Goal: Task Accomplishment & Management: Manage account settings

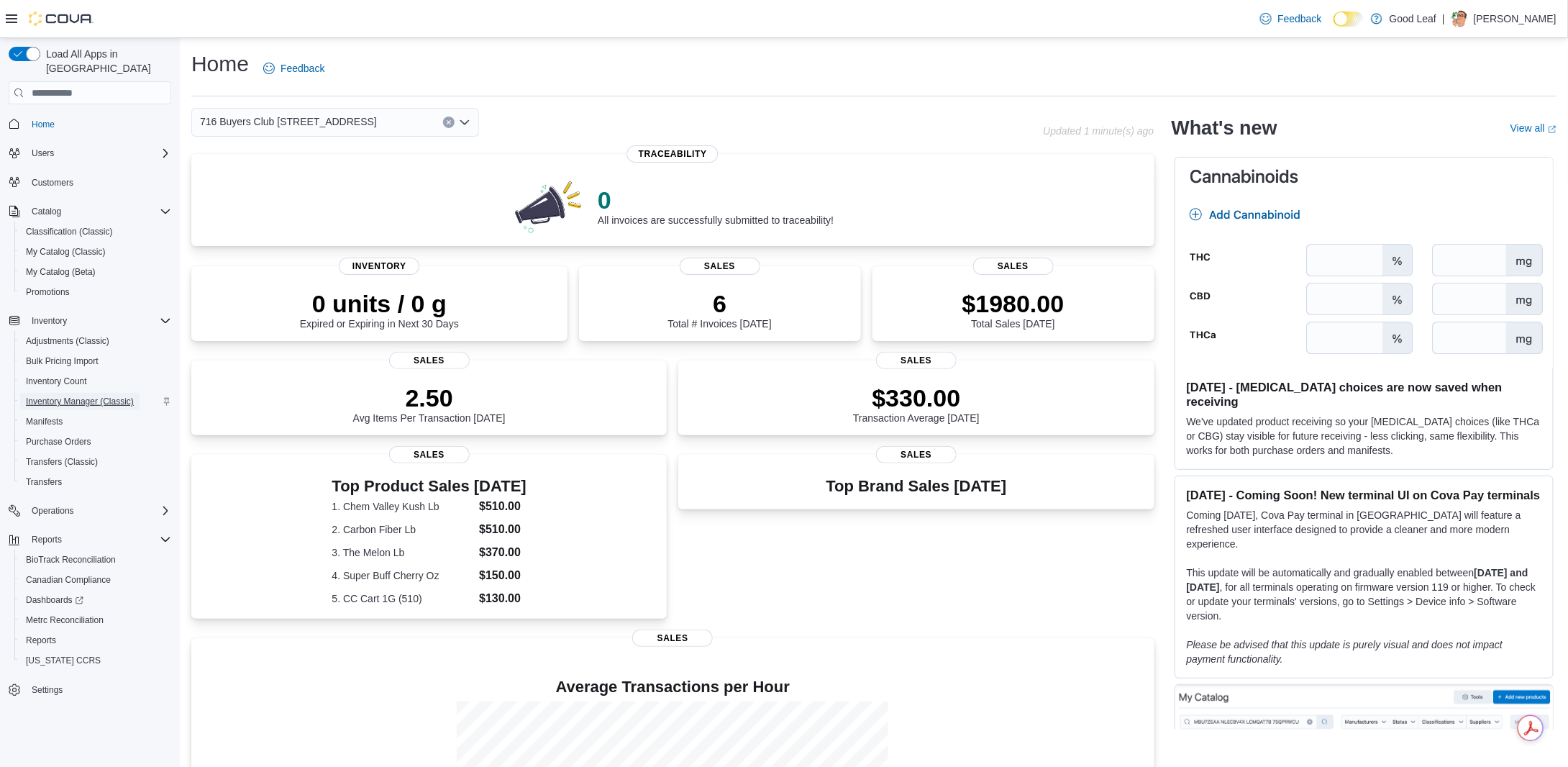
click at [65, 396] on span "Inventory Manager (Classic)" at bounding box center [80, 401] width 108 height 11
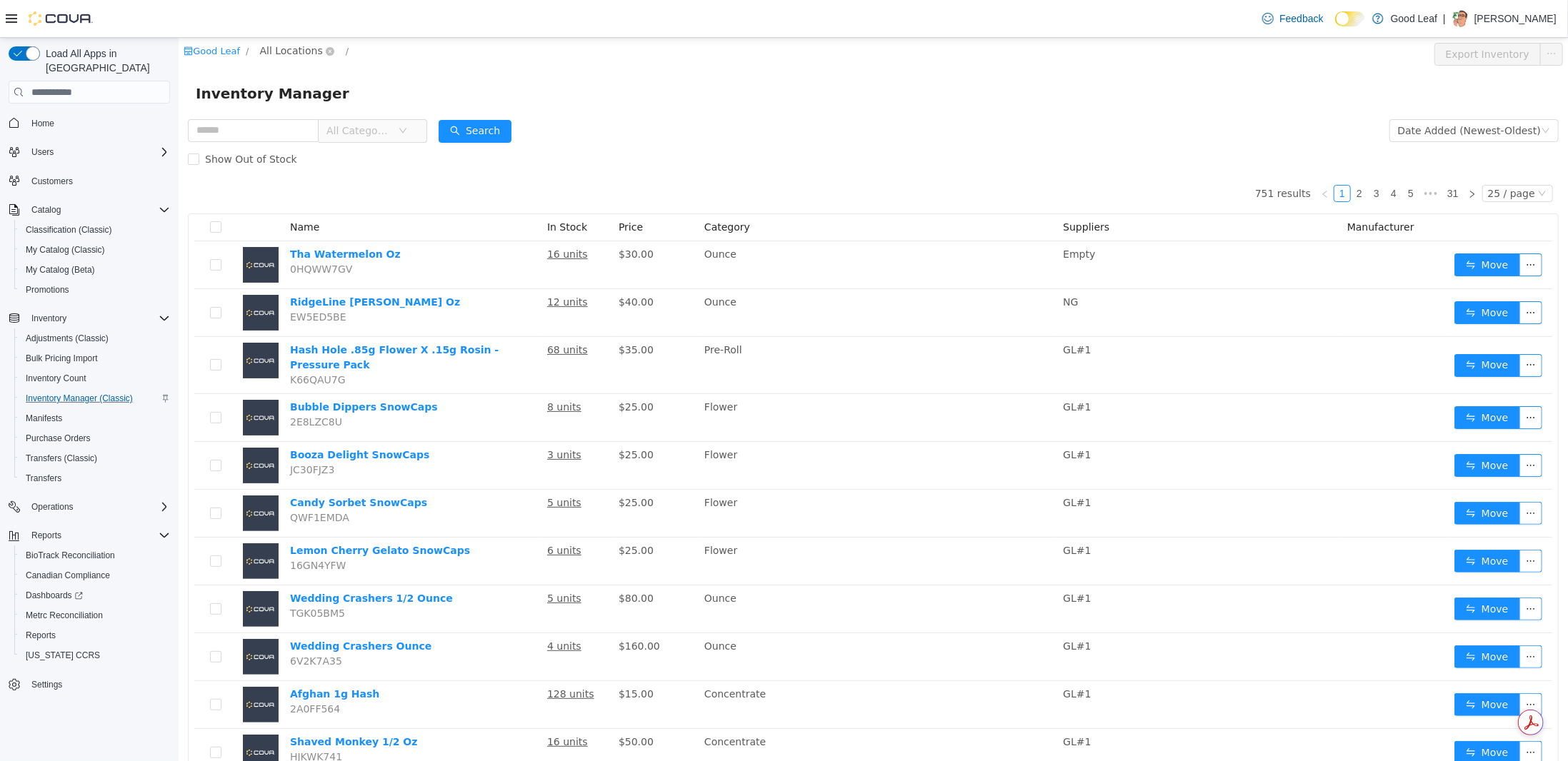
click at [292, 50] on span "All Locations" at bounding box center [290, 51] width 63 height 16
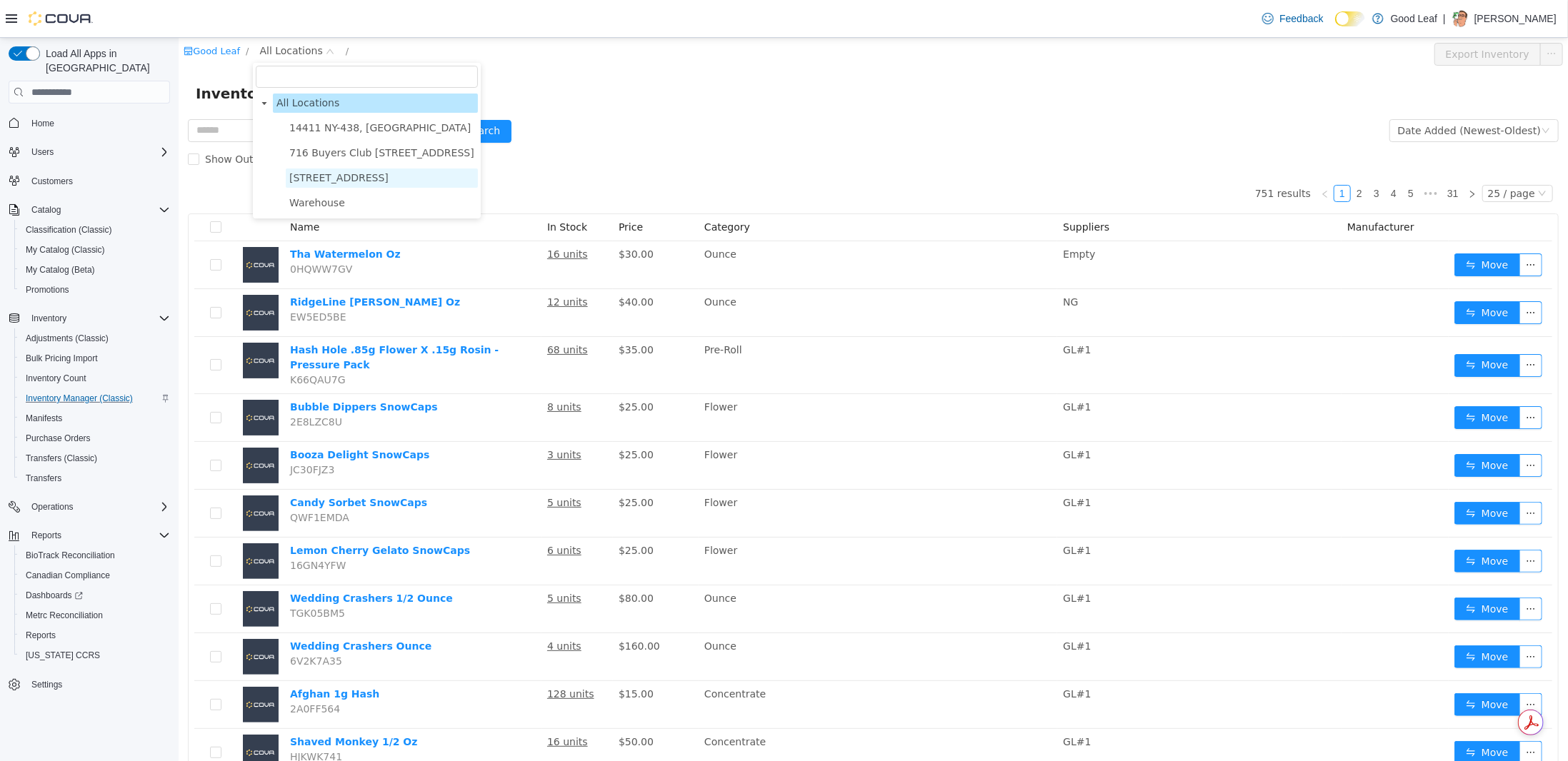
click at [318, 179] on span "[STREET_ADDRESS]" at bounding box center [338, 178] width 99 height 11
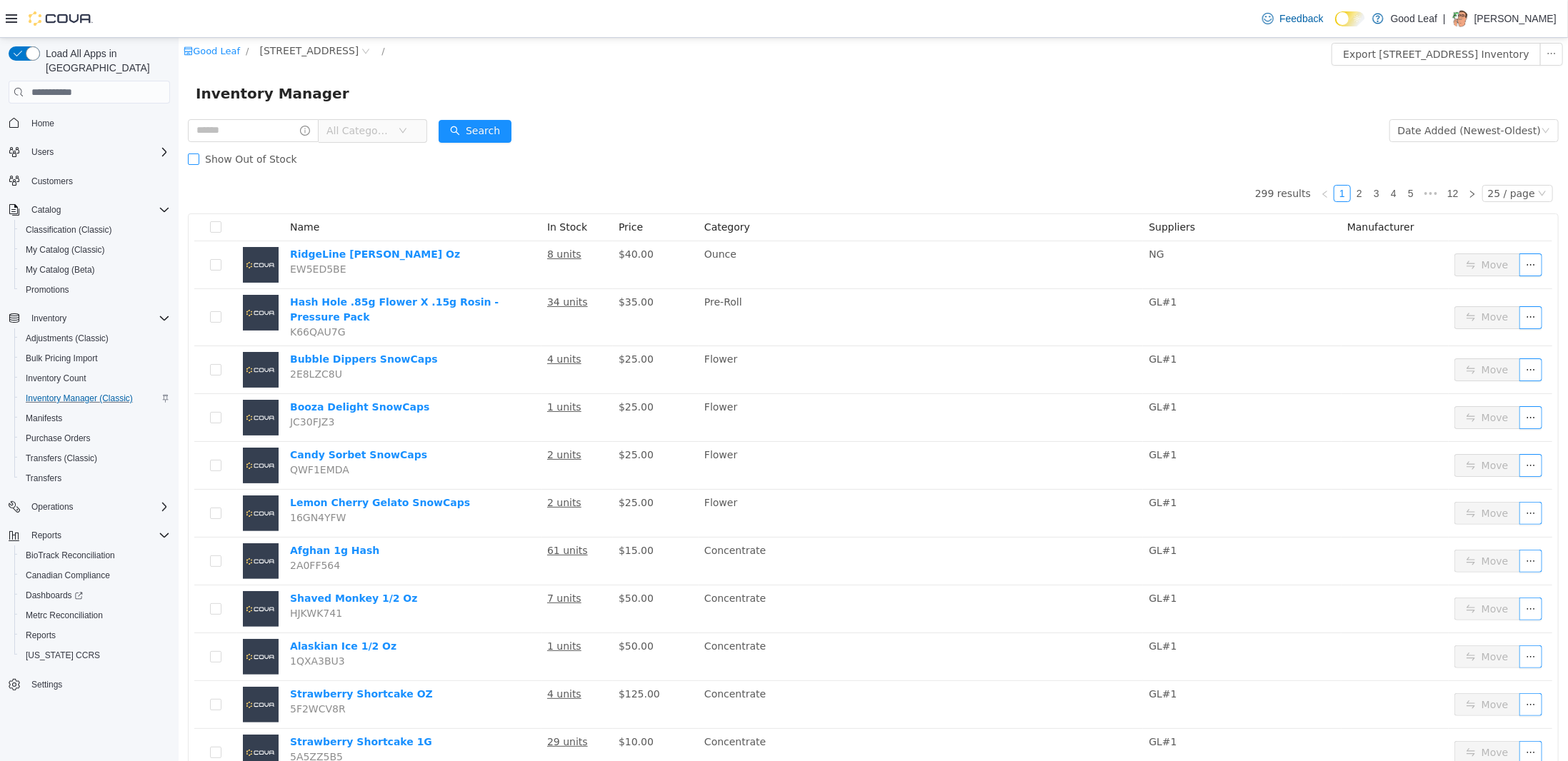
click at [248, 158] on span "Show Out of Stock" at bounding box center [250, 159] width 104 height 11
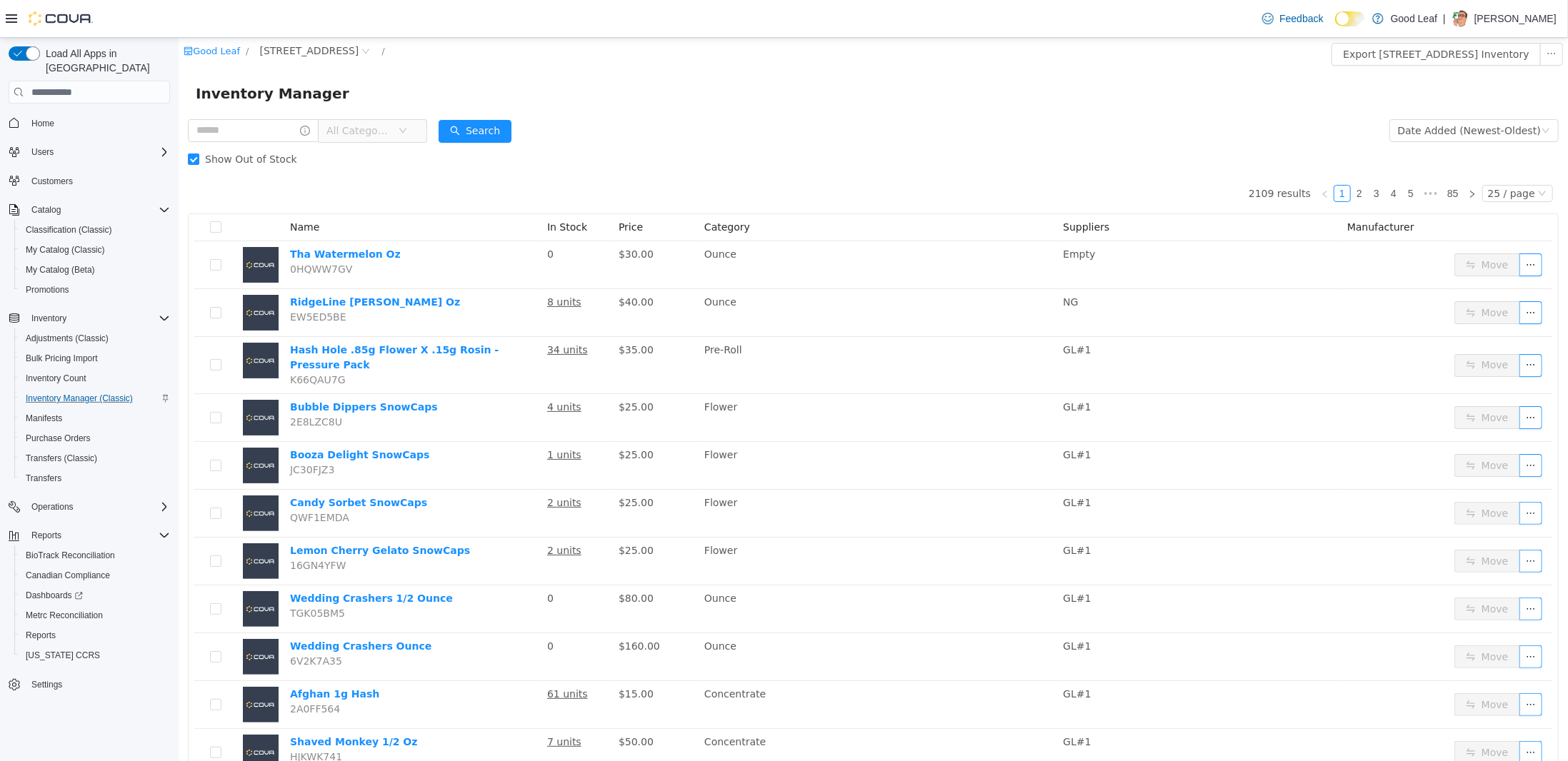
click at [371, 133] on span "All Categories" at bounding box center [358, 130] width 65 height 14
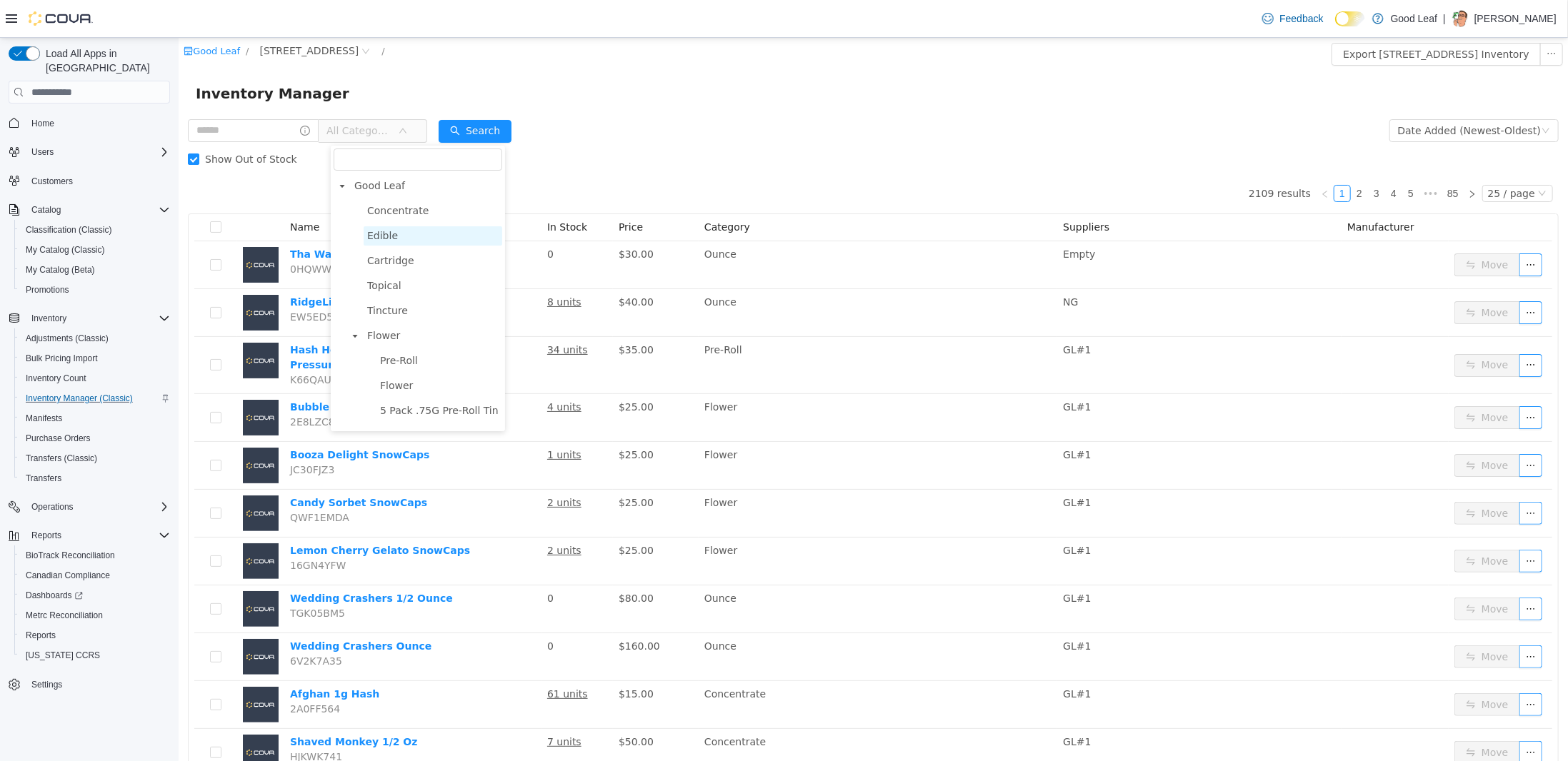
click at [404, 240] on span "Edible" at bounding box center [432, 236] width 138 height 20
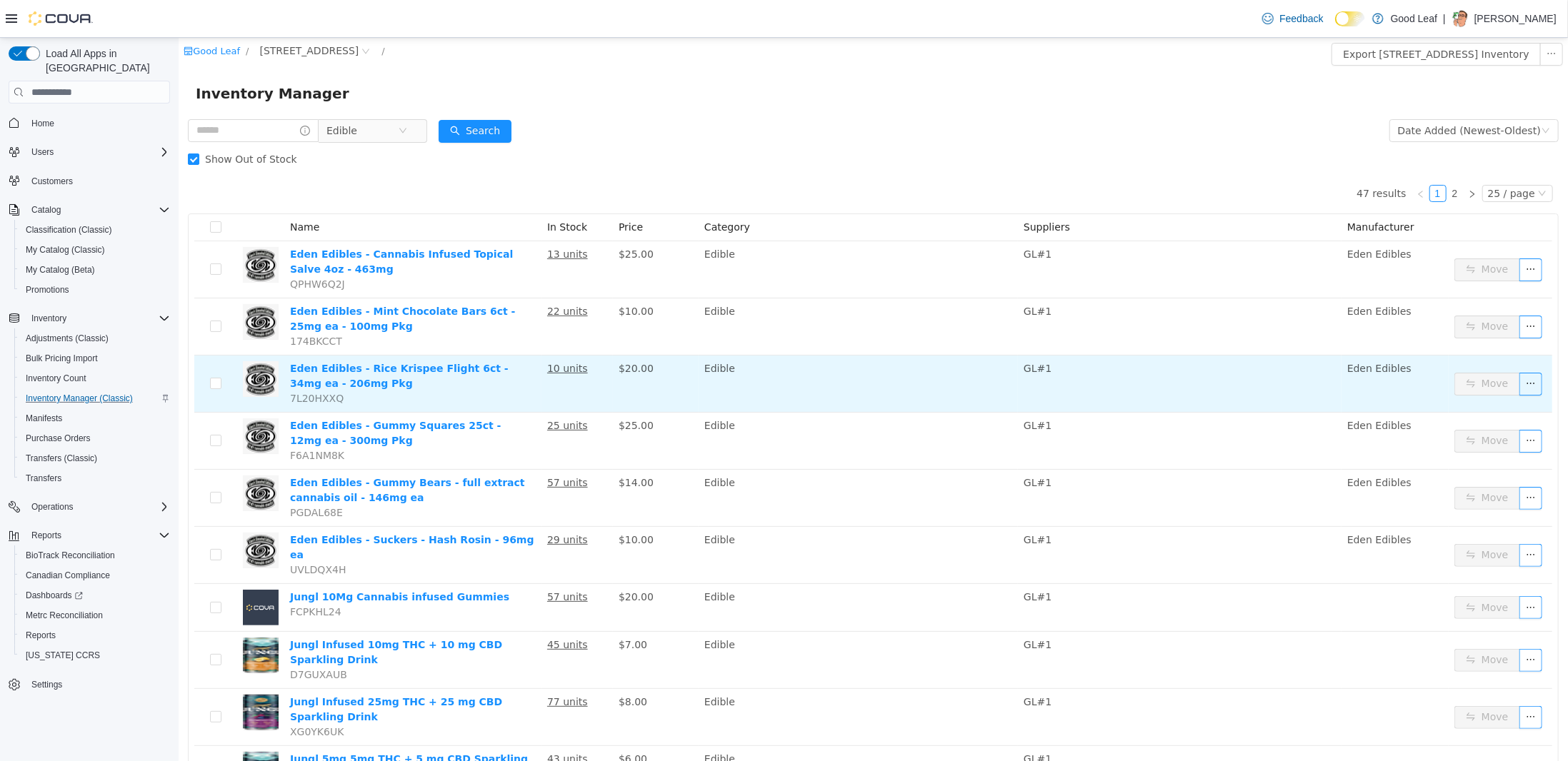
scroll to position [71, 0]
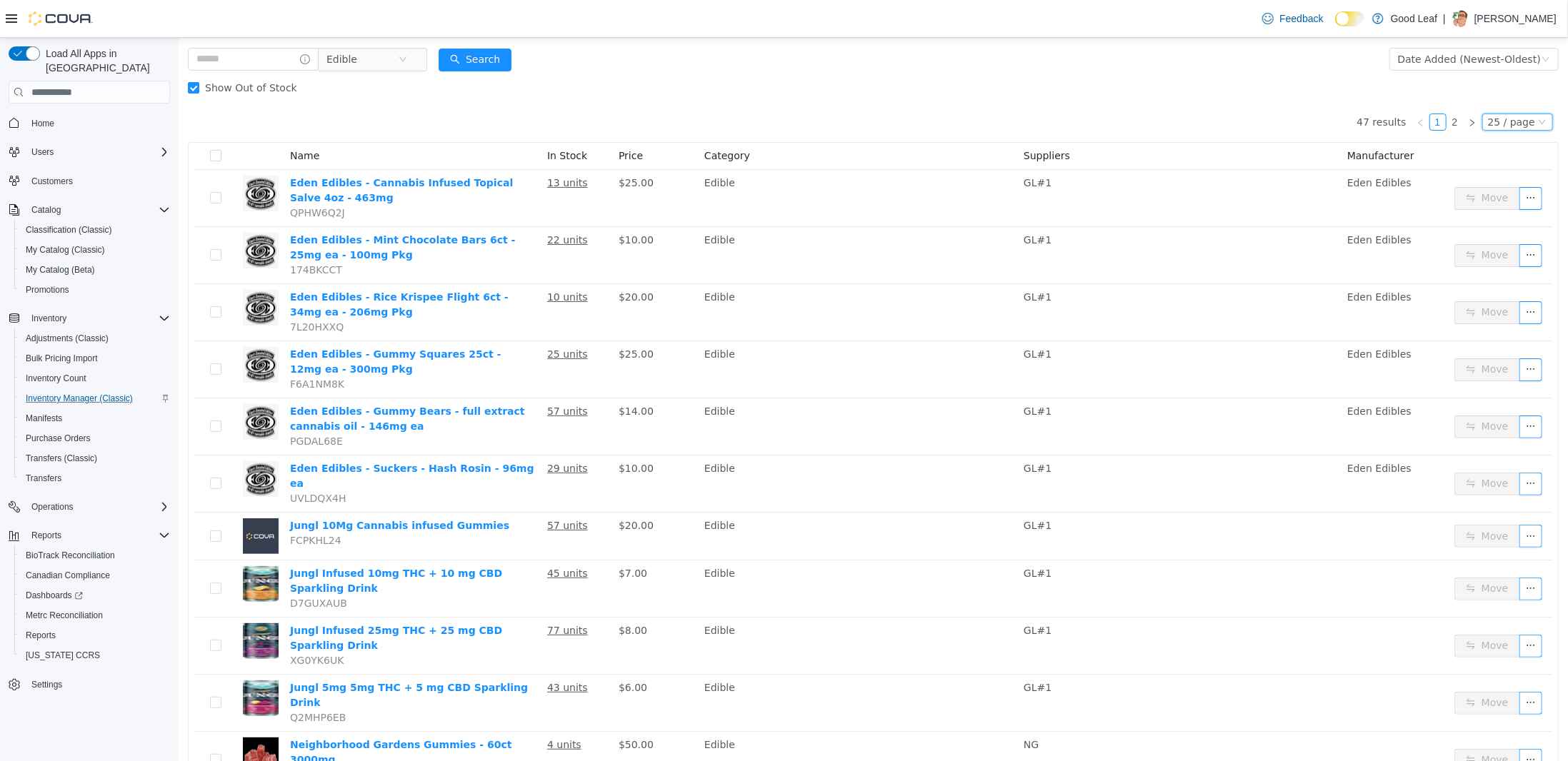
click at [1523, 122] on div "25 / page" at bounding box center [1511, 122] width 47 height 16
click at [1501, 212] on li "50 / page" at bounding box center [1511, 214] width 70 height 23
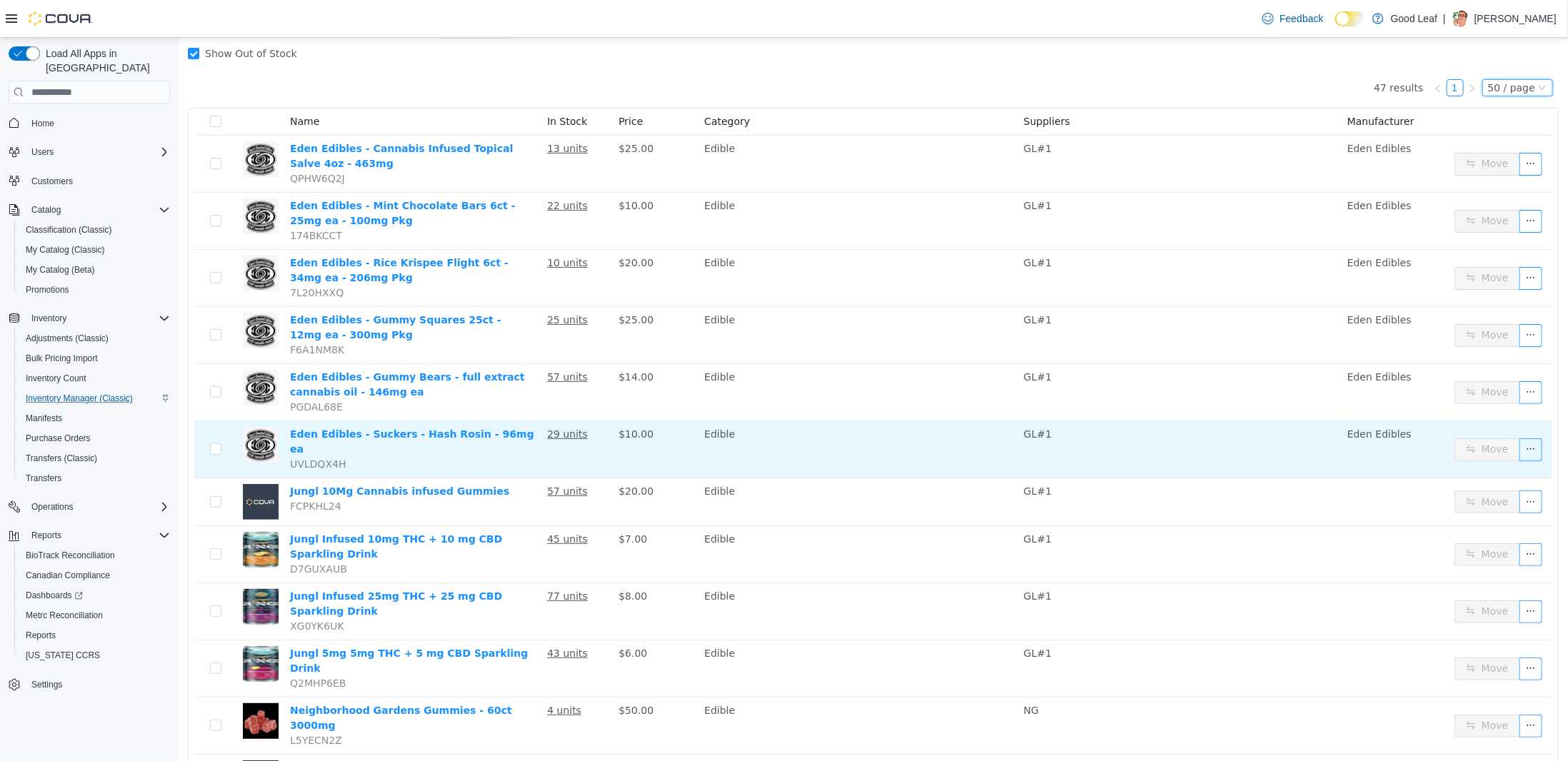
scroll to position [0, 0]
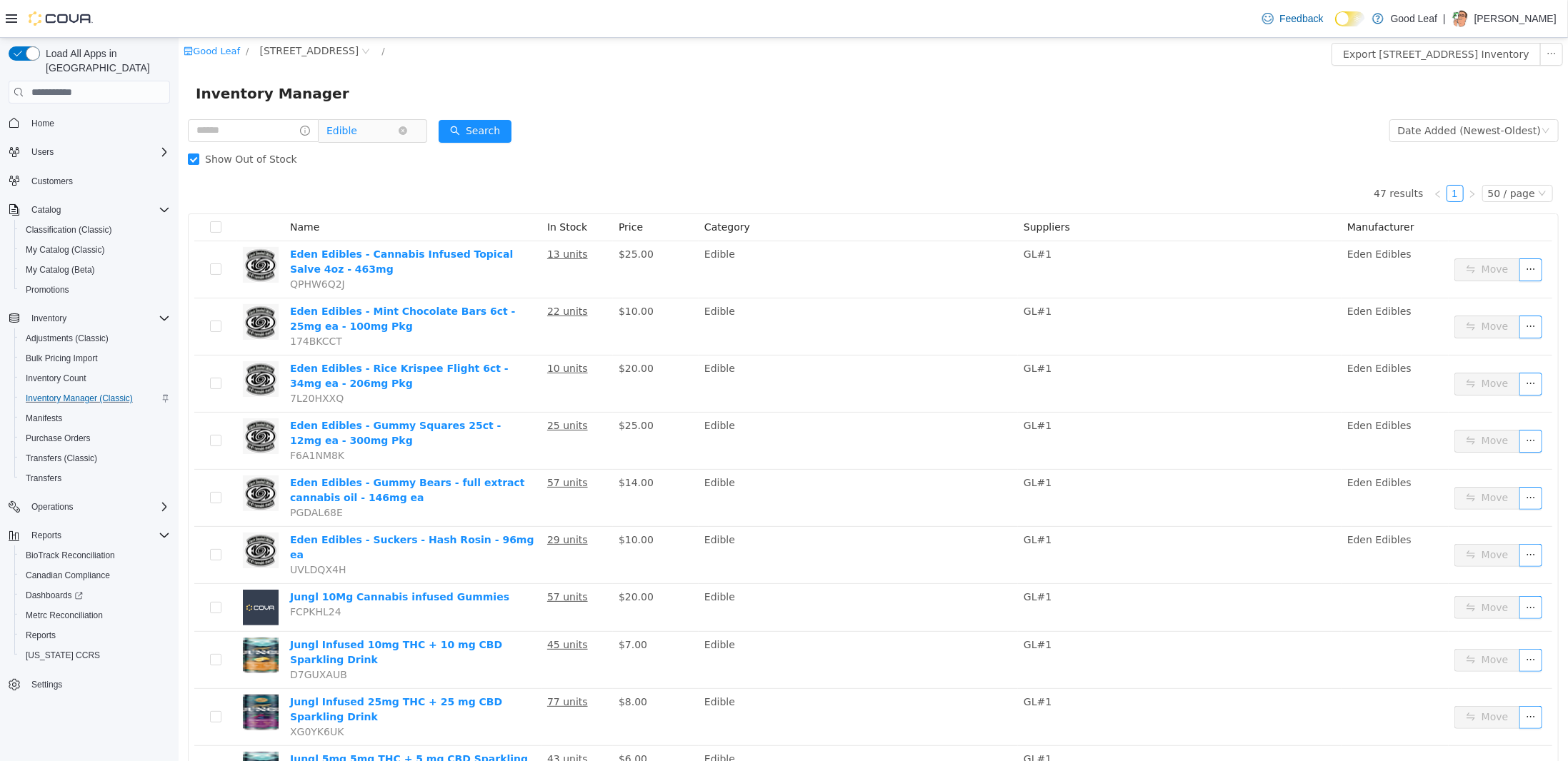
click at [368, 135] on span "Edible" at bounding box center [361, 131] width 71 height 21
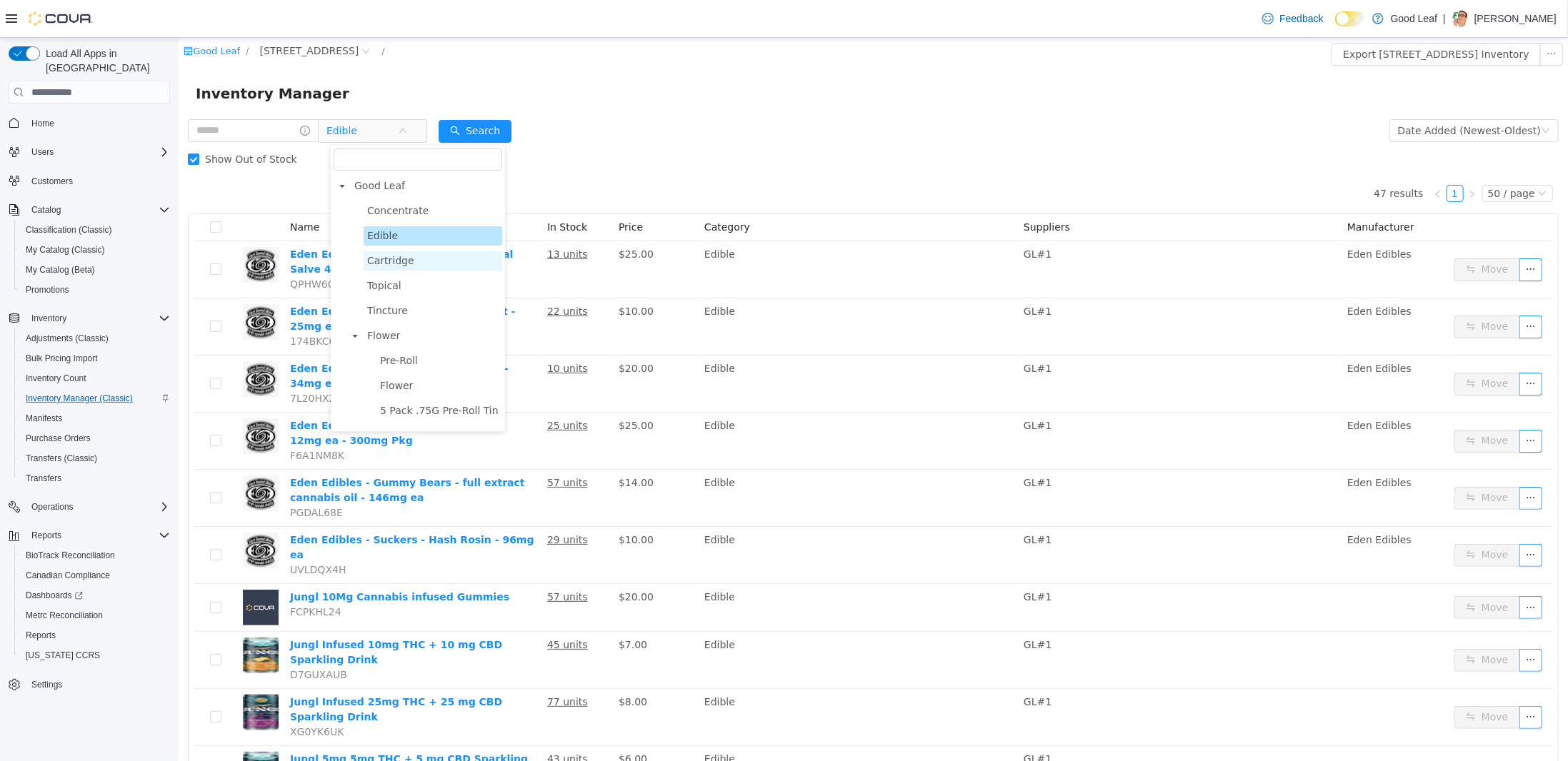
click at [400, 264] on span "Cartridge" at bounding box center [390, 260] width 47 height 11
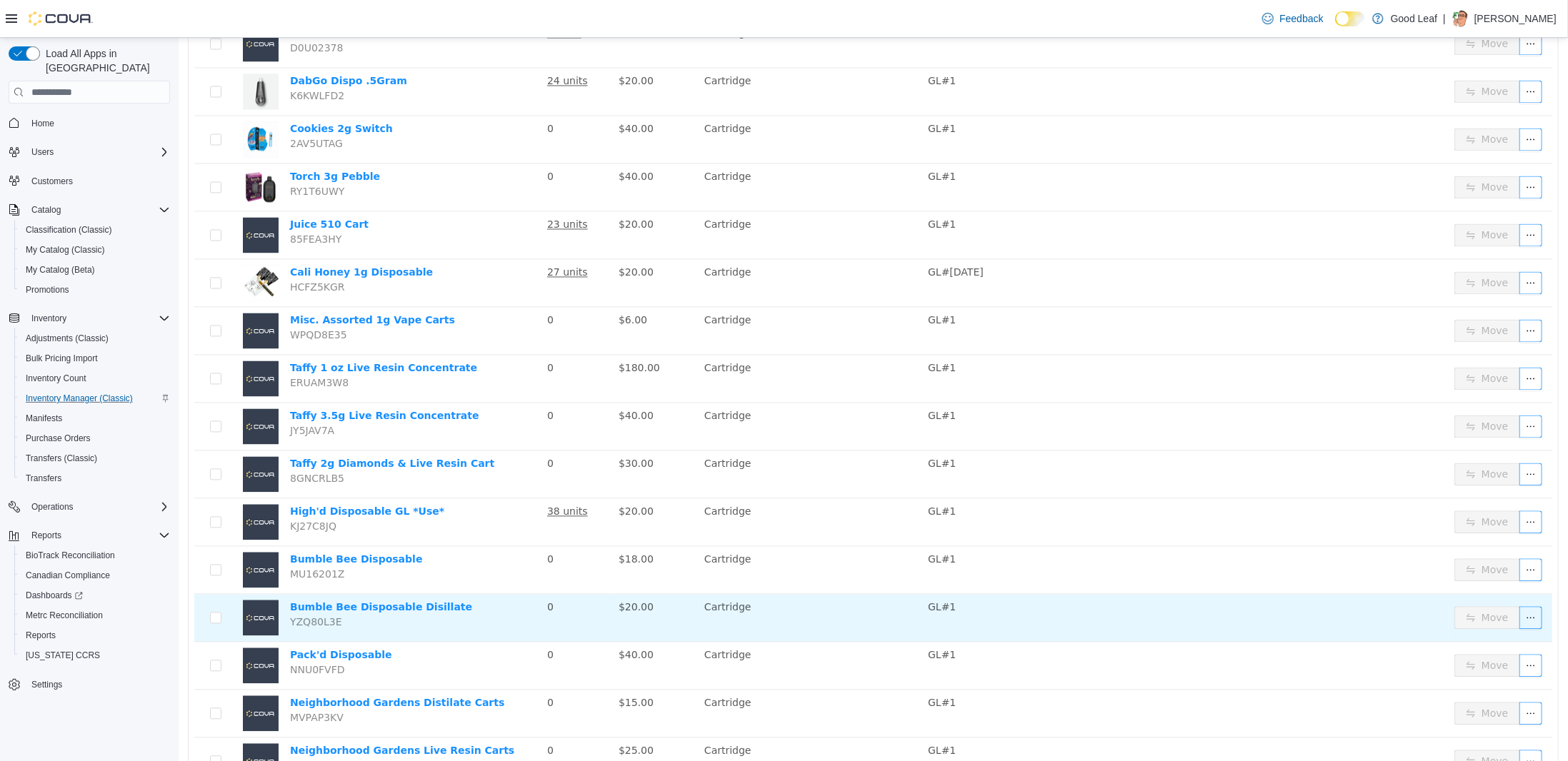
scroll to position [1897, 0]
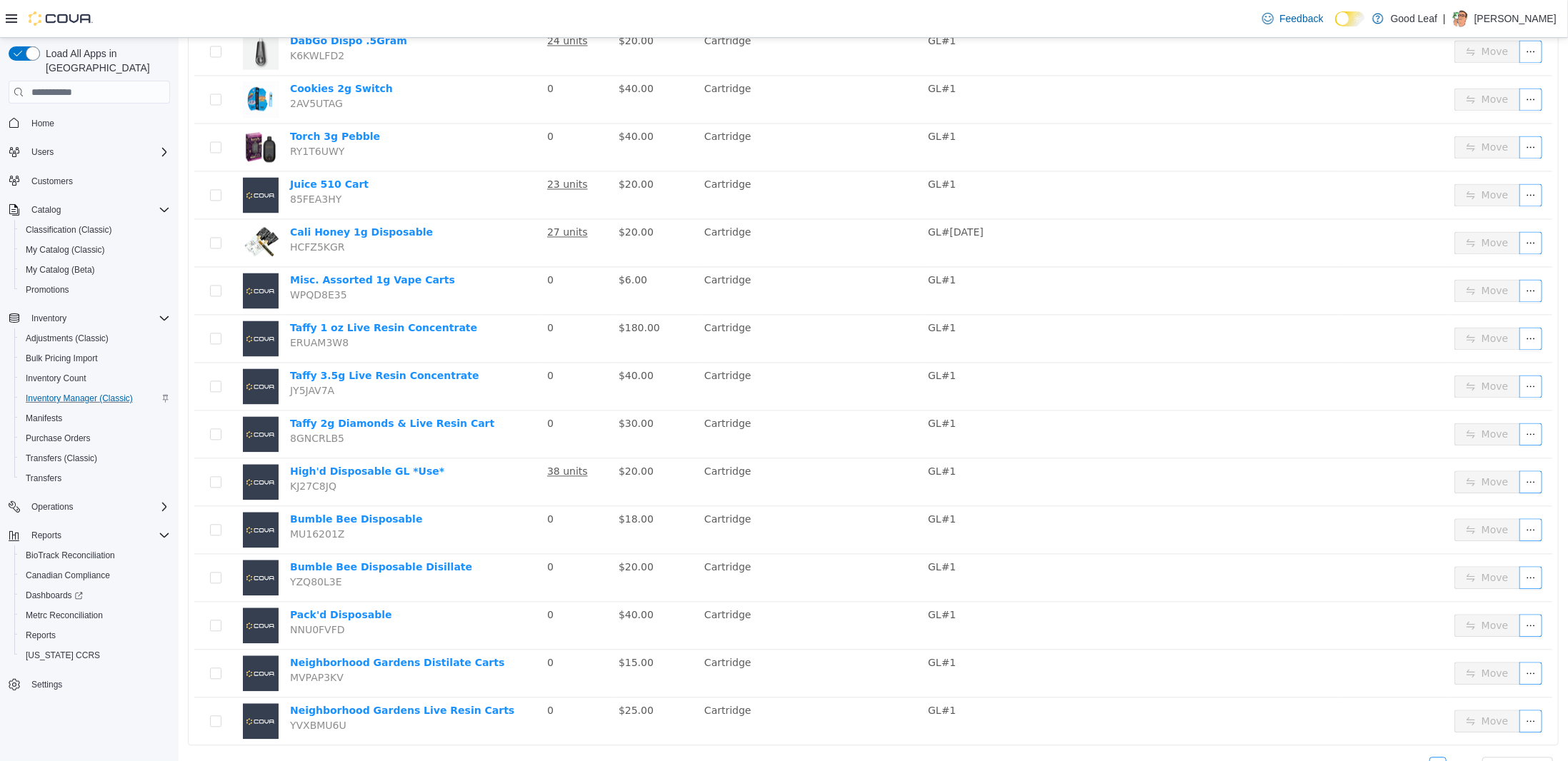
click at [1467, 760] on icon "icon: right" at bounding box center [1470, 766] width 8 height 8
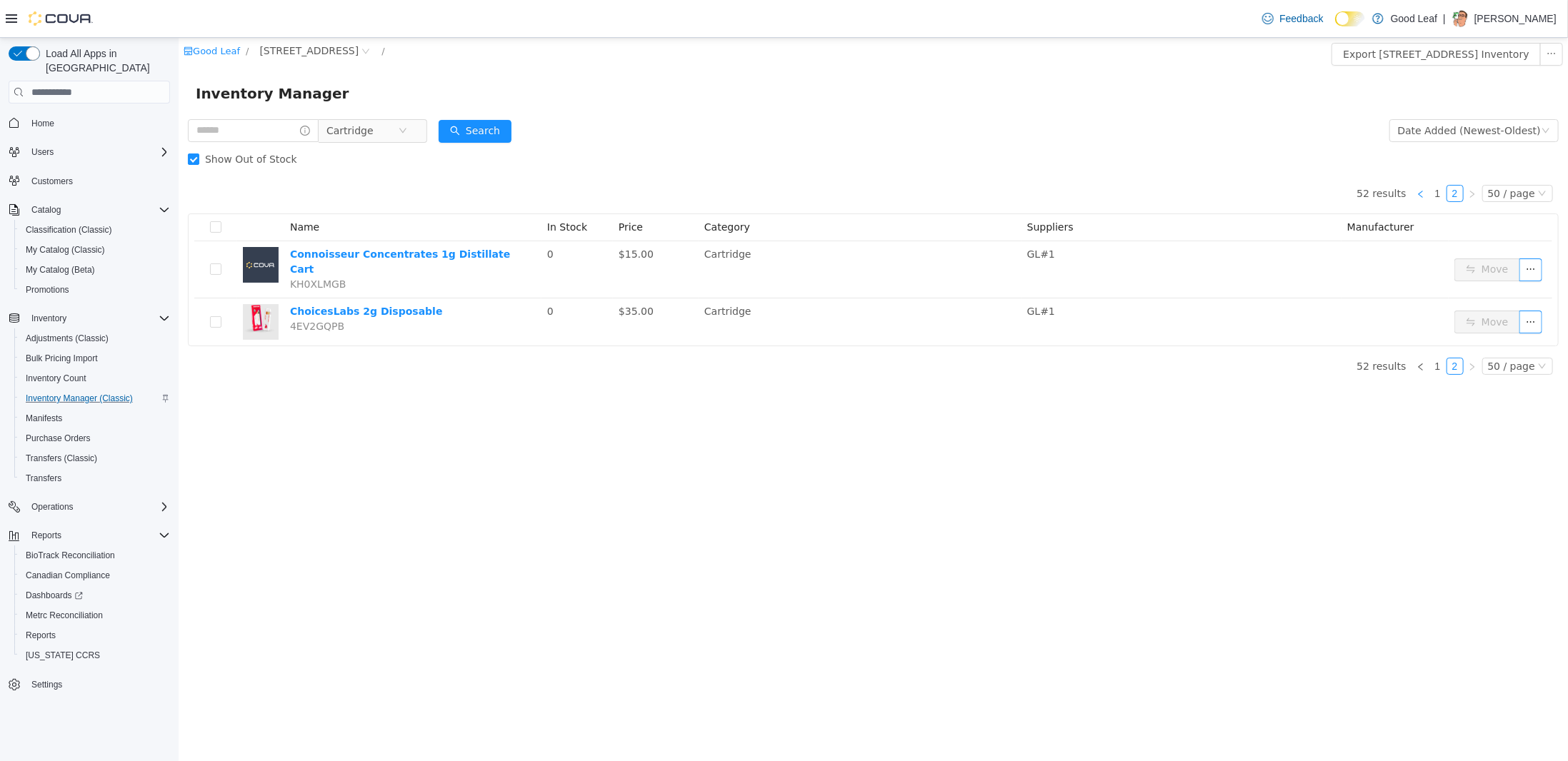
click at [1424, 195] on icon "icon: left" at bounding box center [1419, 193] width 8 height 8
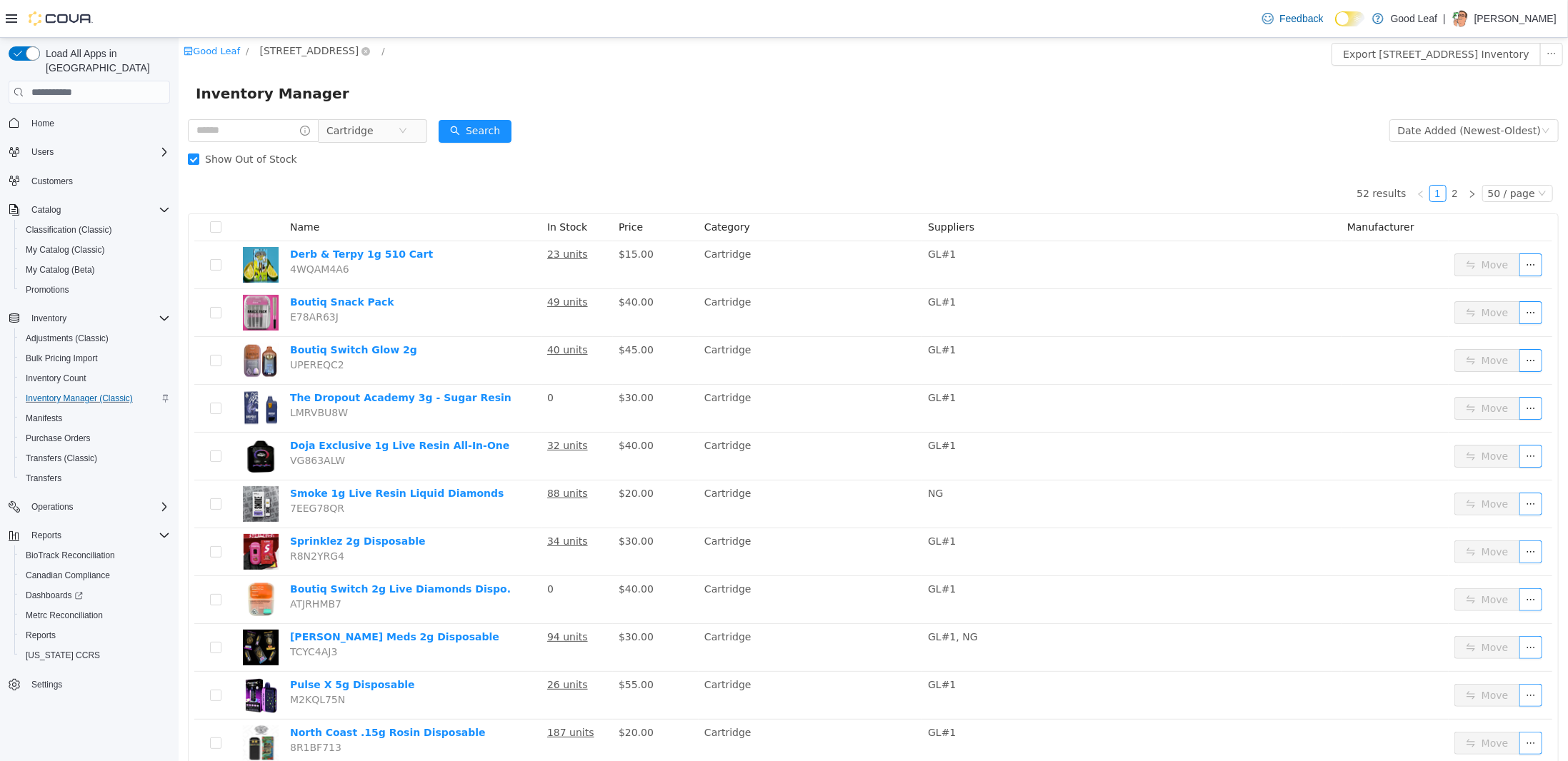
click at [309, 54] on span "730 Broad St, Salamanca" at bounding box center [308, 51] width 99 height 16
click at [326, 154] on span "716 Buyers Club 6665 Route 417, Killbuck" at bounding box center [381, 153] width 185 height 11
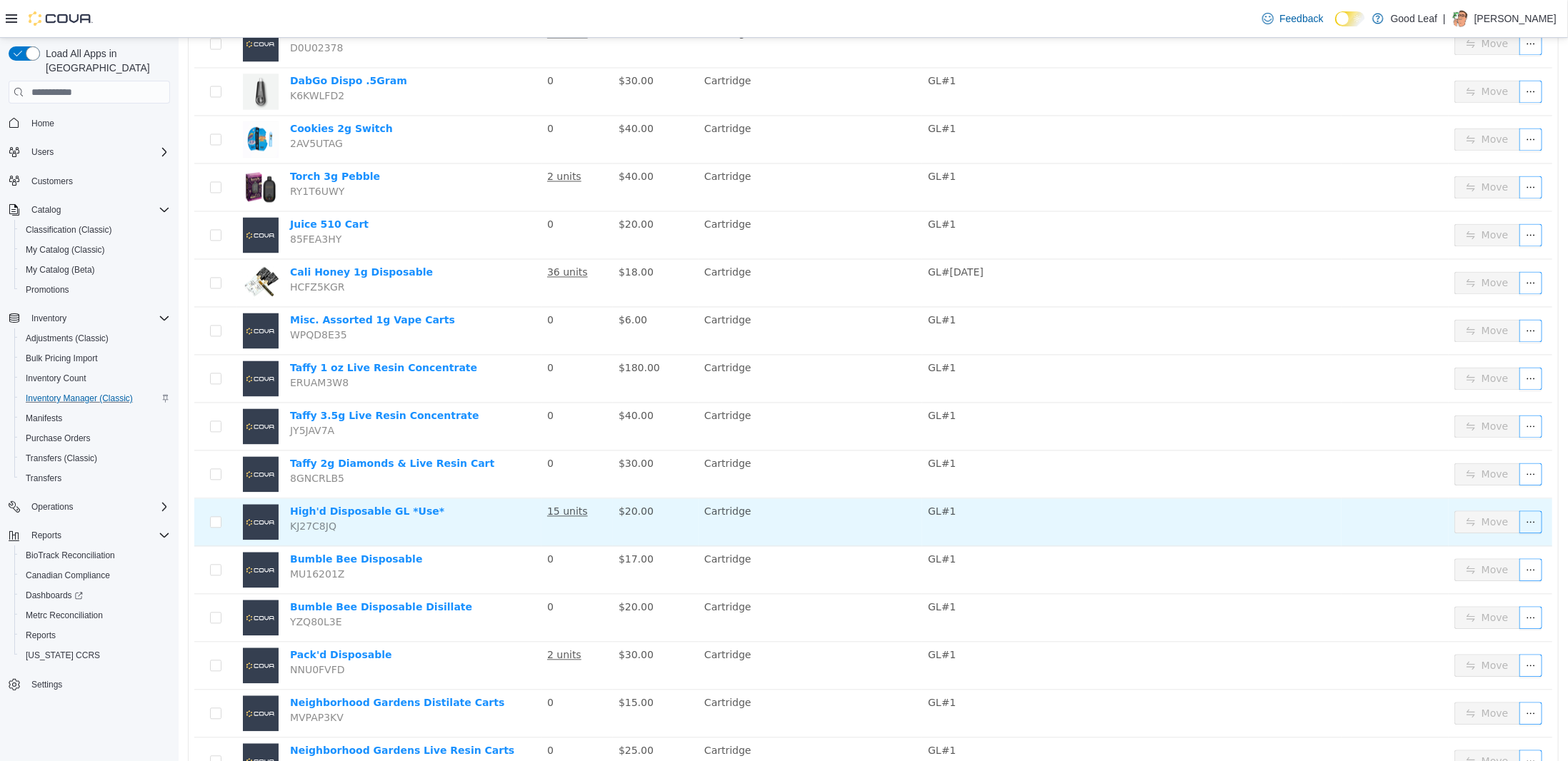
scroll to position [1897, 0]
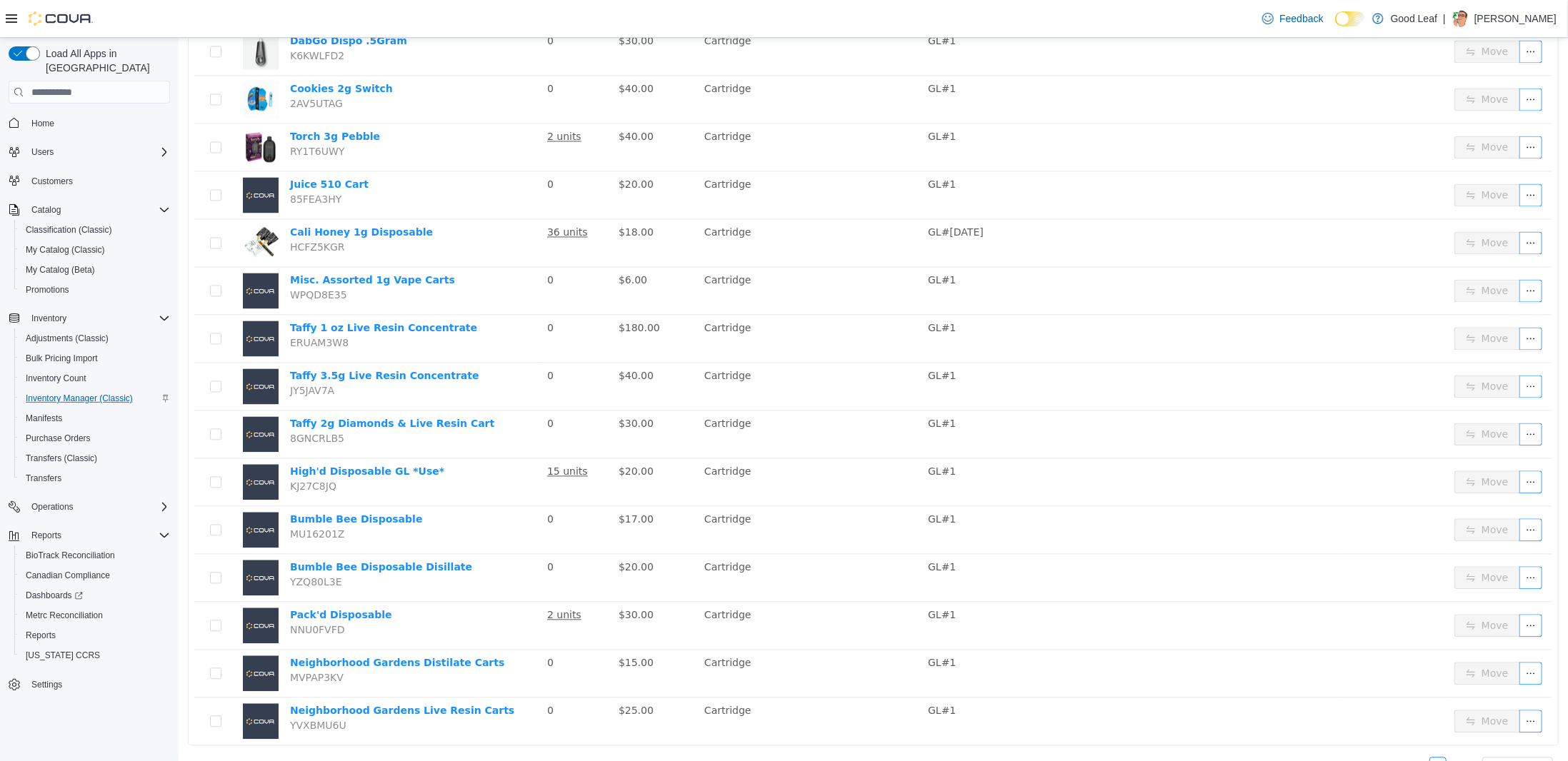
click at [1463, 756] on link at bounding box center [1471, 765] width 17 height 17
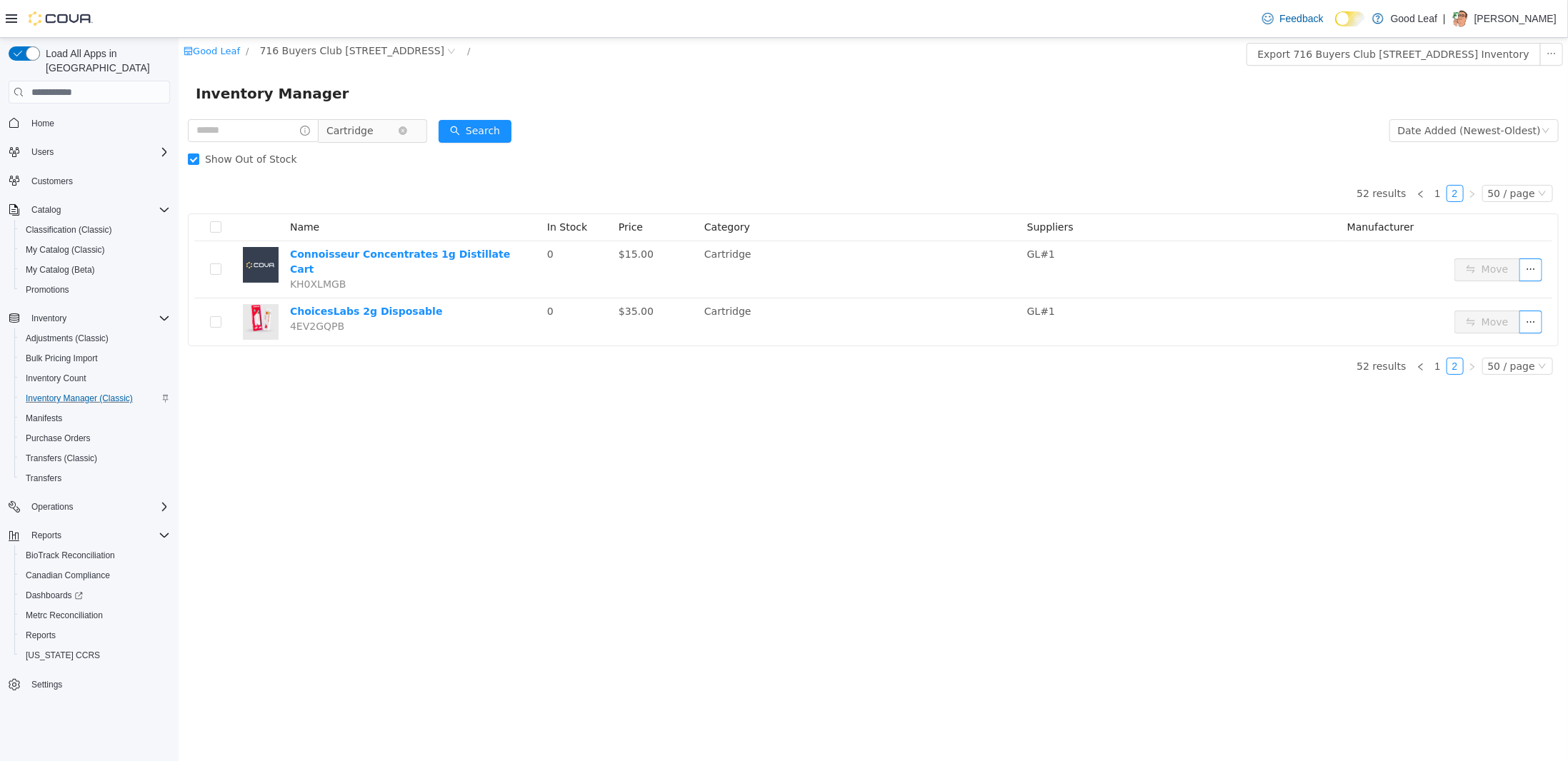
click at [382, 130] on span "Cartridge" at bounding box center [361, 131] width 71 height 21
click at [339, 52] on span "716 Buyers Club 6665 Route 417, Killbuck" at bounding box center [351, 51] width 185 height 16
click at [343, 175] on span "730 Broad St, Salamanca" at bounding box center [338, 178] width 99 height 11
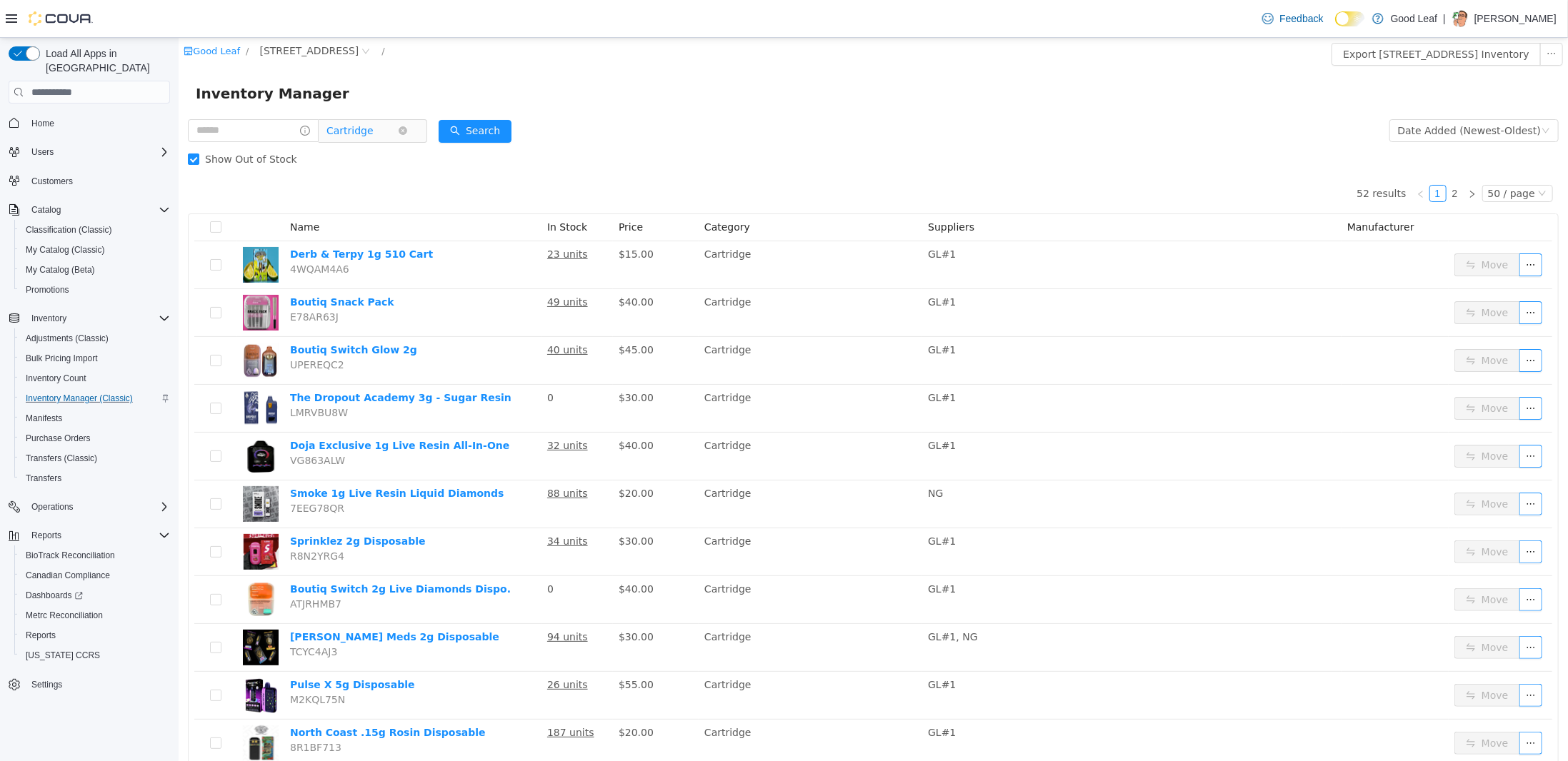
click at [369, 138] on span "Cartridge" at bounding box center [349, 131] width 47 height 21
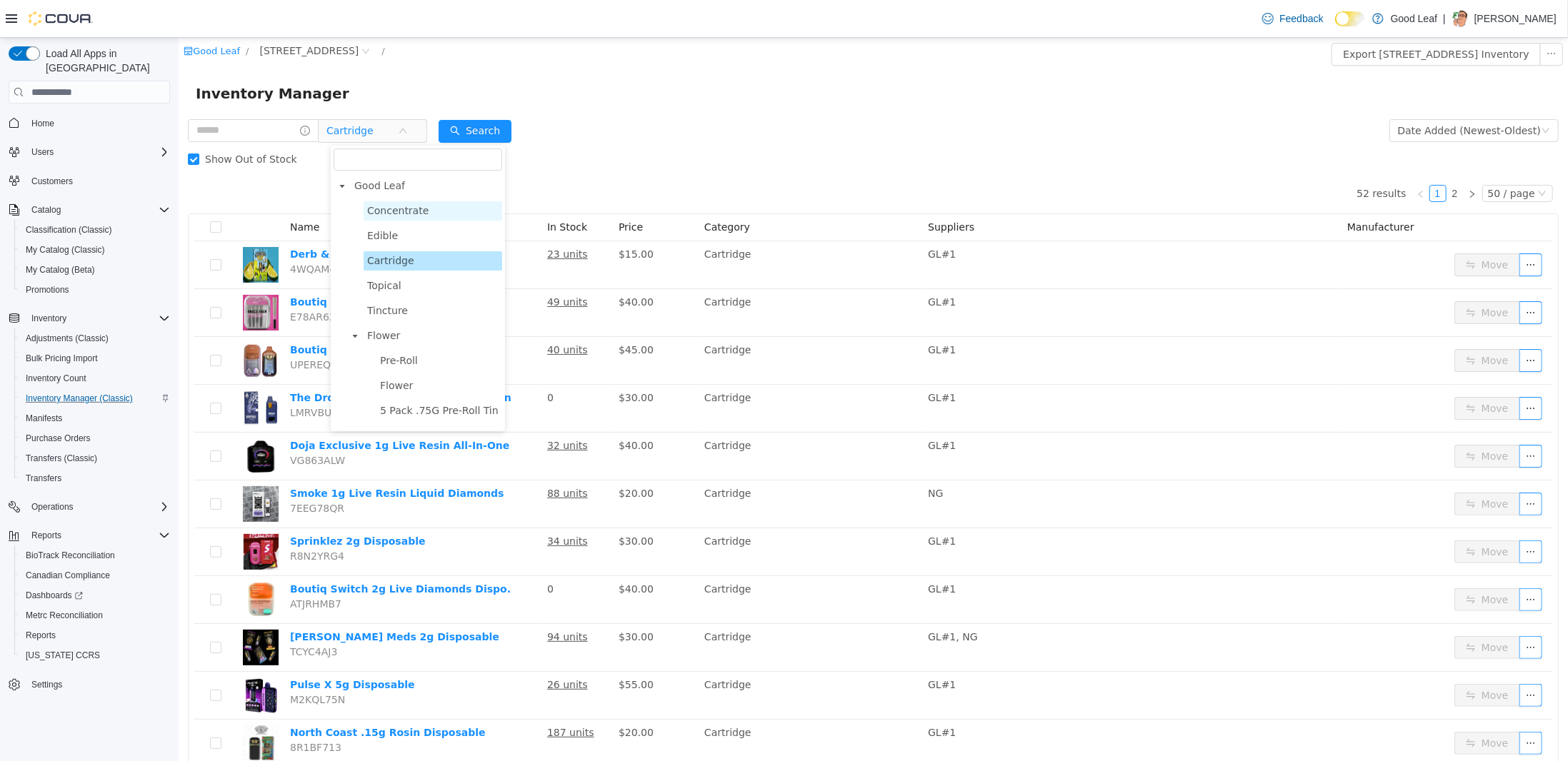
click at [434, 209] on span "Concentrate" at bounding box center [432, 211] width 138 height 20
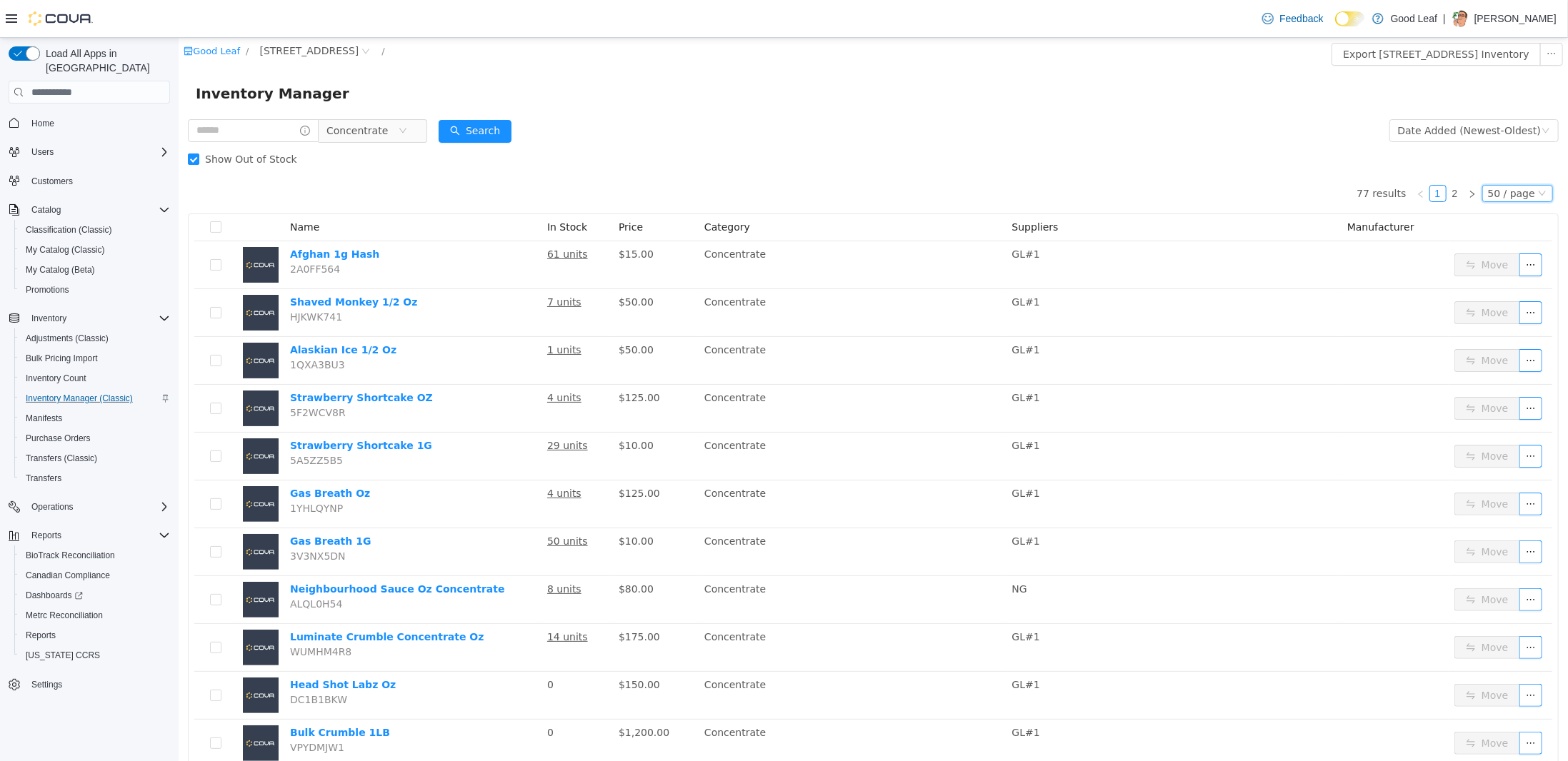
click at [1491, 194] on div "50 / page" at bounding box center [1511, 193] width 47 height 16
click at [1221, 162] on div "Show Out of Stock" at bounding box center [872, 159] width 1371 height 29
click at [1458, 135] on div "Date Added (Newest-Oldest)" at bounding box center [1468, 131] width 143 height 21
click at [1061, 114] on div "Inventory Manager" at bounding box center [872, 94] width 1389 height 45
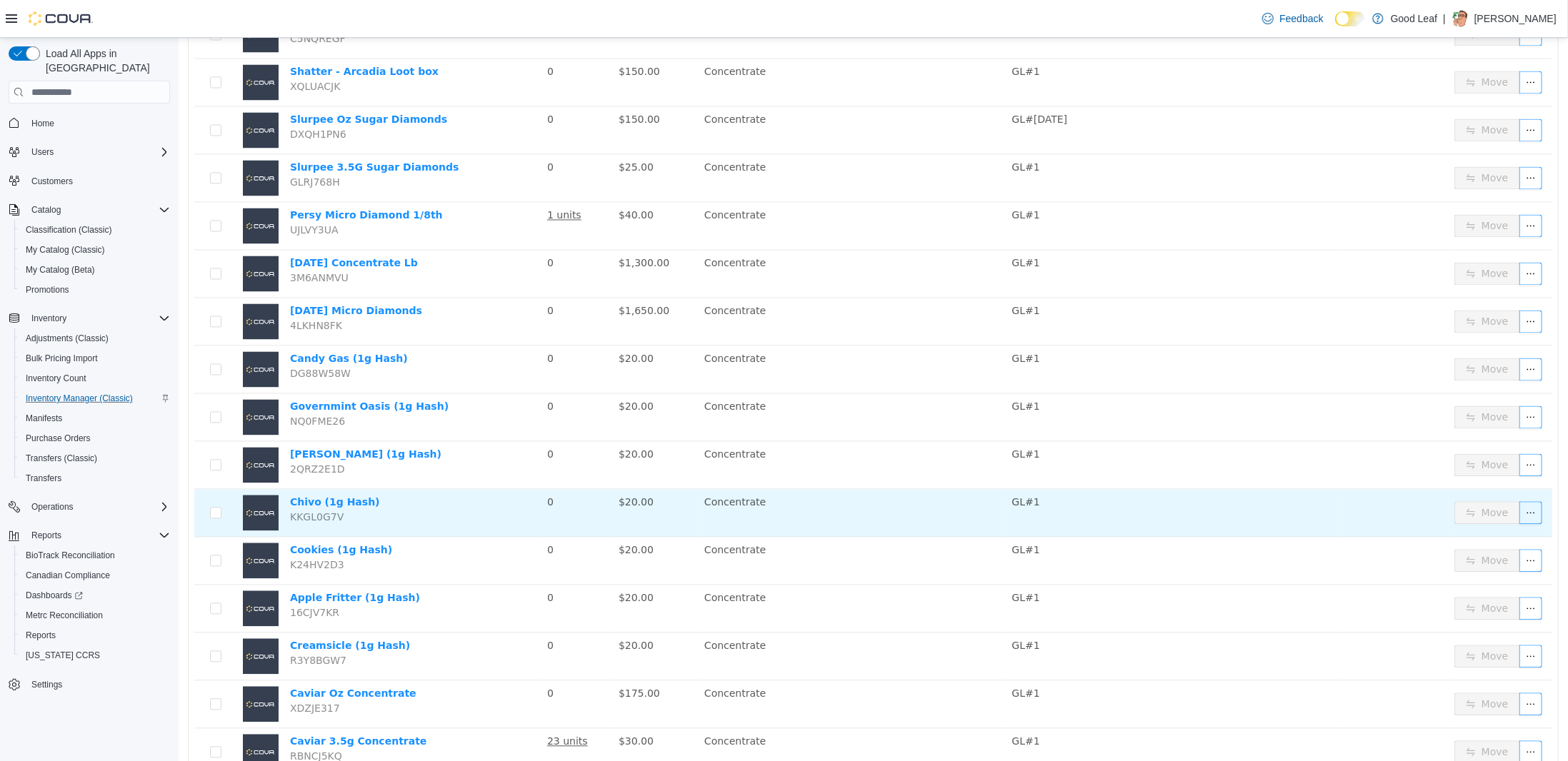
scroll to position [1897, 0]
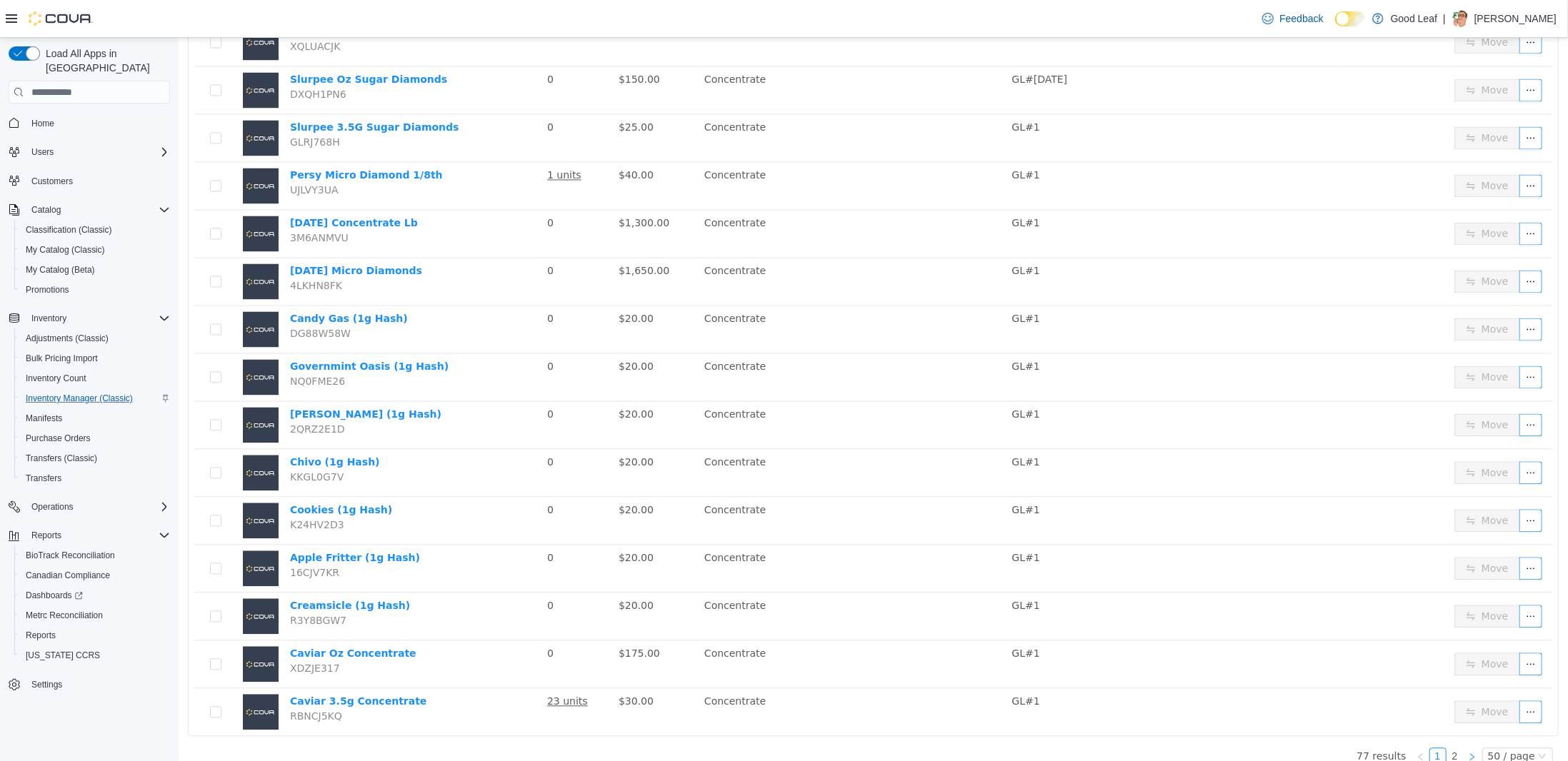
click at [1468, 753] on icon "icon: right" at bounding box center [1470, 756] width 8 height 8
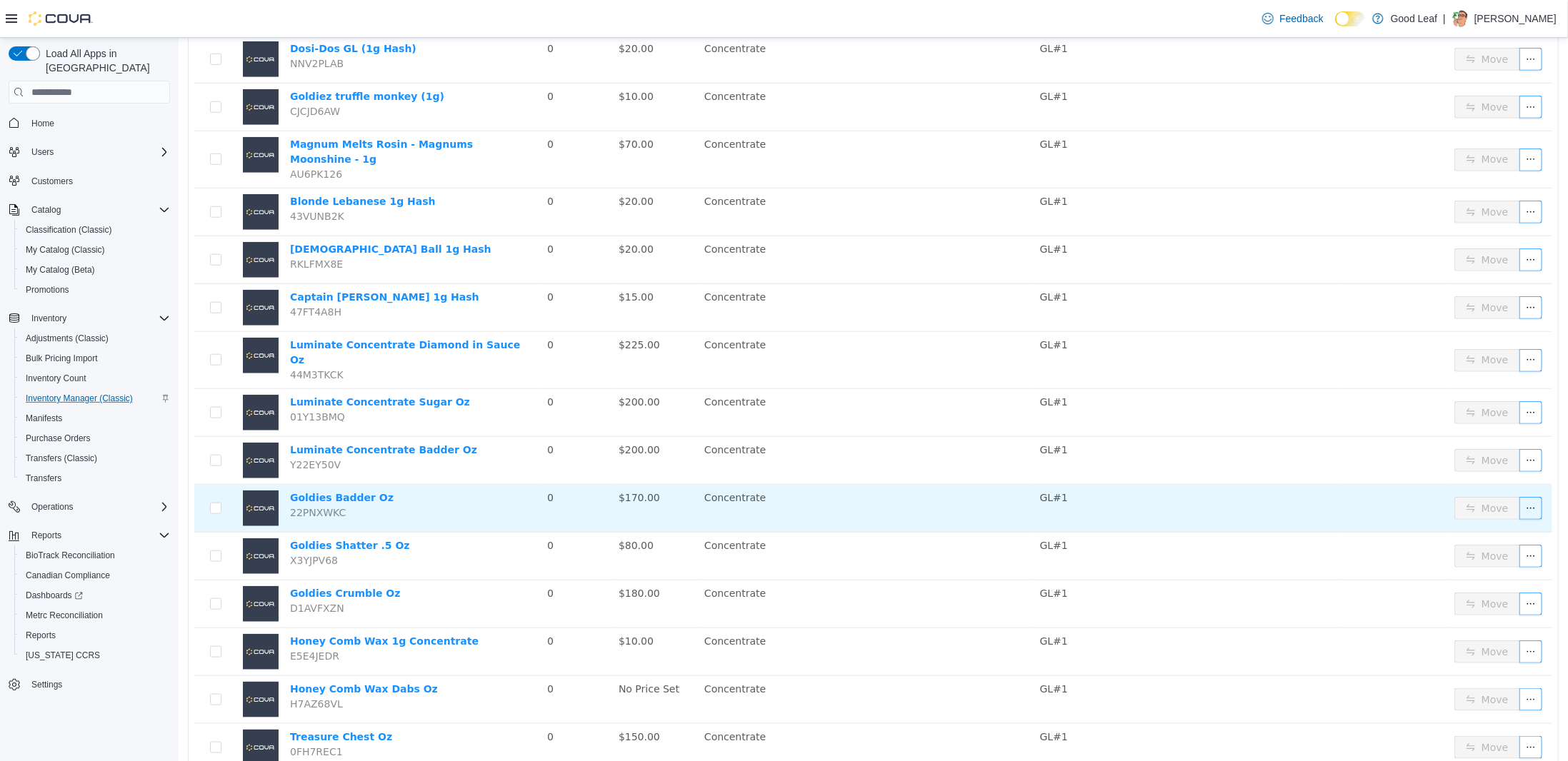
scroll to position [803, 0]
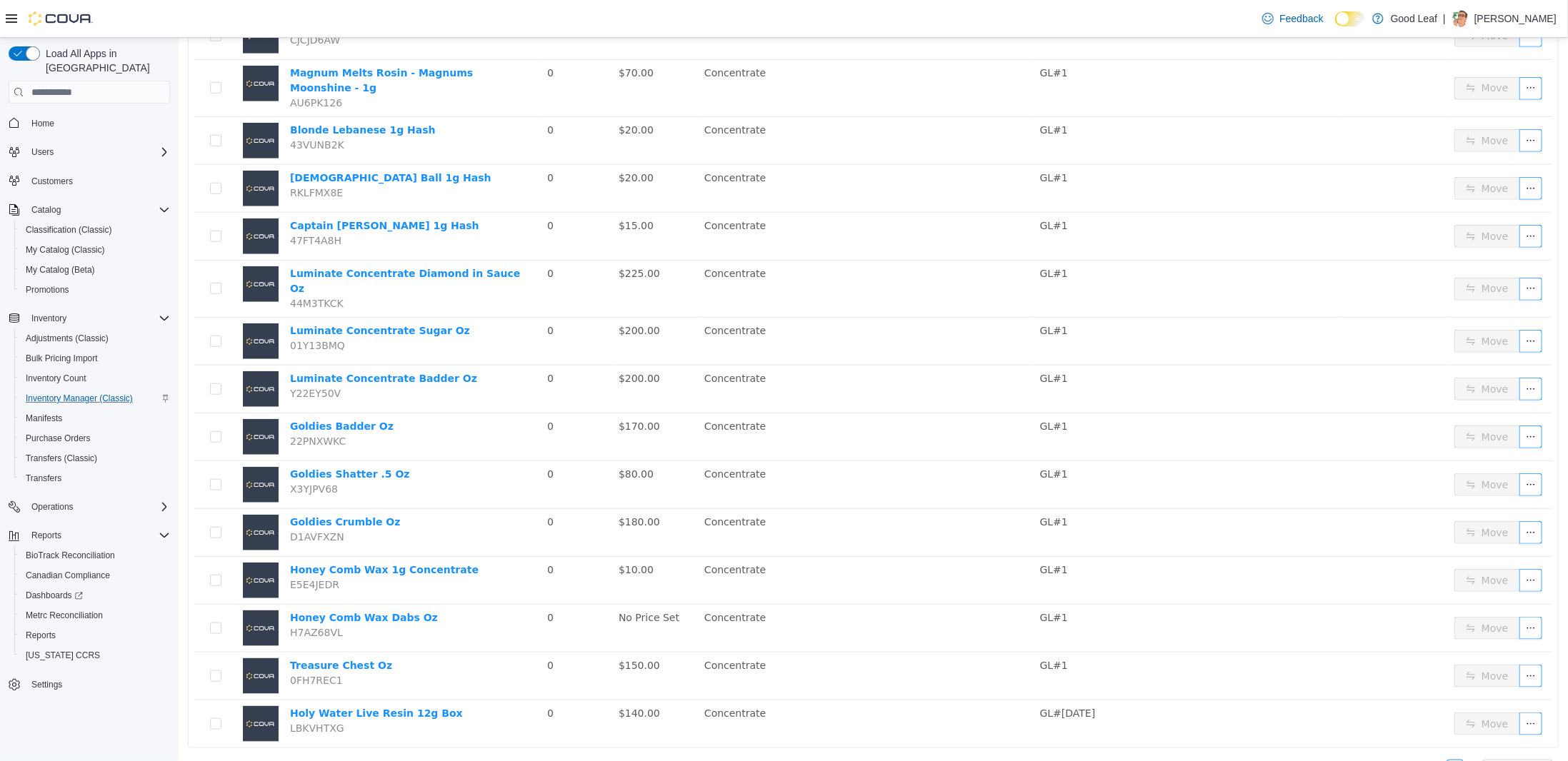
click at [1467, 760] on icon "icon: right" at bounding box center [1470, 769] width 8 height 8
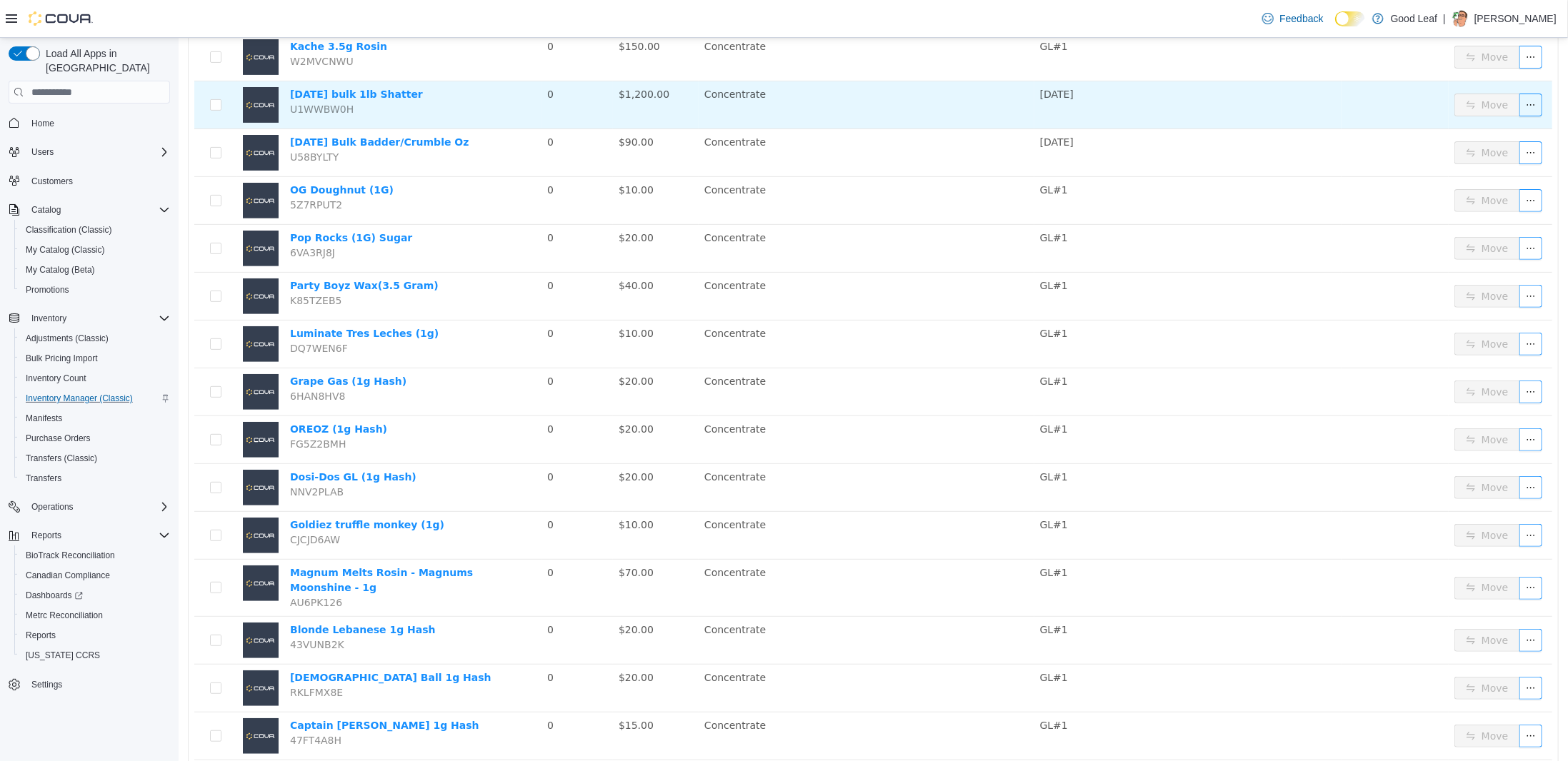
scroll to position [0, 0]
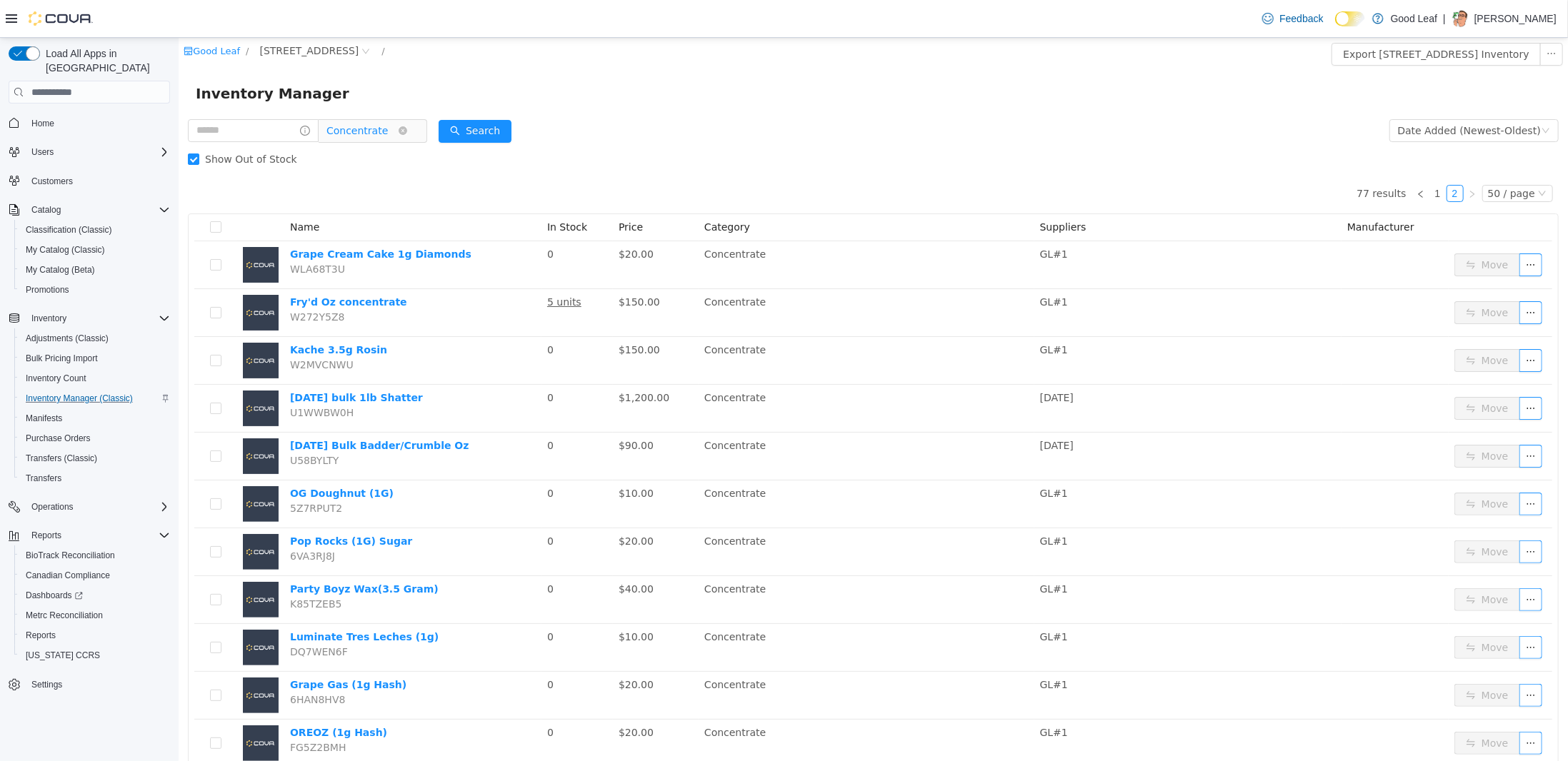
click at [380, 137] on span "Concentrate" at bounding box center [356, 131] width 61 height 21
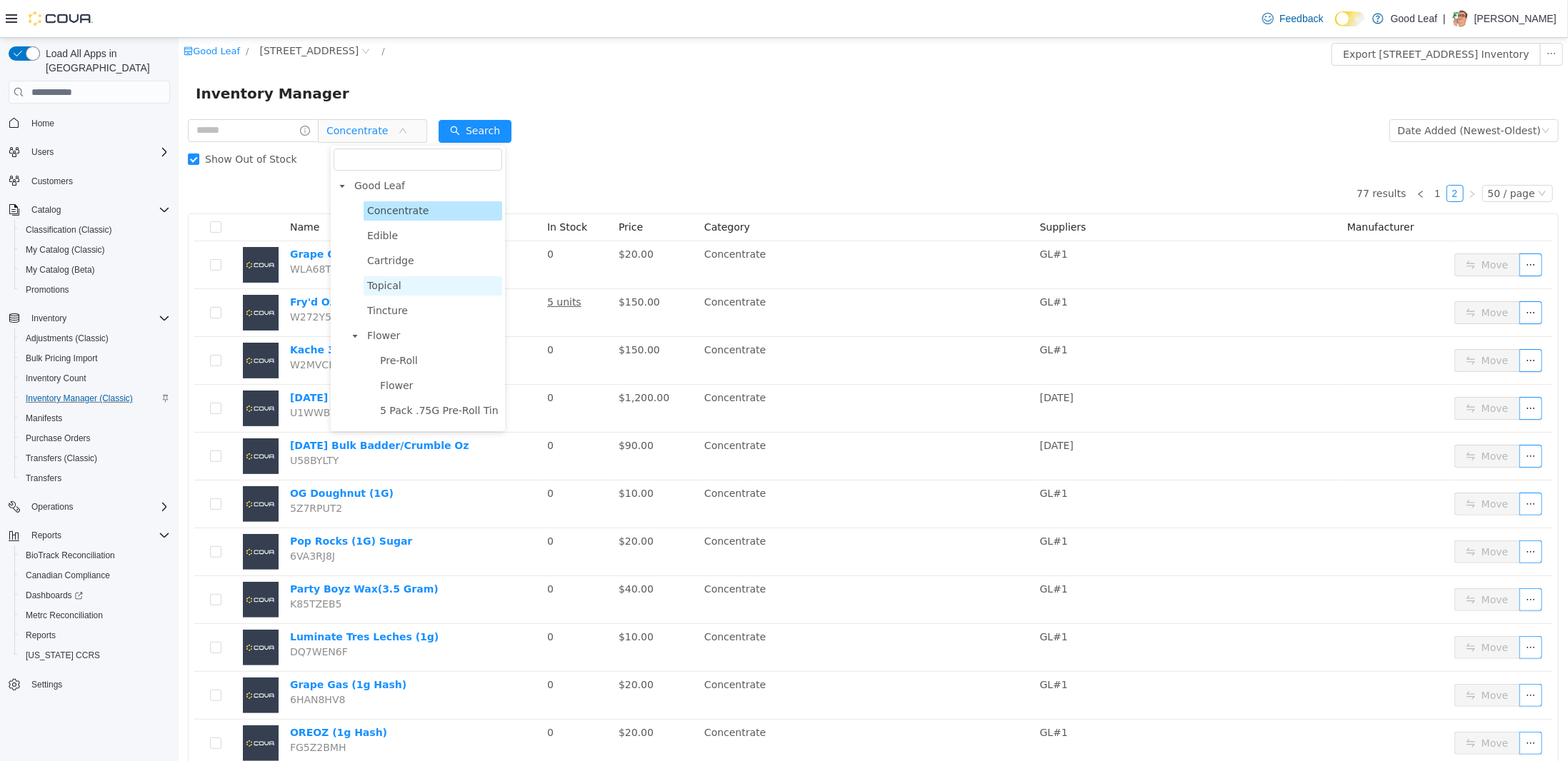
click at [420, 280] on span "Topical" at bounding box center [432, 286] width 138 height 20
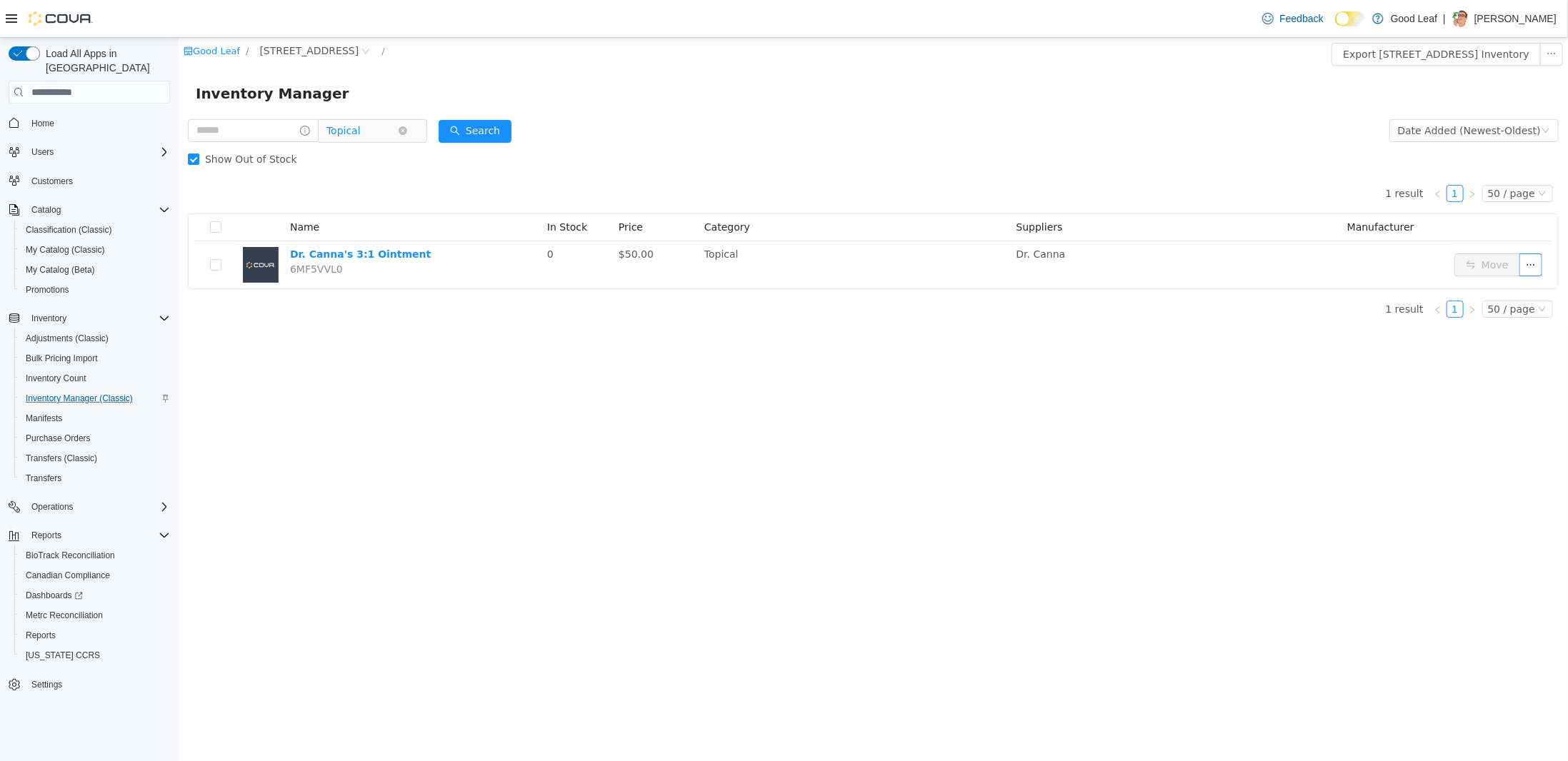
click at [394, 133] on span "Topical" at bounding box center [361, 131] width 71 height 21
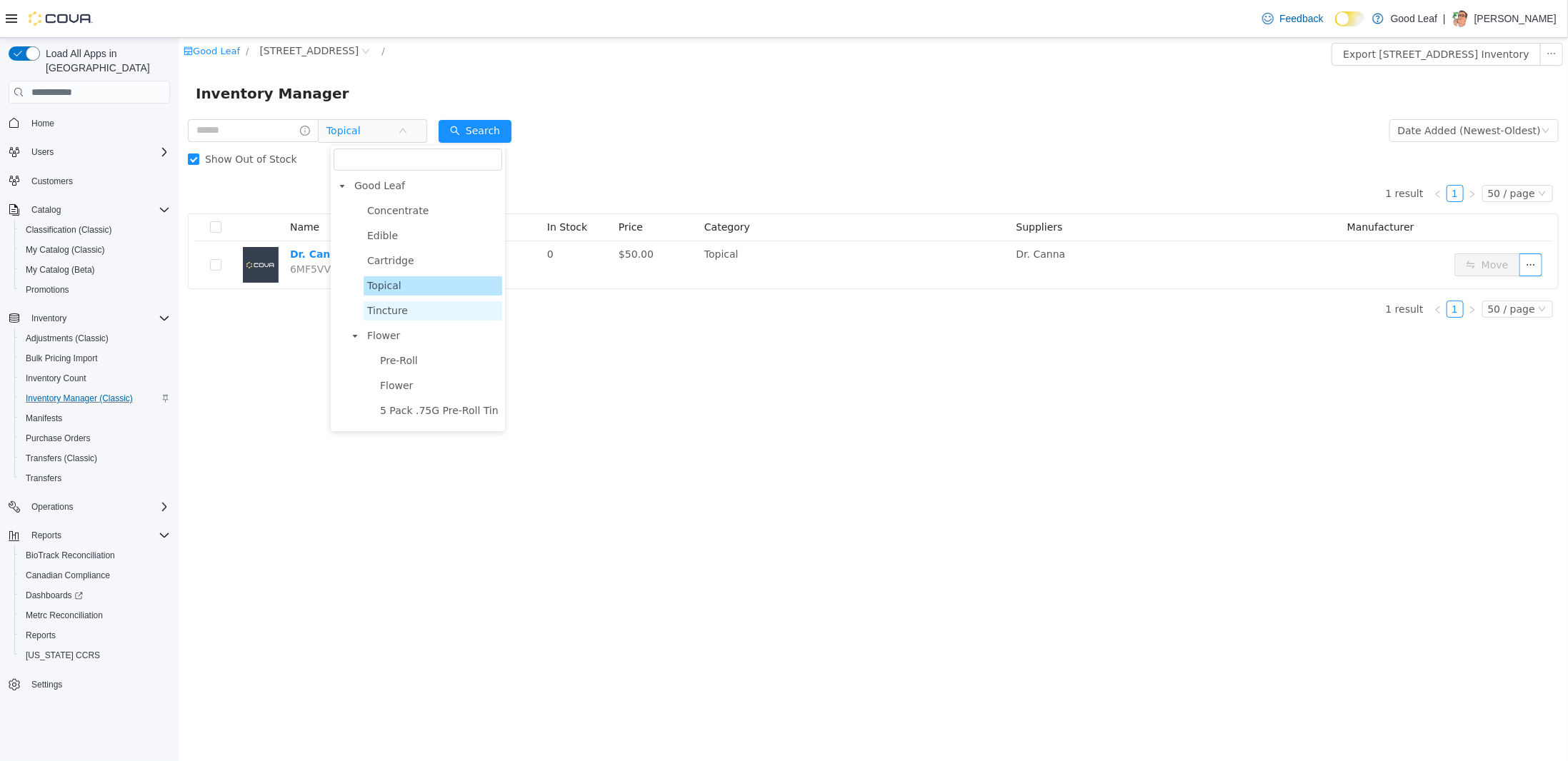
click at [404, 317] on span "Tincture" at bounding box center [432, 311] width 138 height 20
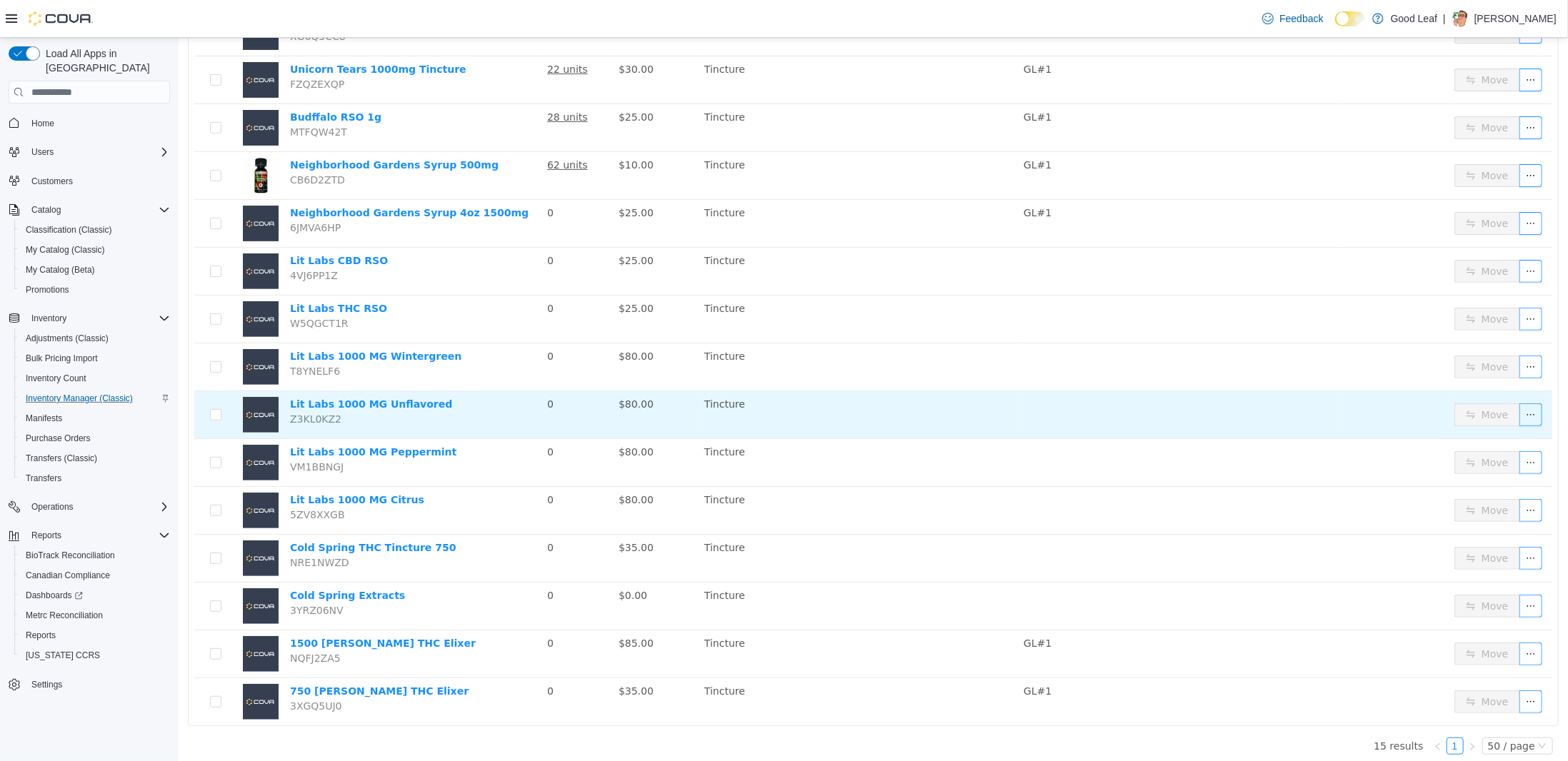
scroll to position [162, 0]
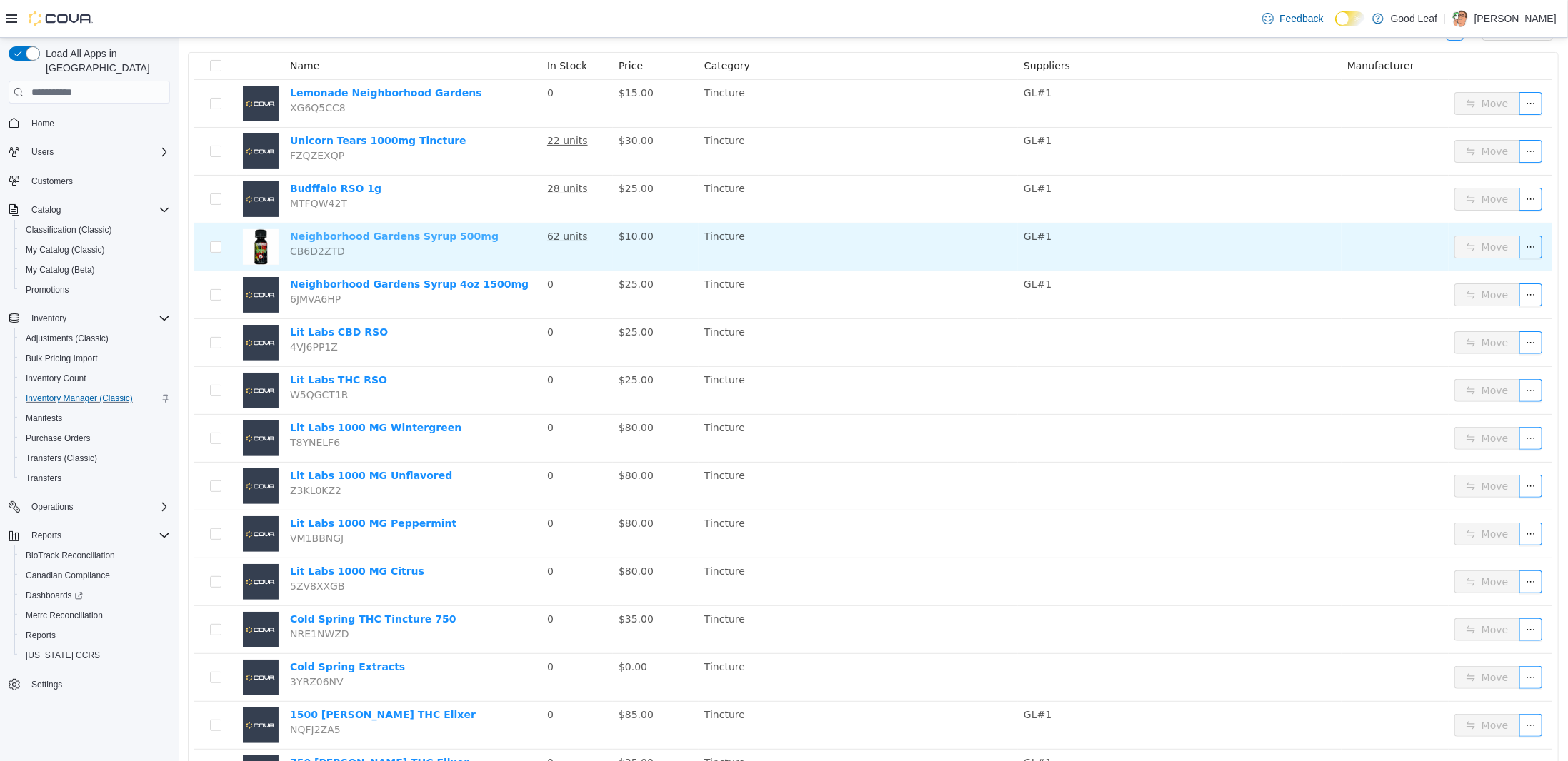
click at [418, 237] on link "Neighborhood Gardens Syrup 500mg" at bounding box center [394, 236] width 209 height 11
click at [432, 234] on link "Neighborhood Gardens Syrup 500mg" at bounding box center [394, 236] width 209 height 11
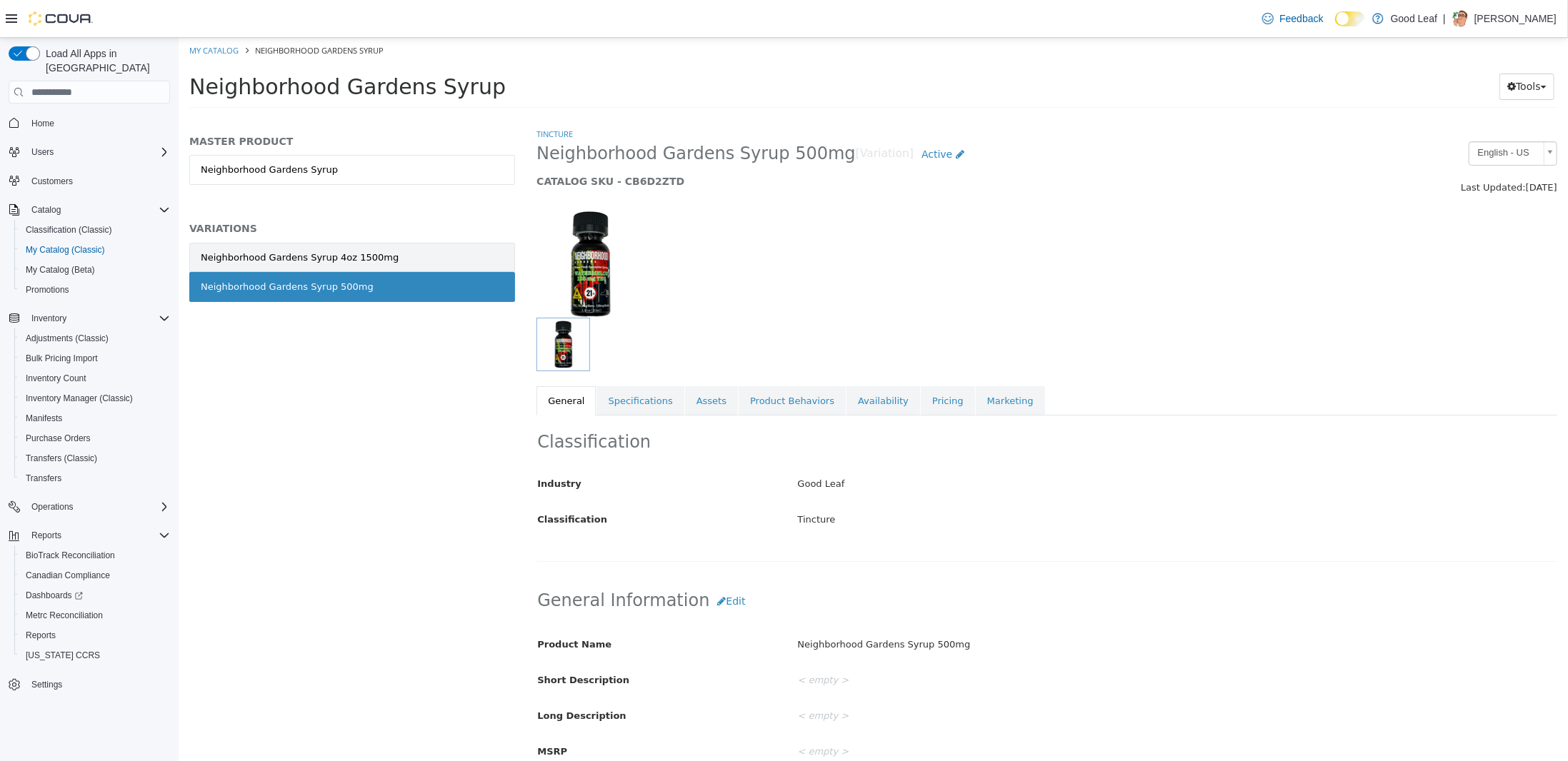
click at [436, 257] on link "Neighborhood Gardens Syrup 4oz 1500mg" at bounding box center [351, 258] width 326 height 30
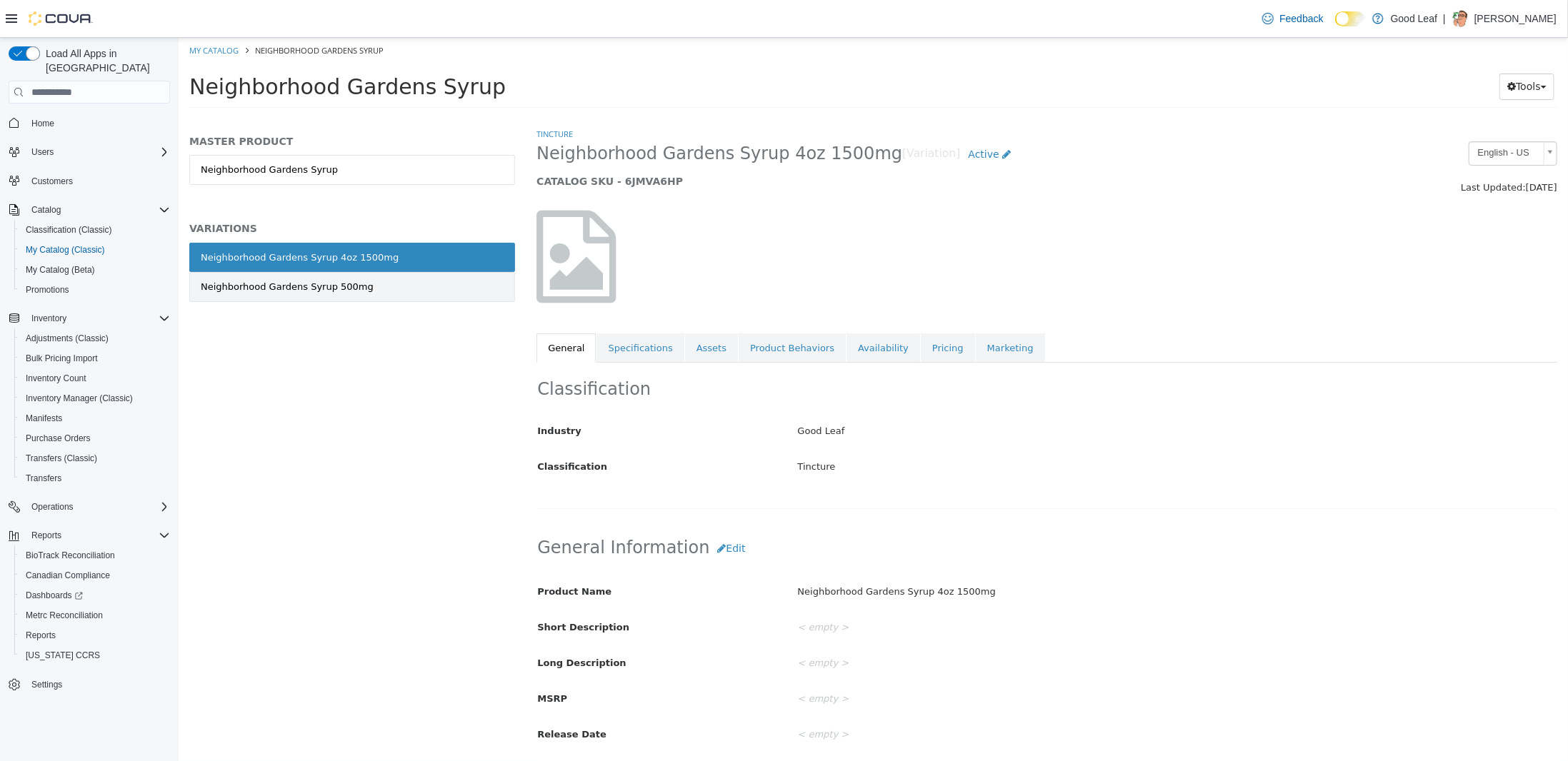
click at [408, 292] on link "Neighborhood Gardens Syrup 500mg" at bounding box center [351, 287] width 326 height 30
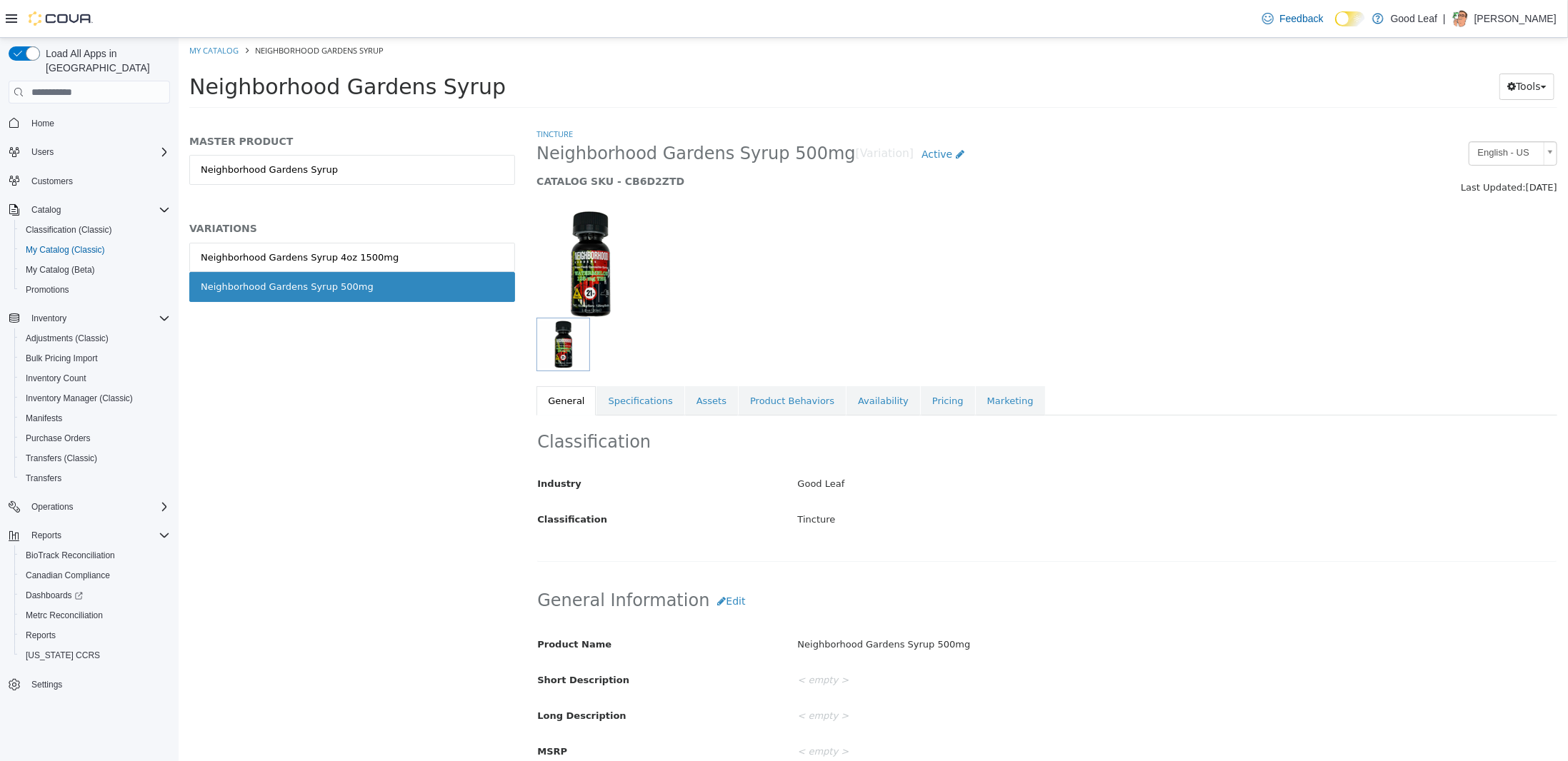
click at [383, 239] on div "MASTER PRODUCT Neighborhood Gardens Syrup VARIATIONS Neighborhood Gardens Syrup…" at bounding box center [351, 234] width 326 height 197
click at [384, 267] on link "Neighborhood Gardens Syrup 4oz 1500mg" at bounding box center [351, 258] width 326 height 30
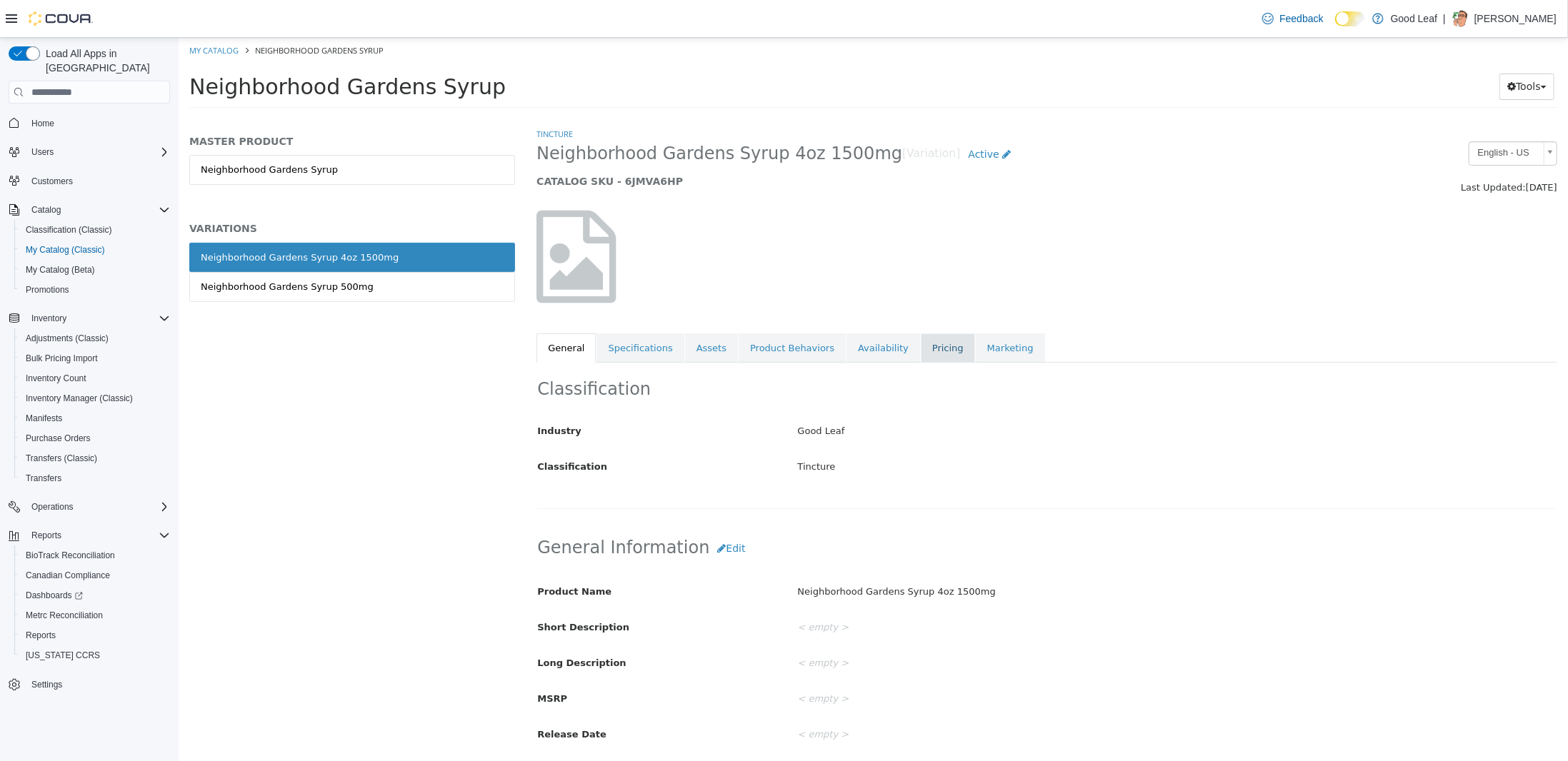
click at [920, 355] on link "Pricing" at bounding box center [947, 348] width 54 height 30
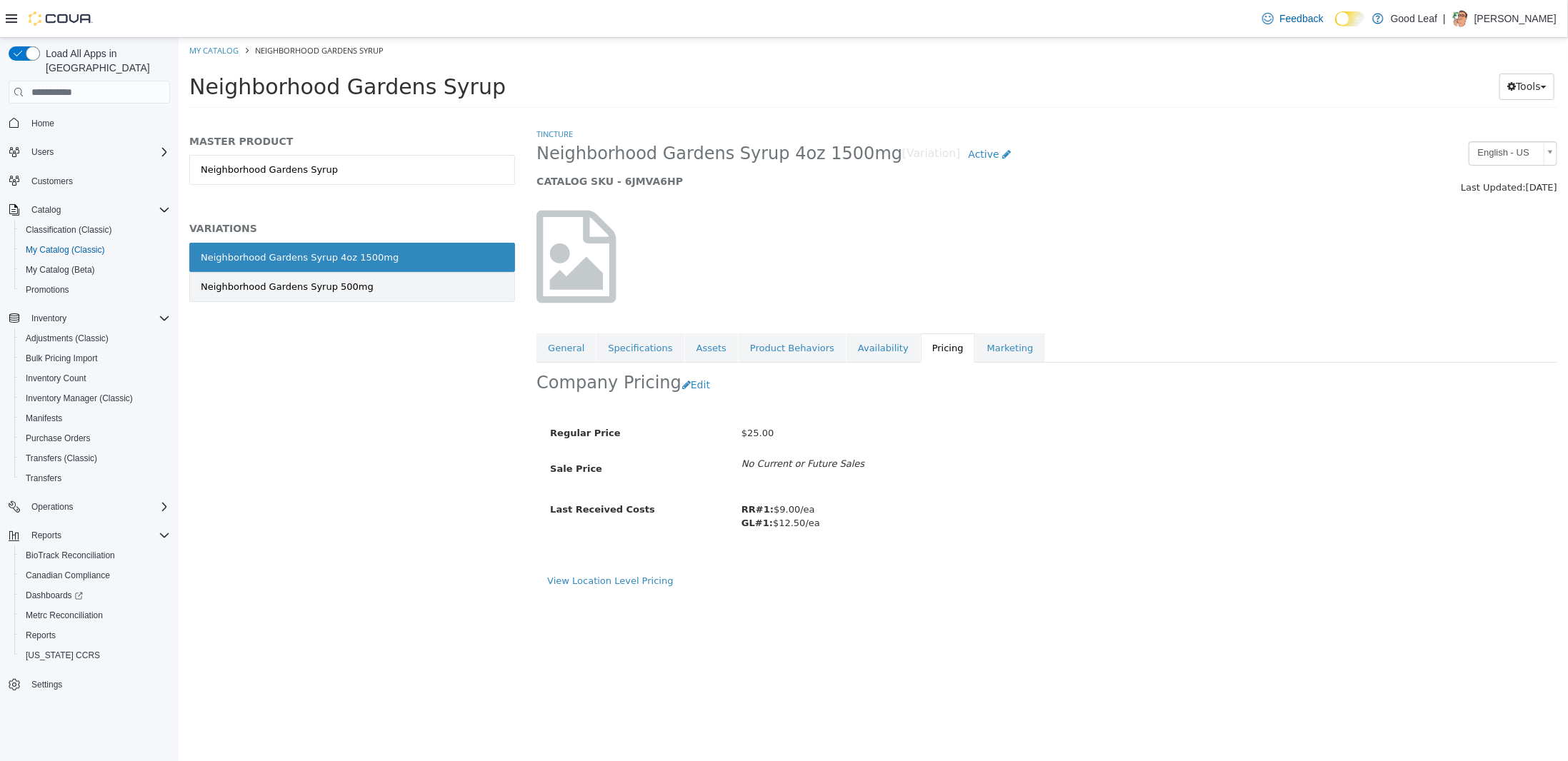
click at [400, 291] on link "Neighborhood Gardens Syrup 500mg" at bounding box center [351, 287] width 326 height 30
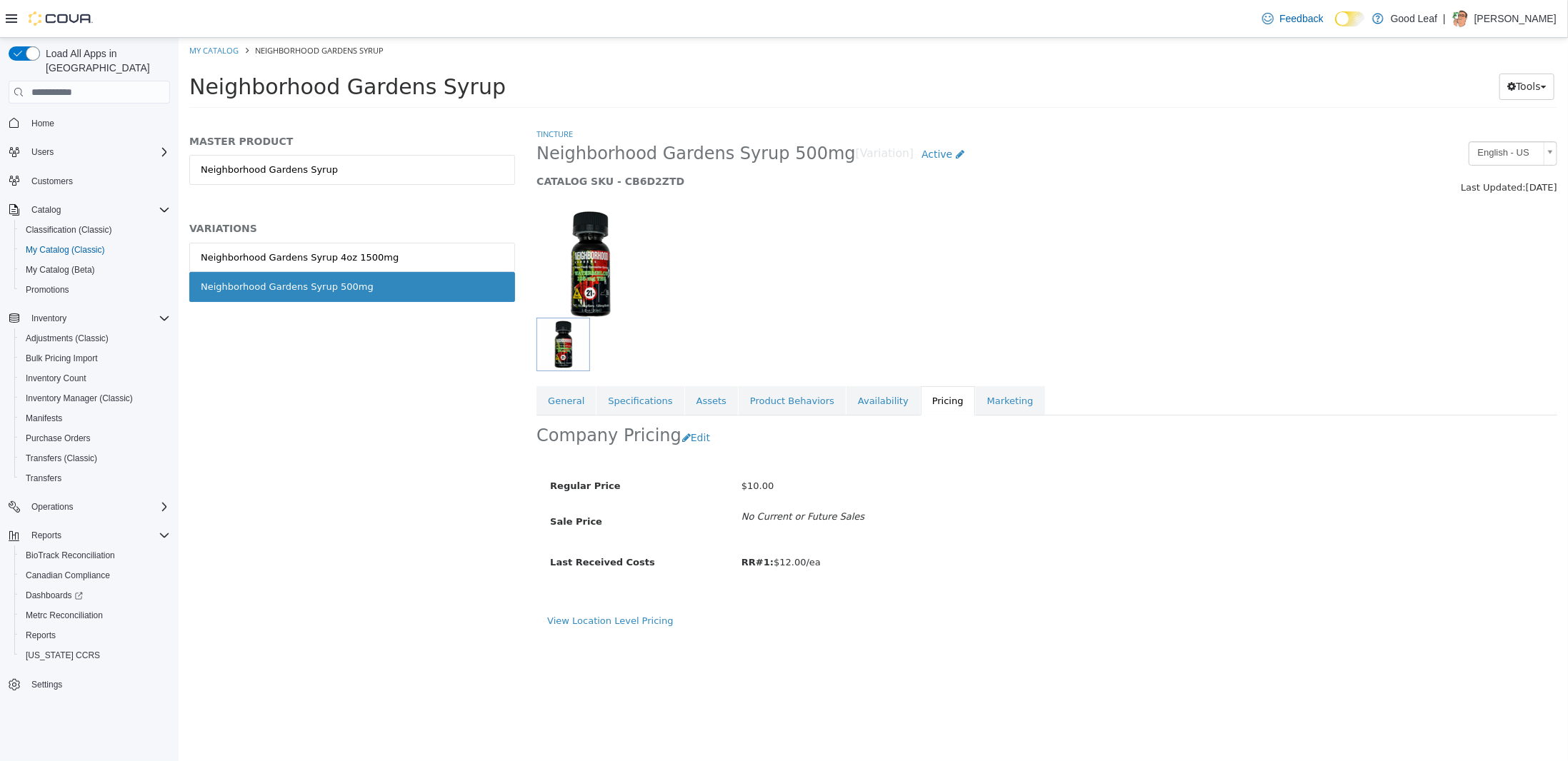
click at [590, 284] on img at bounding box center [590, 264] width 107 height 107
click at [569, 345] on img "button" at bounding box center [562, 344] width 48 height 48
click at [370, 251] on div "Neighborhood Gardens Syrup 4oz 1500mg" at bounding box center [299, 258] width 198 height 14
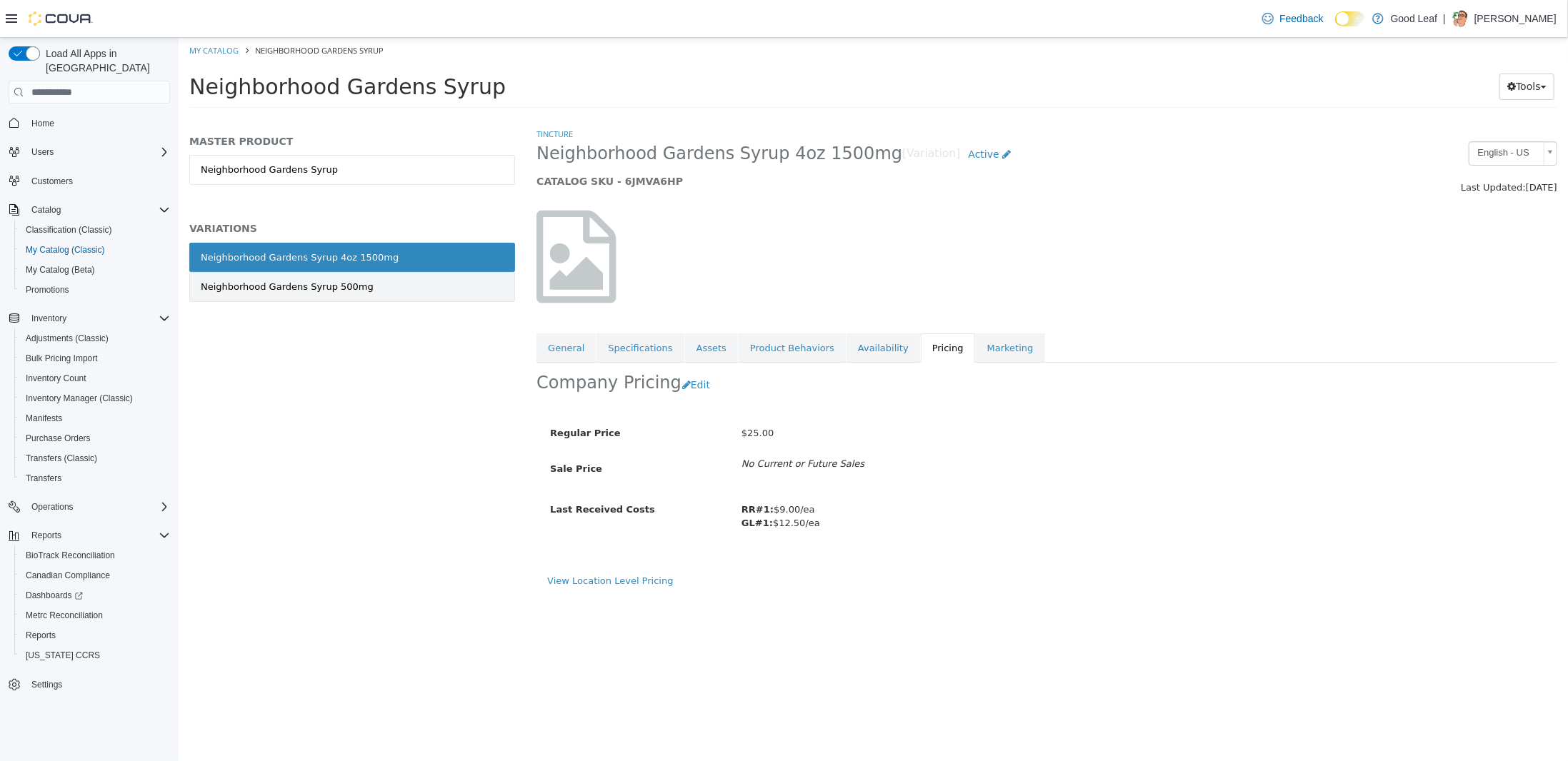
click at [445, 294] on link "Neighborhood Gardens Syrup 500mg" at bounding box center [351, 287] width 326 height 30
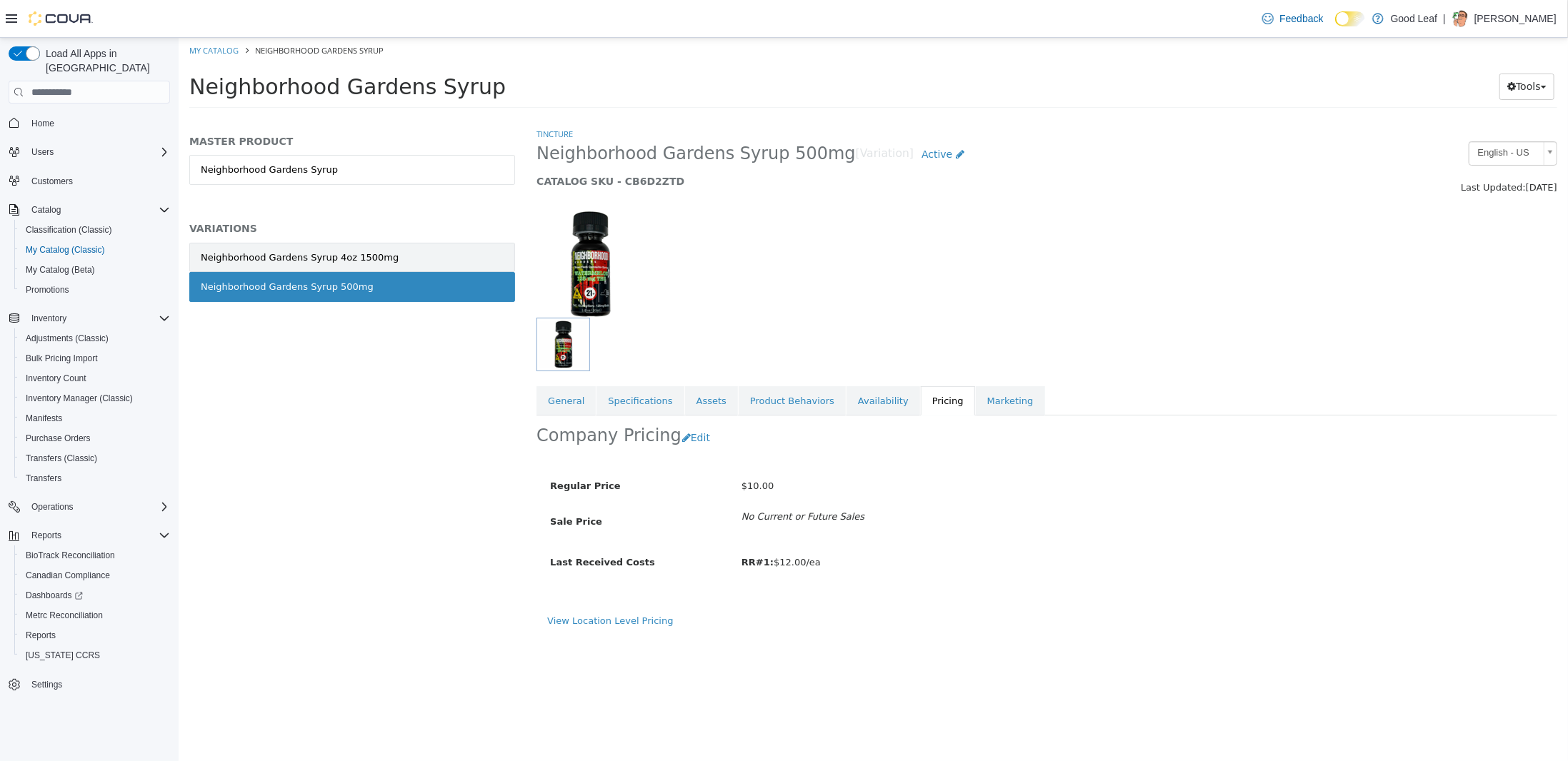
click at [401, 262] on link "Neighborhood Gardens Syrup 4oz 1500mg" at bounding box center [351, 258] width 326 height 30
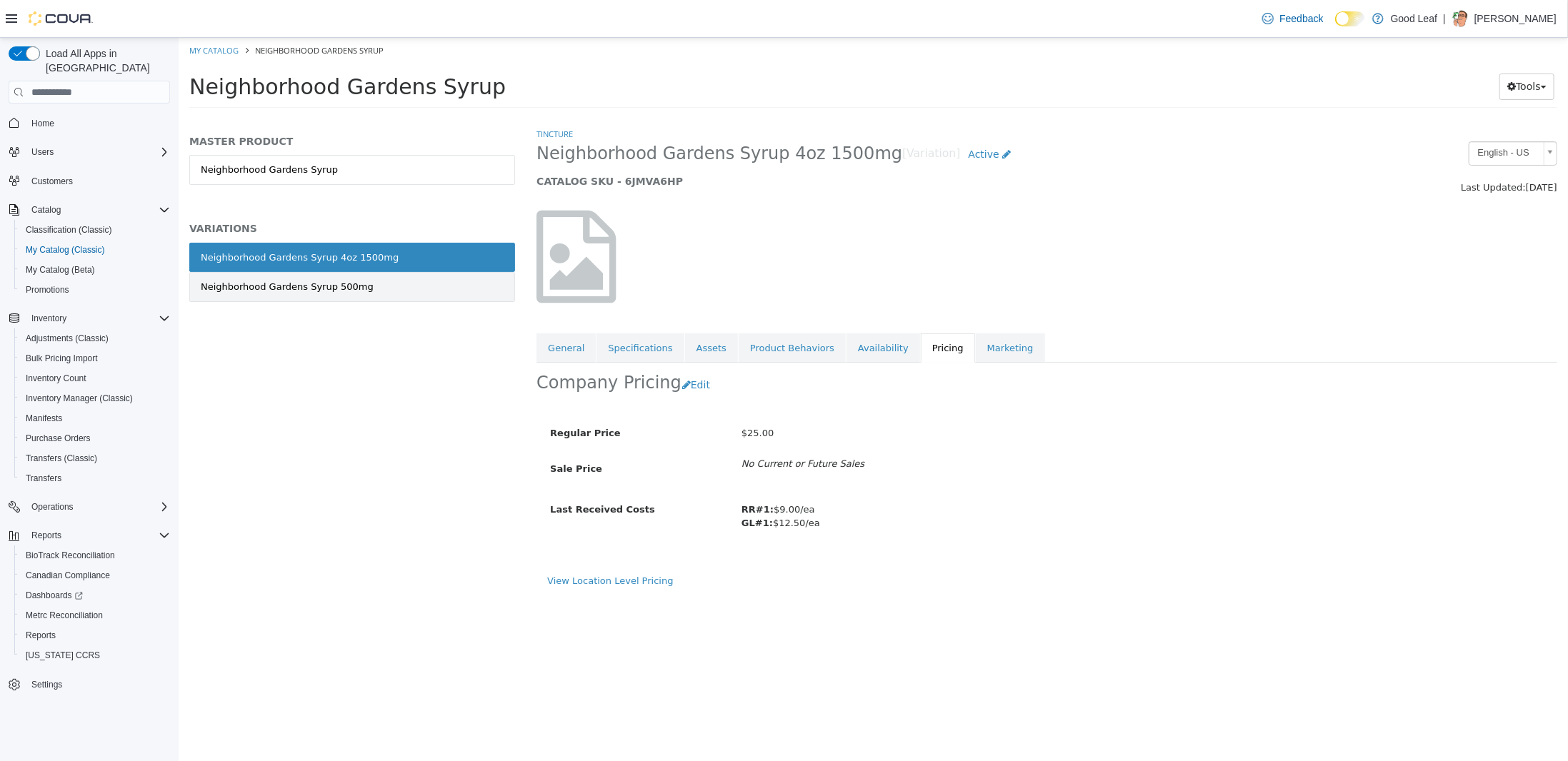
click at [387, 289] on link "Neighborhood Gardens Syrup 500mg" at bounding box center [351, 287] width 326 height 30
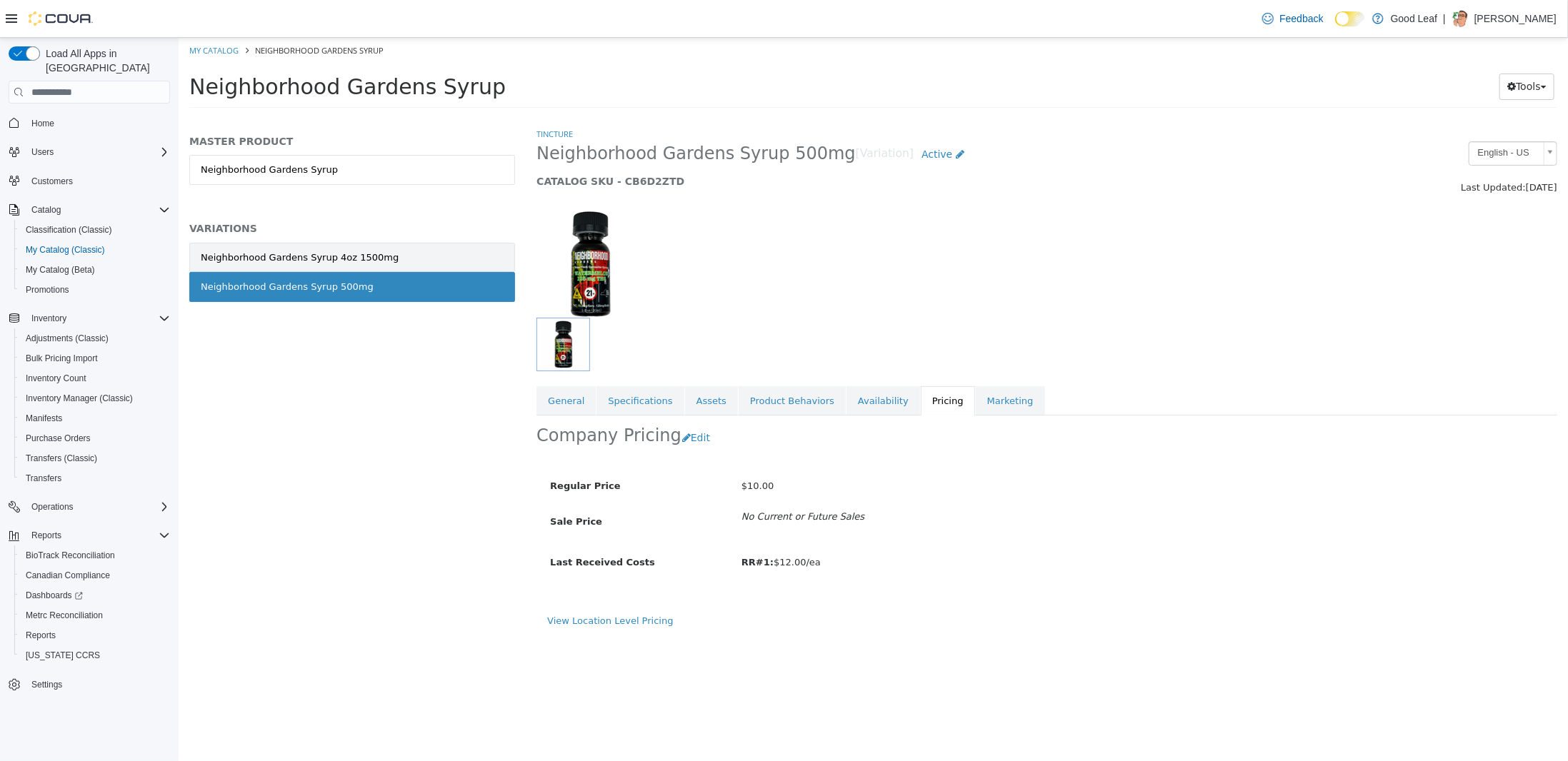
click at [391, 258] on link "Neighborhood Gardens Syrup 4oz 1500mg" at bounding box center [351, 258] width 326 height 30
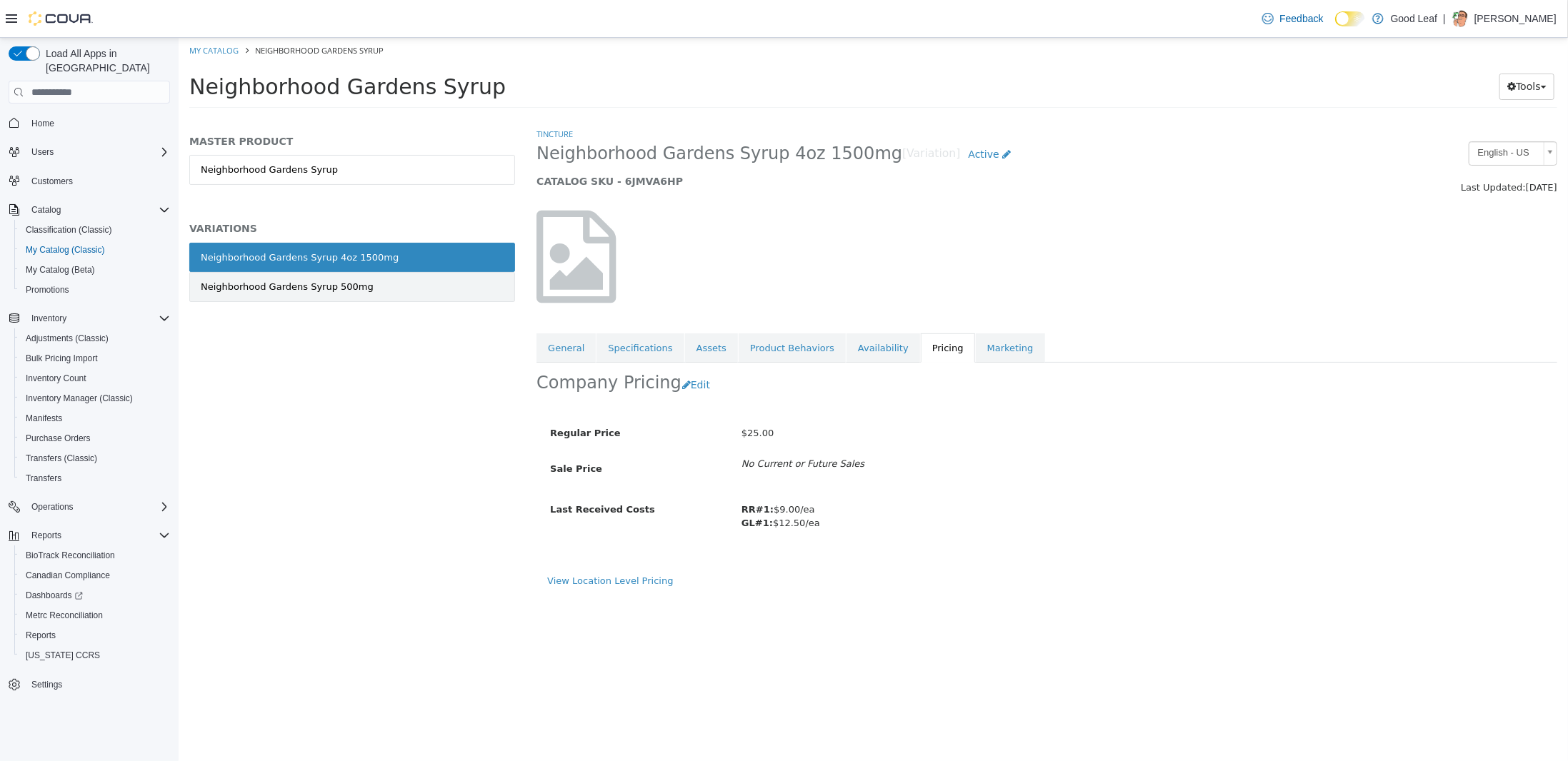
click at [423, 289] on link "Neighborhood Gardens Syrup 500mg" at bounding box center [351, 287] width 326 height 30
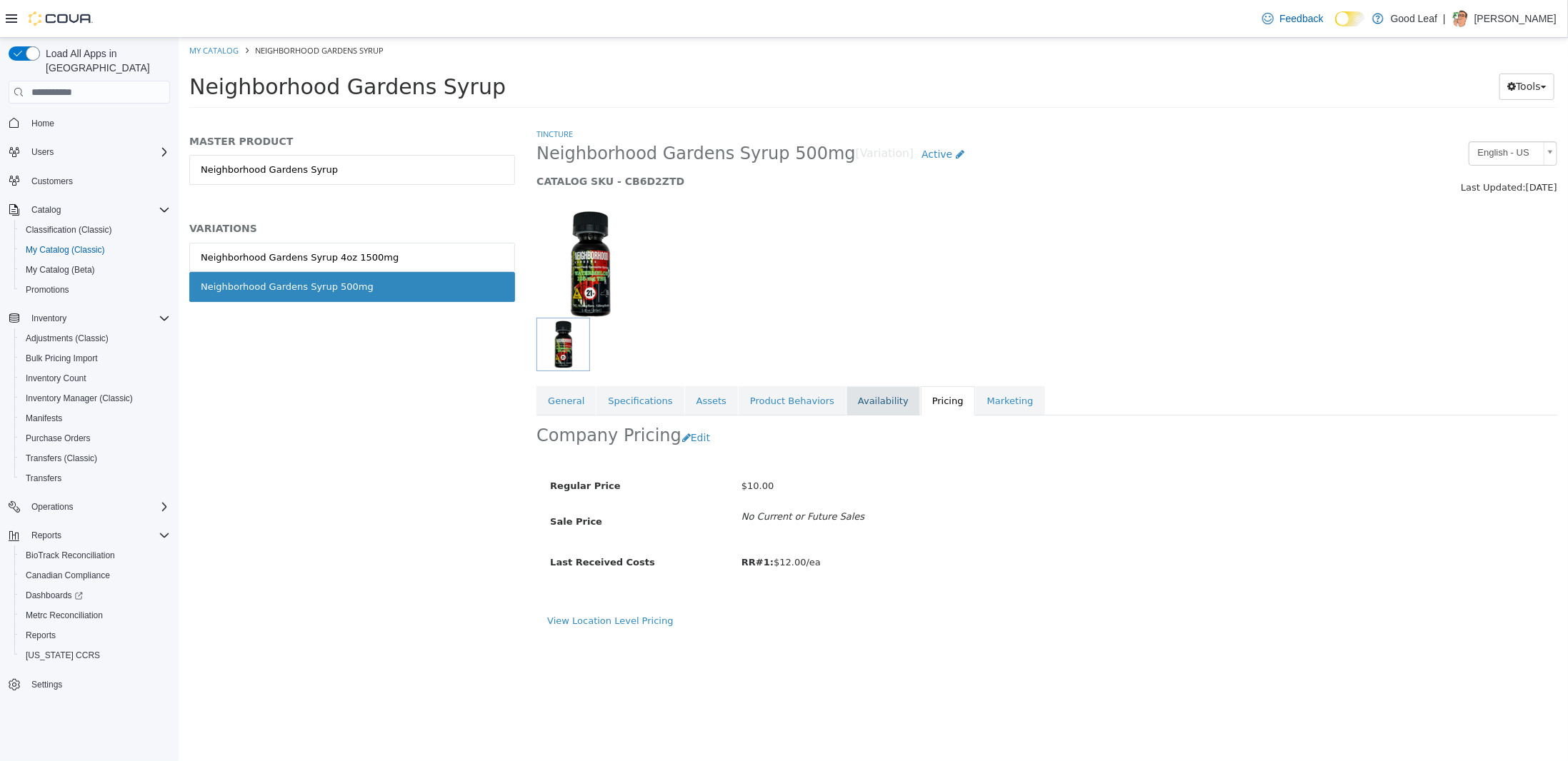
click at [851, 405] on link "Availability" at bounding box center [882, 401] width 73 height 30
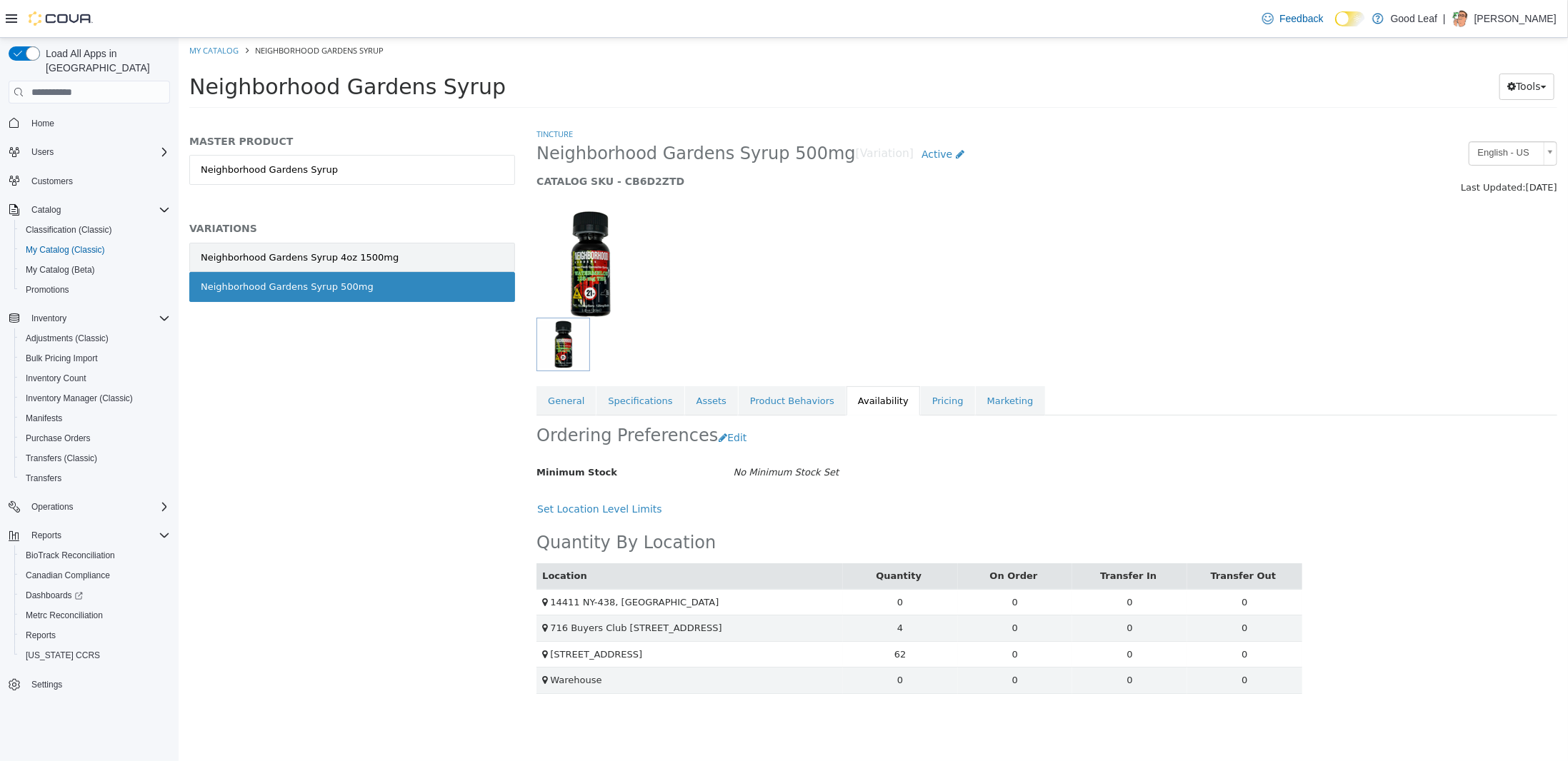
click at [423, 258] on link "Neighborhood Gardens Syrup 4oz 1500mg" at bounding box center [351, 258] width 326 height 30
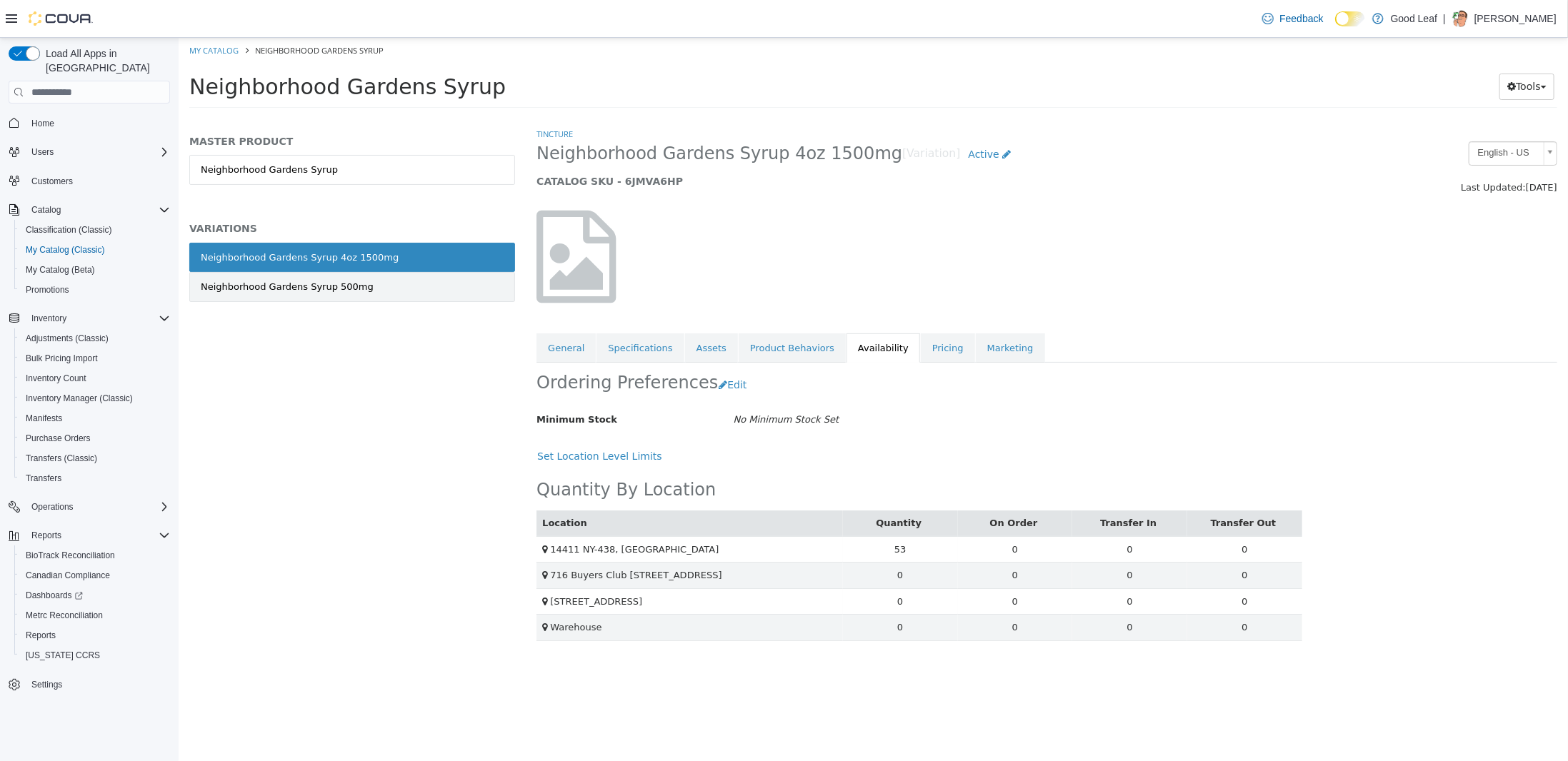
click at [443, 289] on link "Neighborhood Gardens Syrup 500mg" at bounding box center [351, 287] width 326 height 30
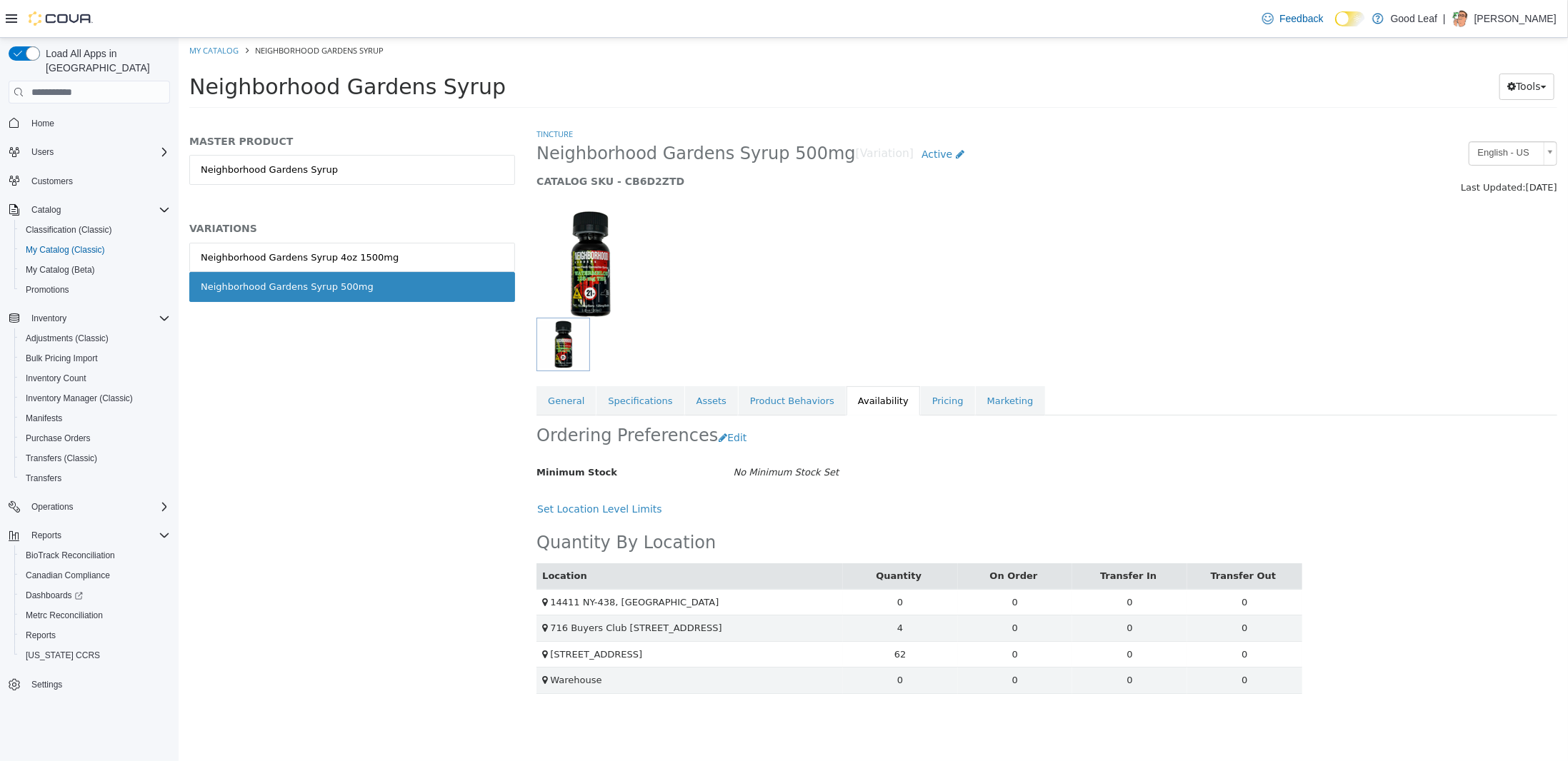
click at [638, 177] on h5 "CATALOG SKU - CB6D2ZTD" at bounding box center [916, 181] width 760 height 13
click at [423, 256] on link "Neighborhood Gardens Syrup 4oz 1500mg" at bounding box center [351, 258] width 326 height 30
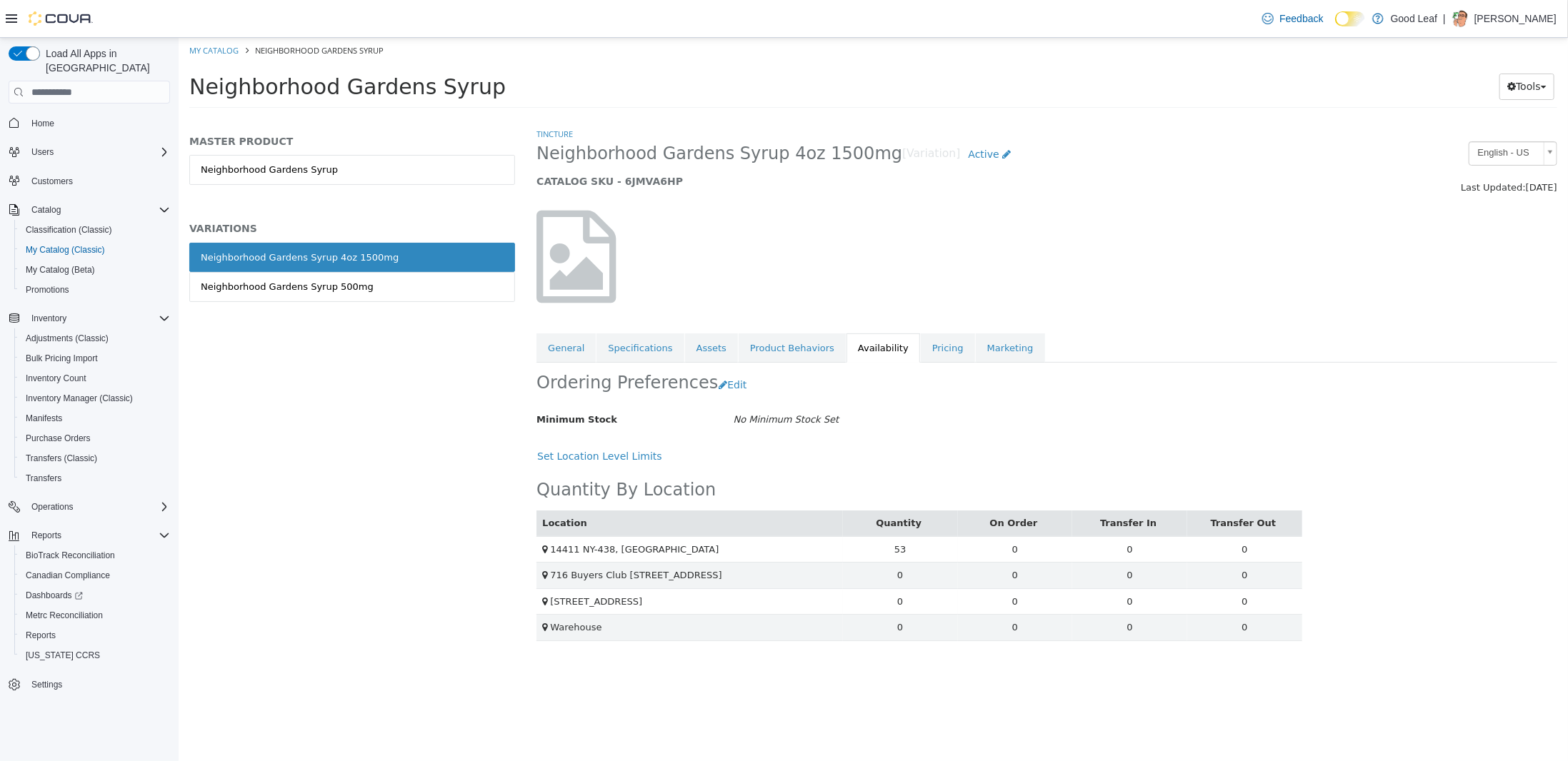
click at [637, 177] on h5 "CATALOG SKU - 6JMVA6HP" at bounding box center [916, 181] width 760 height 13
copy h5 "6JMVA6HP"
click at [568, 338] on link "General" at bounding box center [566, 348] width 59 height 30
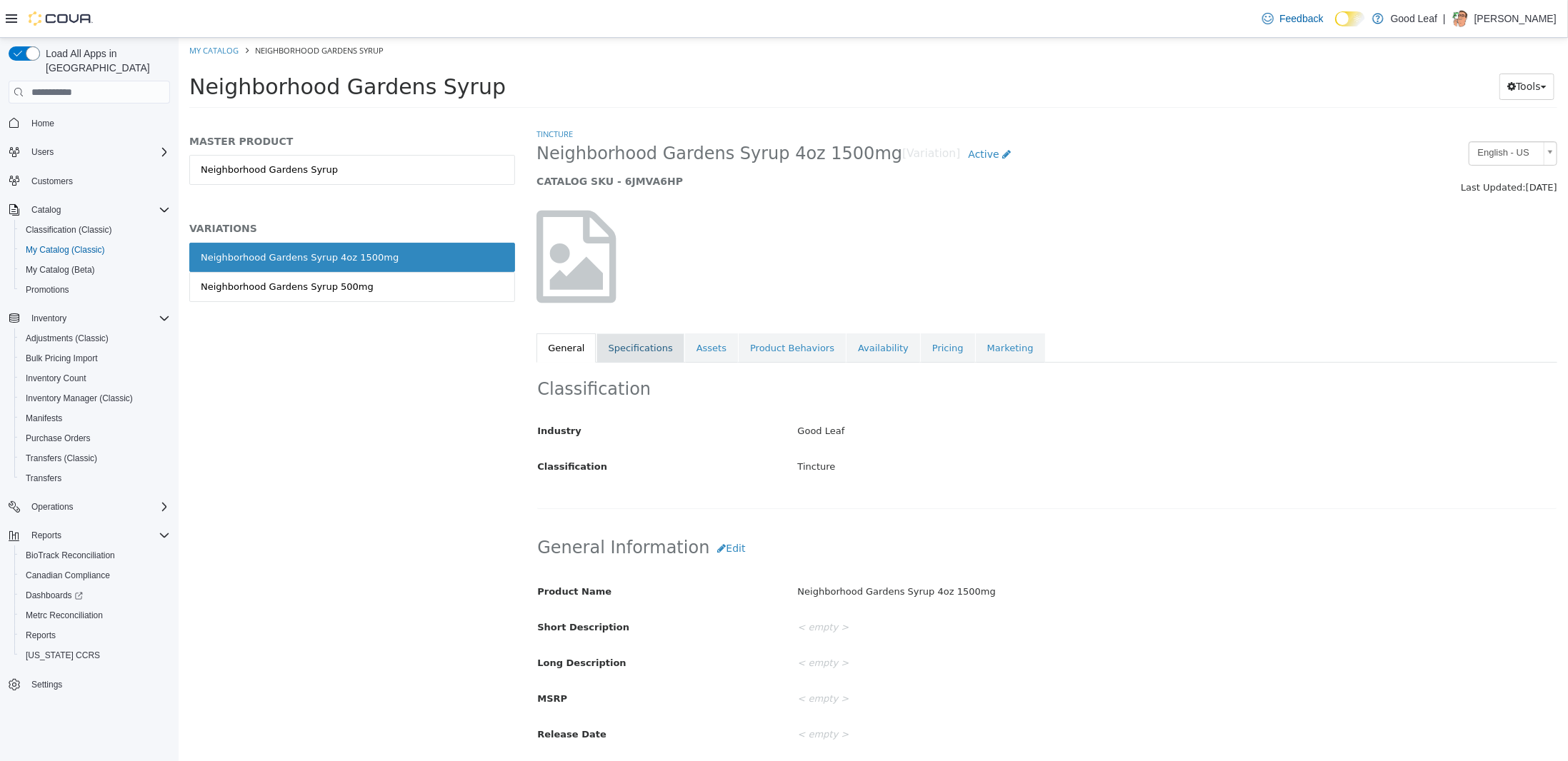
click at [631, 339] on link "Specifications" at bounding box center [639, 348] width 87 height 30
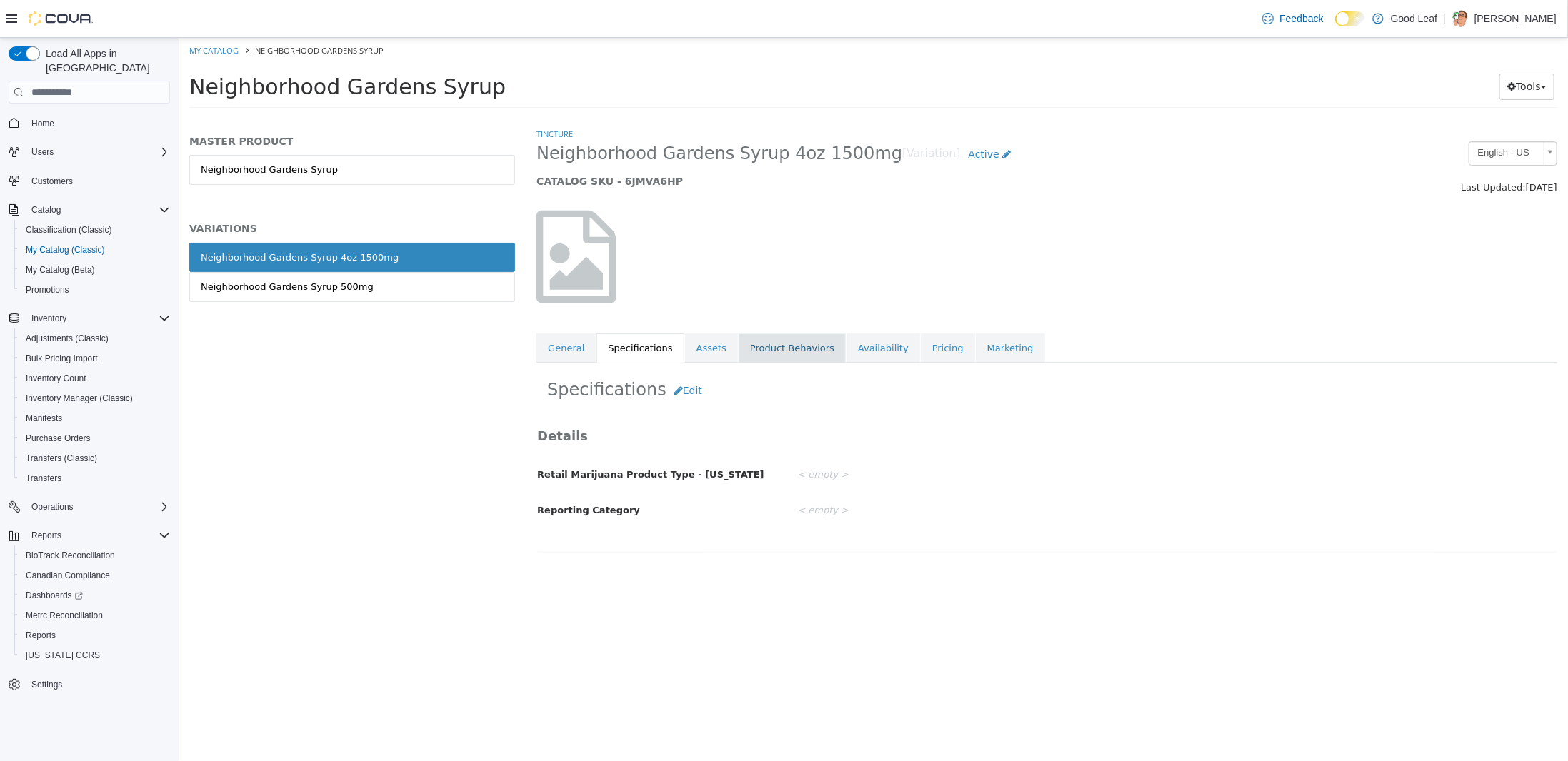
click at [769, 347] on link "Product Behaviors" at bounding box center [792, 348] width 107 height 30
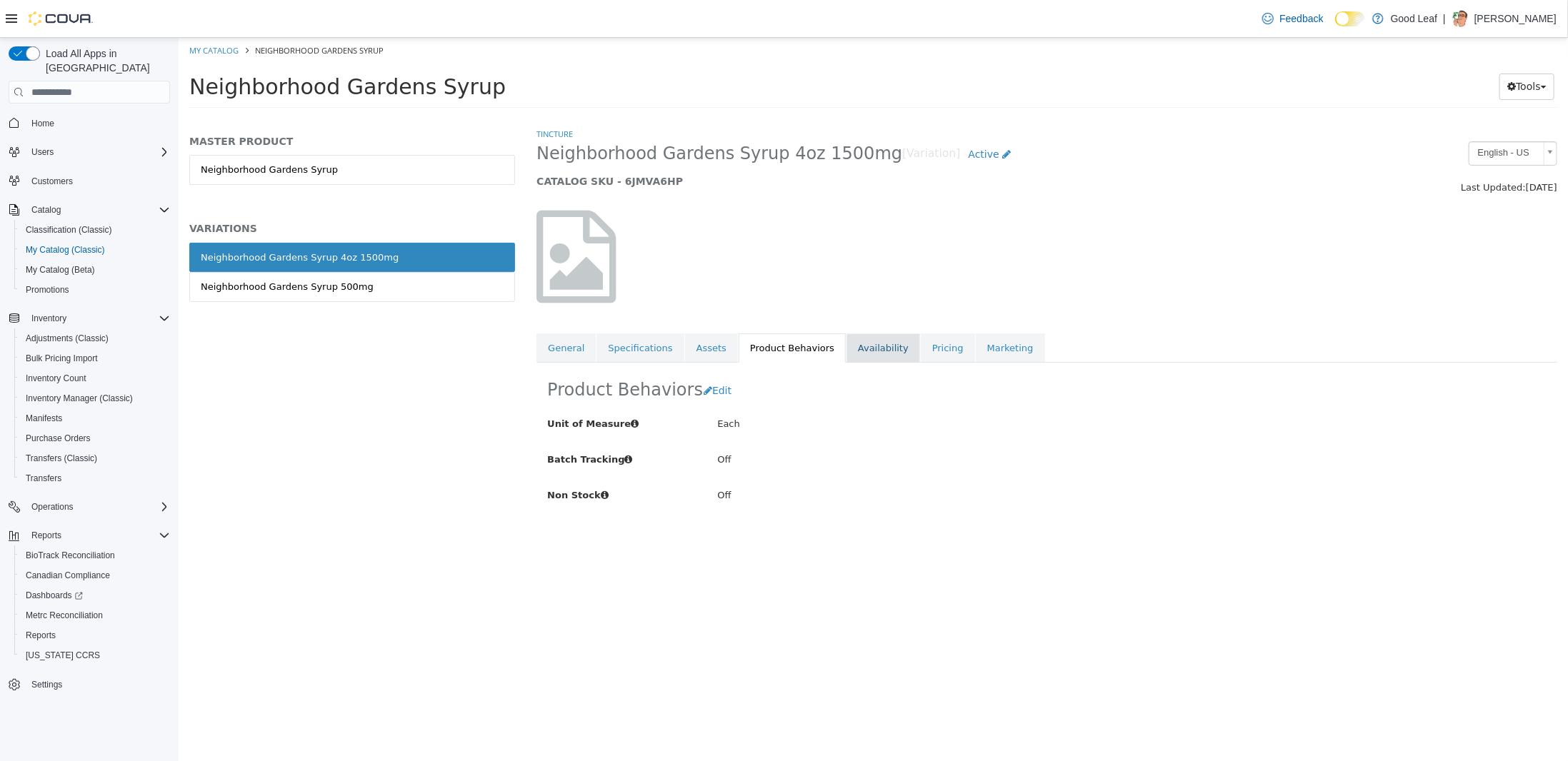
click at [846, 351] on link "Availability" at bounding box center [882, 348] width 73 height 30
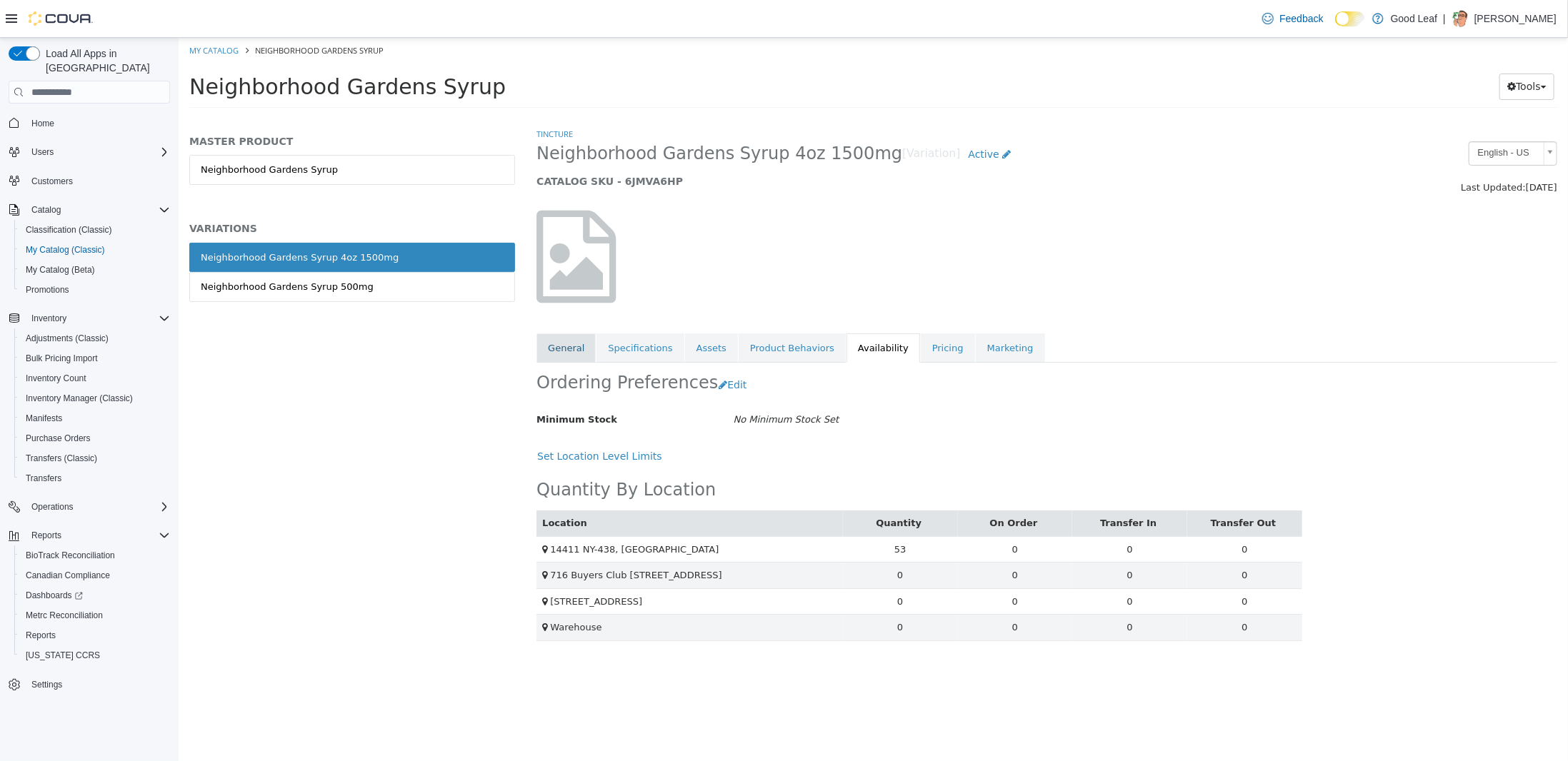
click at [572, 347] on link "General" at bounding box center [566, 348] width 59 height 30
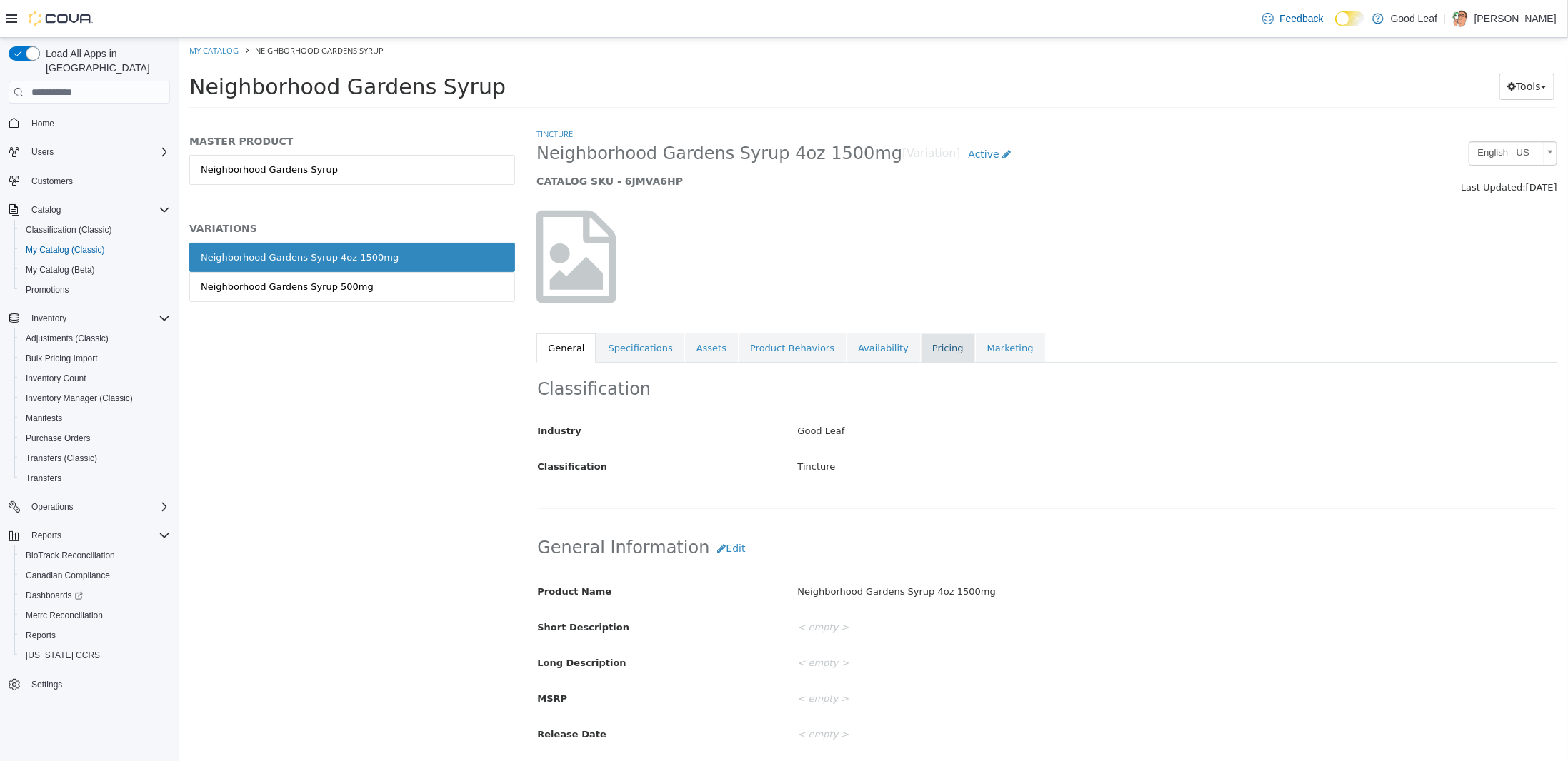
click at [920, 343] on link "Pricing" at bounding box center [947, 348] width 54 height 30
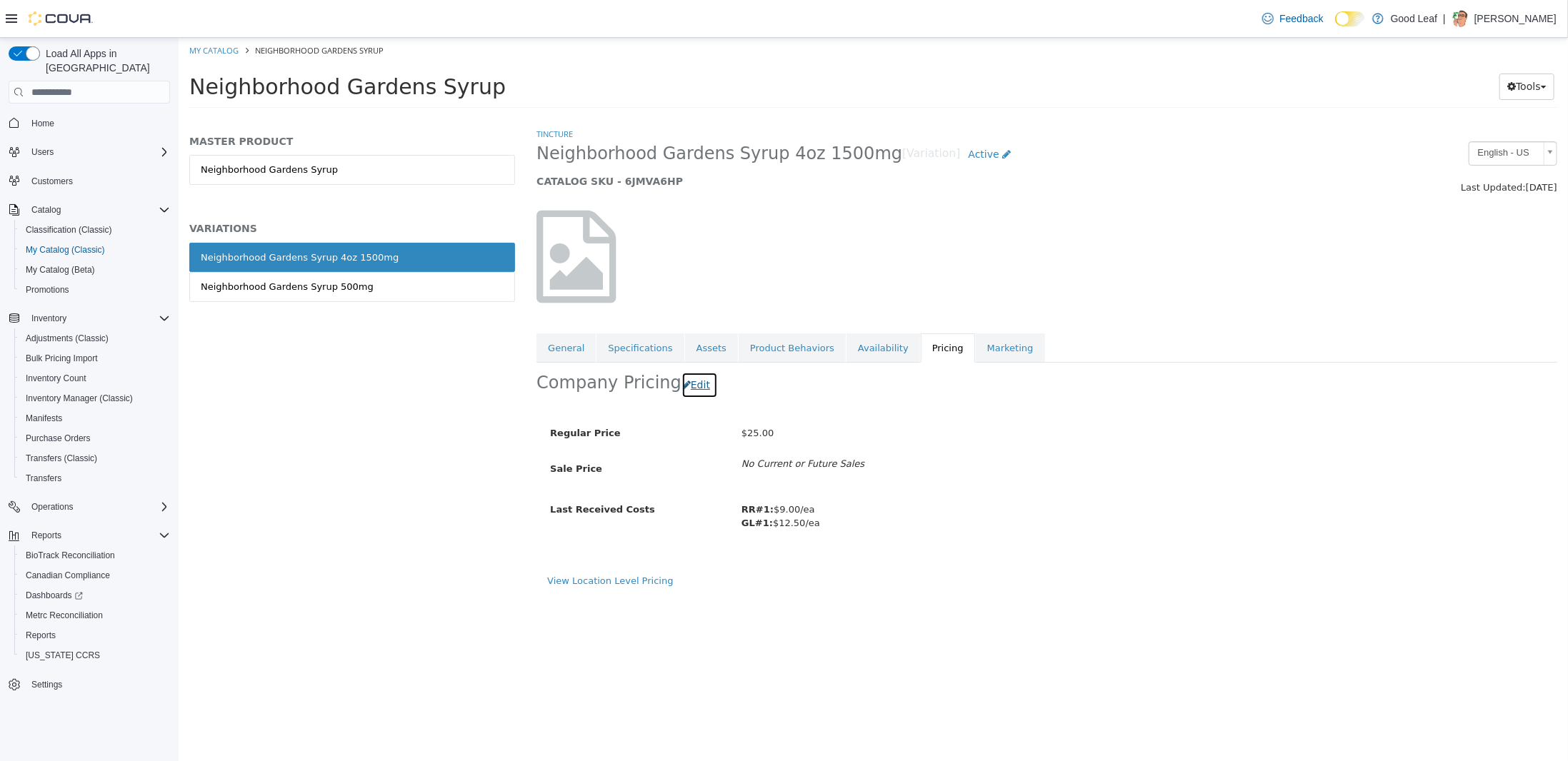
click at [690, 385] on button "Edit" at bounding box center [699, 385] width 36 height 26
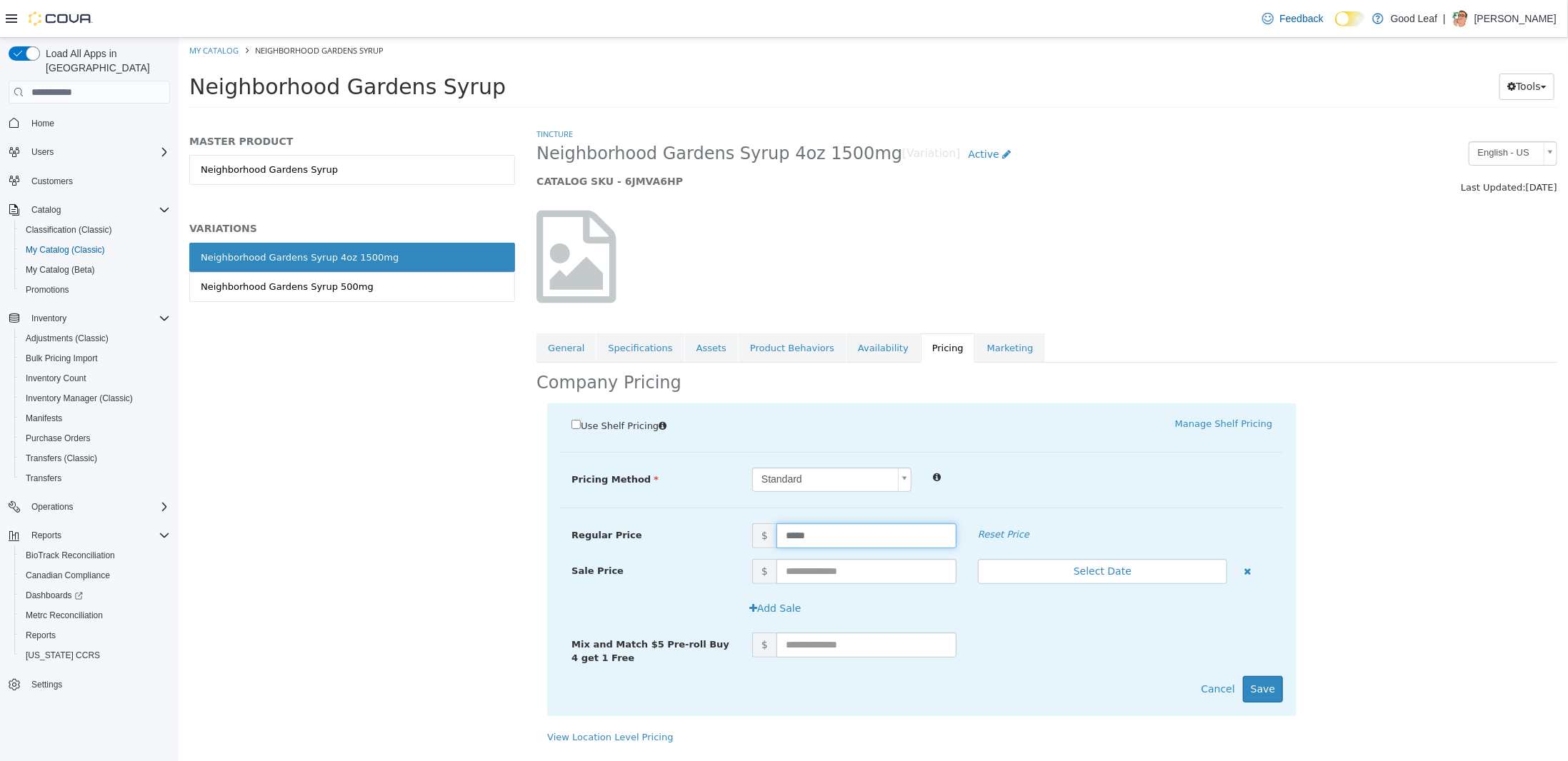
drag, startPoint x: 818, startPoint y: 534, endPoint x: 736, endPoint y: 529, distance: 82.2
click at [736, 529] on div "Regular Price $ ***** Reset Price" at bounding box center [921, 535] width 722 height 25
type input "**"
drag, startPoint x: 1370, startPoint y: 562, endPoint x: 1284, endPoint y: 588, distance: 89.8
click at [1368, 561] on div "Use Shelf Pricing    Manage Shelf Pricing Shelf Price Select a Shelf Price Shel…" at bounding box center [1046, 567] width 1021 height 327
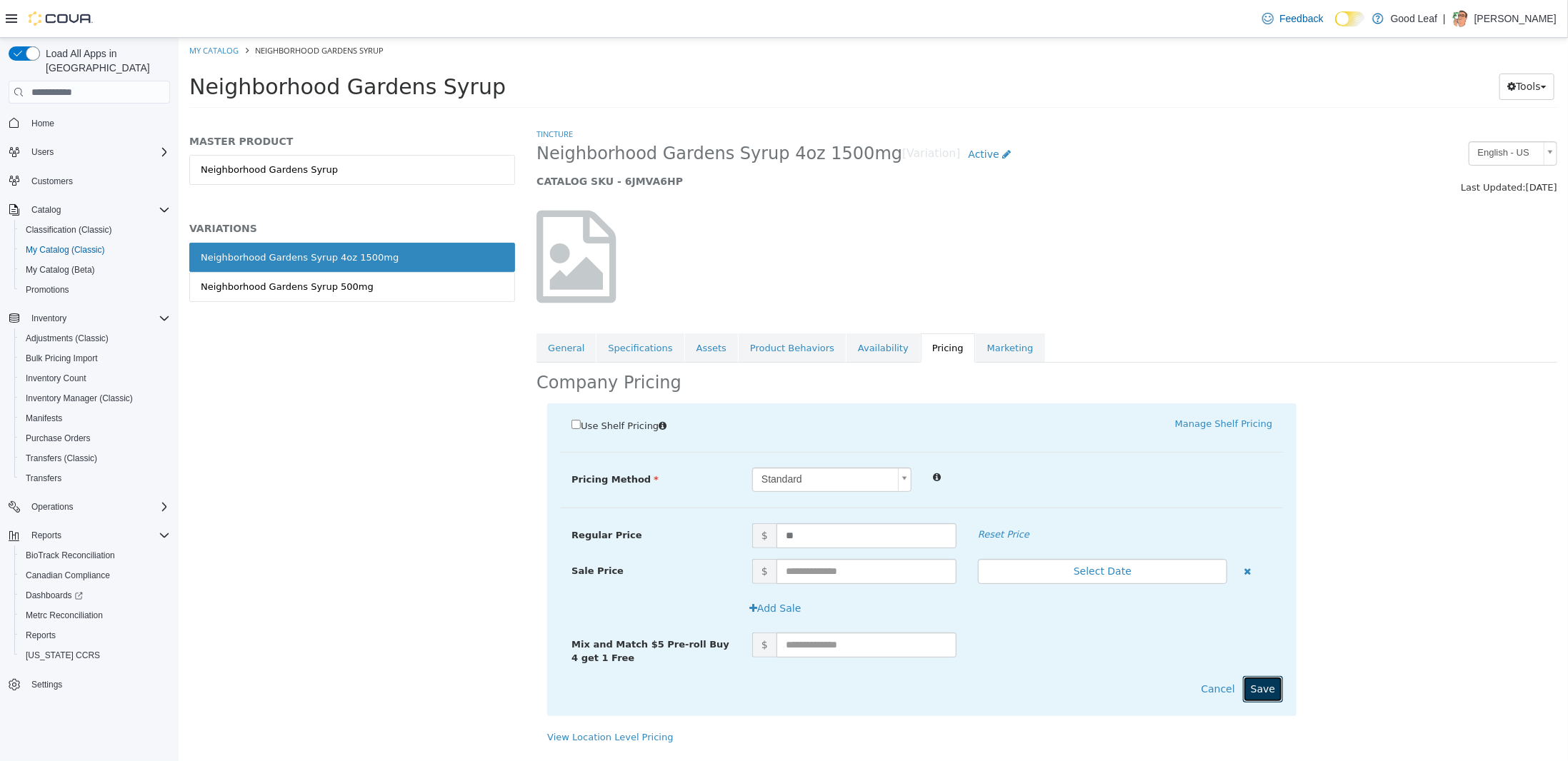
click at [1261, 688] on button "Save" at bounding box center [1262, 689] width 40 height 26
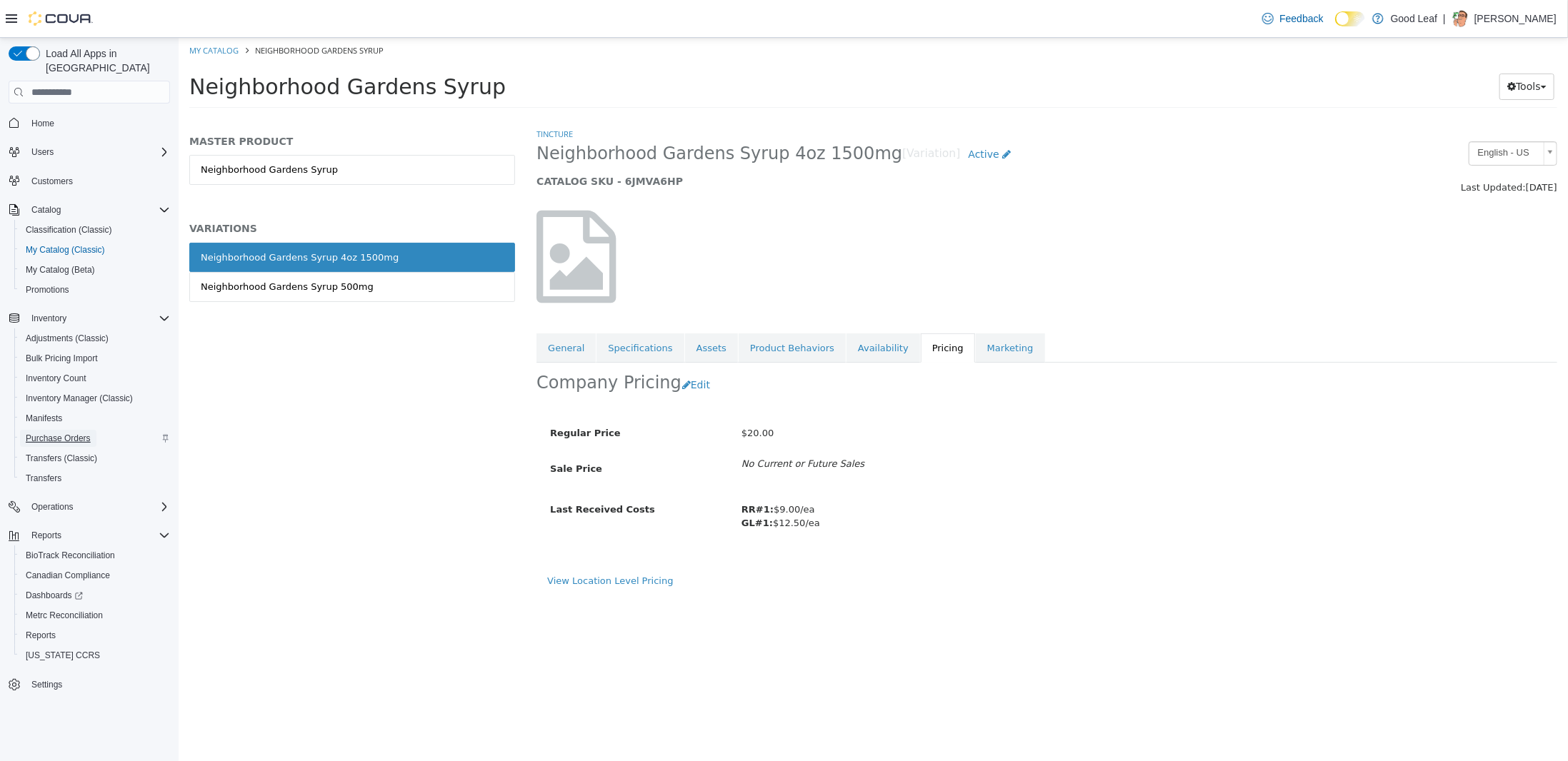
click at [67, 433] on span "Purchase Orders" at bounding box center [58, 438] width 65 height 11
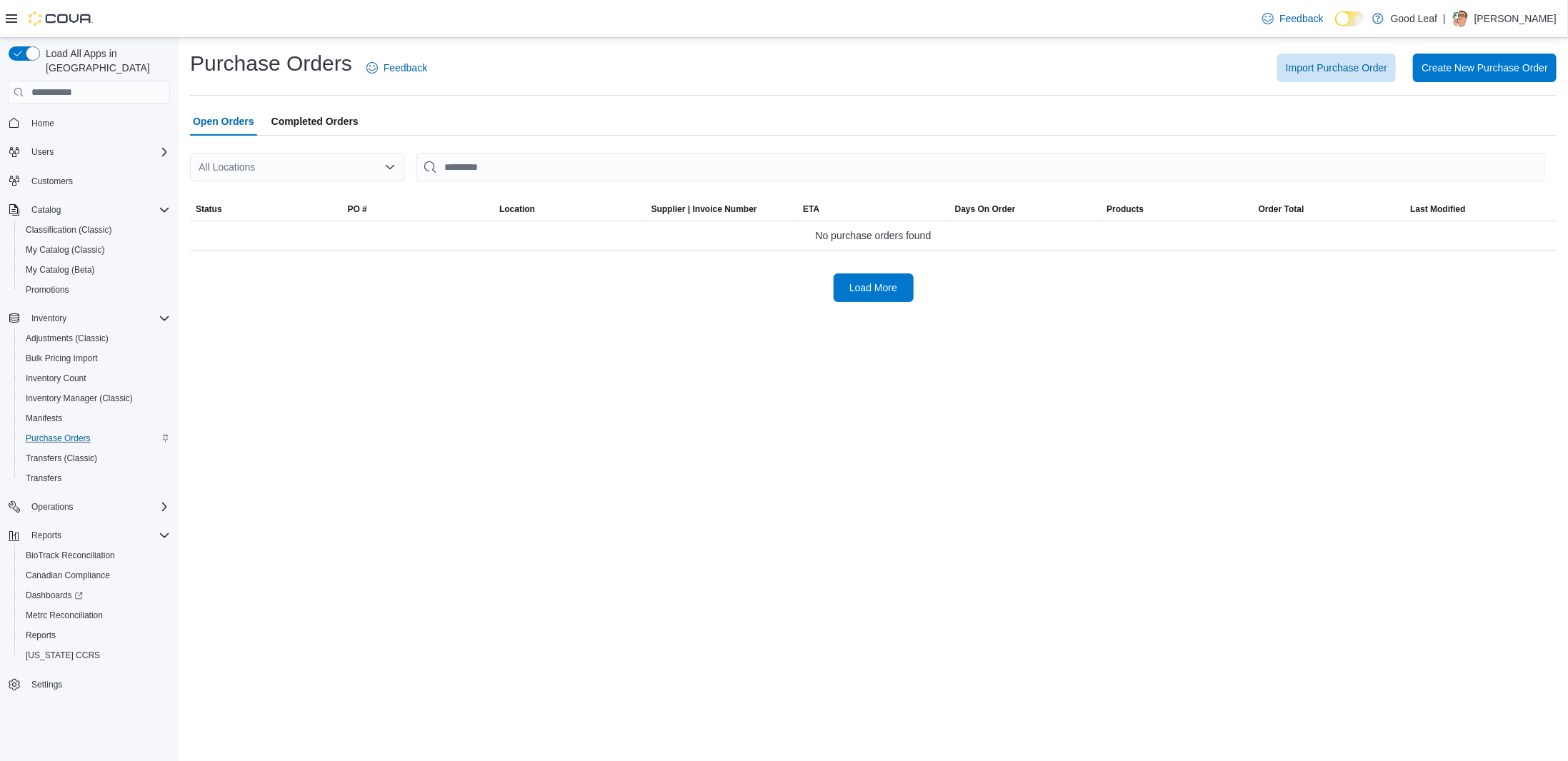
click at [300, 165] on div "All Locations" at bounding box center [296, 167] width 214 height 29
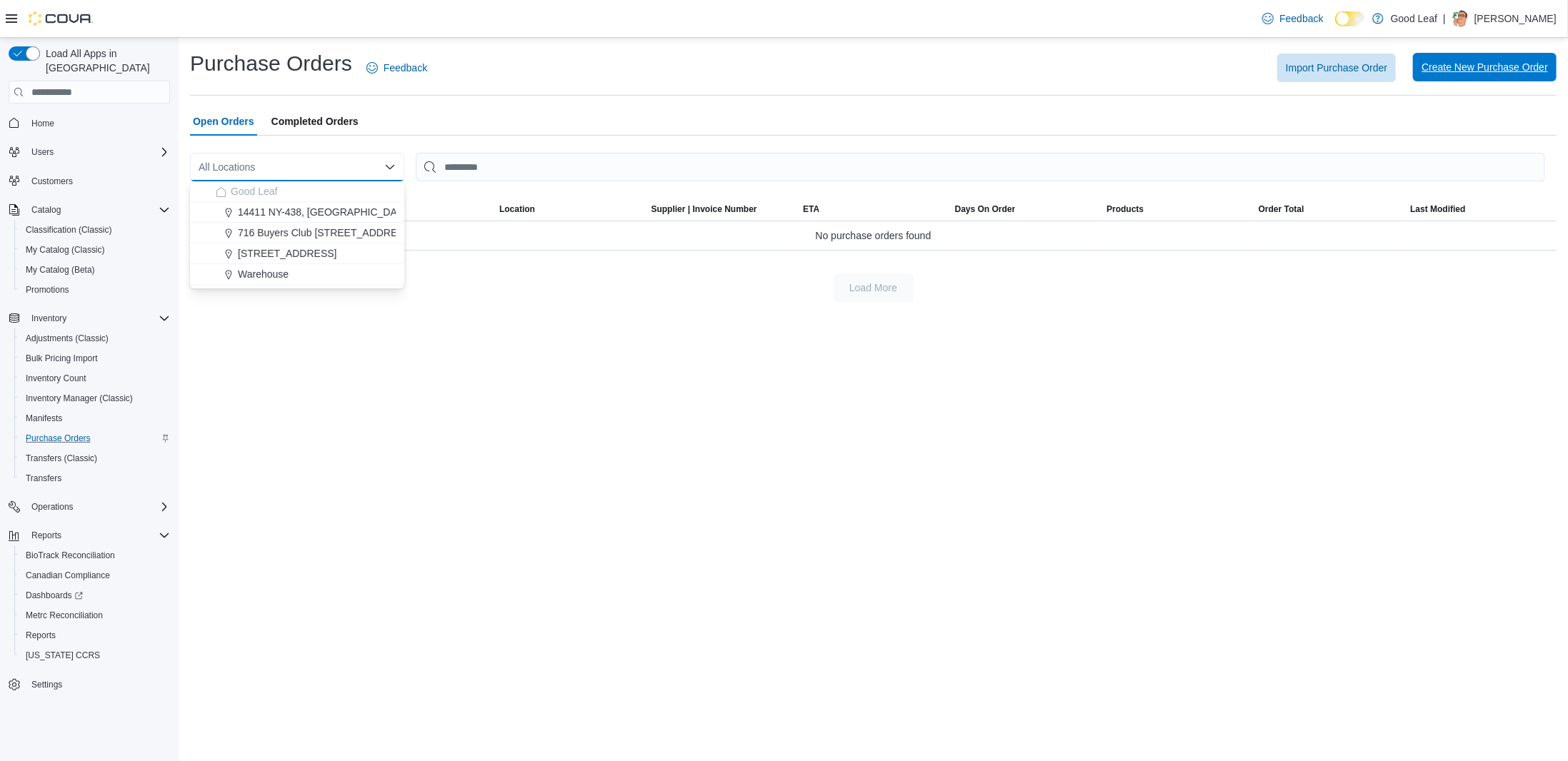
click at [1486, 69] on span "Create New Purchase Order" at bounding box center [1484, 67] width 126 height 14
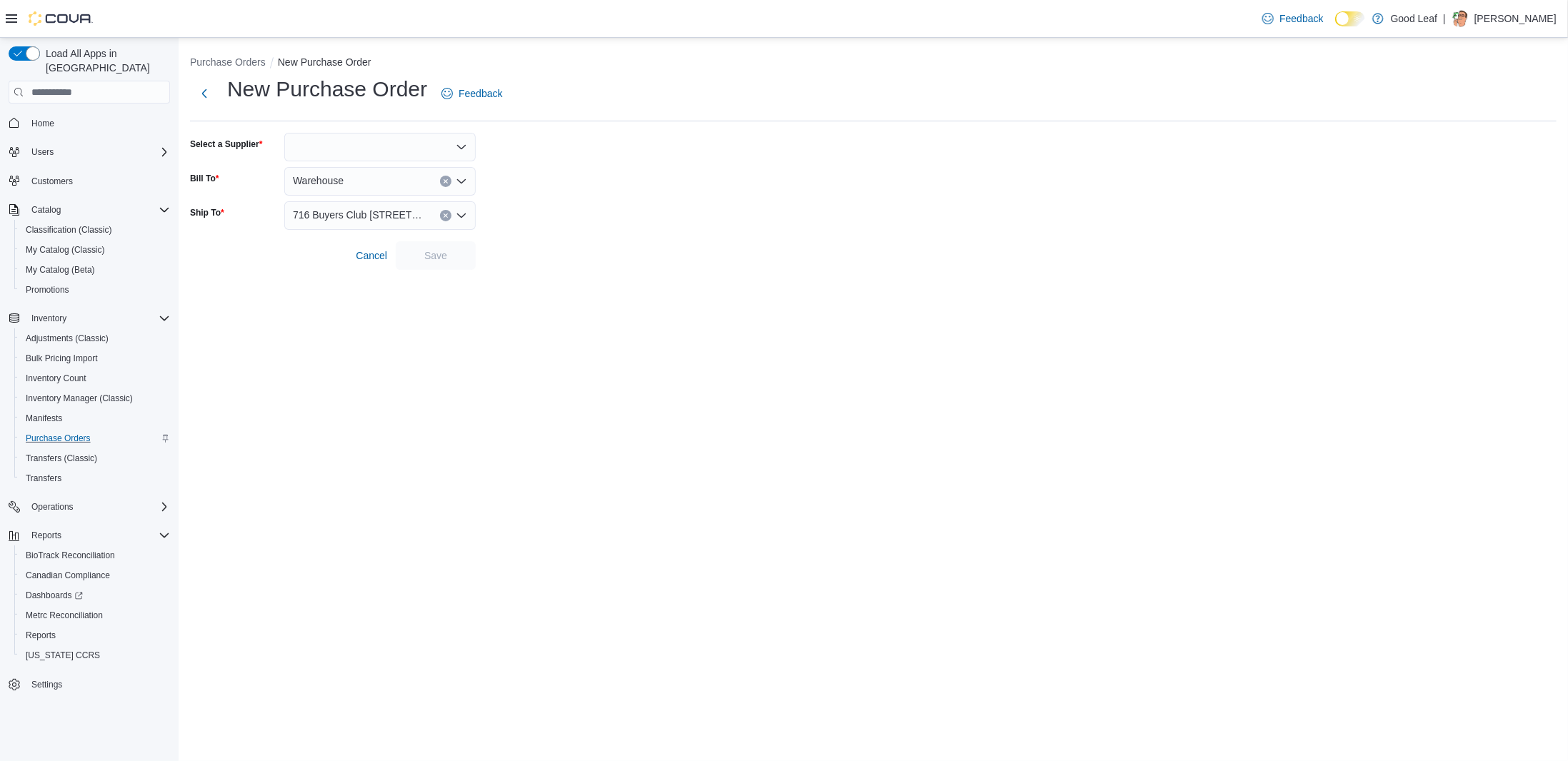
click at [351, 131] on div "New Purchase Order Feedback Select a Supplier Bill To Warehouse Ship To 716 Buy…" at bounding box center [872, 172] width 1366 height 195
click at [341, 150] on div at bounding box center [380, 147] width 191 height 29
type input "**"
click at [346, 166] on span "NG" at bounding box center [389, 171] width 157 height 14
click at [332, 179] on span "Warehouse" at bounding box center [318, 181] width 51 height 17
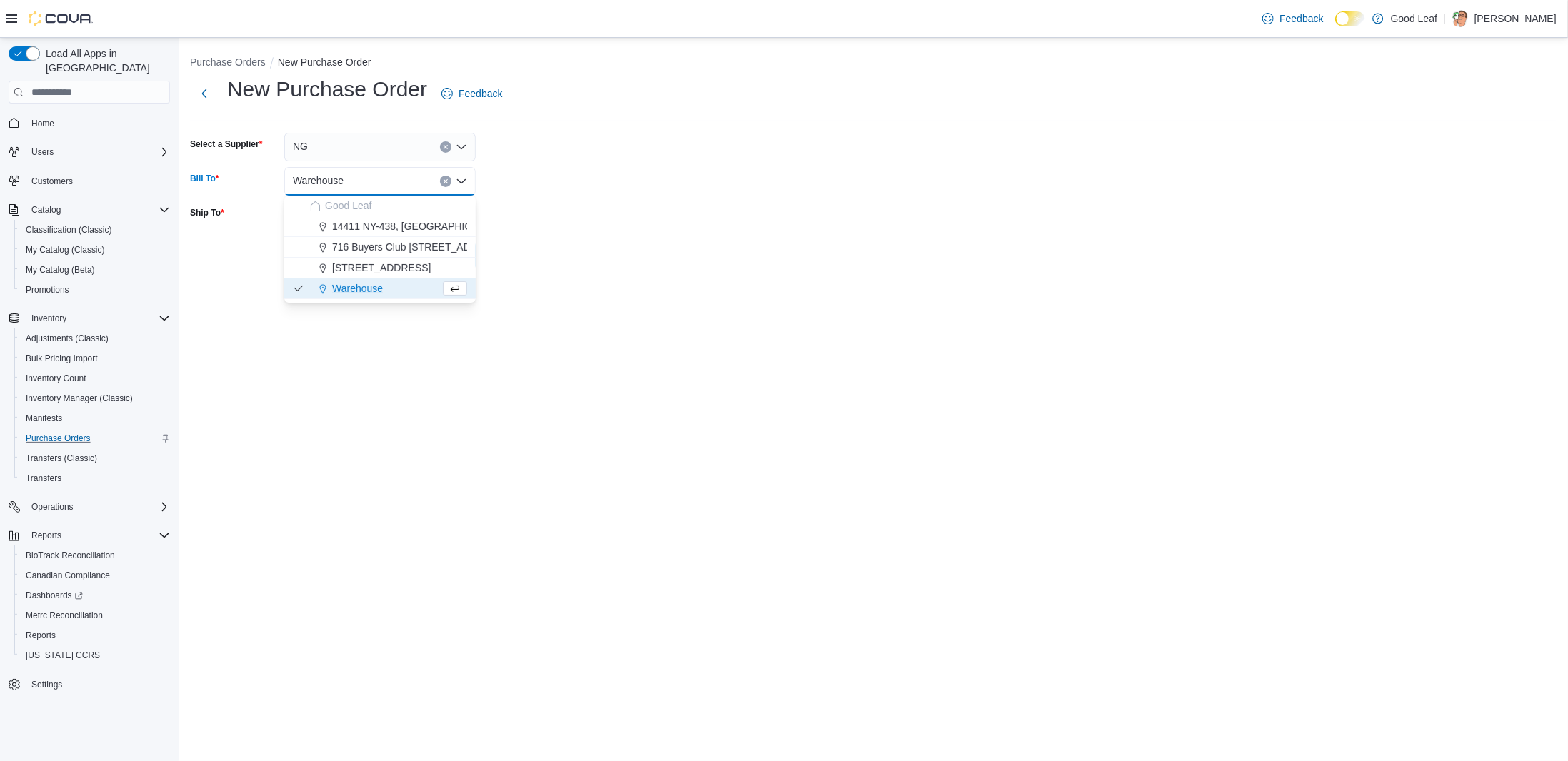
click at [380, 291] on span "Warehouse" at bounding box center [357, 288] width 51 height 14
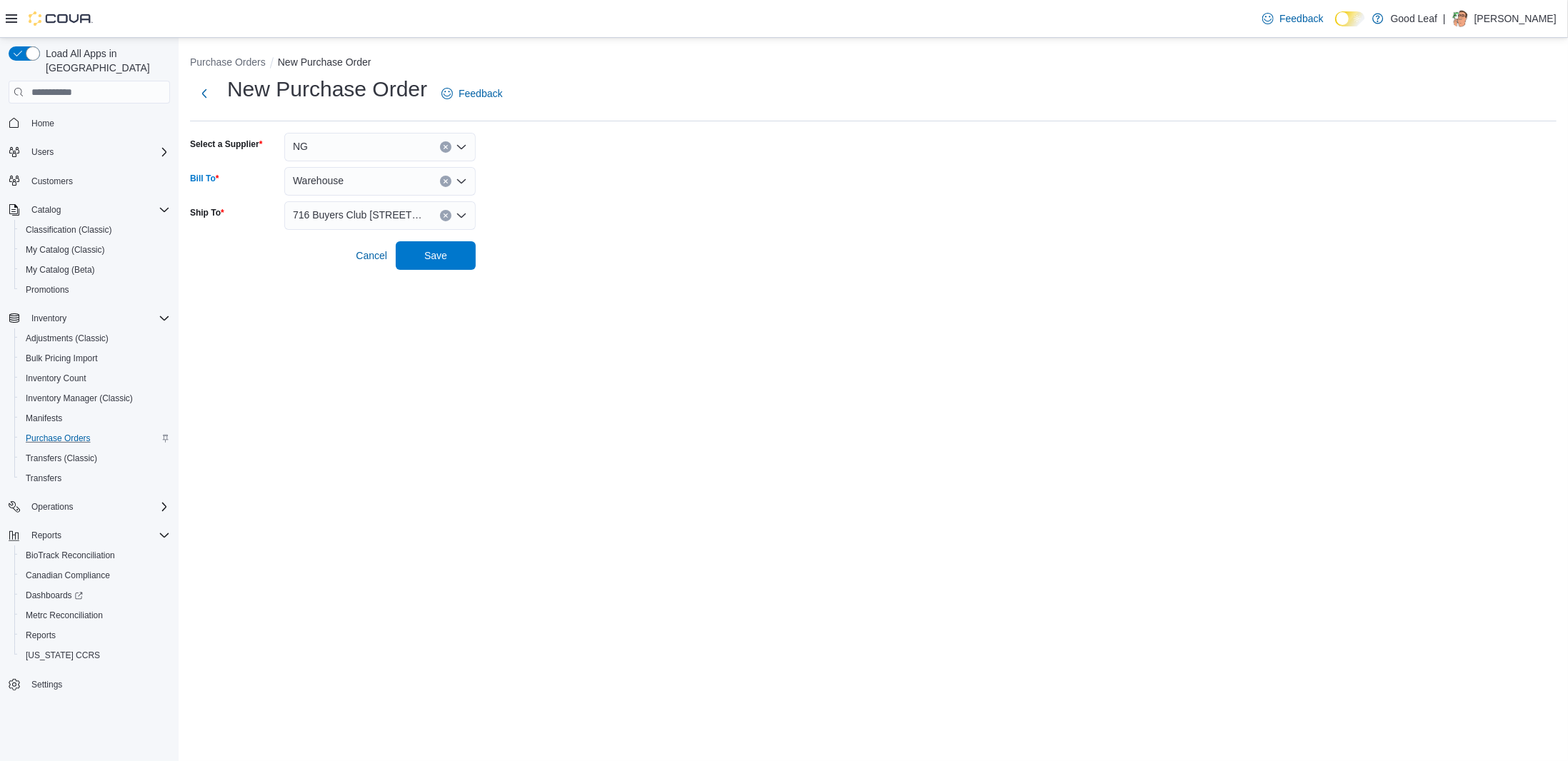
click at [355, 218] on span "716 Buyers Club 6665 Route 417, Killbuck" at bounding box center [359, 215] width 133 height 17
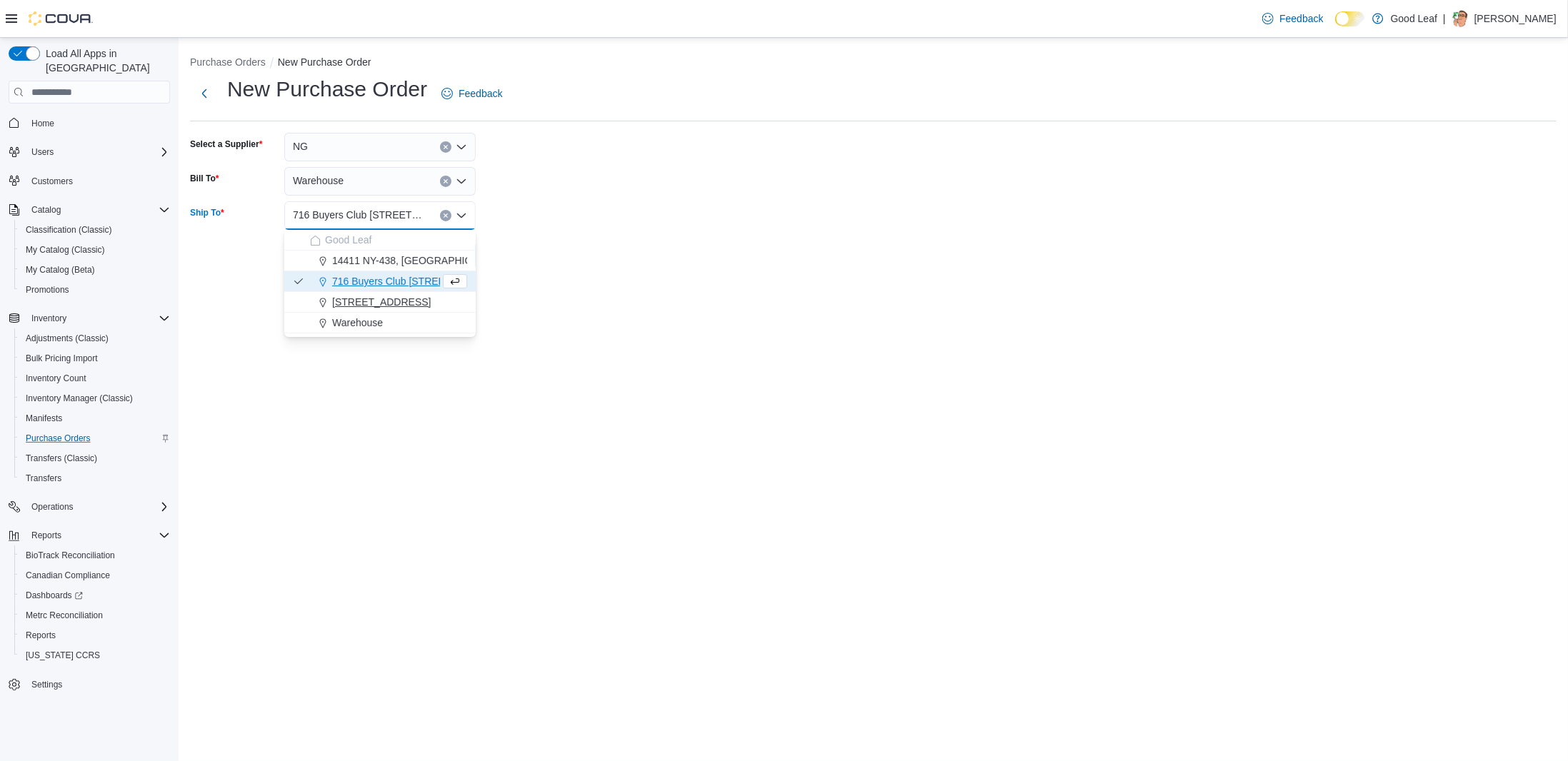
click at [378, 300] on span "[STREET_ADDRESS]" at bounding box center [381, 302] width 98 height 14
click at [590, 274] on div "Purchase Orders New Purchase Order New Purchase Order Feedback Select a Supplie…" at bounding box center [872, 159] width 1389 height 243
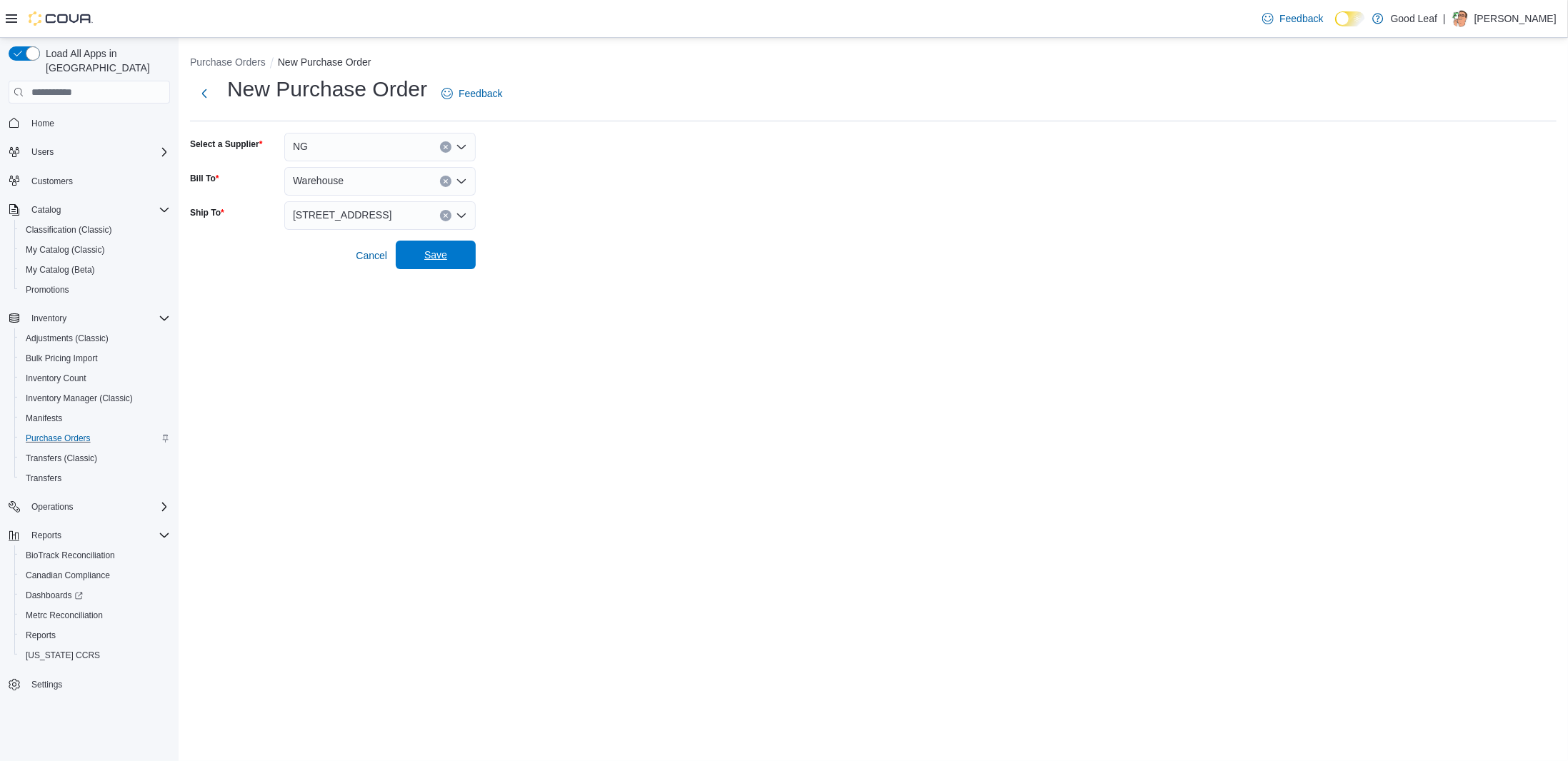
click at [435, 252] on span "Save" at bounding box center [435, 255] width 23 height 14
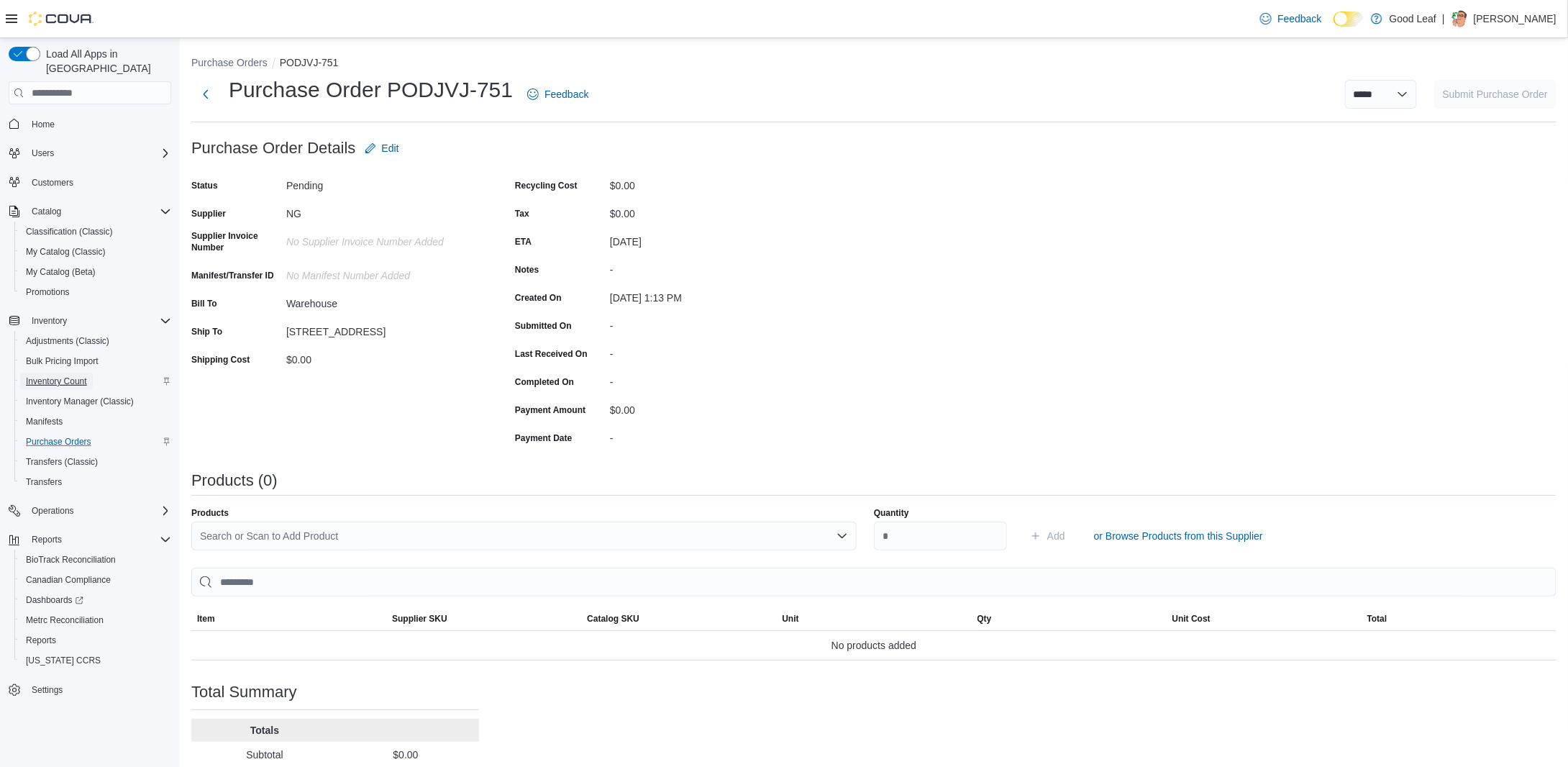
drag, startPoint x: 69, startPoint y: 385, endPoint x: 72, endPoint y: 363, distance: 22.2
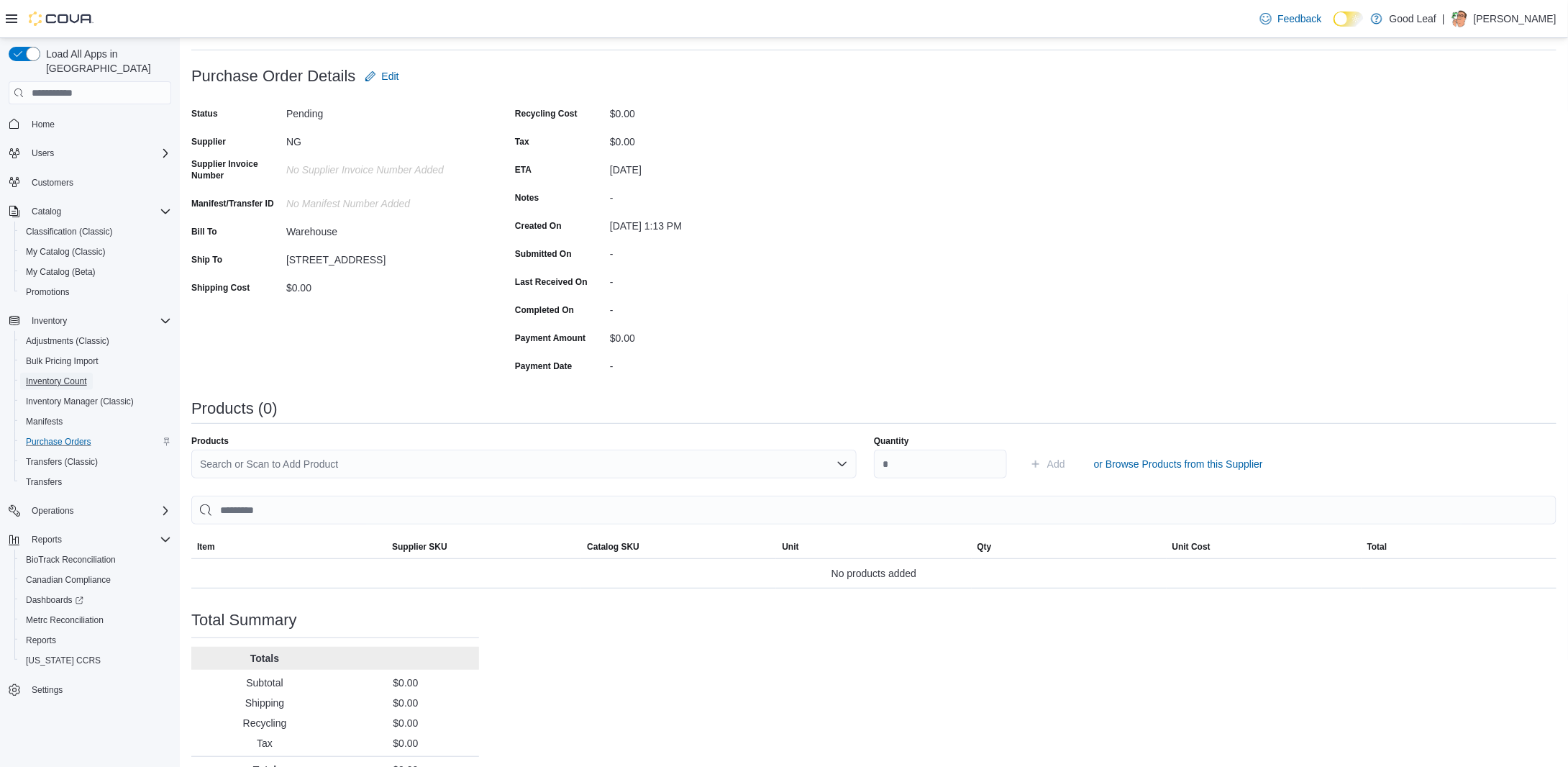
scroll to position [98, 0]
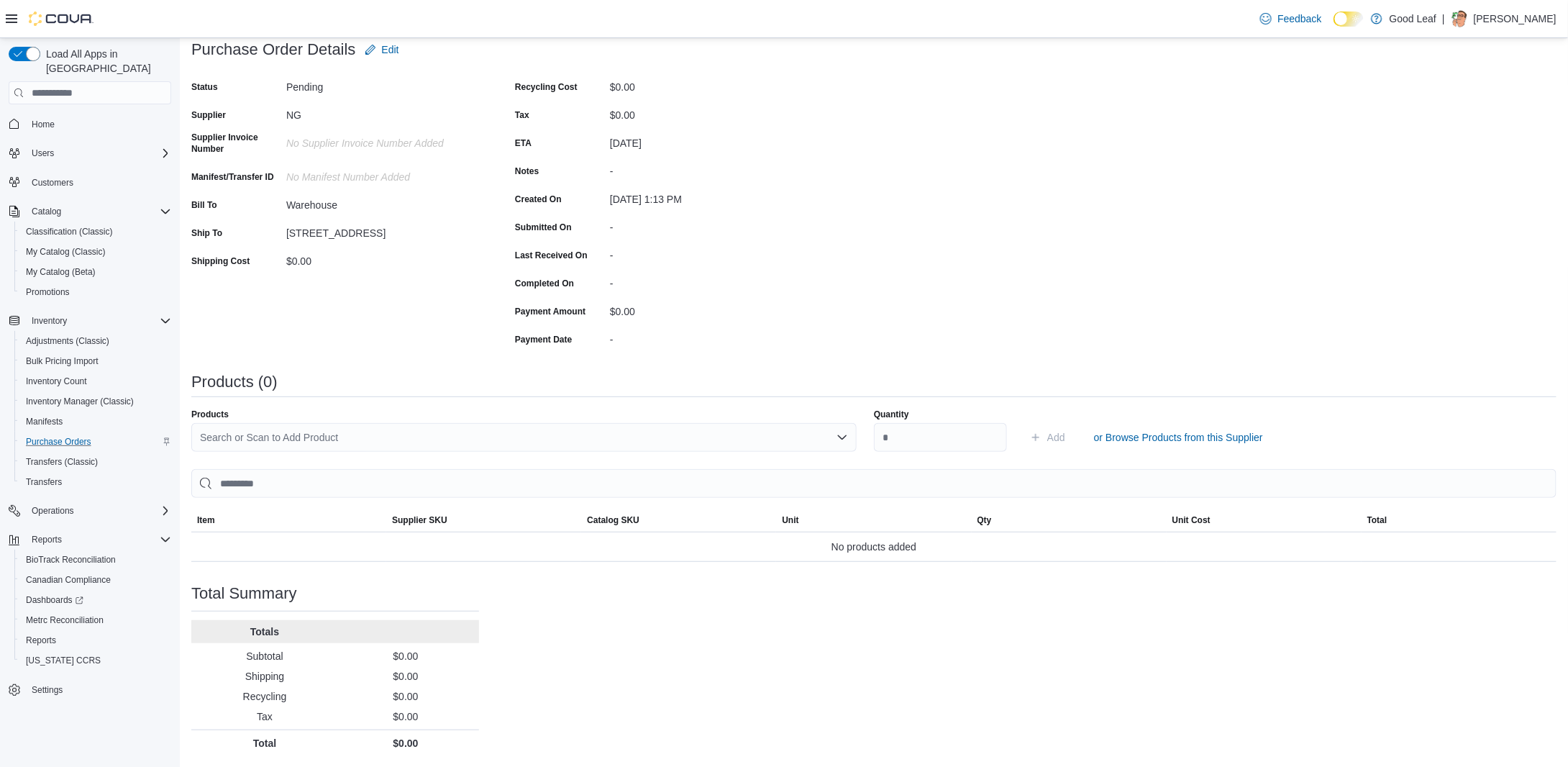
click at [456, 433] on div "Search or Scan to Add Product" at bounding box center [524, 437] width 666 height 29
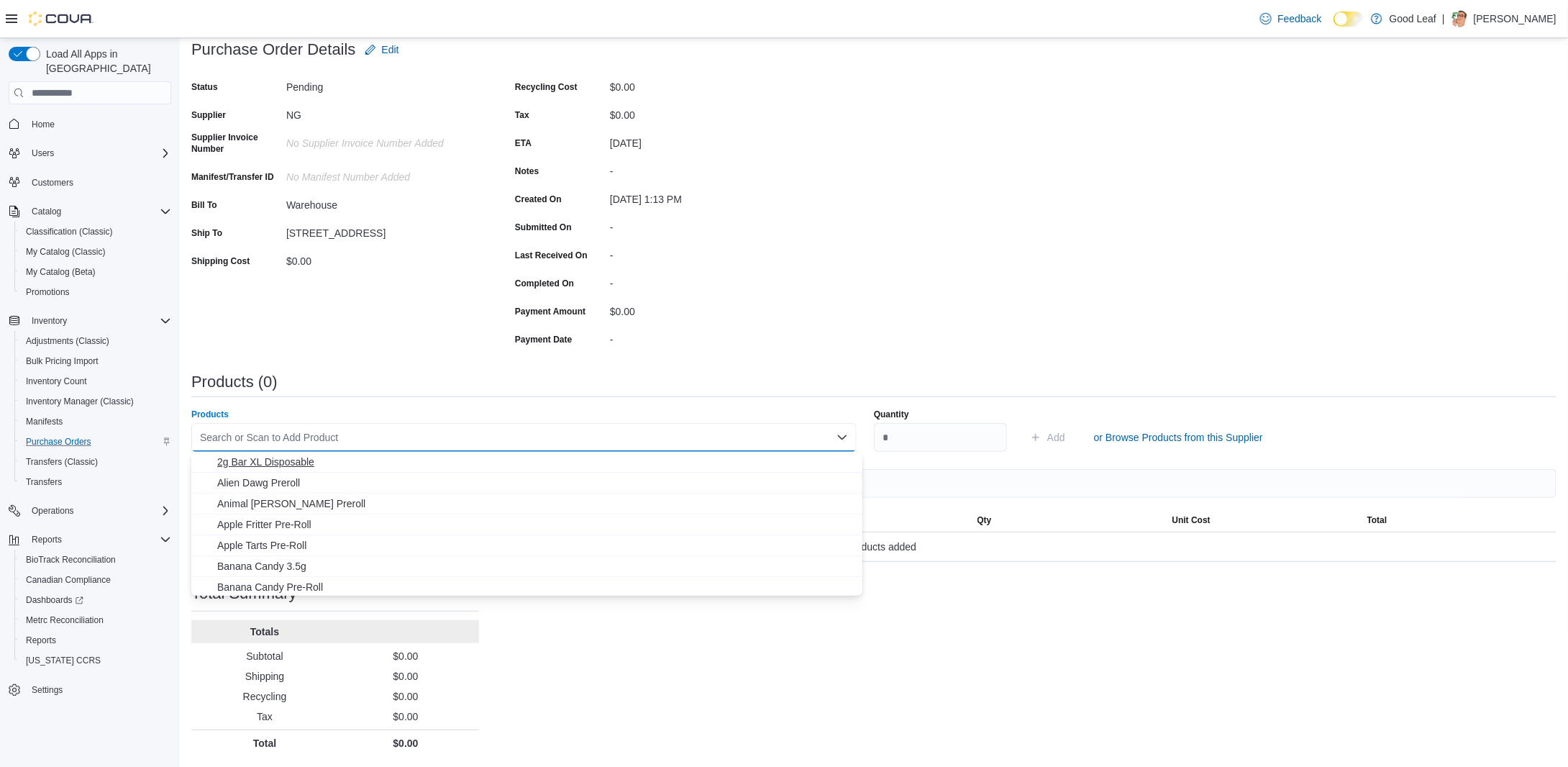
paste input "********"
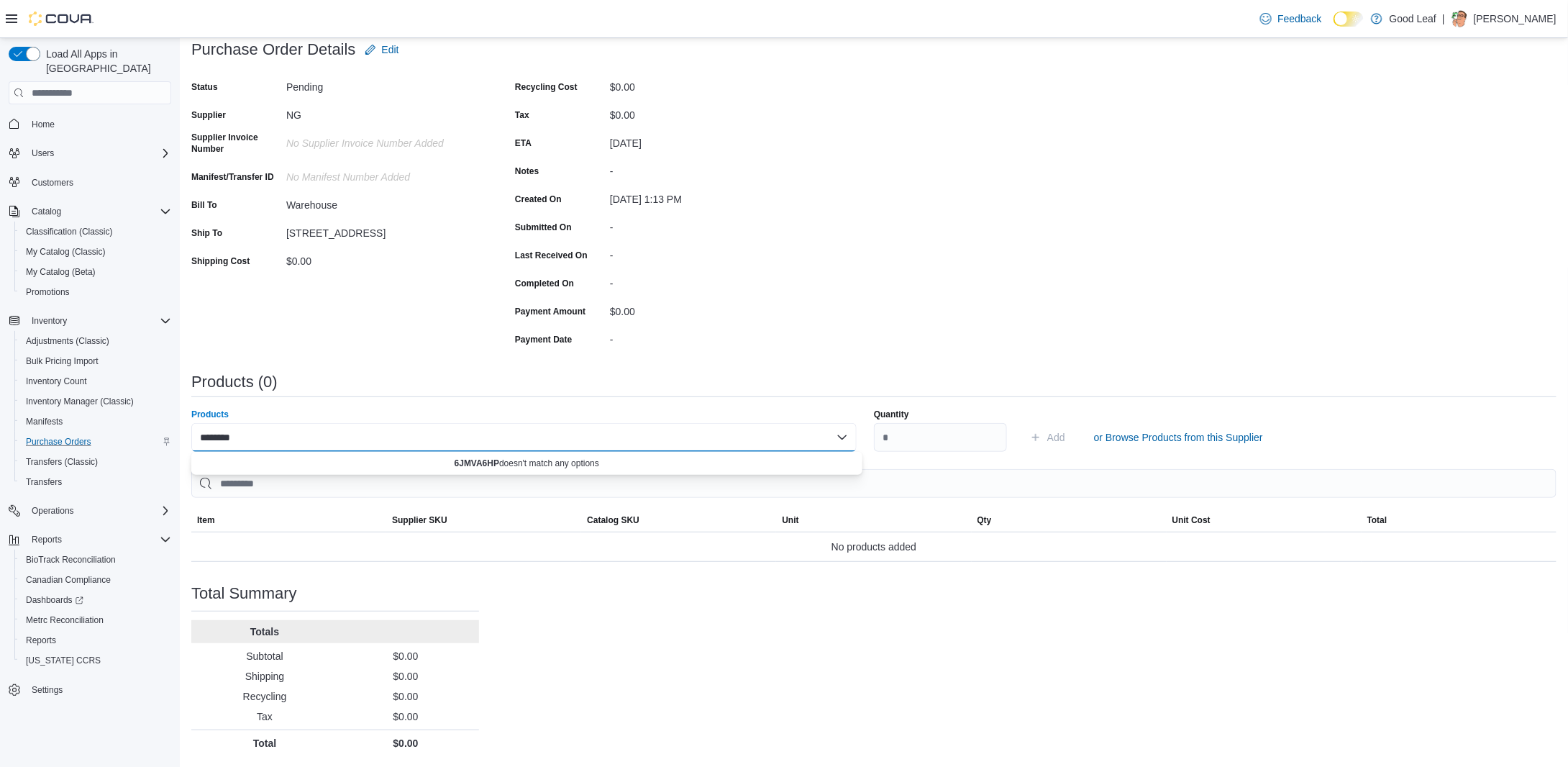
type input "********"
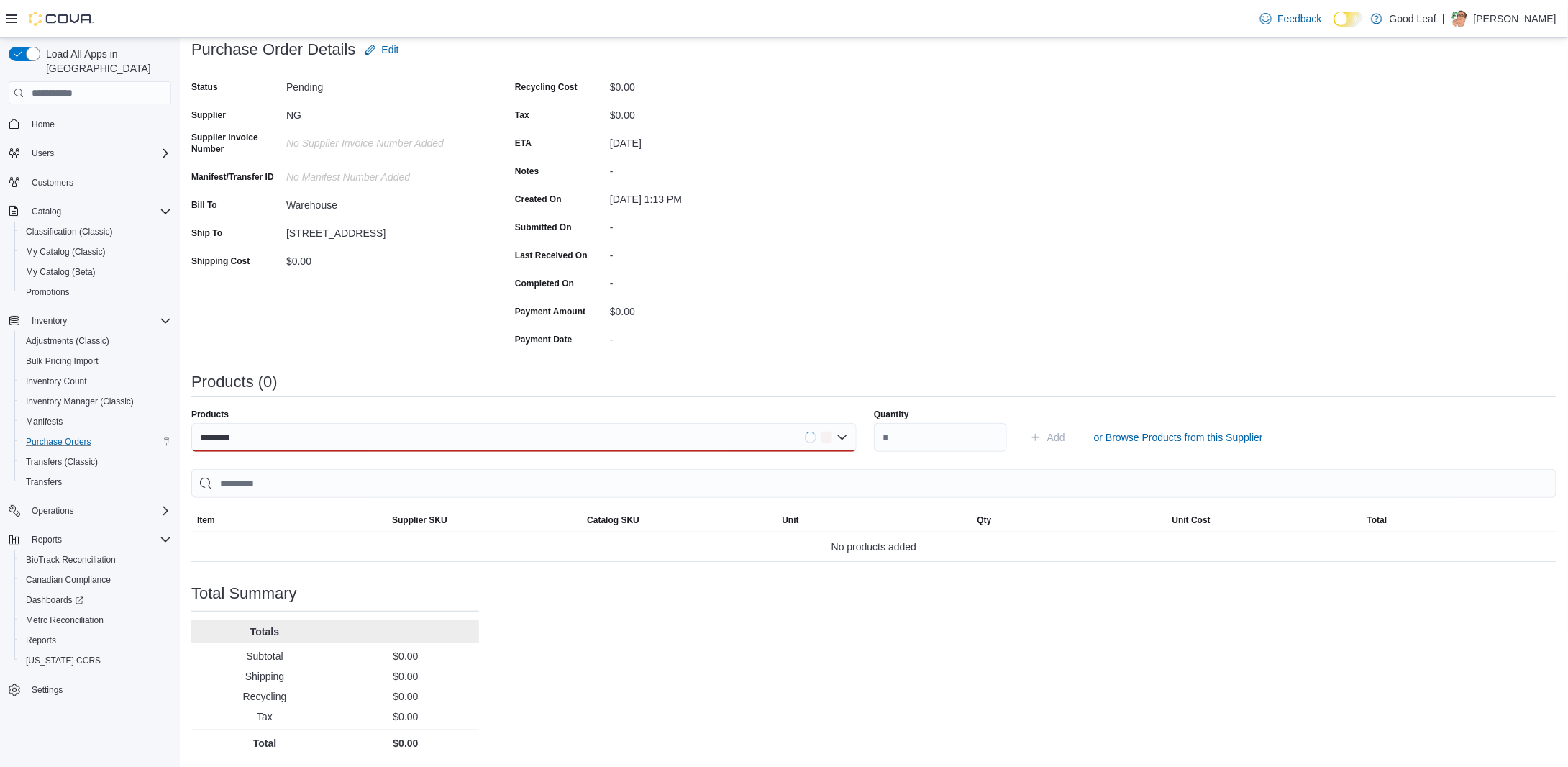
click at [391, 337] on div "Status Pending Supplier NG Supplier Invoice Number No Supplier Invoice Number a…" at bounding box center [335, 213] width 288 height 275
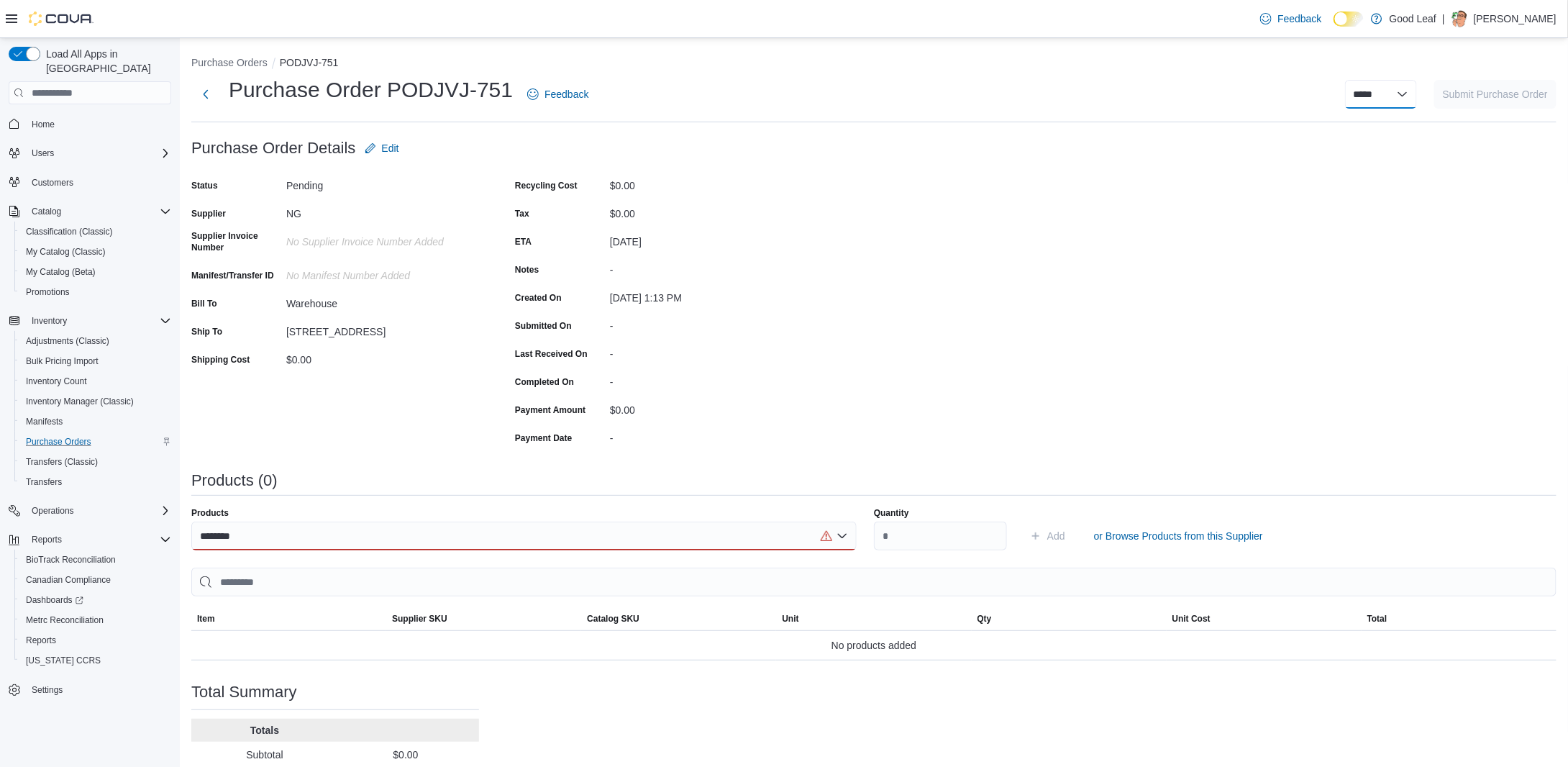
click at [1412, 97] on select "**********" at bounding box center [1381, 94] width 72 height 29
select select "**********"
click at [1356, 80] on select "**********" at bounding box center [1381, 94] width 72 height 29
select select
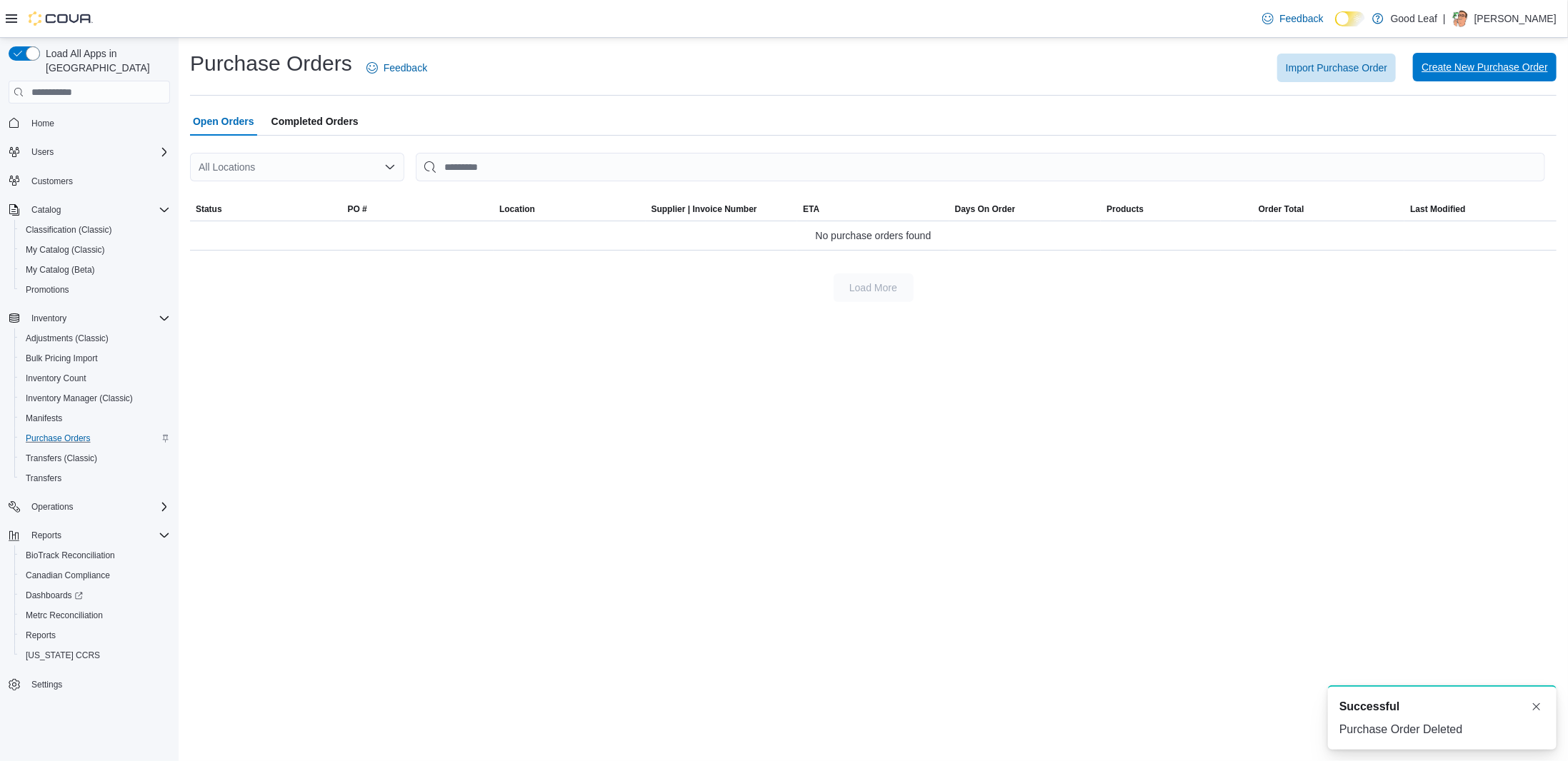
click at [1438, 63] on span "Create New Purchase Order" at bounding box center [1484, 67] width 126 height 14
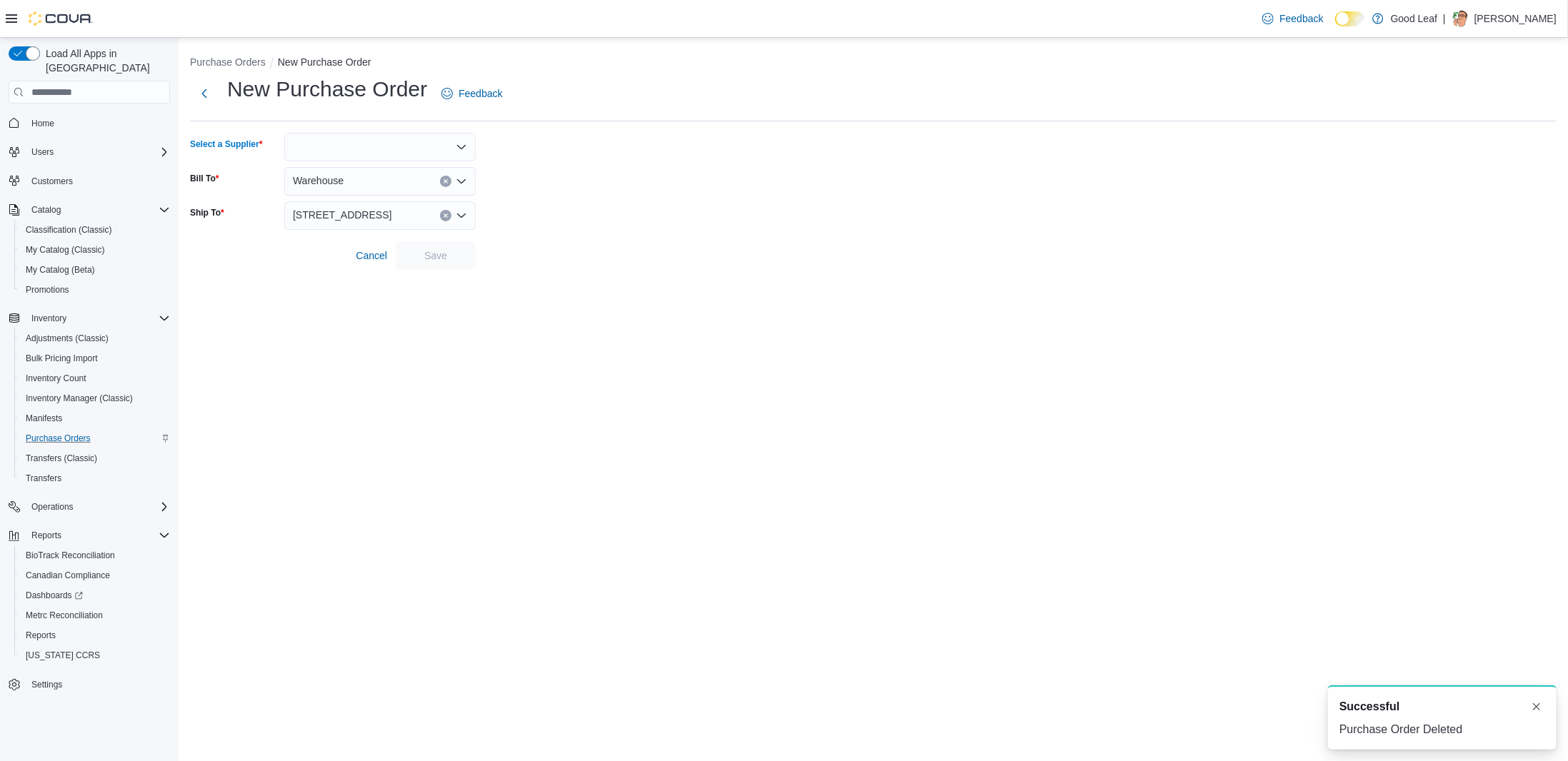
click at [364, 143] on div at bounding box center [380, 147] width 191 height 29
type input "**"
click at [335, 170] on span "GL #1" at bounding box center [389, 171] width 157 height 14
click at [458, 278] on div "Purchase Orders New Purchase Order New Purchase Order Feedback Select a Supplie…" at bounding box center [872, 159] width 1389 height 243
click at [446, 258] on span "Save" at bounding box center [435, 255] width 23 height 14
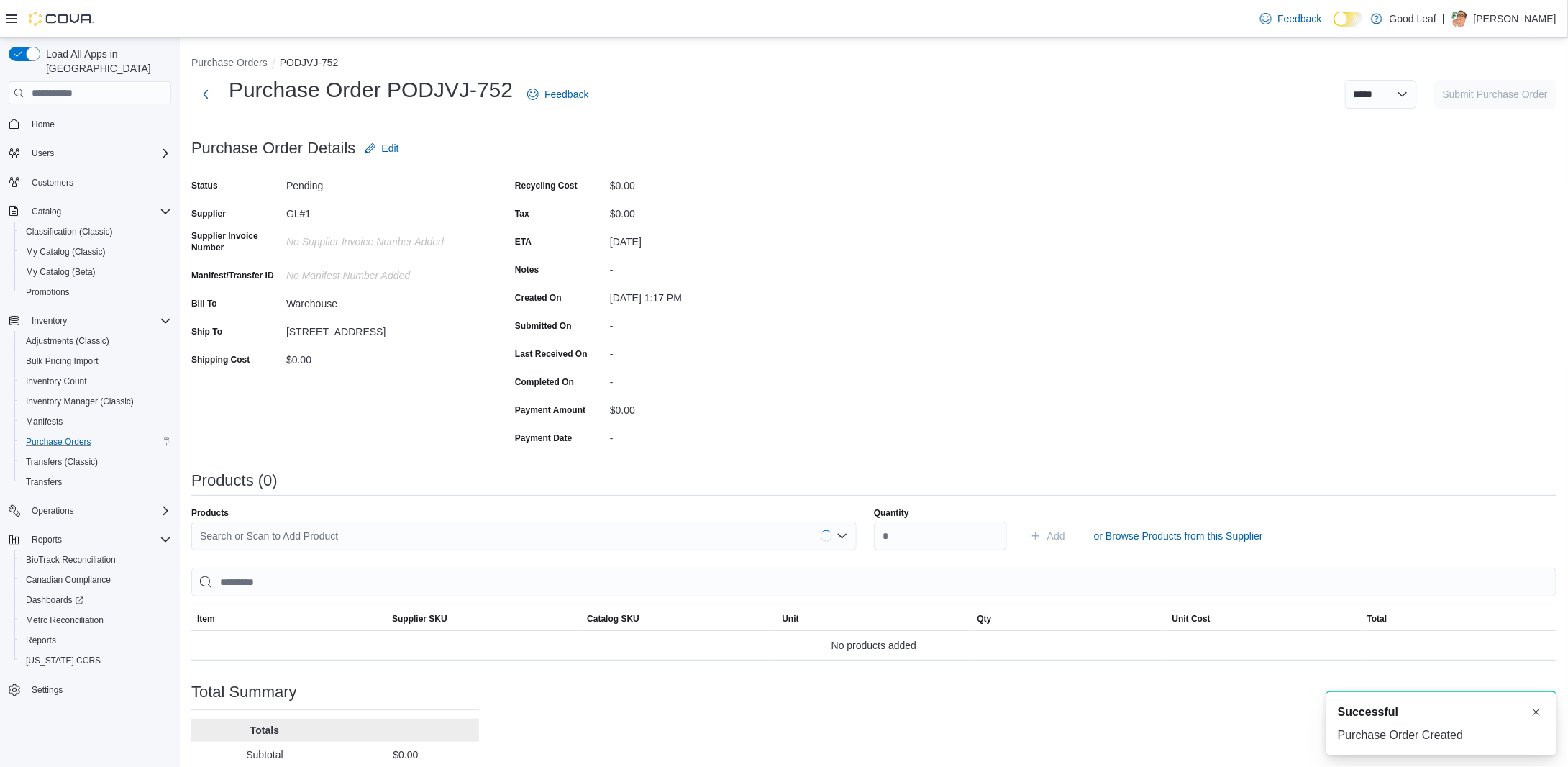
scroll to position [98, 0]
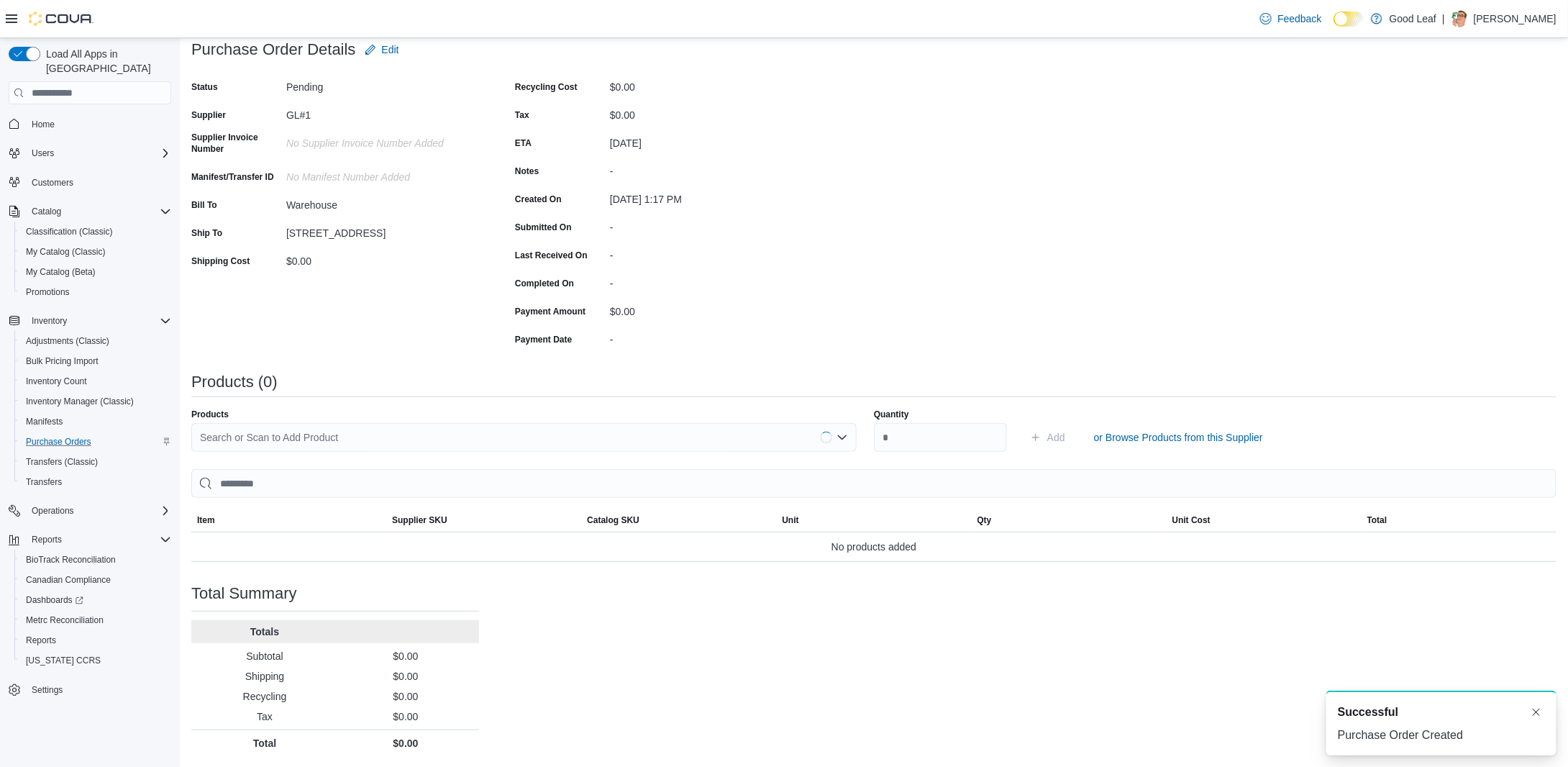
click at [338, 452] on div "Products Search or Scan to Add Product Quantity Add or Browse Products from thi…" at bounding box center [873, 485] width 1365 height 153
click at [343, 435] on div "Search or Scan to Add Product" at bounding box center [524, 437] width 666 height 29
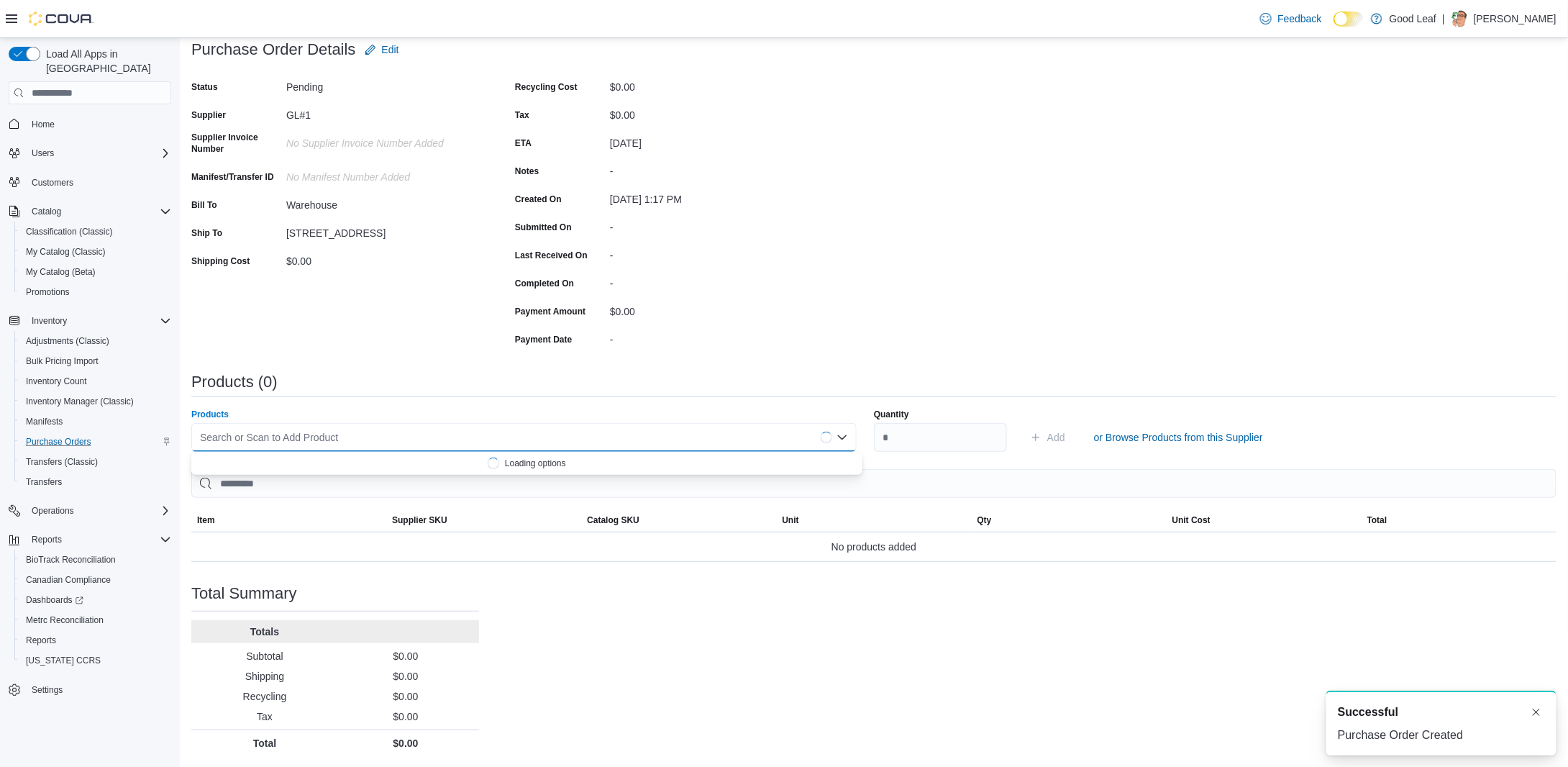
paste input "********"
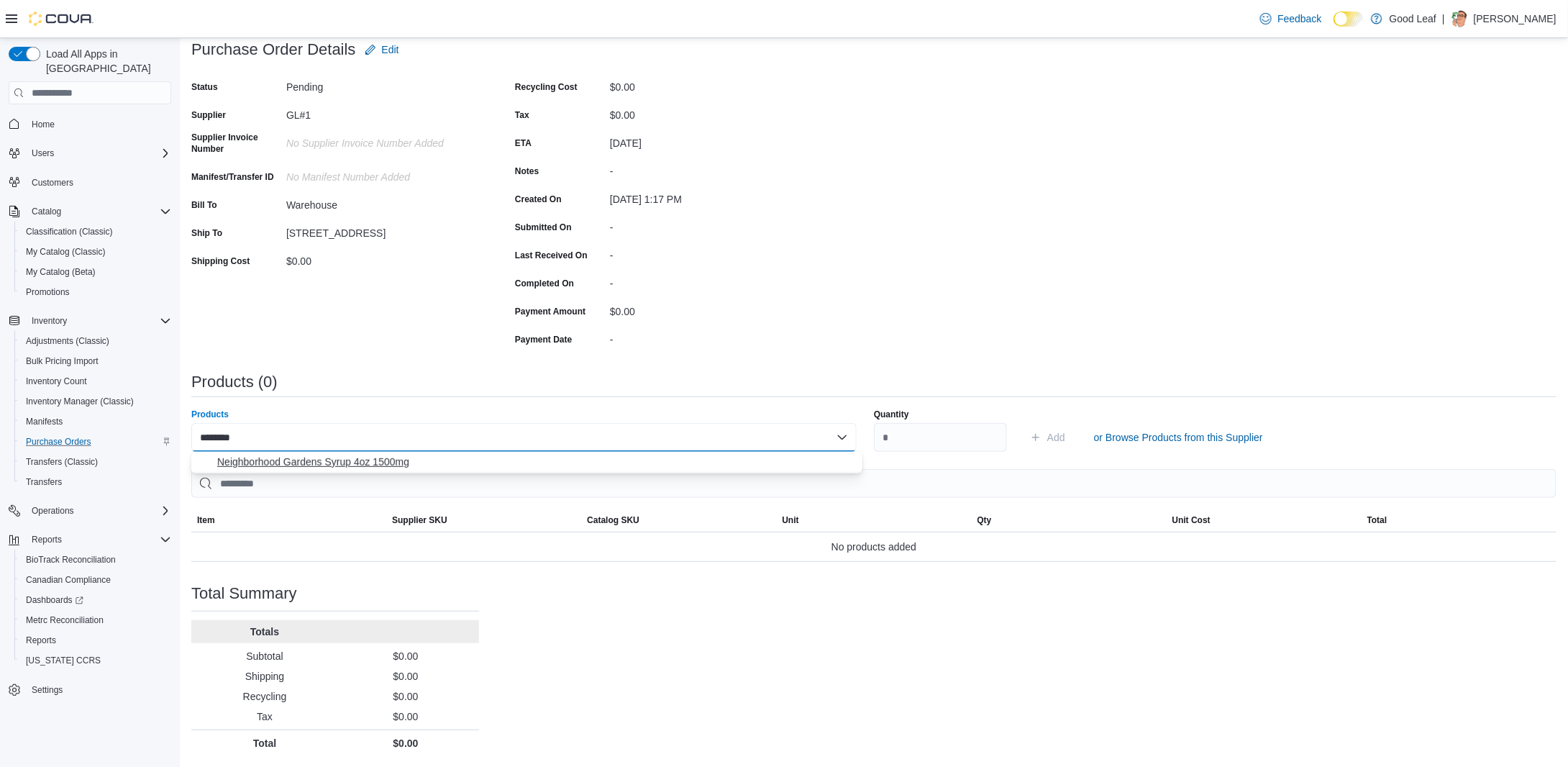
type input "********"
click at [398, 460] on span "Neighborhood Gardens Syrup 4oz 1500mg" at bounding box center [535, 462] width 637 height 14
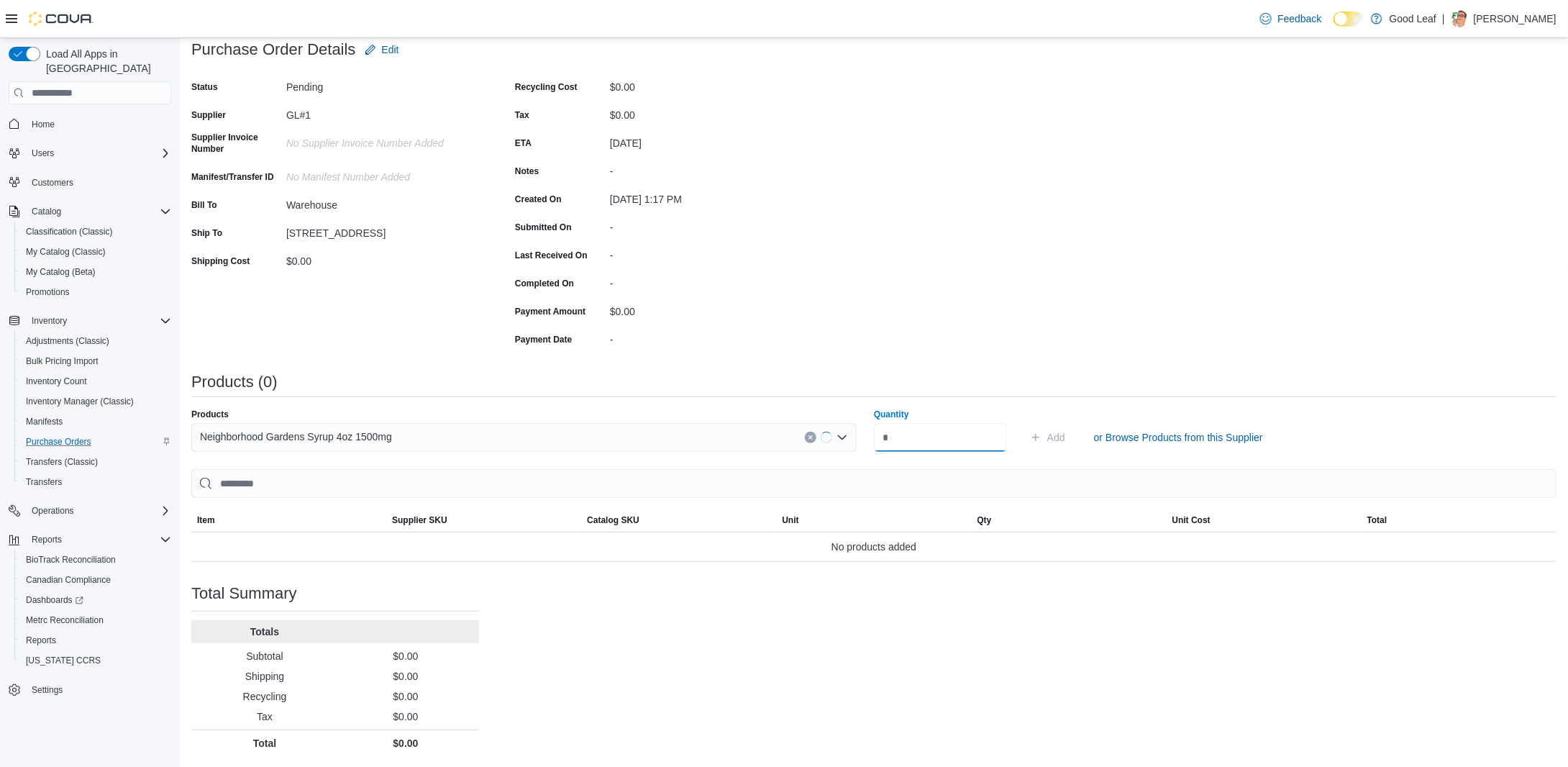
click at [920, 440] on input "Quantity" at bounding box center [940, 437] width 133 height 29
type input "**"
click at [1059, 438] on span "Add" at bounding box center [1057, 437] width 18 height 14
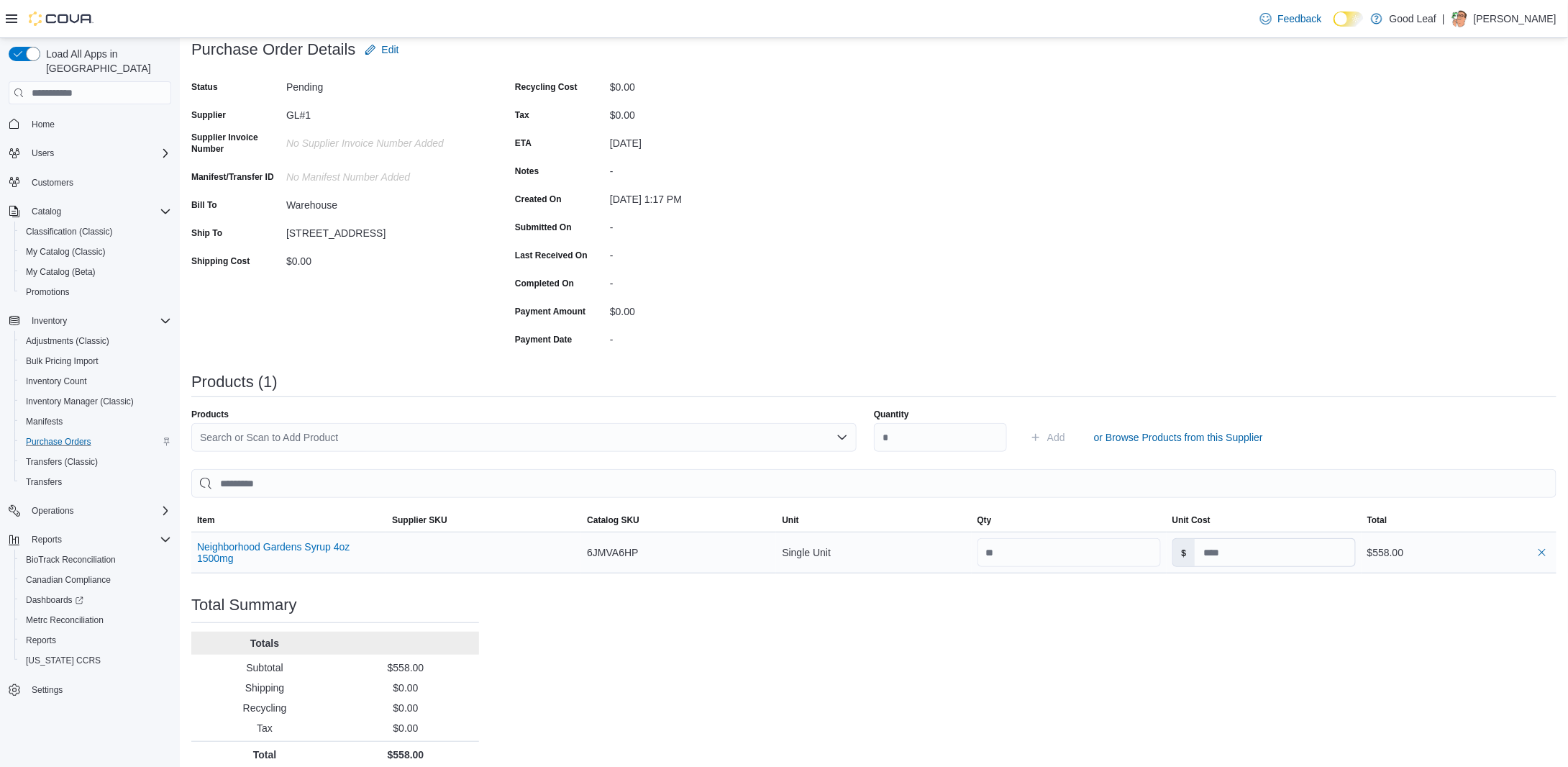
scroll to position [27, 0]
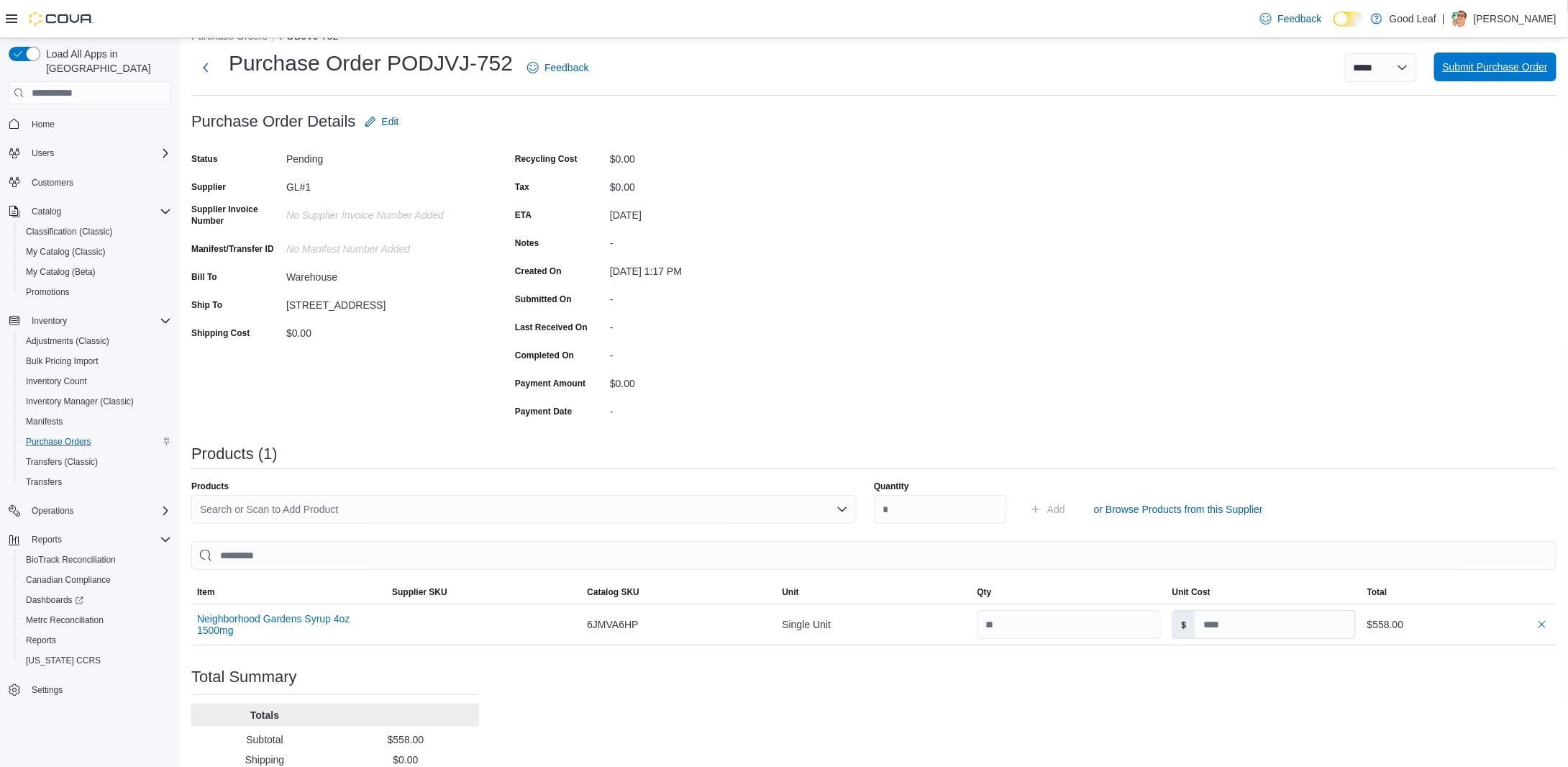
click at [1490, 67] on span "Submit Purchase Order" at bounding box center [1496, 66] width 105 height 14
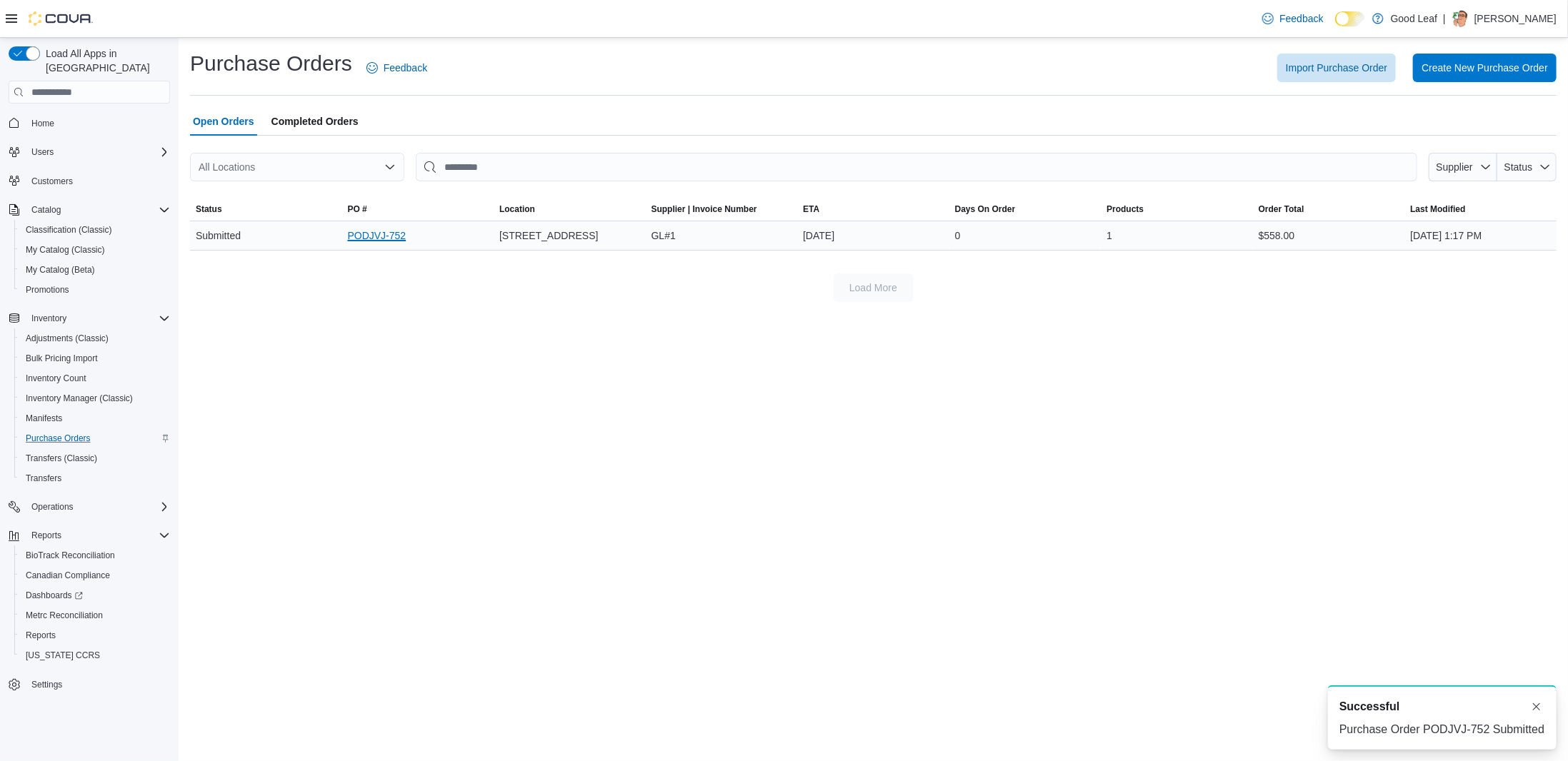
click at [381, 236] on link "PODJVJ-752" at bounding box center [377, 235] width 58 height 17
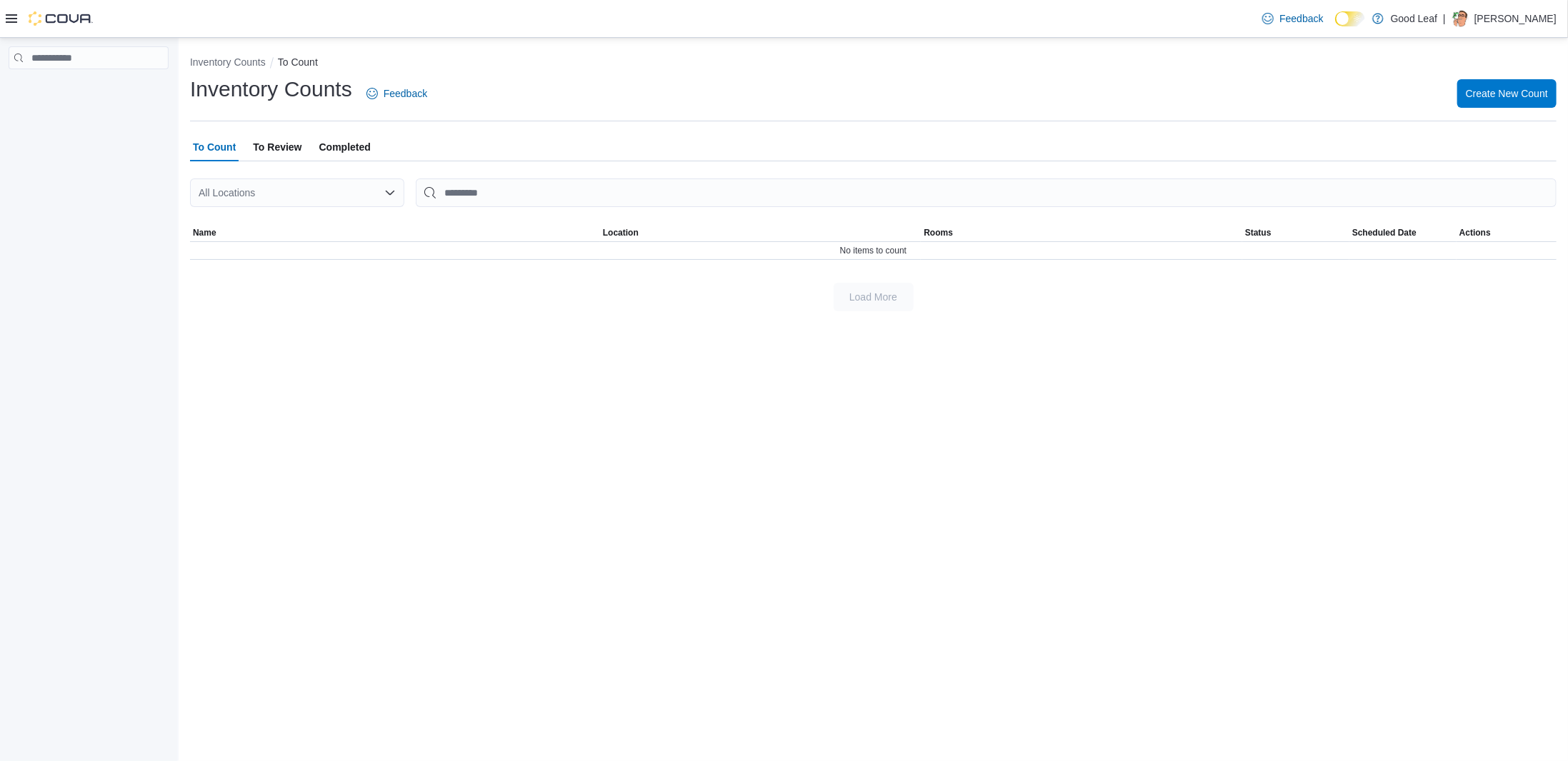
click at [286, 141] on span "To Review" at bounding box center [277, 147] width 48 height 29
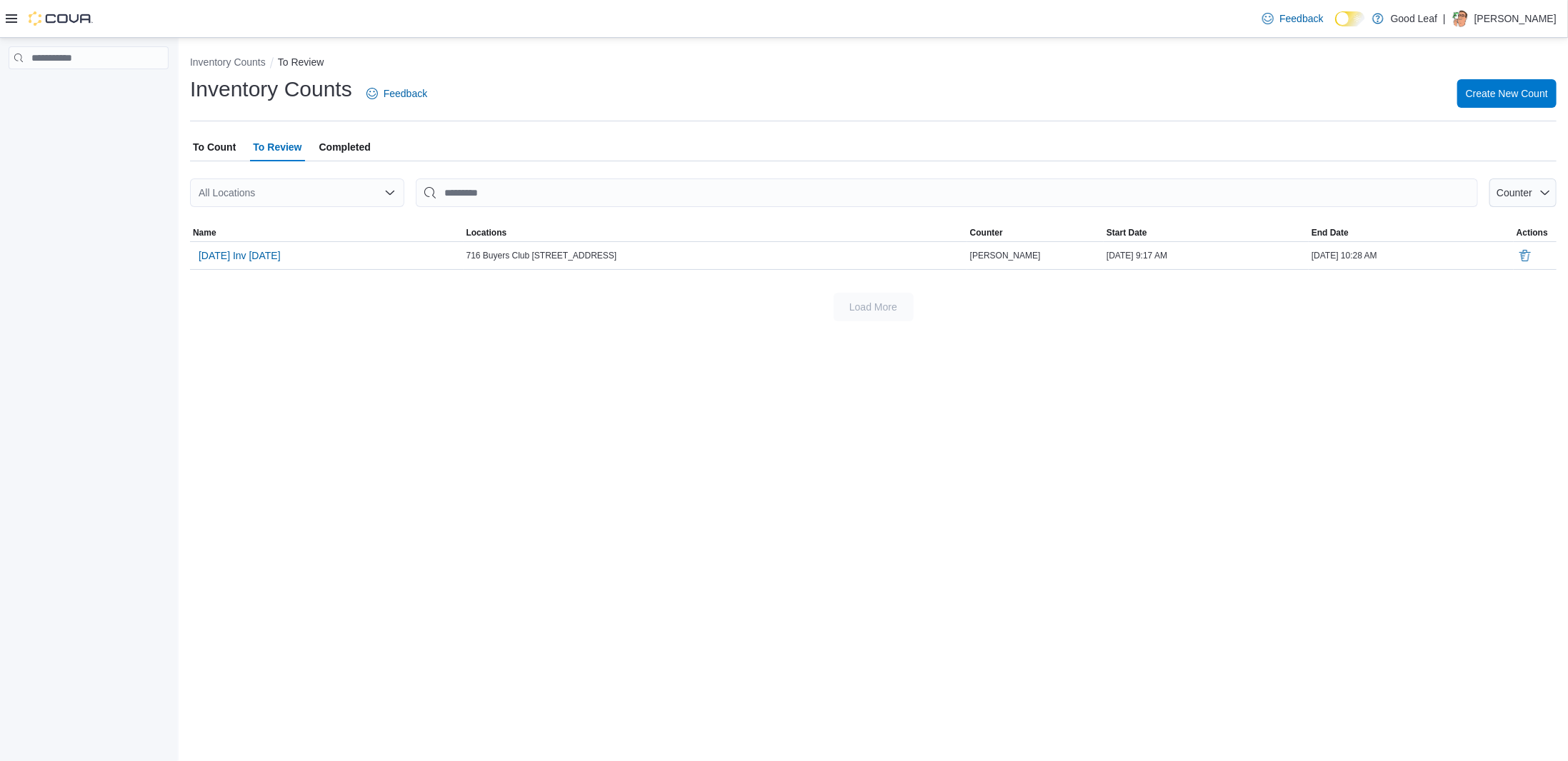
click at [361, 149] on span "Completed" at bounding box center [345, 147] width 51 height 29
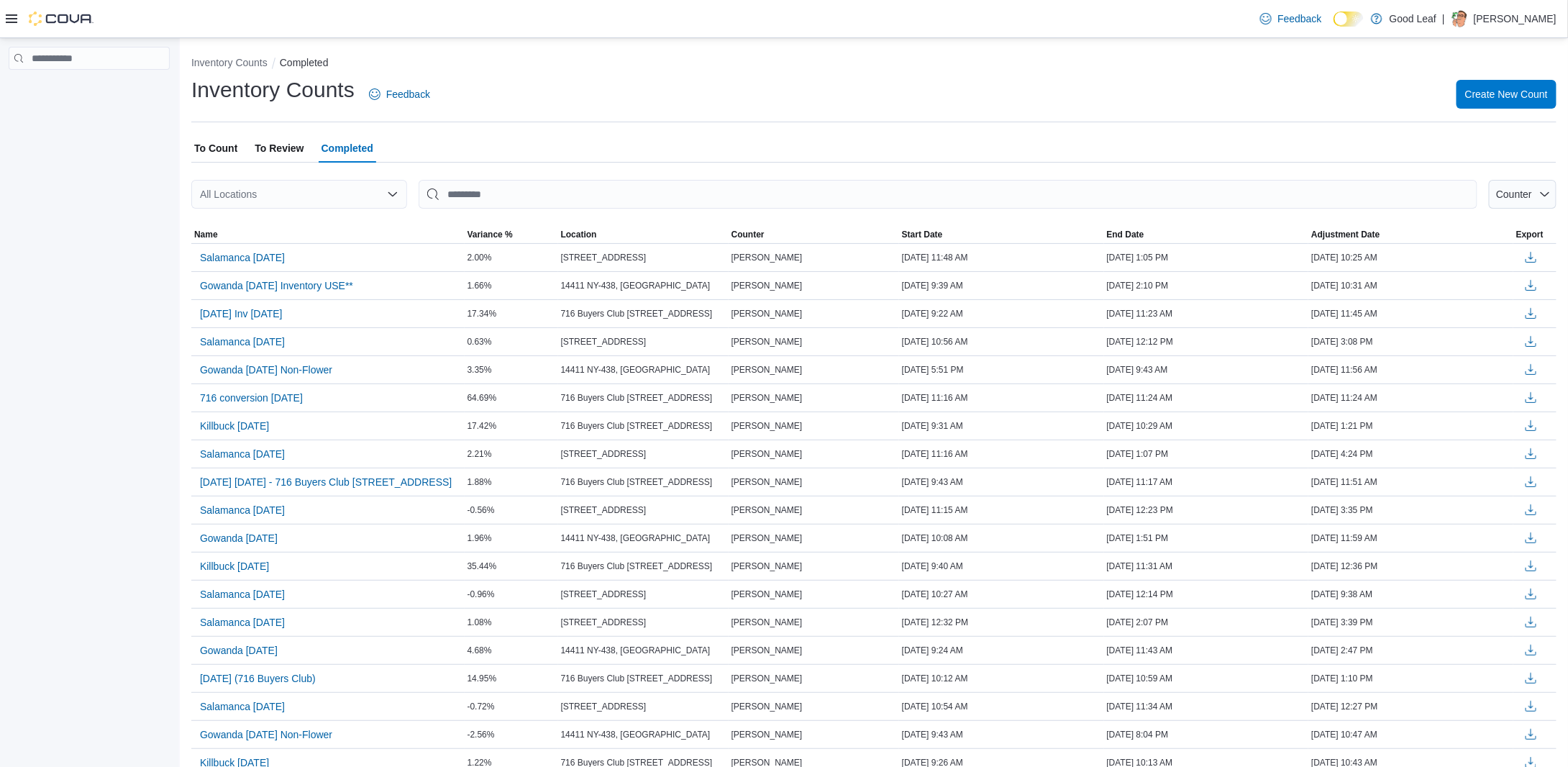
click at [283, 145] on span "To Review" at bounding box center [279, 149] width 49 height 29
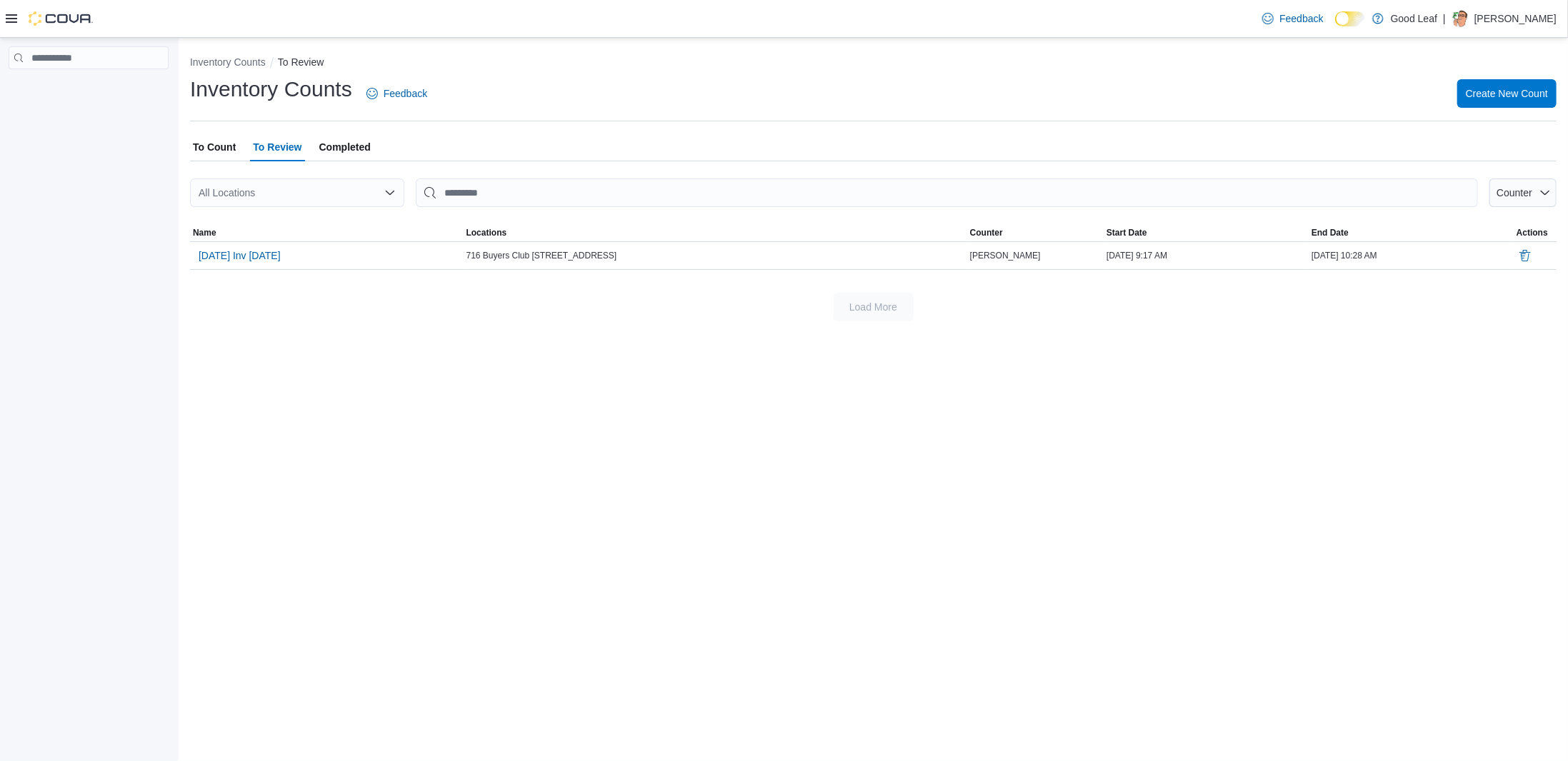
click at [223, 143] on span "To Count" at bounding box center [214, 147] width 43 height 29
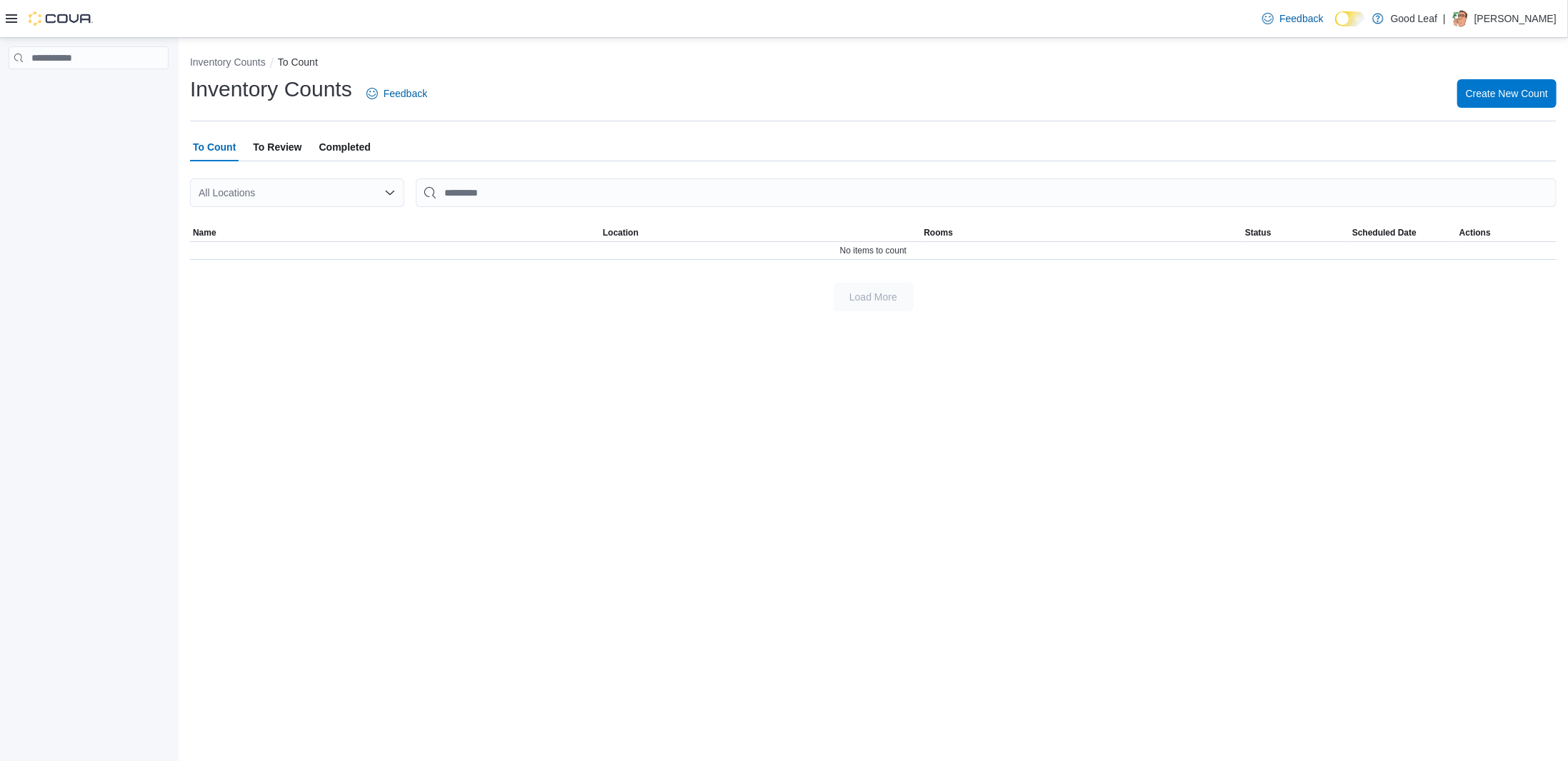
click at [349, 153] on span "Completed" at bounding box center [345, 147] width 51 height 29
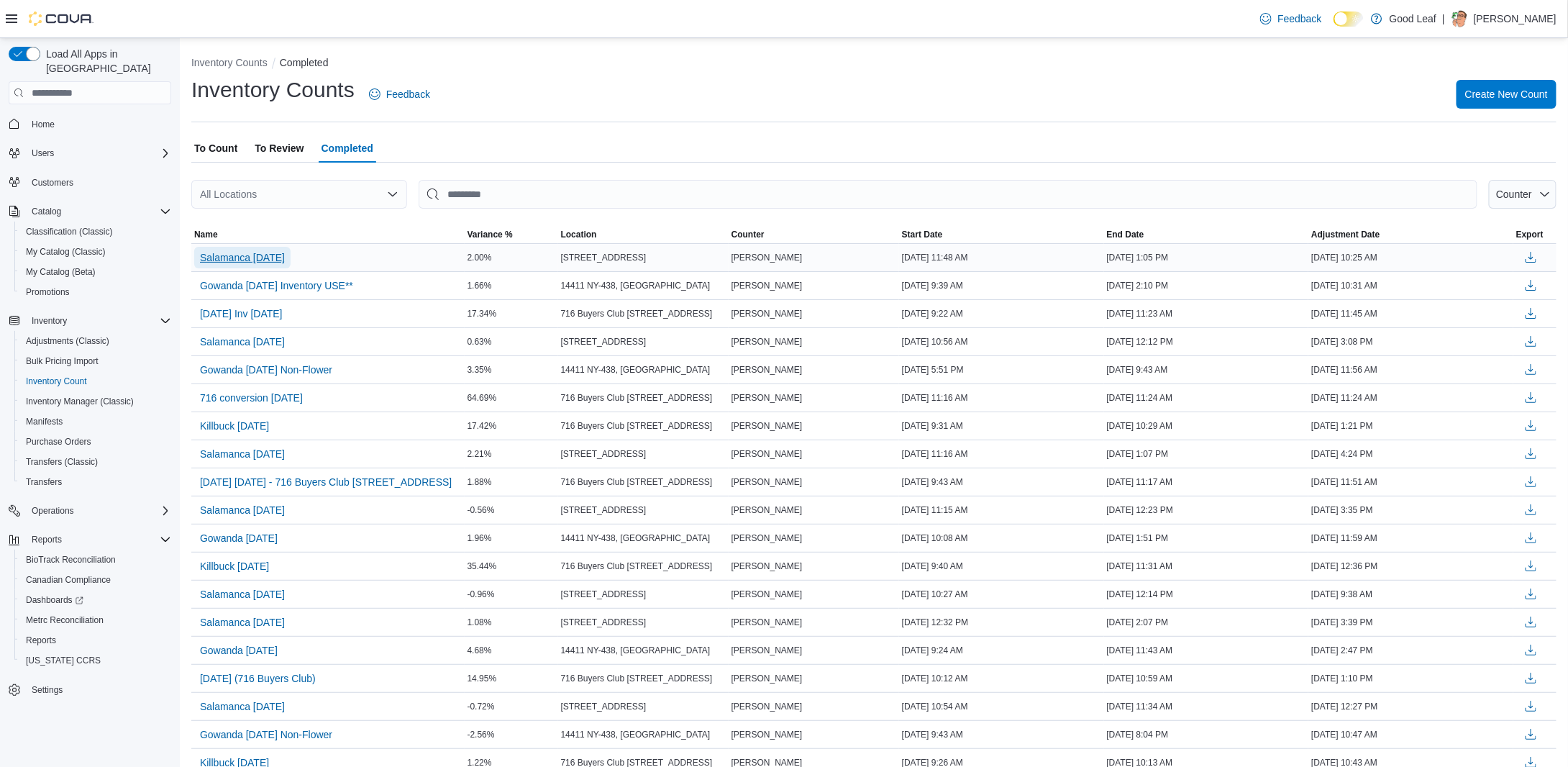
click at [267, 256] on span "Salamanca 9/9/25" at bounding box center [242, 257] width 85 height 14
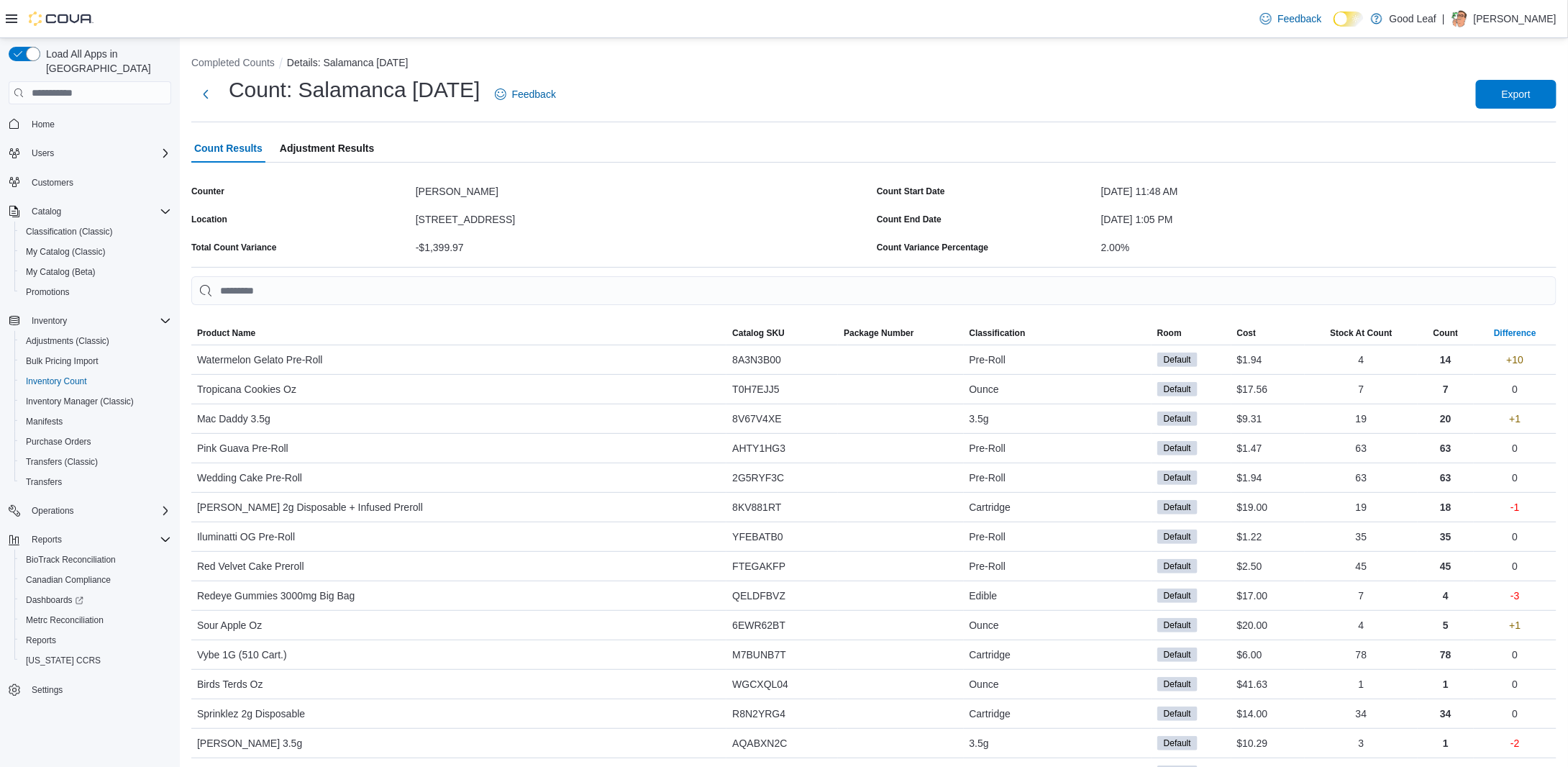
click at [1531, 340] on span "Difference" at bounding box center [1515, 333] width 83 height 23
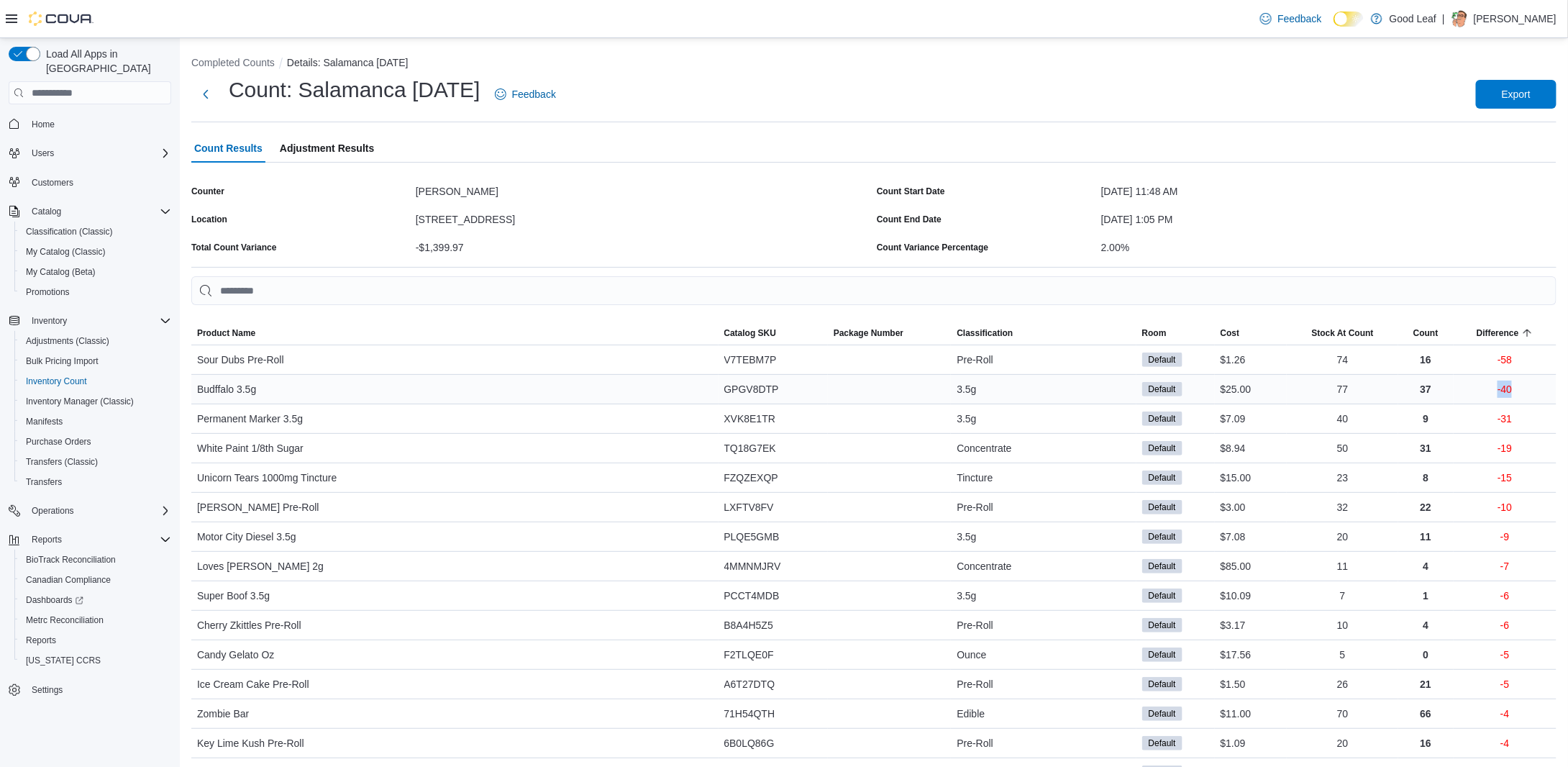
drag, startPoint x: 1543, startPoint y: 392, endPoint x: 1504, endPoint y: 395, distance: 39.1
click at [1504, 395] on div "-40" at bounding box center [1505, 389] width 103 height 29
drag, startPoint x: 1486, startPoint y: 392, endPoint x: 1511, endPoint y: 389, distance: 25.2
click at [1486, 393] on div "-40" at bounding box center [1505, 389] width 103 height 29
click at [1512, 388] on p "-40" at bounding box center [1505, 389] width 14 height 18
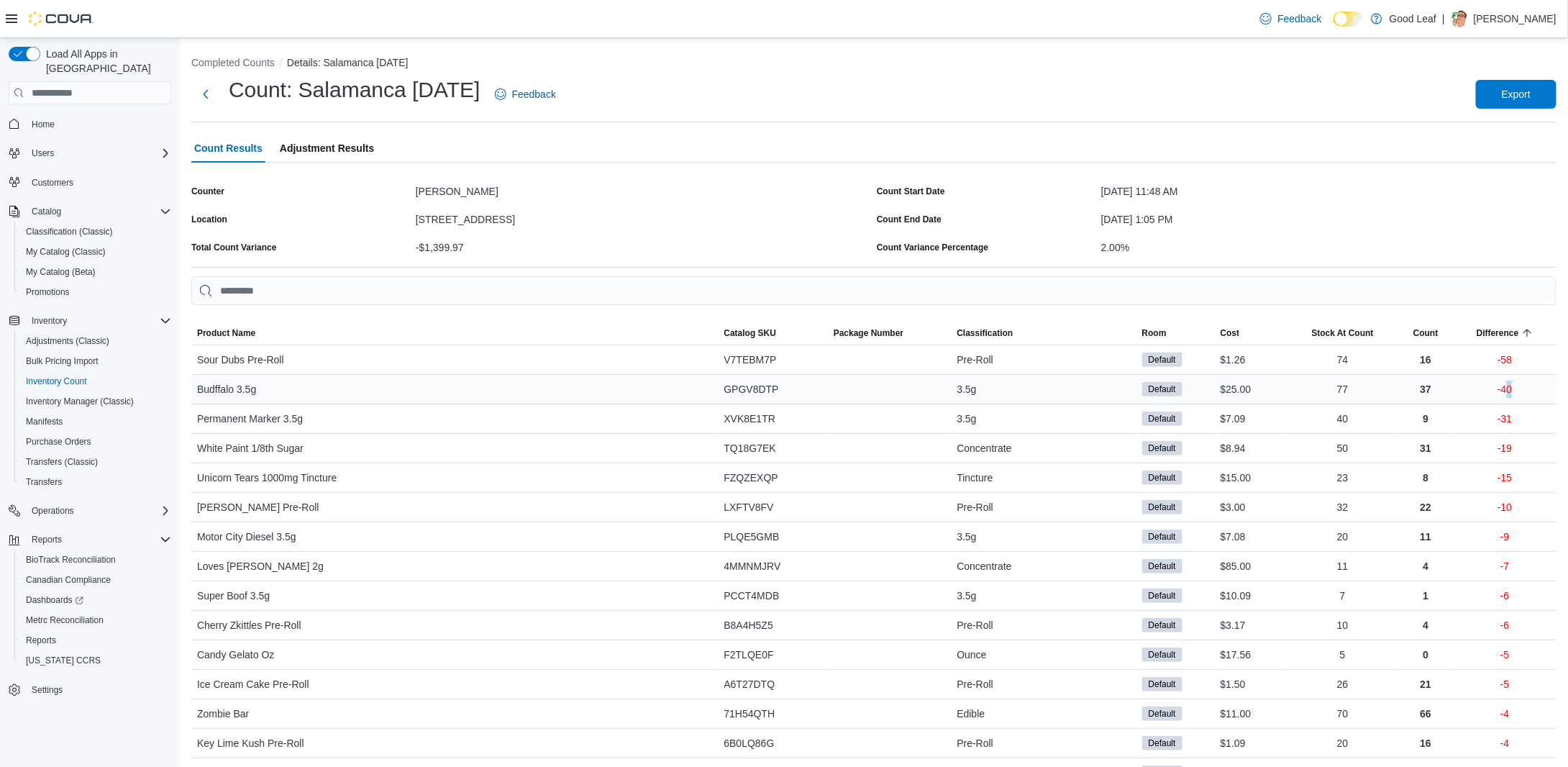
click at [1508, 385] on div "-40" at bounding box center [1505, 389] width 103 height 29
click at [251, 66] on button "Completed Counts" at bounding box center [233, 62] width 84 height 11
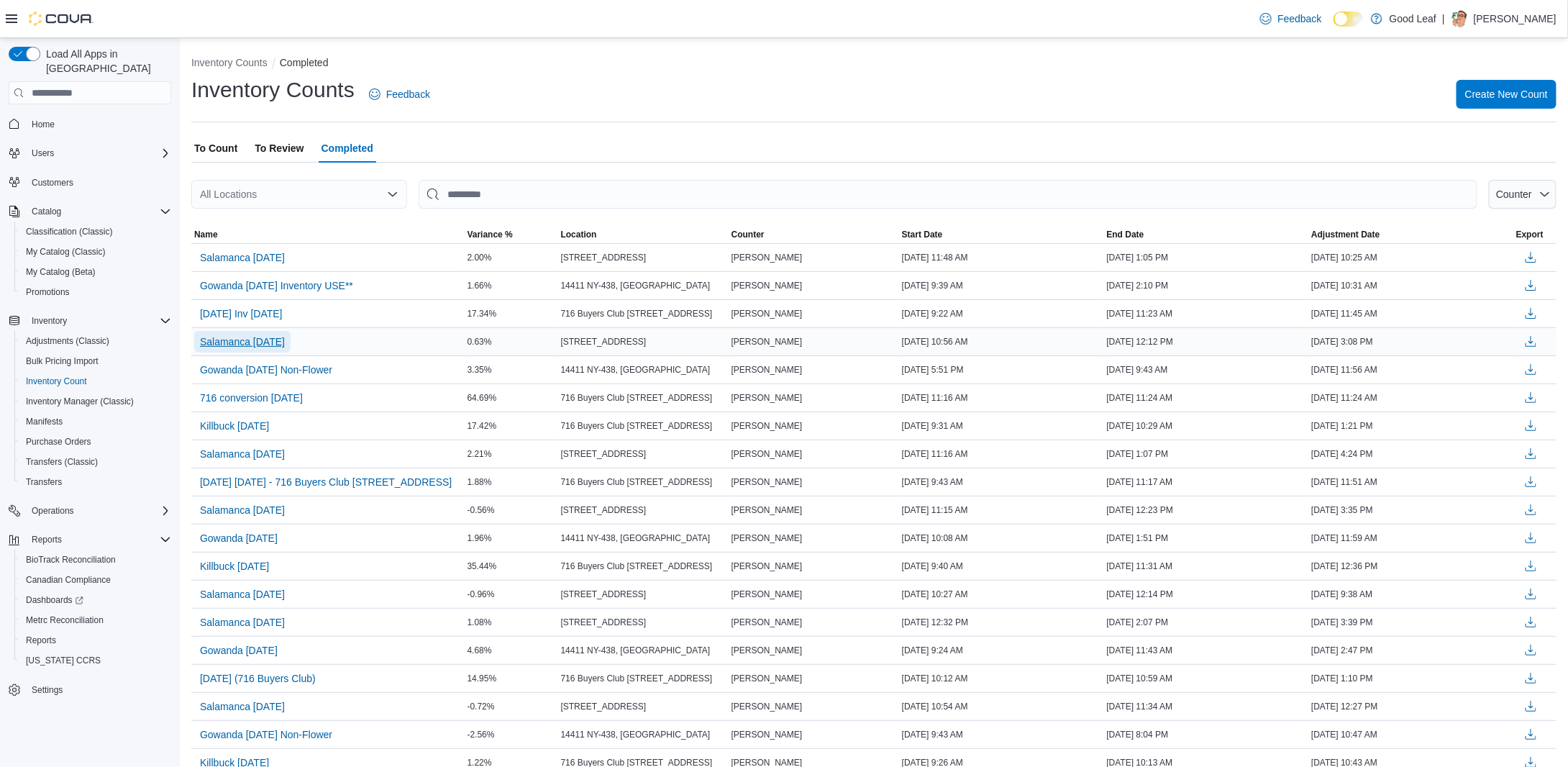
click at [254, 340] on span "Salamanca 9-2-25" at bounding box center [242, 341] width 85 height 14
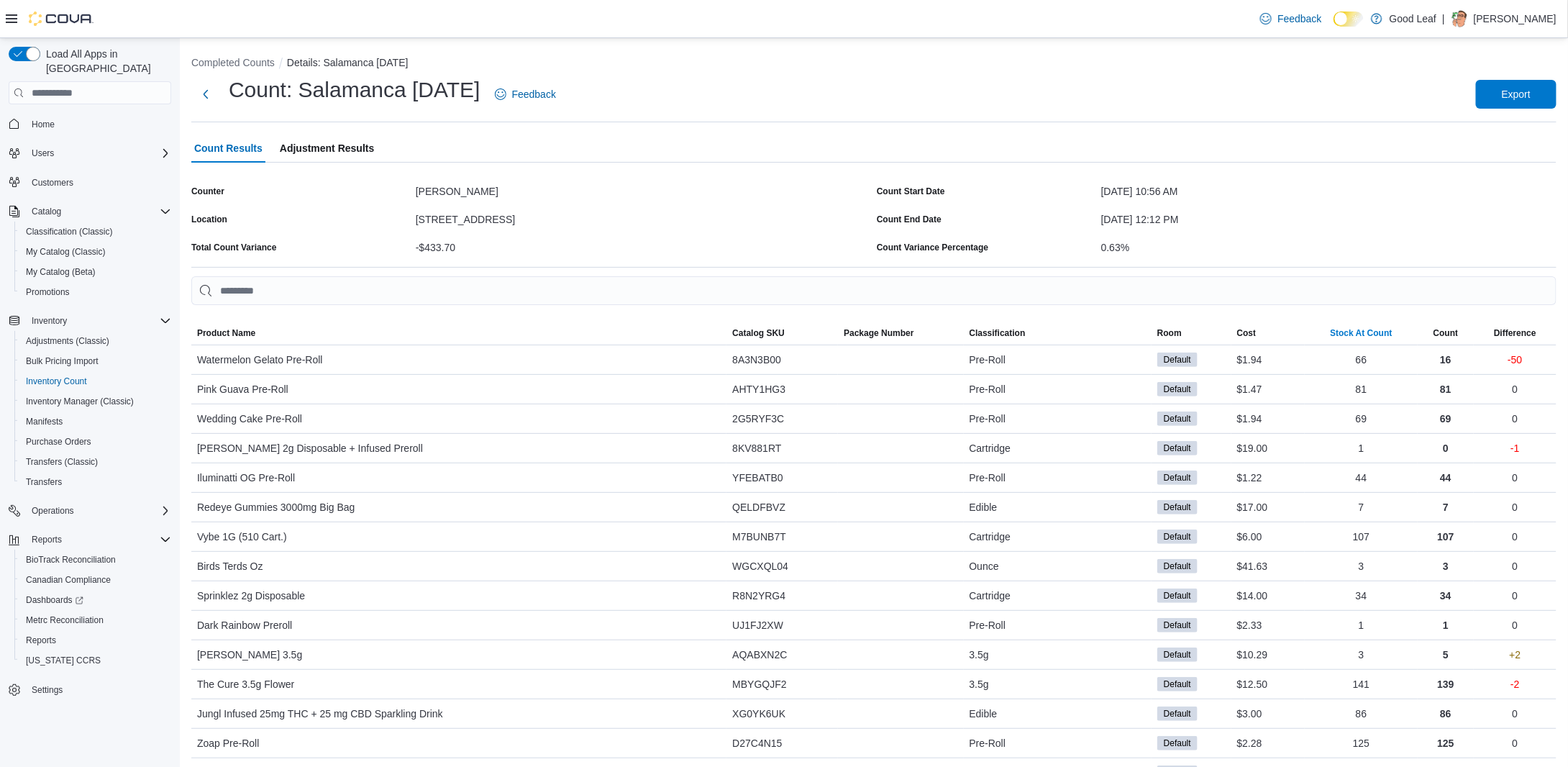
click at [1379, 333] on div "Stock At Count" at bounding box center [1362, 333] width 62 height 11
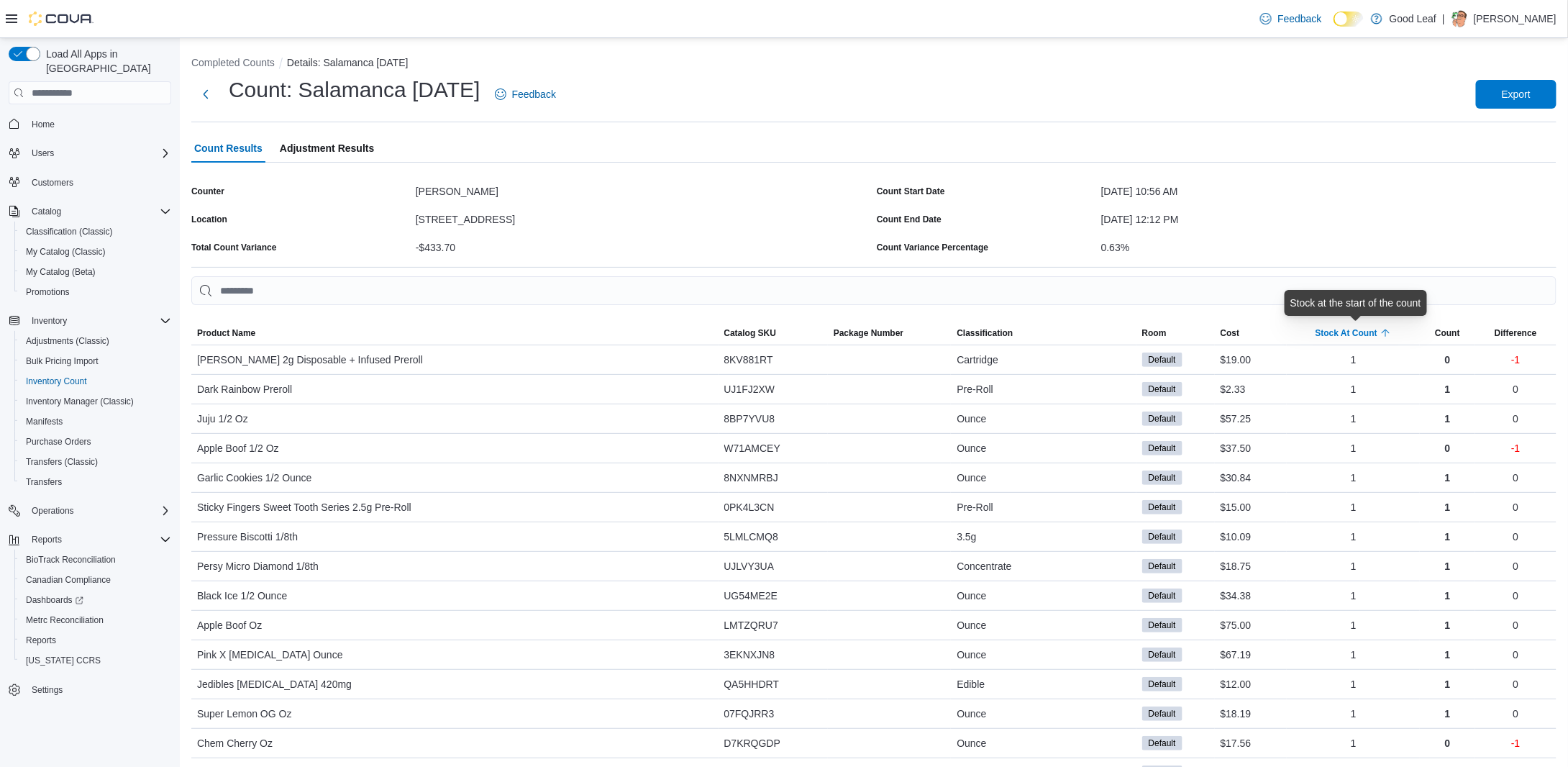
click at [1378, 331] on div "Stock At Count" at bounding box center [1346, 333] width 62 height 11
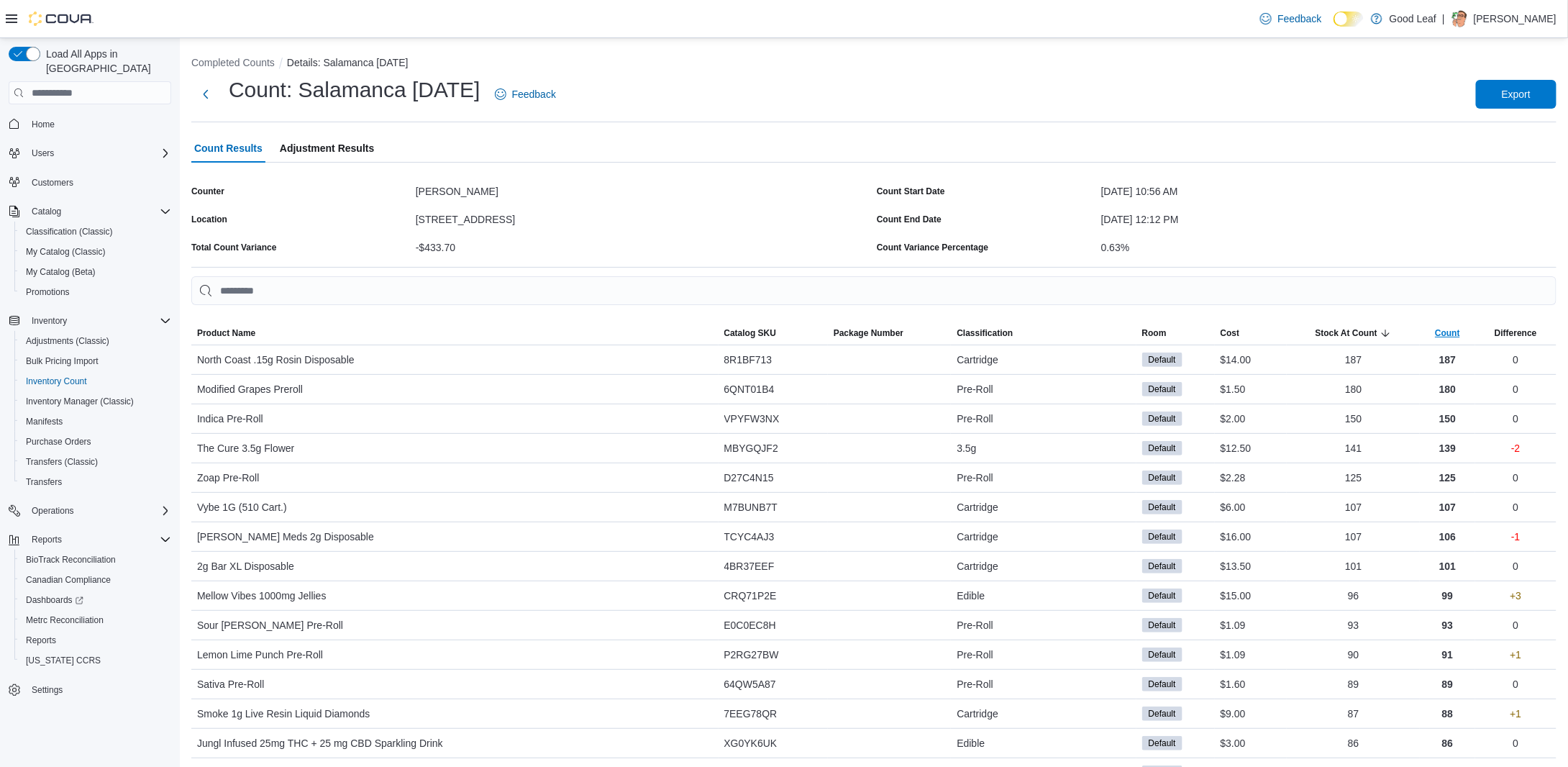
click at [1461, 336] on span "Count" at bounding box center [1448, 333] width 25 height 11
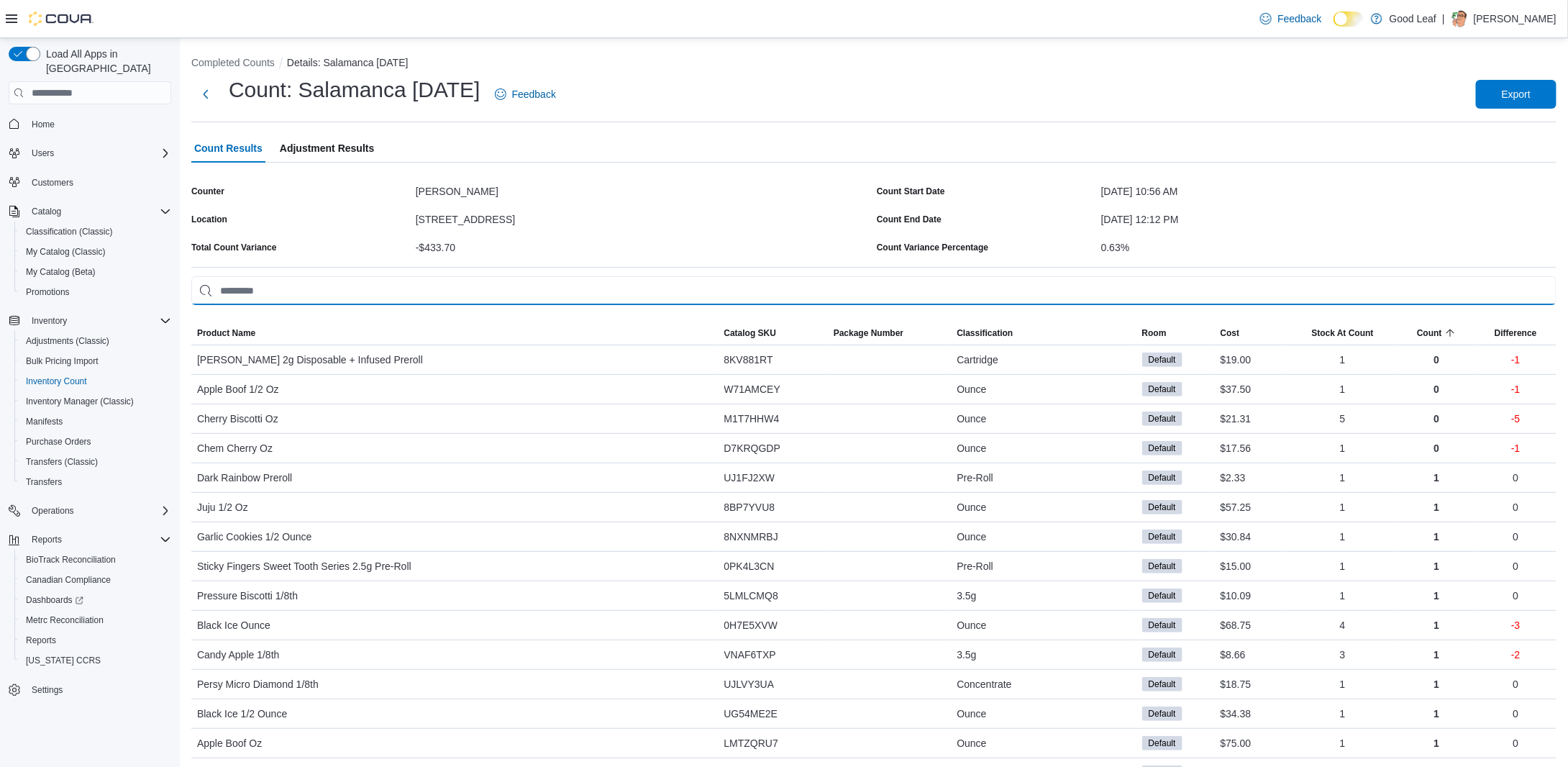
click at [449, 296] on input "This is a search bar. As you type, the results lower in the page will automatic…" at bounding box center [873, 291] width 1365 height 29
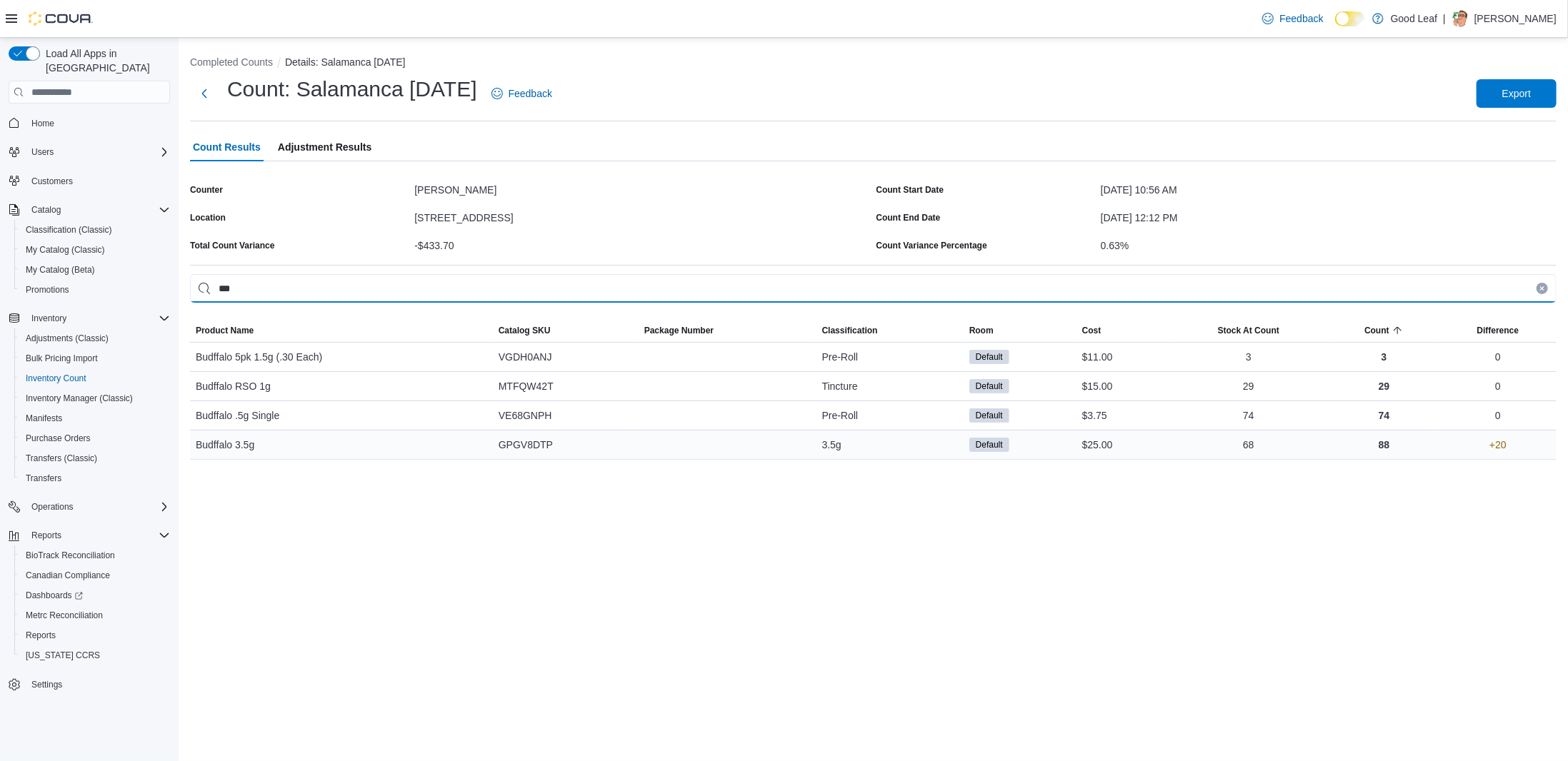
type input "***"
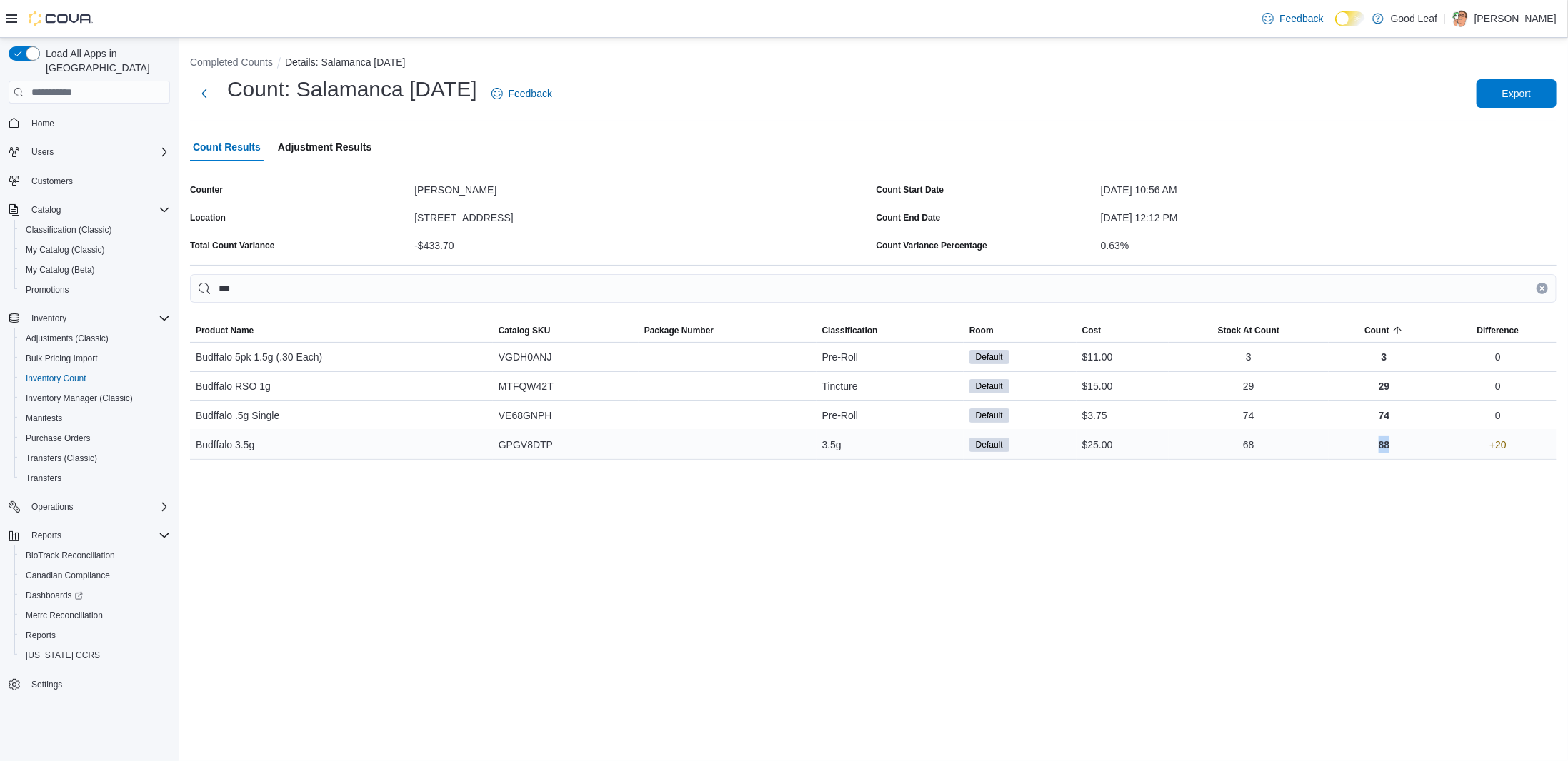
drag, startPoint x: 1389, startPoint y: 444, endPoint x: 1370, endPoint y: 444, distance: 19.0
click at [1370, 444] on div "88" at bounding box center [1384, 445] width 110 height 29
drag, startPoint x: 1513, startPoint y: 446, endPoint x: 1480, endPoint y: 443, distance: 33.1
click at [1483, 445] on div "+20" at bounding box center [1498, 445] width 117 height 29
click at [1461, 443] on div "+20" at bounding box center [1498, 445] width 117 height 29
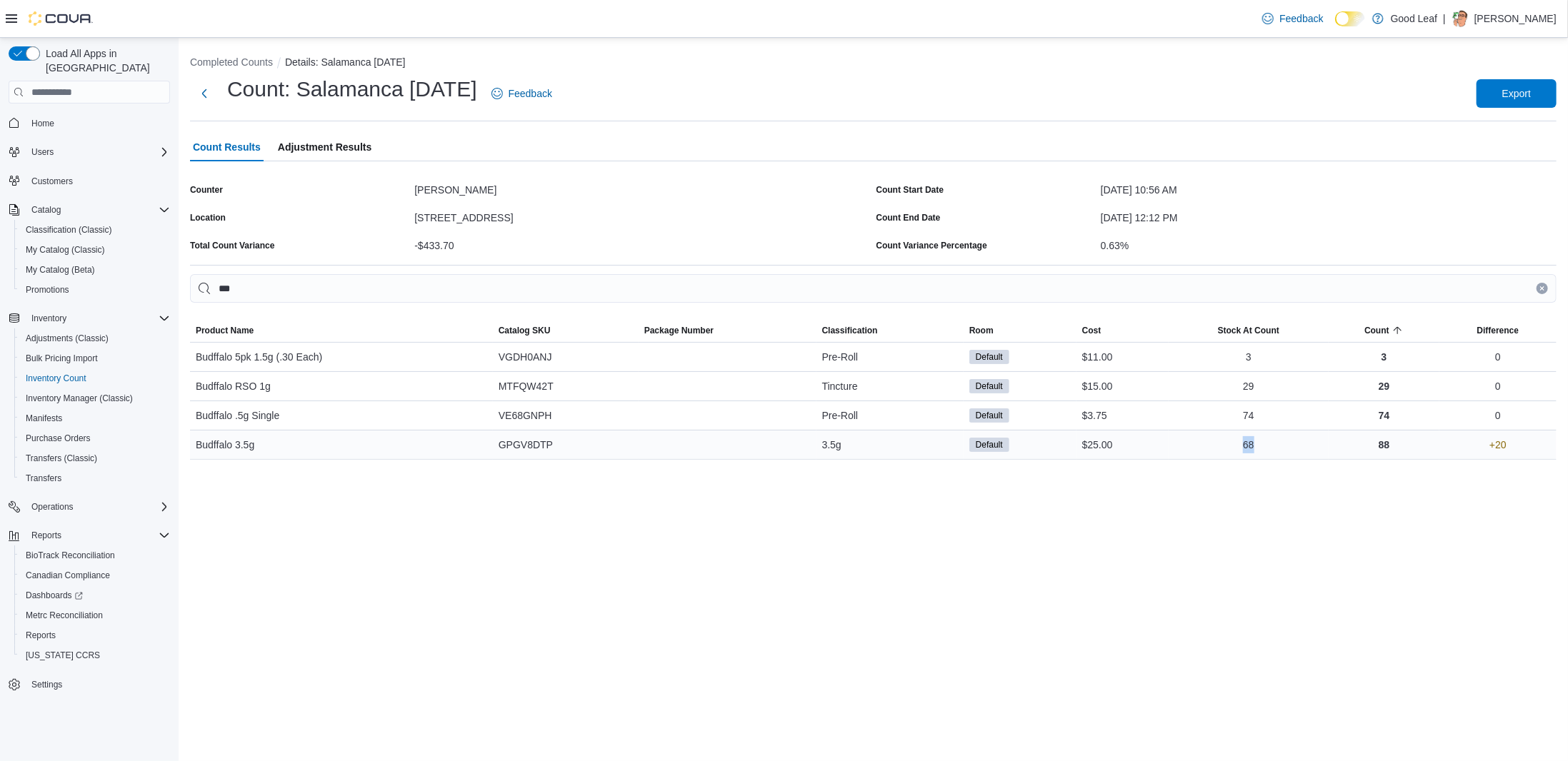
drag, startPoint x: 1276, startPoint y: 439, endPoint x: 1229, endPoint y: 441, distance: 47.0
click at [1229, 441] on div "68" at bounding box center [1249, 445] width 160 height 29
drag, startPoint x: 1393, startPoint y: 446, endPoint x: 1342, endPoint y: 441, distance: 51.2
click at [1342, 441] on div "88" at bounding box center [1384, 445] width 110 height 29
click at [246, 66] on button "Completed Counts" at bounding box center [231, 62] width 83 height 11
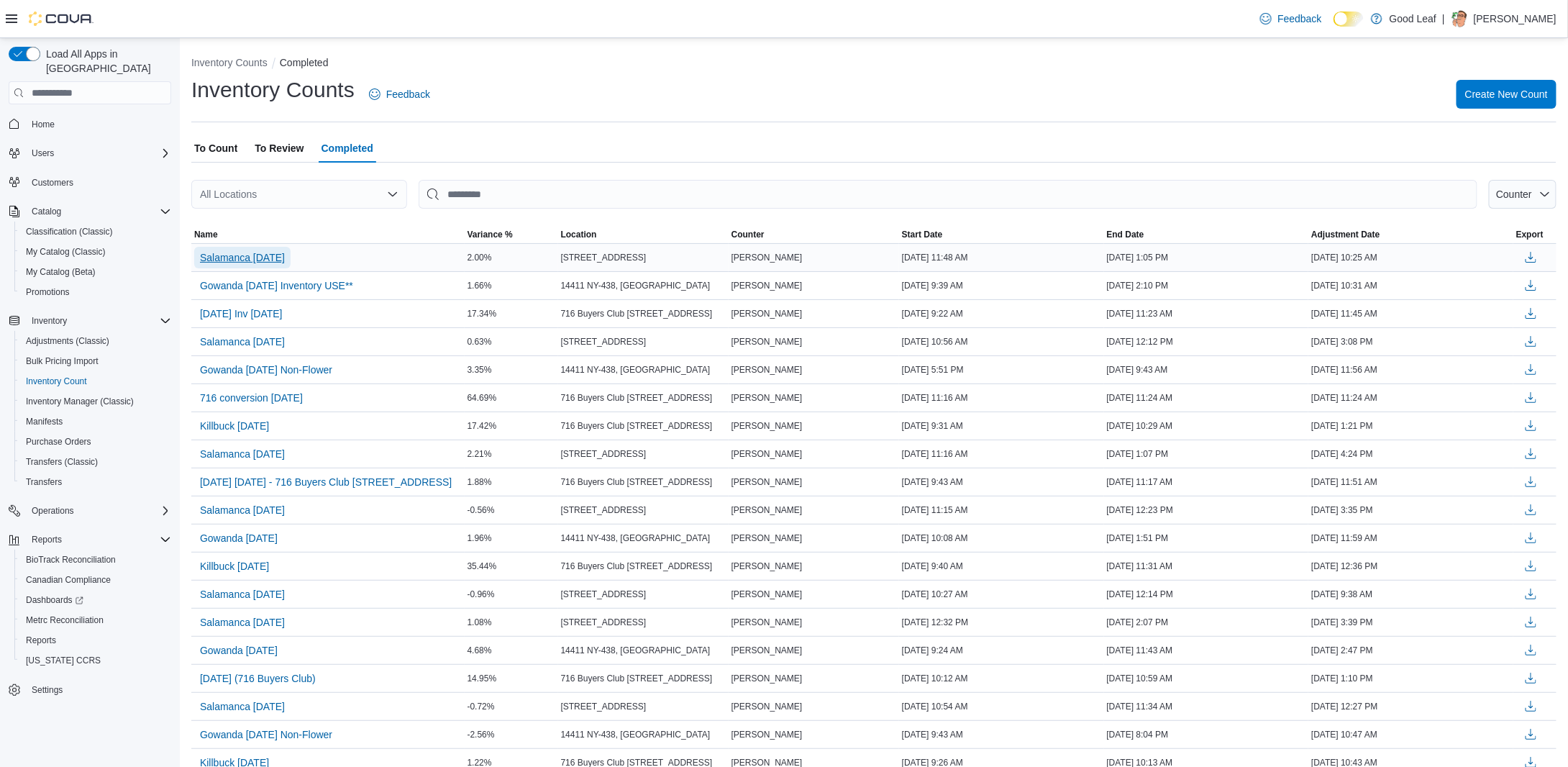
click at [257, 257] on span "Salamanca 9/9/25" at bounding box center [242, 257] width 85 height 14
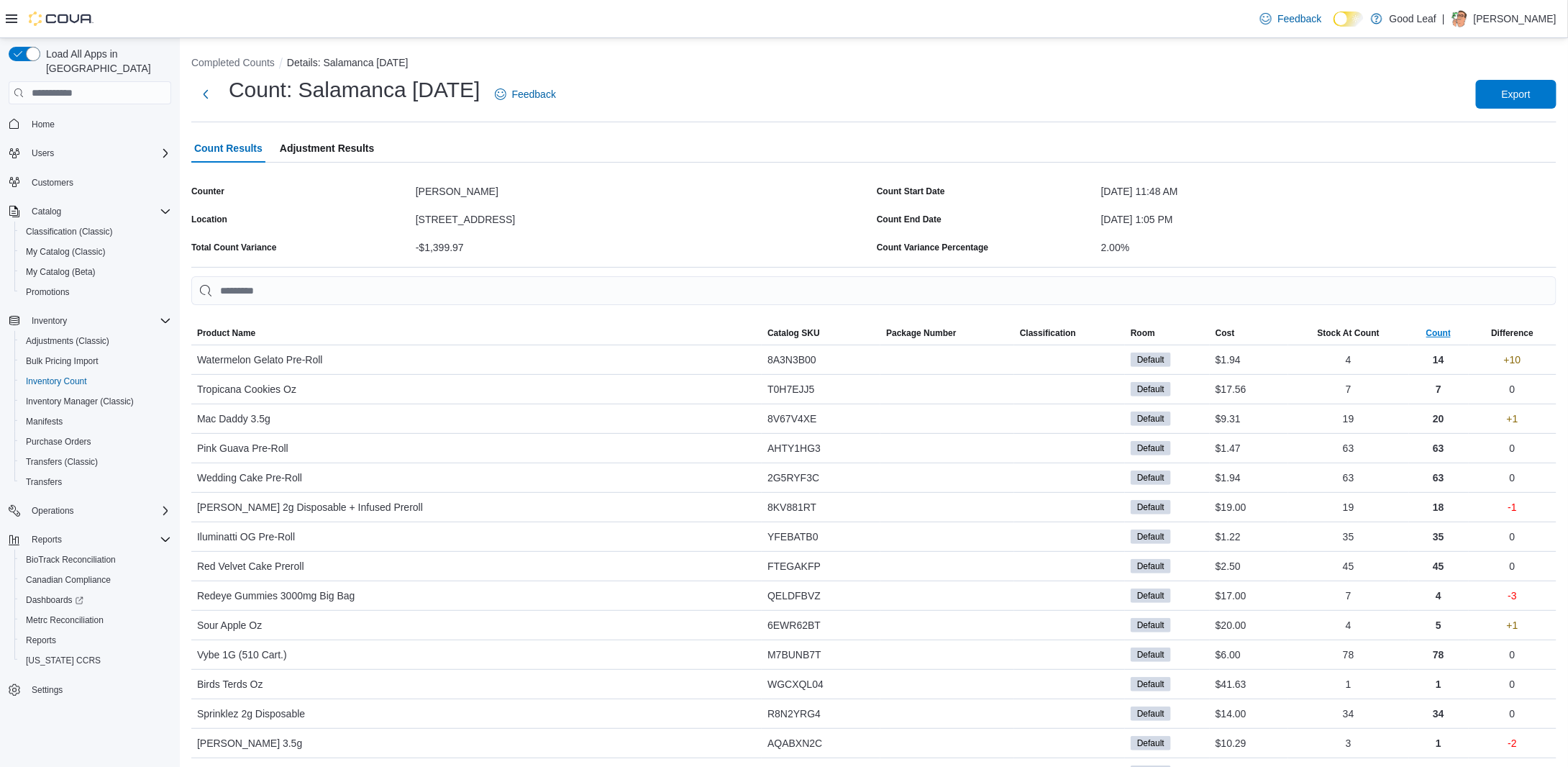
click at [1451, 339] on span "Count" at bounding box center [1439, 333] width 25 height 11
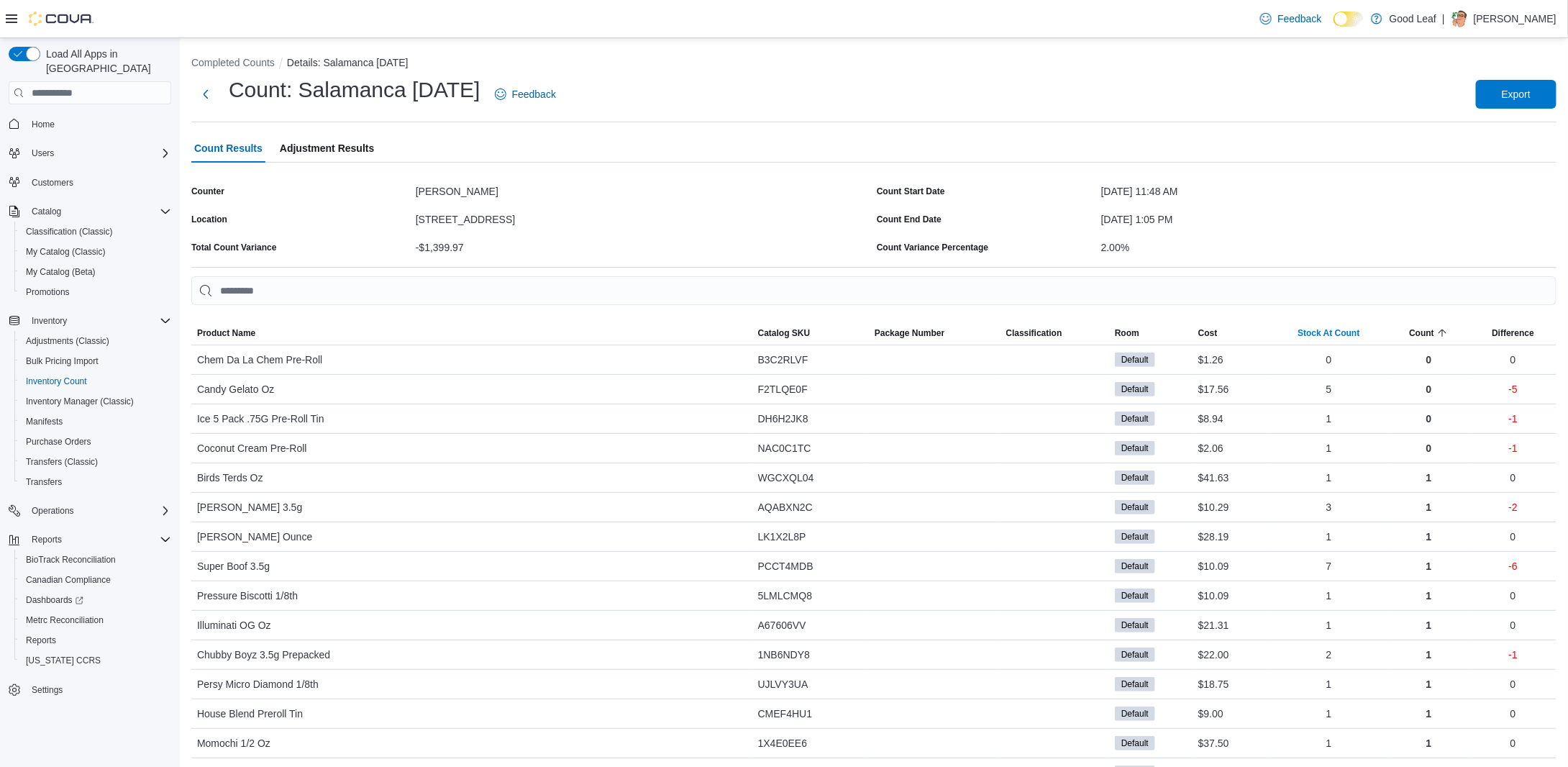
click at [1355, 333] on div "Stock At Count" at bounding box center [1328, 333] width 62 height 11
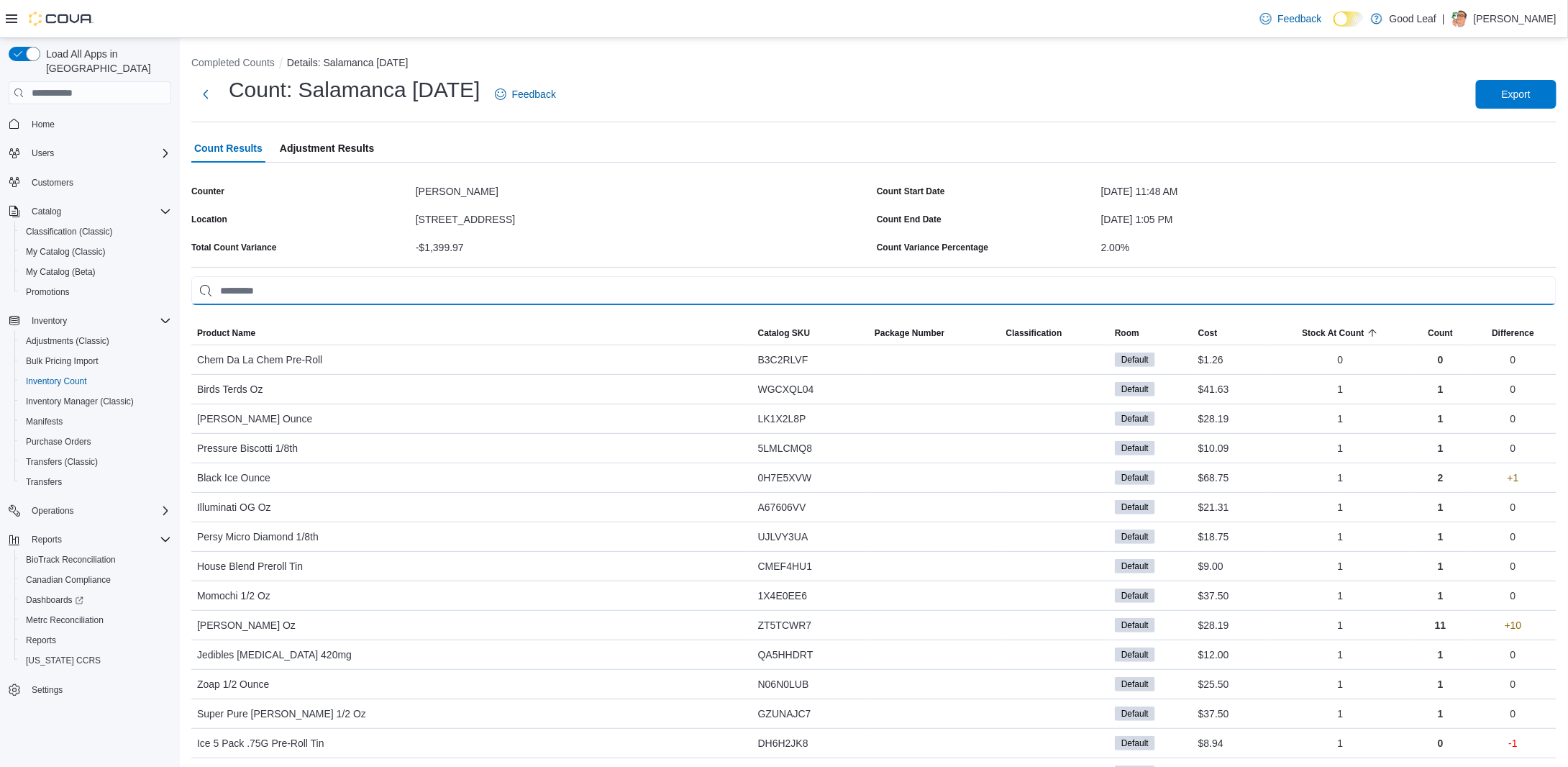
click at [523, 296] on input "This is a search bar. As you type, the results lower in the page will automatic…" at bounding box center [873, 291] width 1365 height 29
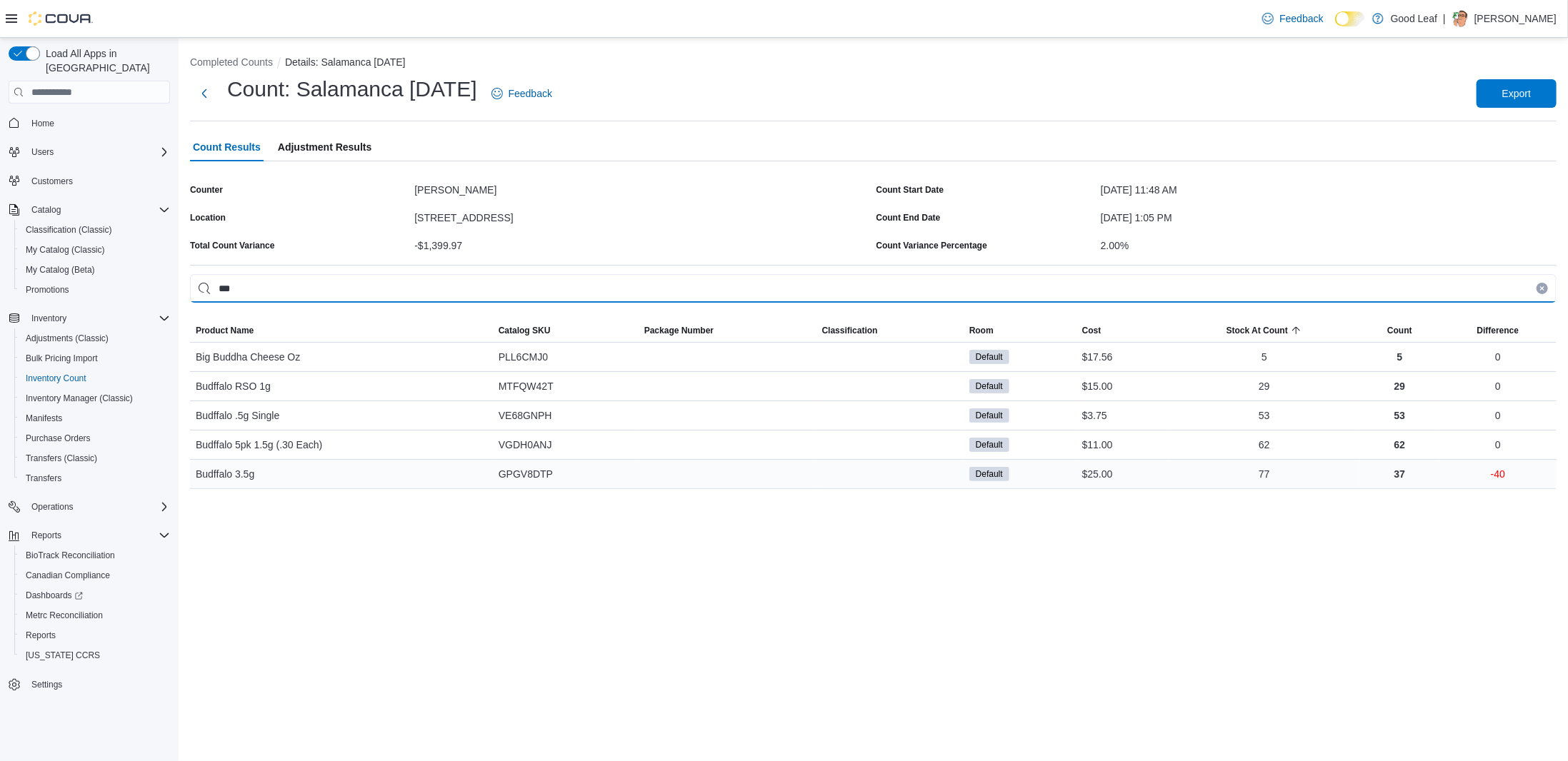
type input "***"
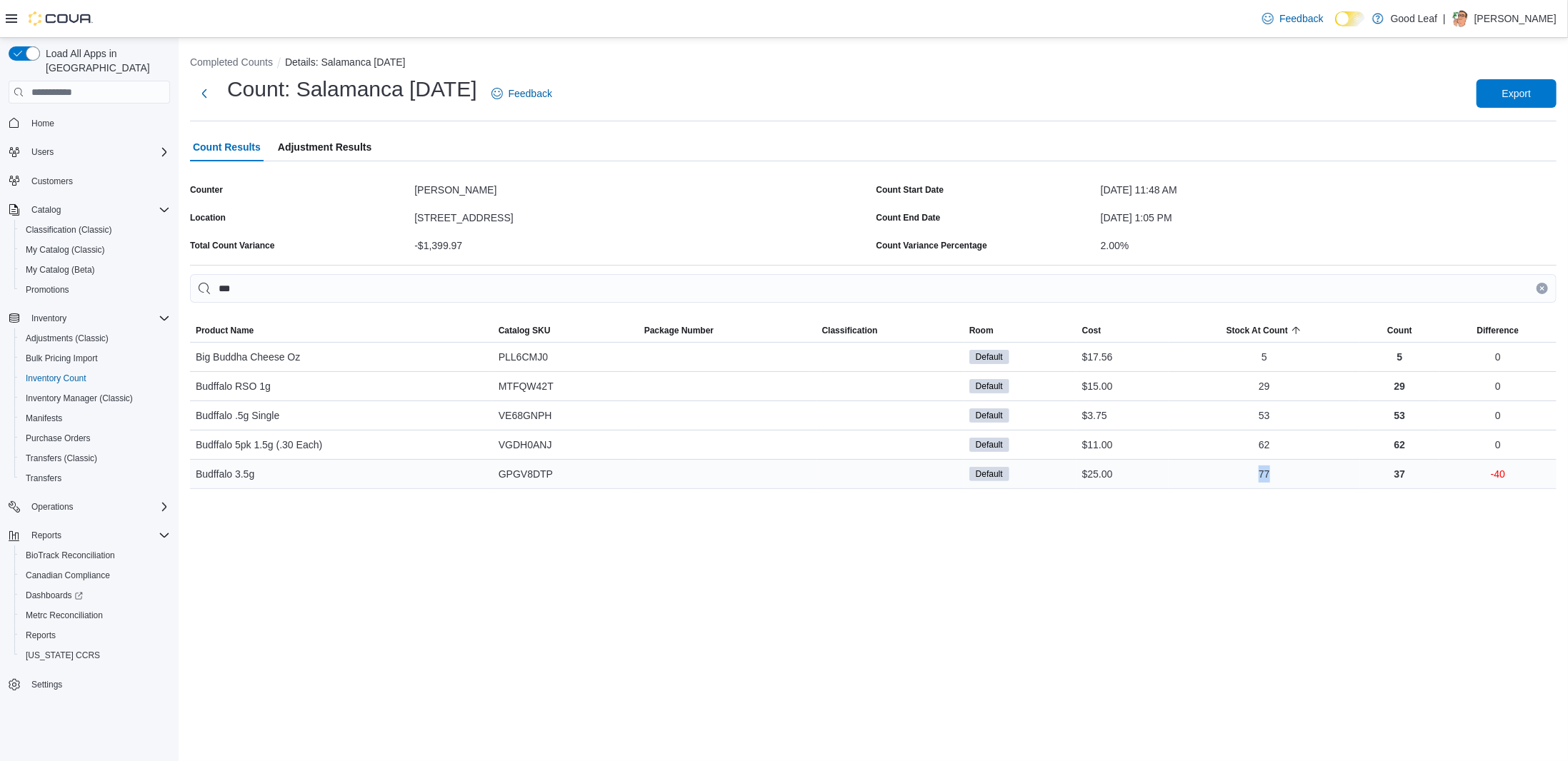
drag, startPoint x: 1276, startPoint y: 472, endPoint x: 1241, endPoint y: 472, distance: 35.0
click at [1241, 472] on div "77" at bounding box center [1264, 474] width 191 height 29
drag, startPoint x: 1506, startPoint y: 476, endPoint x: 1469, endPoint y: 474, distance: 37.1
click at [1469, 474] on div "-40" at bounding box center [1498, 474] width 117 height 29
click at [1221, 569] on div "Completed Counts Details: Salamanca 9/9/25 Count: Salamanca 9/9/25 Feedback Exp…" at bounding box center [872, 399] width 1389 height 723
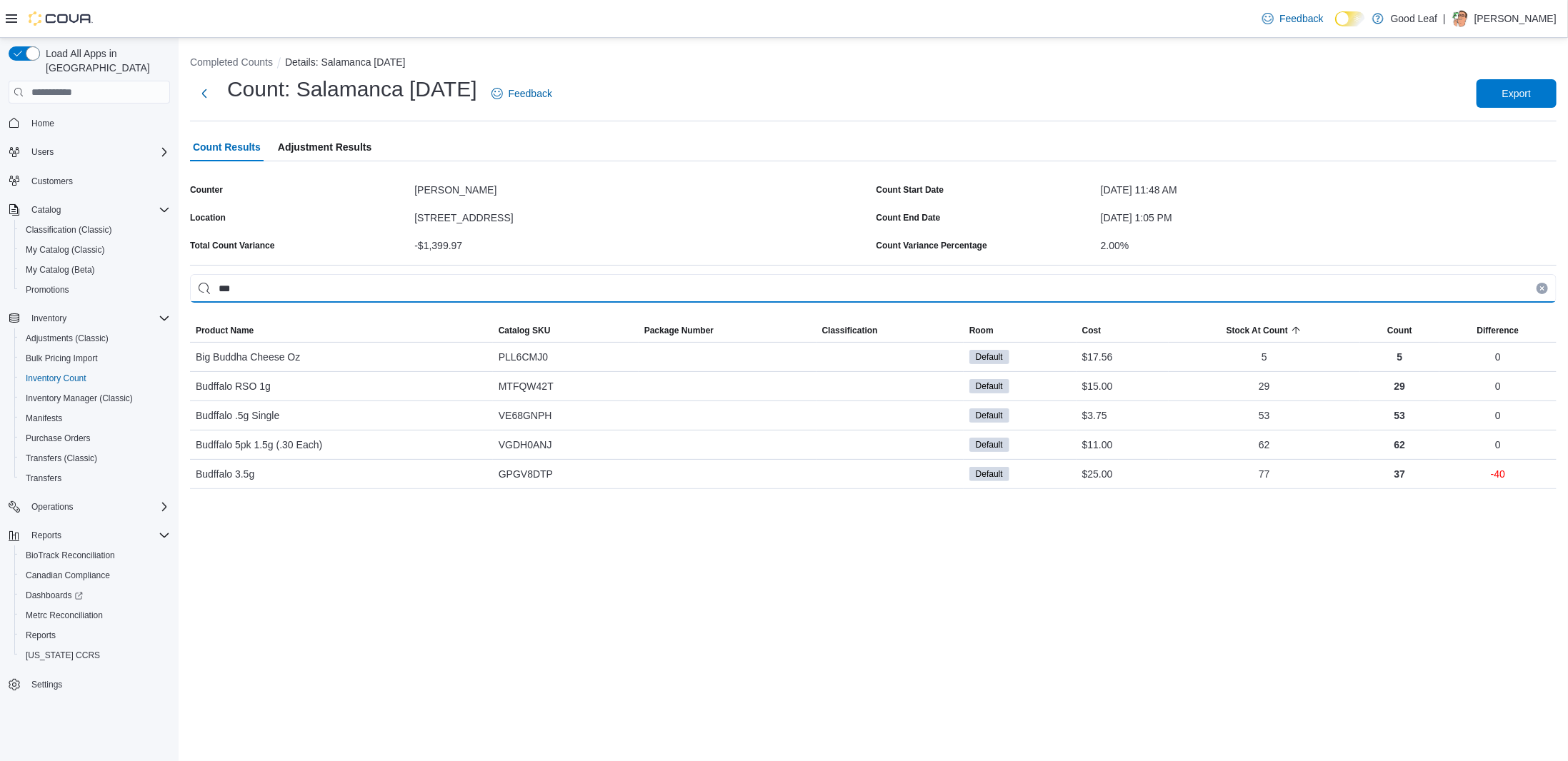
click at [269, 285] on input "***" at bounding box center [872, 289] width 1366 height 29
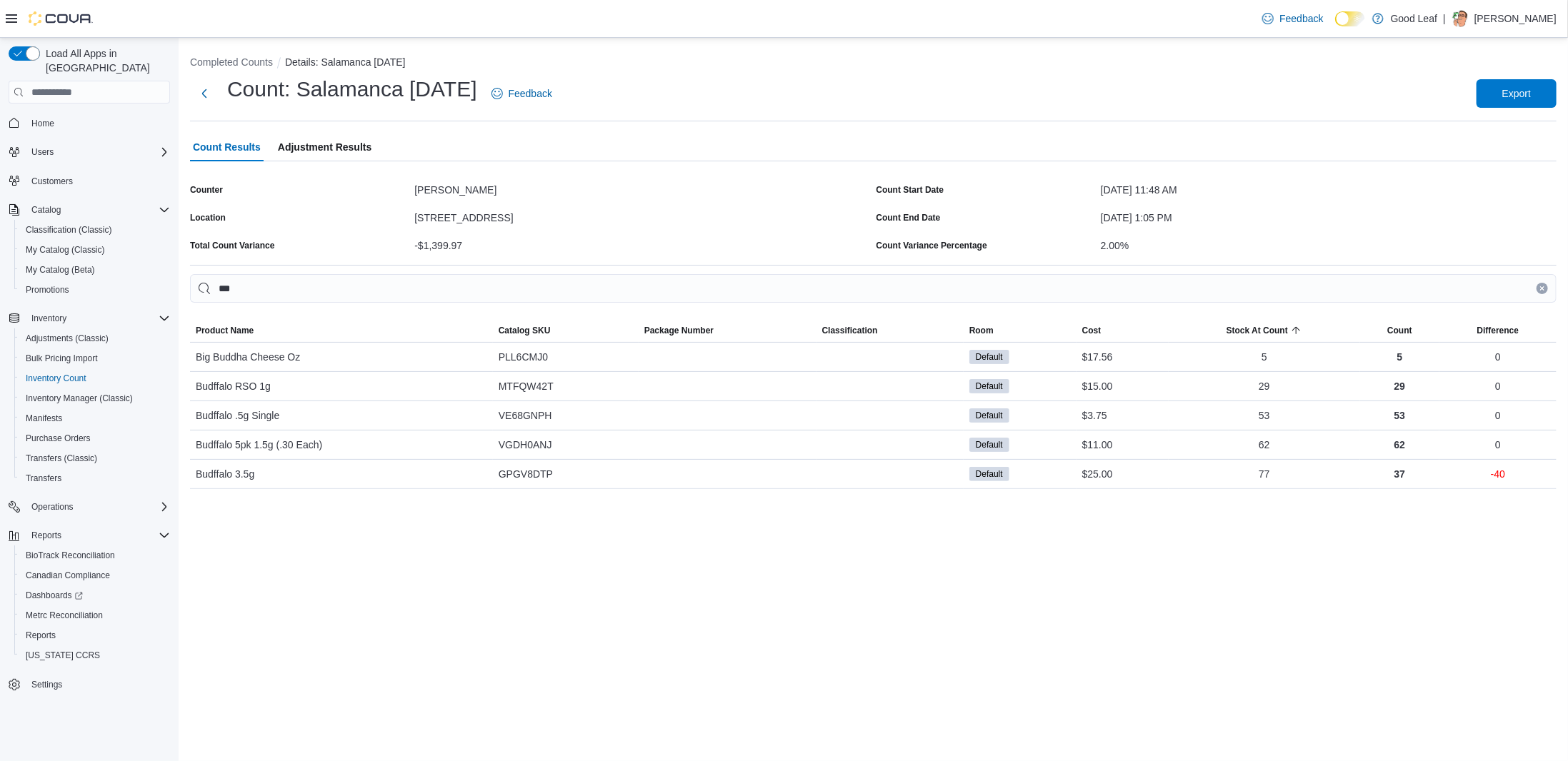
click at [1544, 288] on icon "Clear input" at bounding box center [1542, 289] width 6 height 6
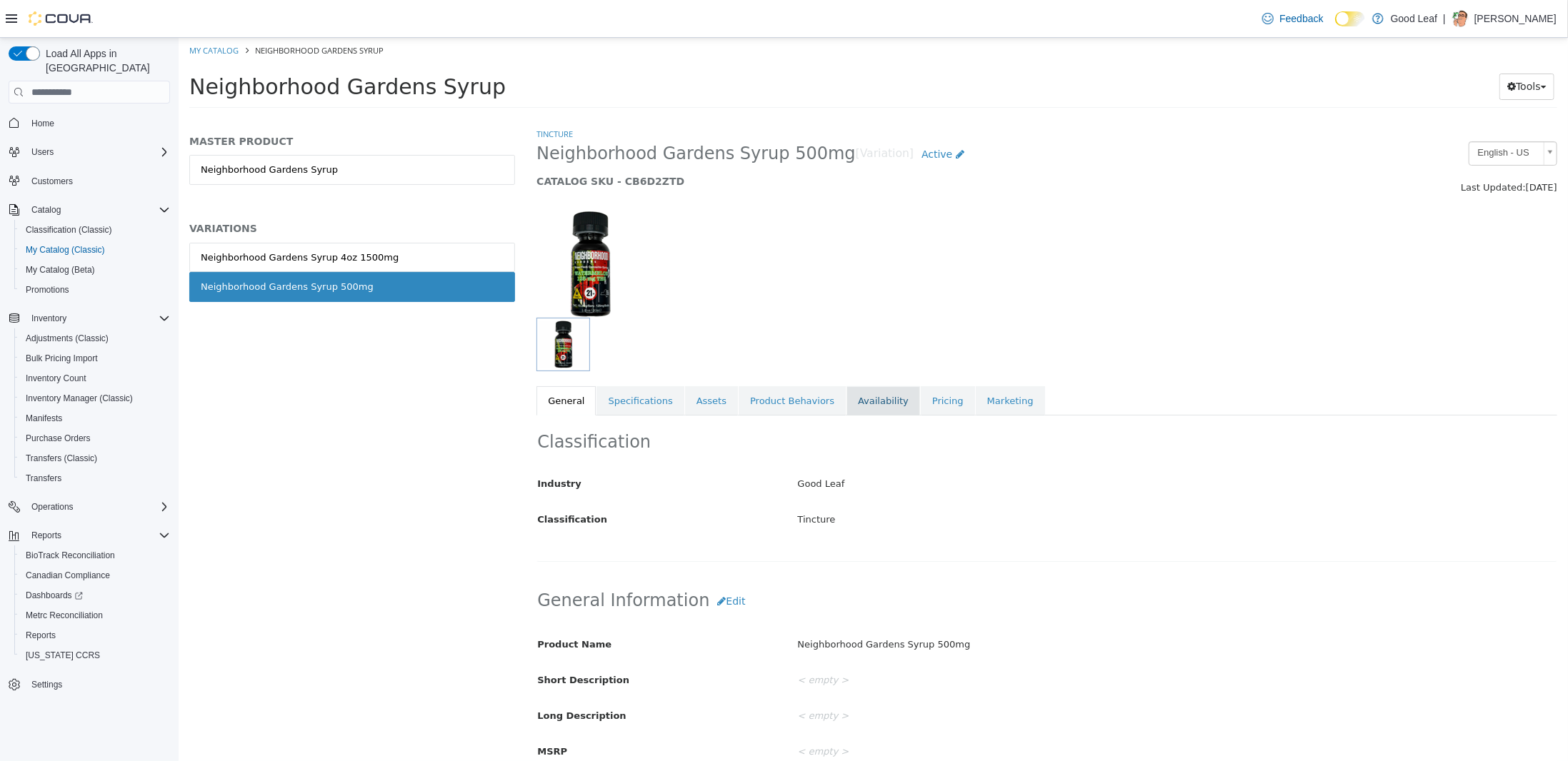
click at [846, 405] on link "Availability" at bounding box center [882, 401] width 73 height 30
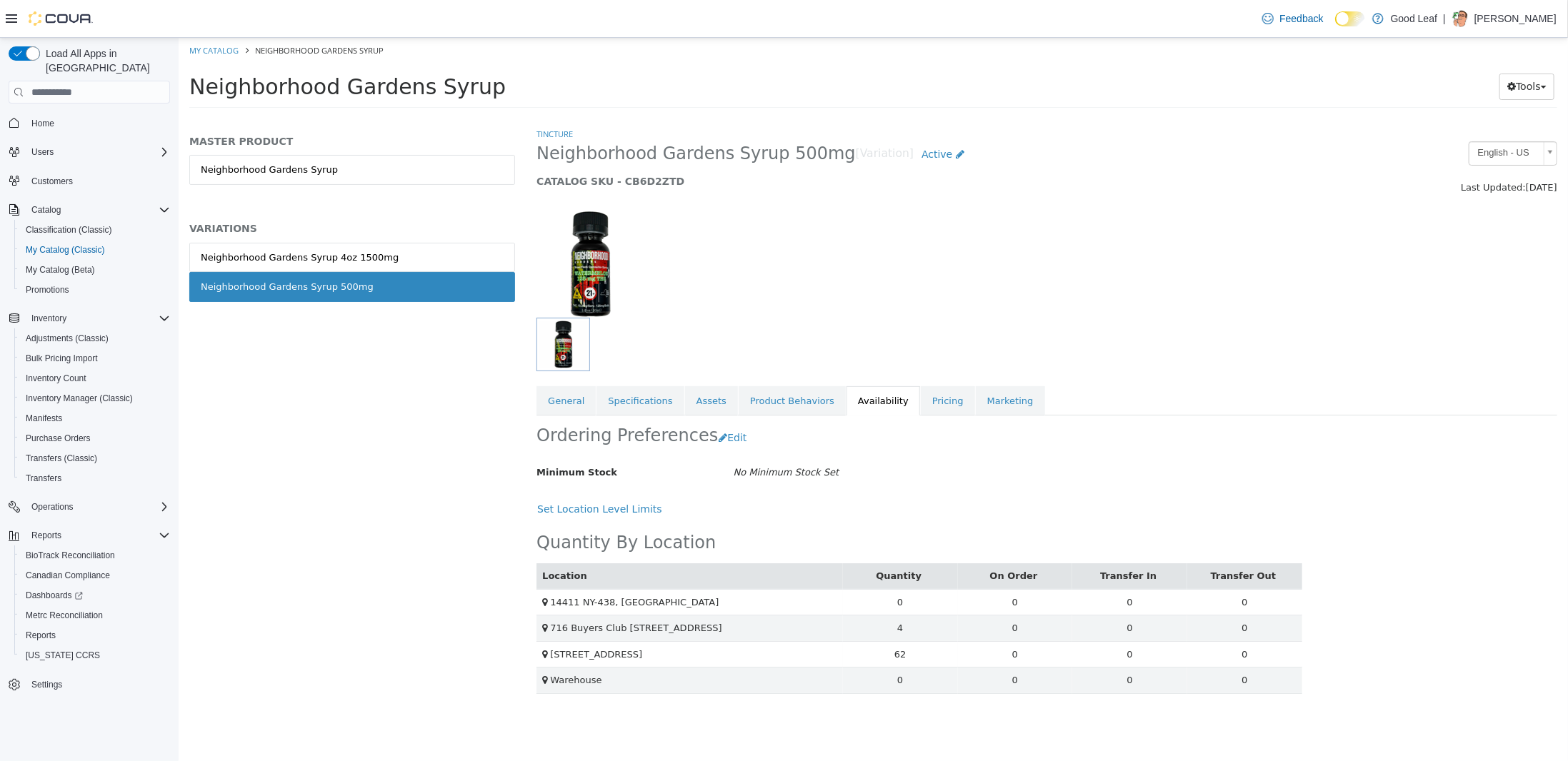
click at [643, 181] on h5 "CATALOG SKU - CB6D2ZTD" at bounding box center [916, 181] width 760 height 13
copy h5 "CB6D2ZTD"
click at [342, 401] on div "MASTER PRODUCT Neighborhood Gardens Syrup VARIATIONS Neighborhood Gardens Syrup…" at bounding box center [351, 444] width 347 height 634
click at [51, 373] on span "Inventory Count" at bounding box center [56, 378] width 60 height 11
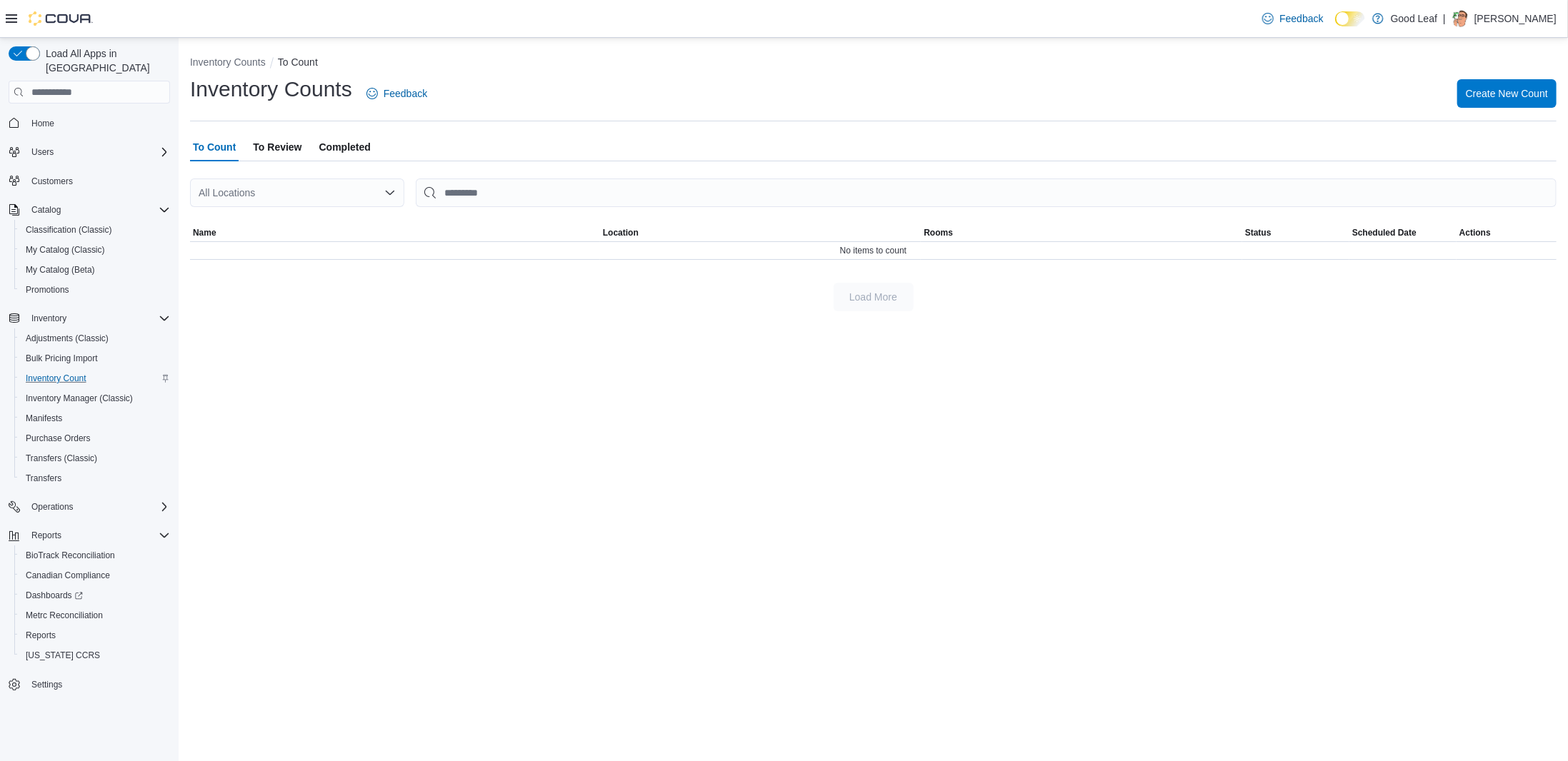
click at [291, 150] on span "To Review" at bounding box center [277, 147] width 48 height 29
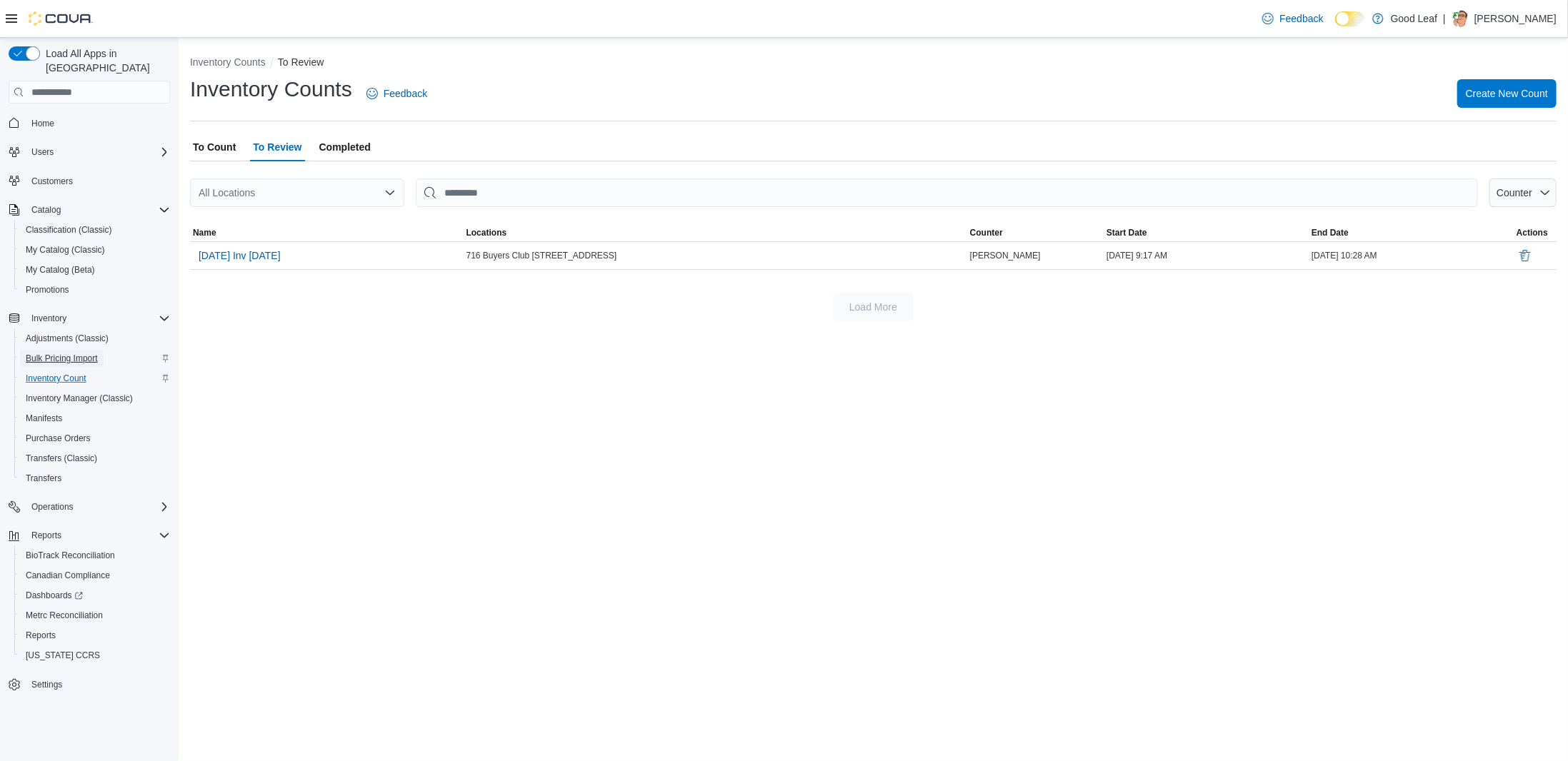
click at [62, 353] on span "Bulk Pricing Import" at bounding box center [61, 358] width 72 height 11
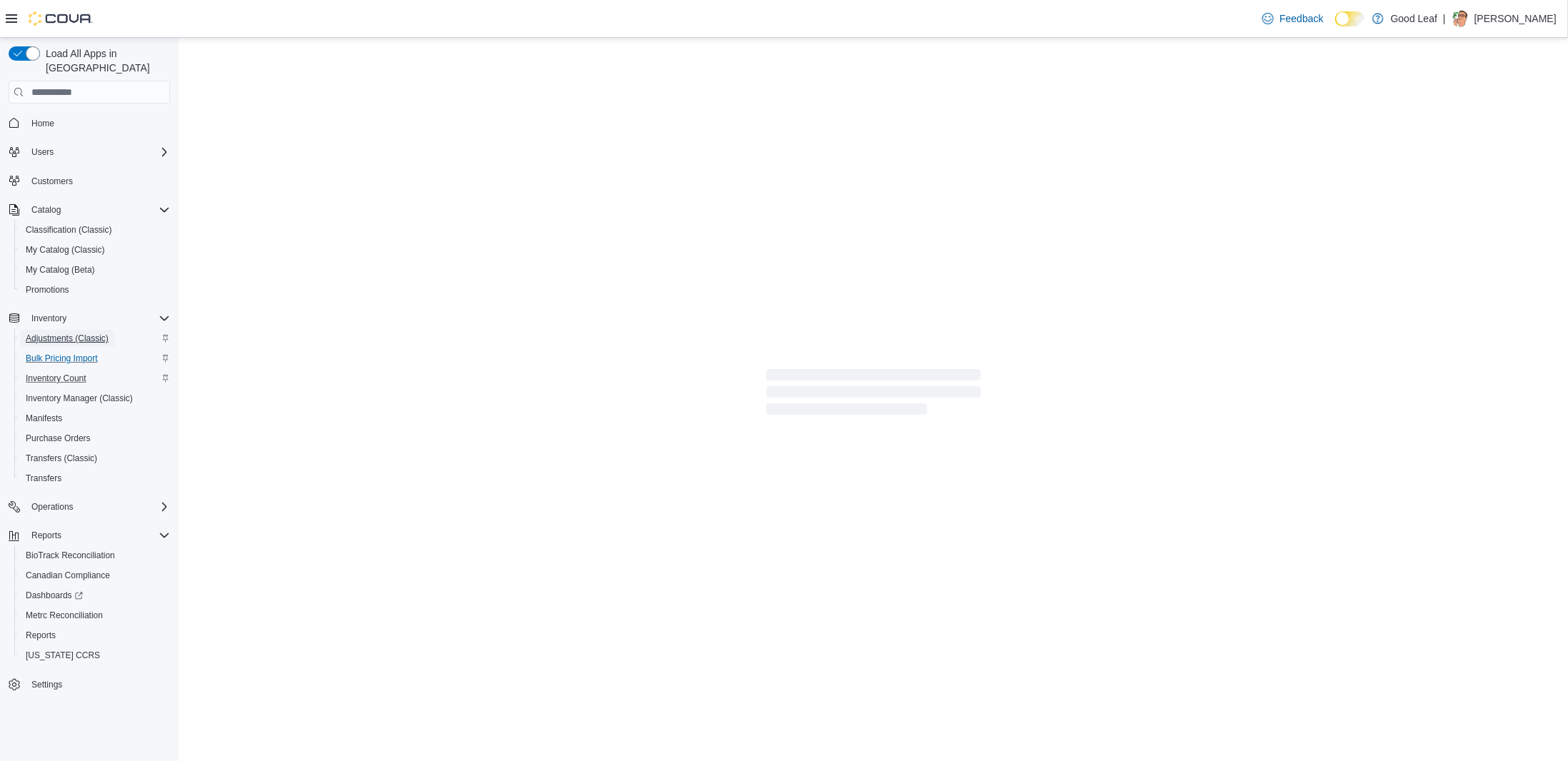
click at [69, 333] on span "Adjustments (Classic)" at bounding box center [67, 338] width 83 height 11
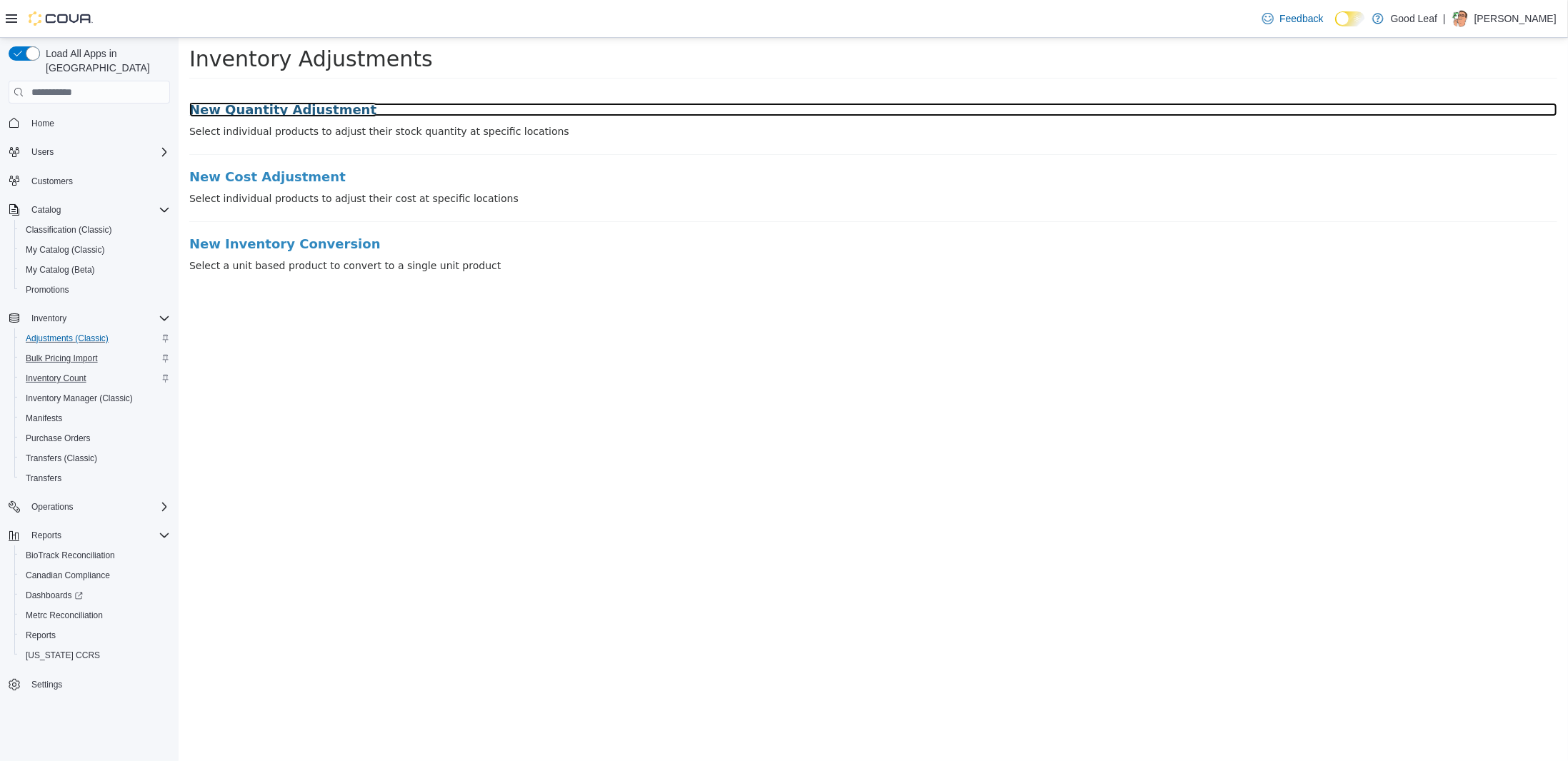
click at [287, 113] on h3 "New Quantity Adjustment" at bounding box center [872, 110] width 1368 height 14
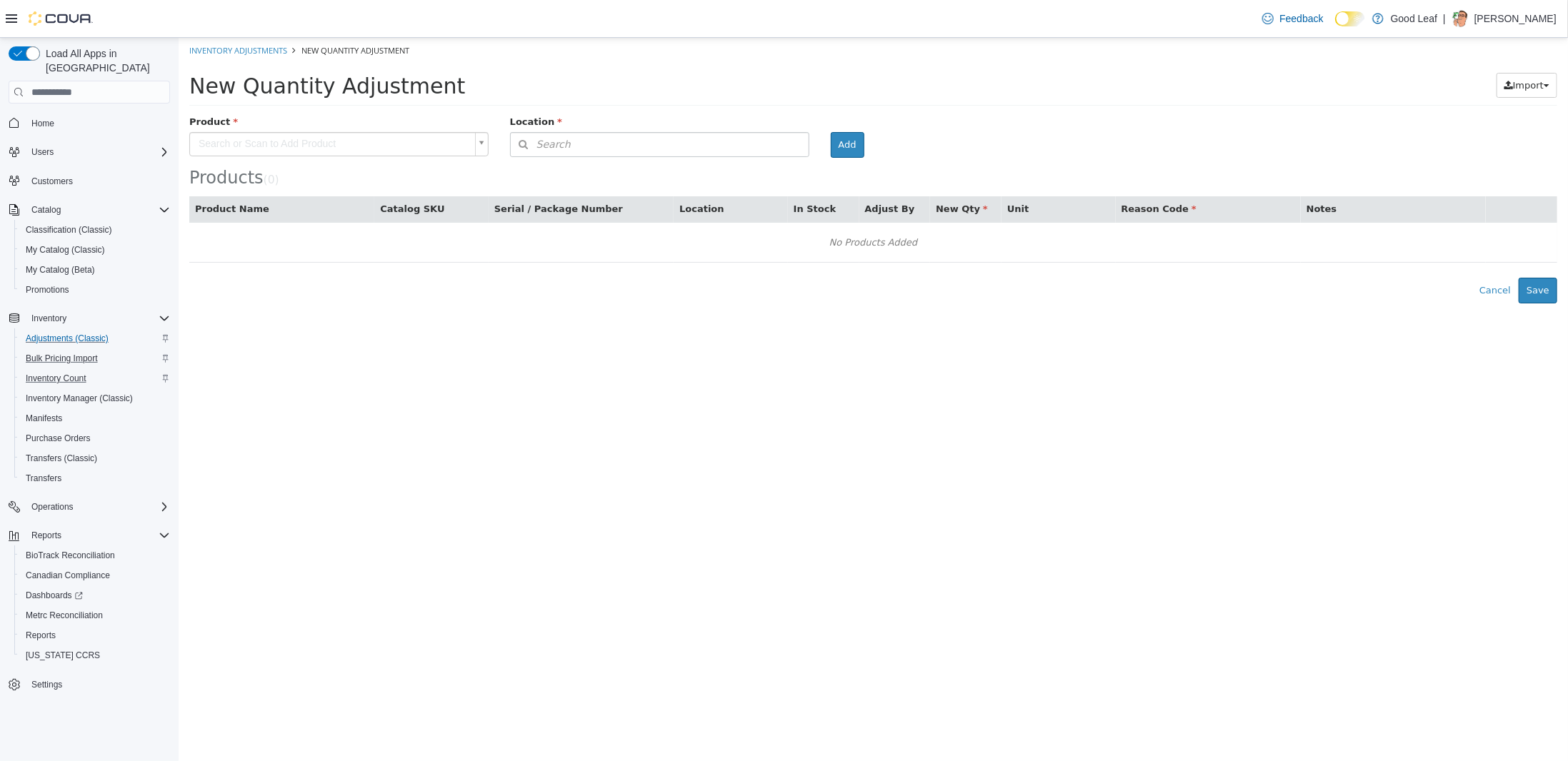
click at [301, 145] on body "× Inventory Adjustments New Quantity Adjustment New Quantity Adjustment Import …" at bounding box center [872, 170] width 1389 height 265
type input "********"
type input "**********"
click at [555, 148] on span "Search" at bounding box center [540, 144] width 60 height 15
click at [771, 165] on span "or browse" at bounding box center [772, 170] width 70 height 24
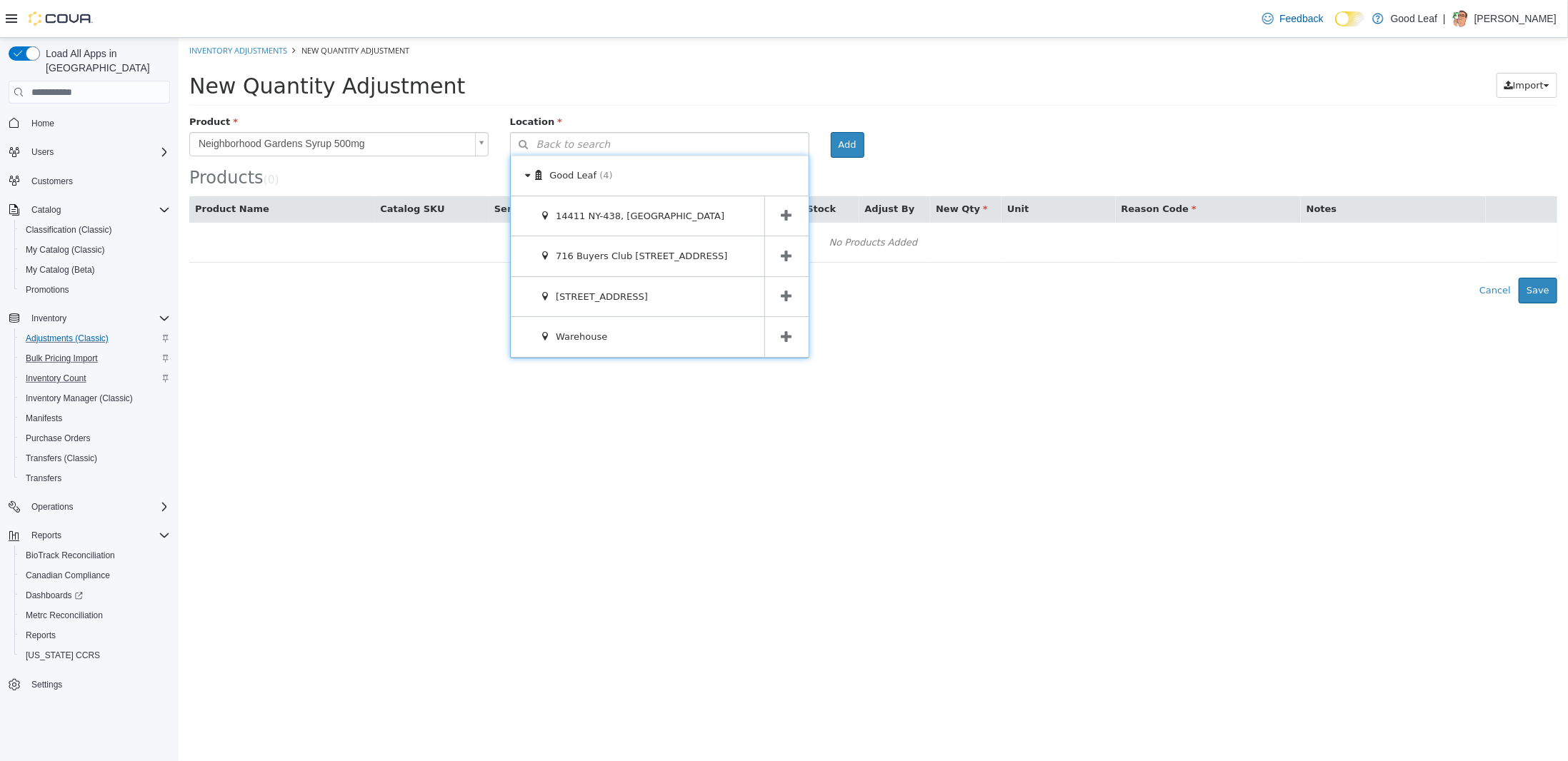
click at [789, 302] on icon at bounding box center [786, 297] width 11 height 14
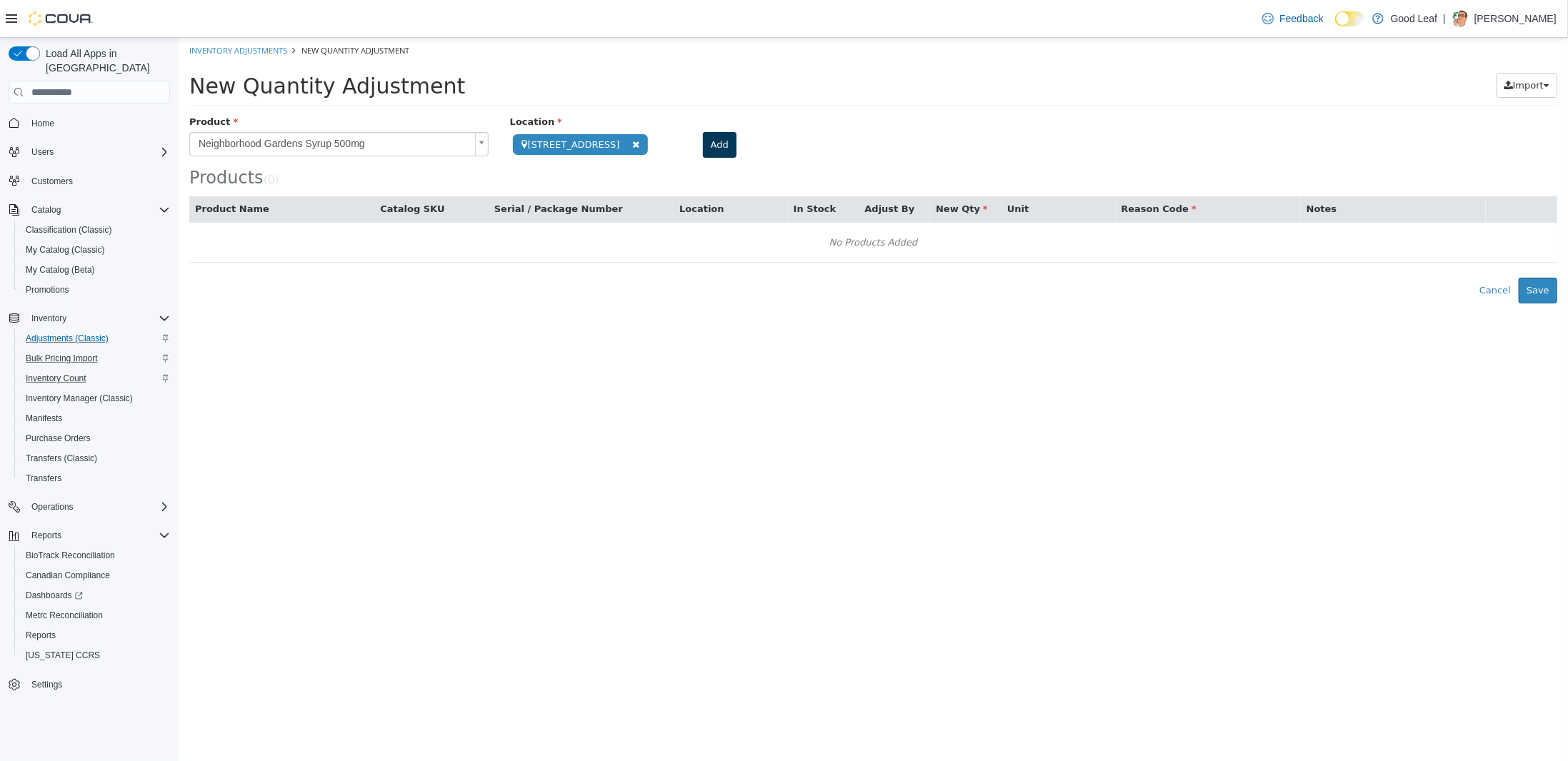
drag, startPoint x: 755, startPoint y: 146, endPoint x: 725, endPoint y: 150, distance: 30.3
click at [741, 149] on div "Add" at bounding box center [737, 145] width 93 height 26
click at [724, 150] on button "Add" at bounding box center [719, 145] width 33 height 26
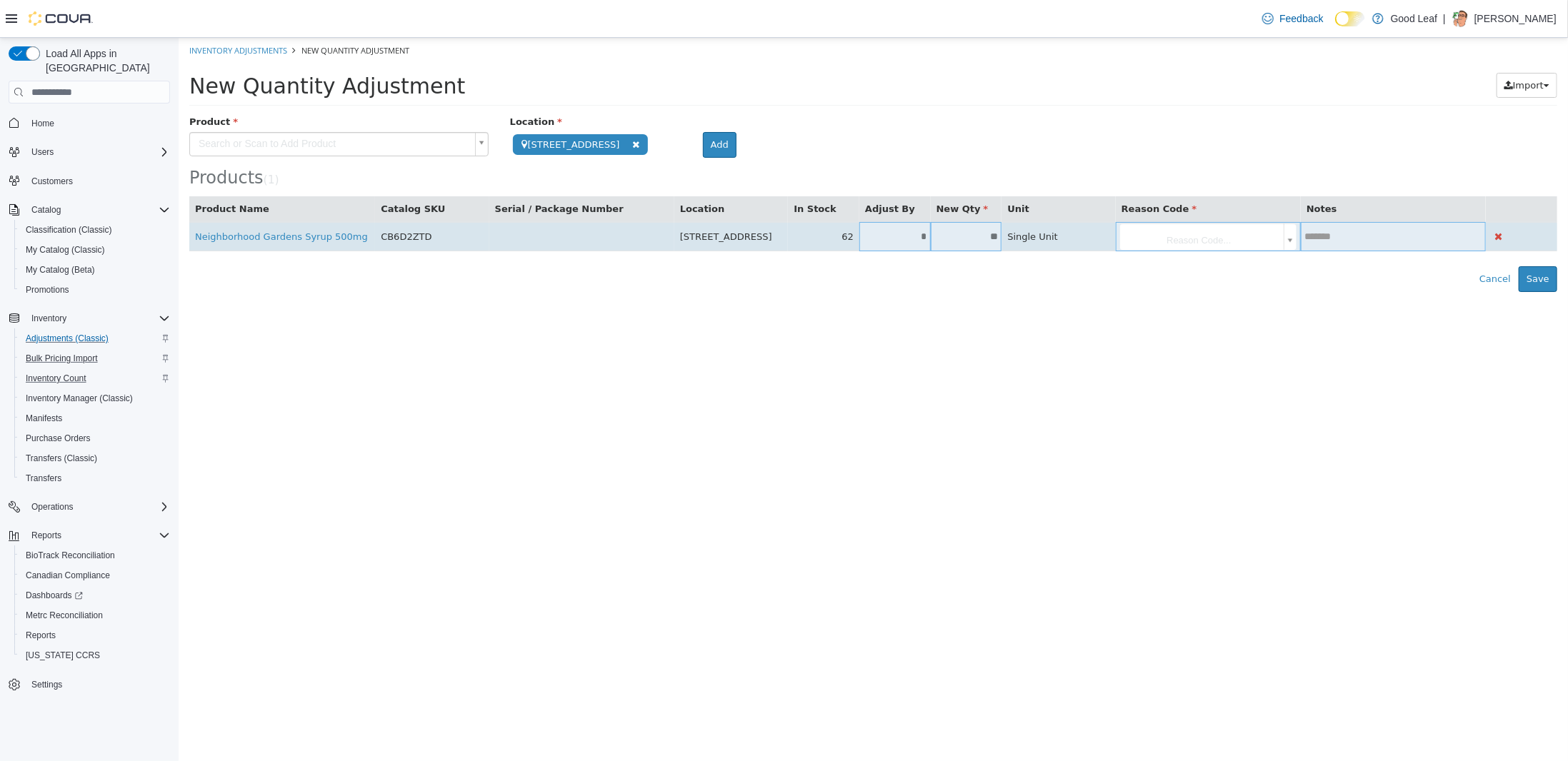
click at [984, 240] on input "**" at bounding box center [965, 237] width 71 height 11
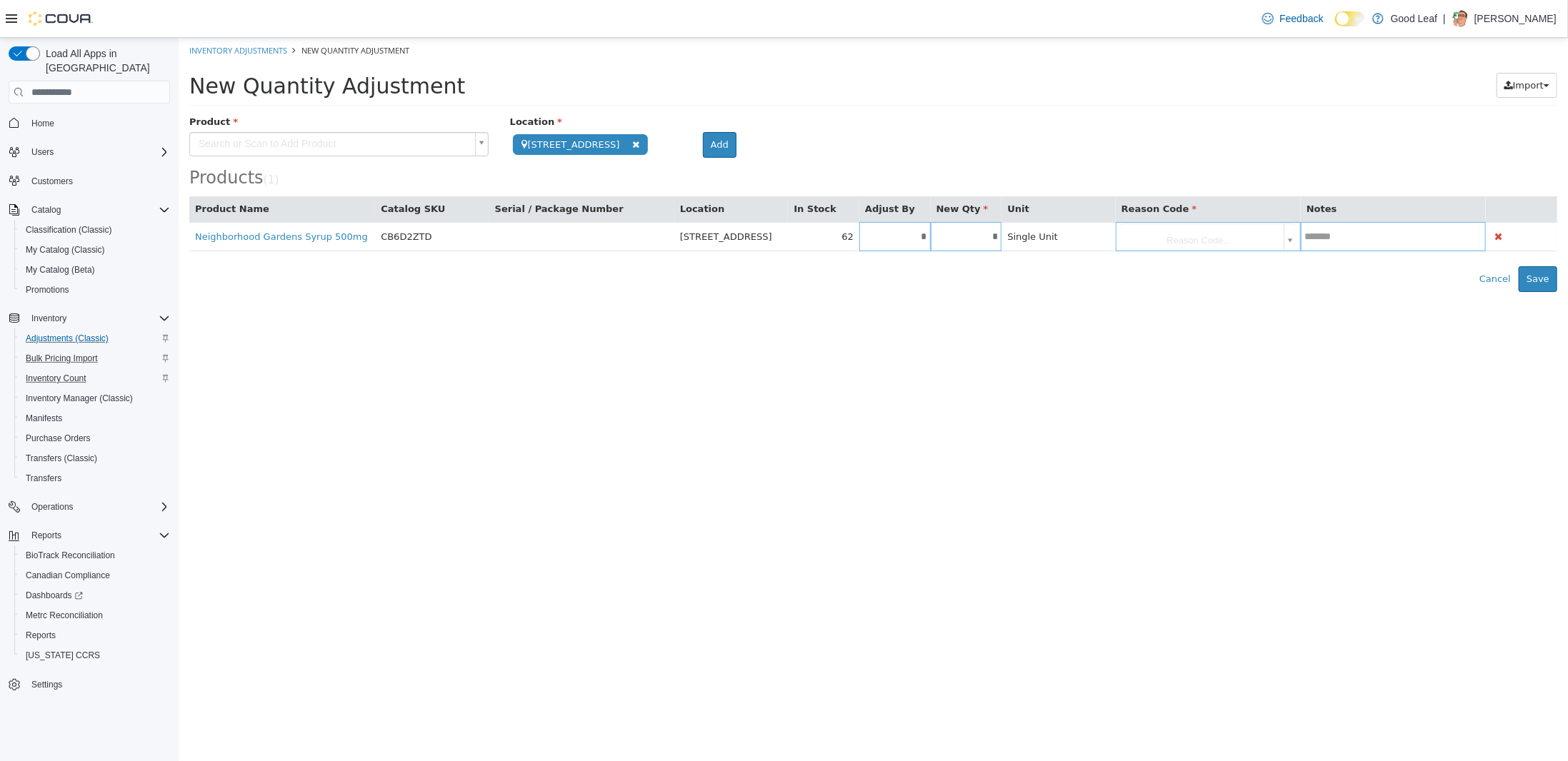
type input "*"
type input "***"
click at [1150, 292] on html "**********" at bounding box center [872, 165] width 1389 height 254
click at [1252, 245] on body "**********" at bounding box center [872, 165] width 1389 height 254
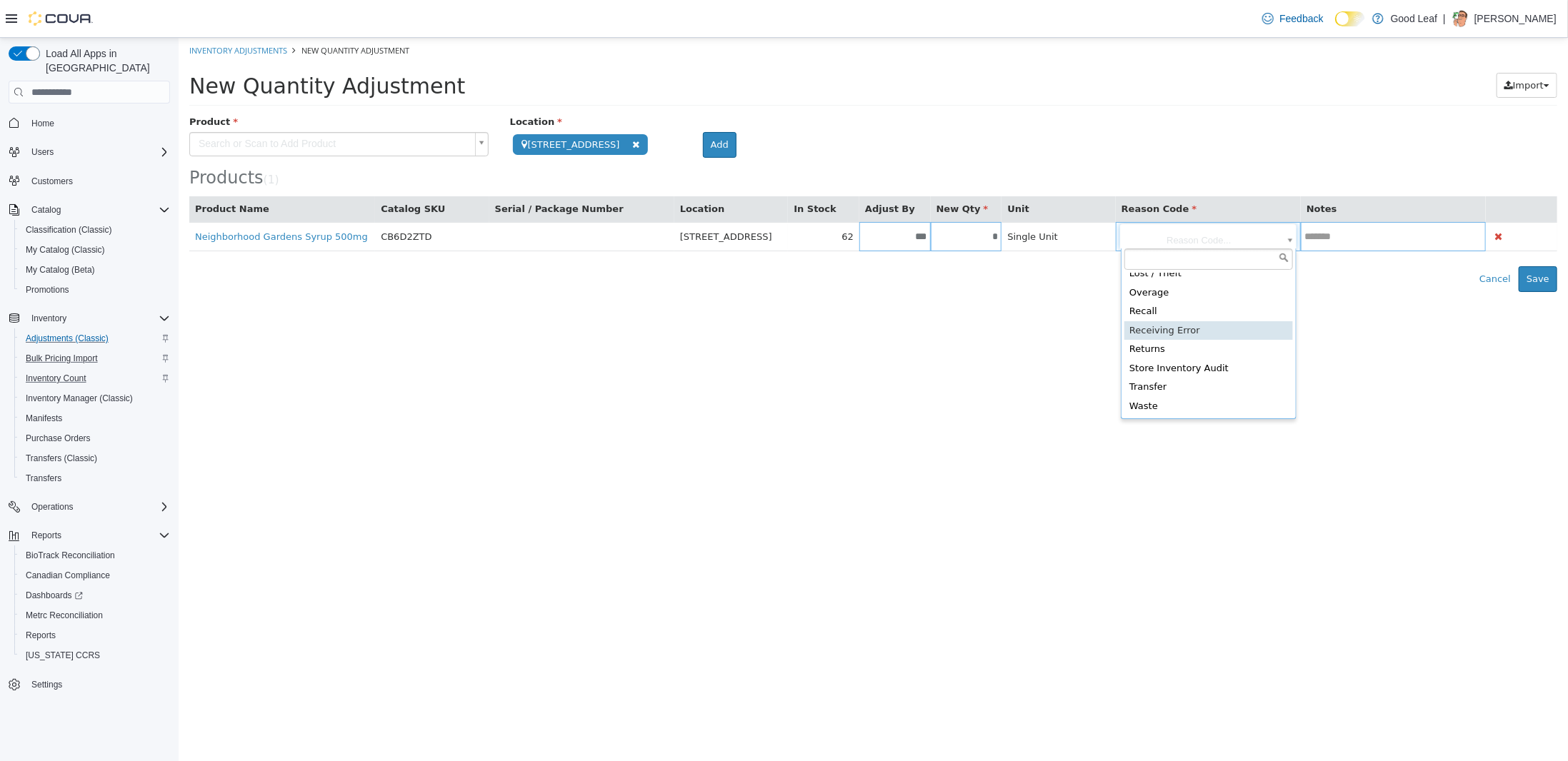
type input "**********"
click at [1334, 292] on html "**********" at bounding box center [872, 165] width 1389 height 254
click at [1543, 281] on button "Save" at bounding box center [1537, 279] width 39 height 26
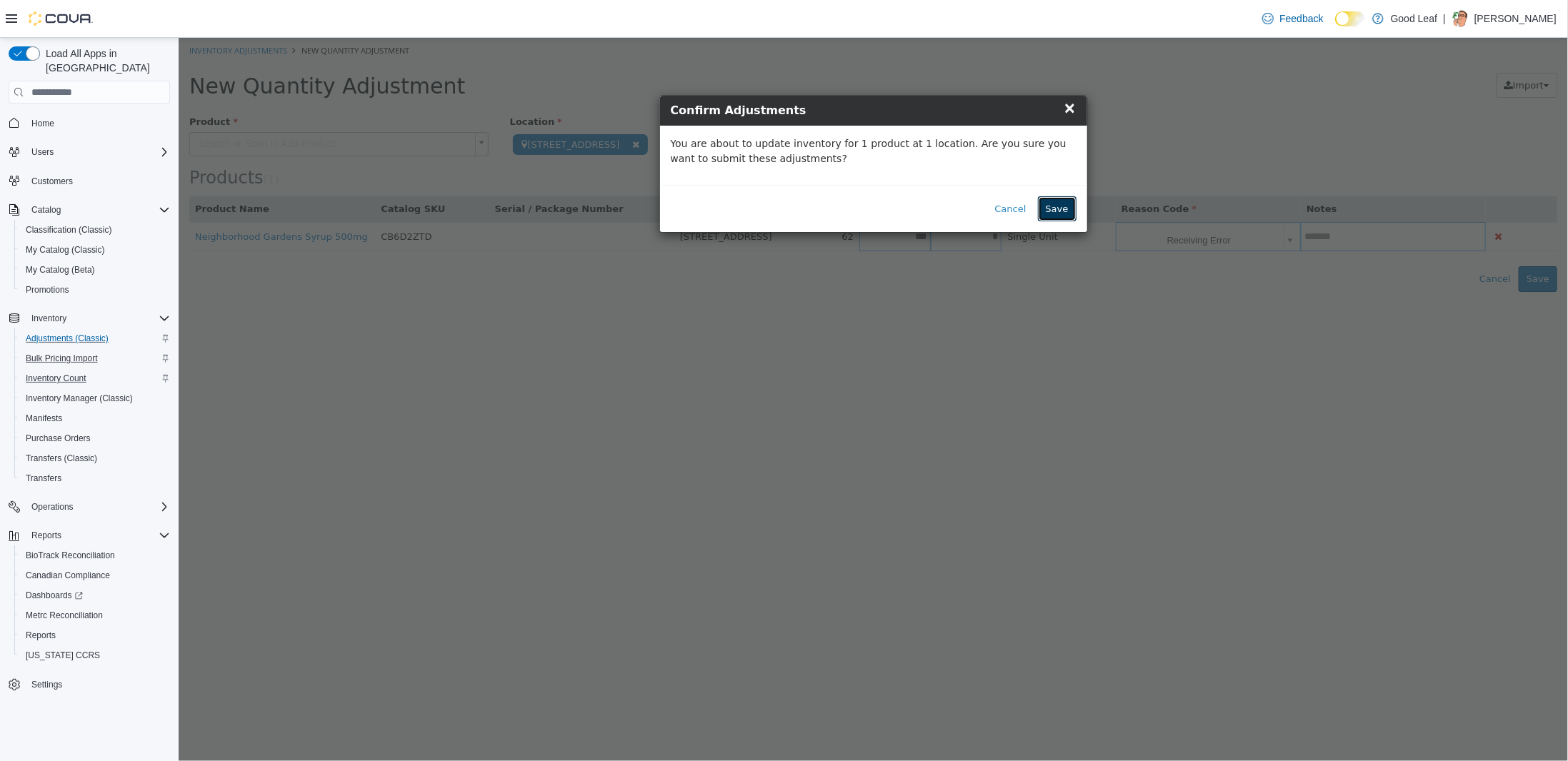
click at [1065, 215] on button "Save" at bounding box center [1056, 209] width 39 height 26
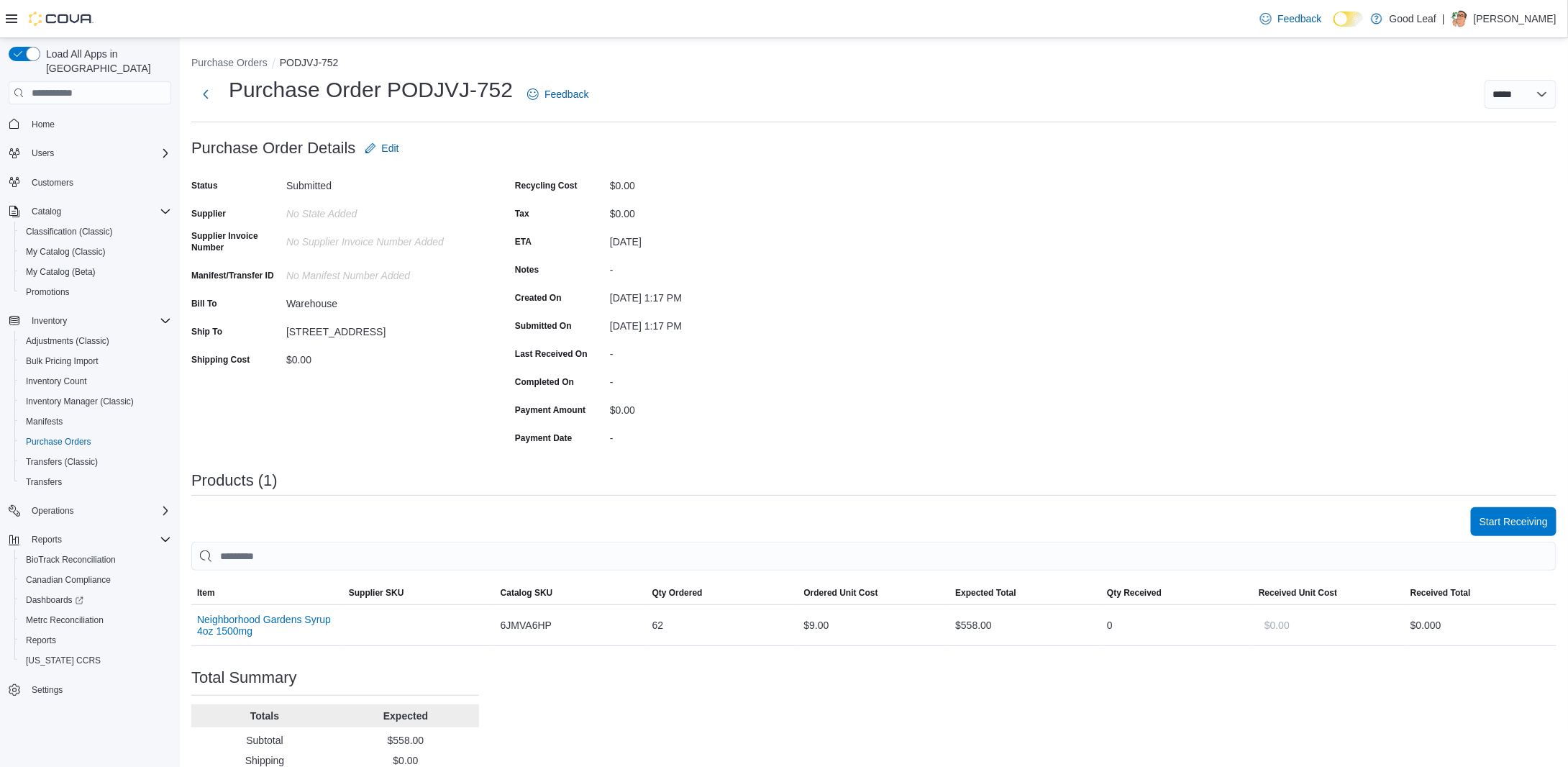
scroll to position [72, 0]
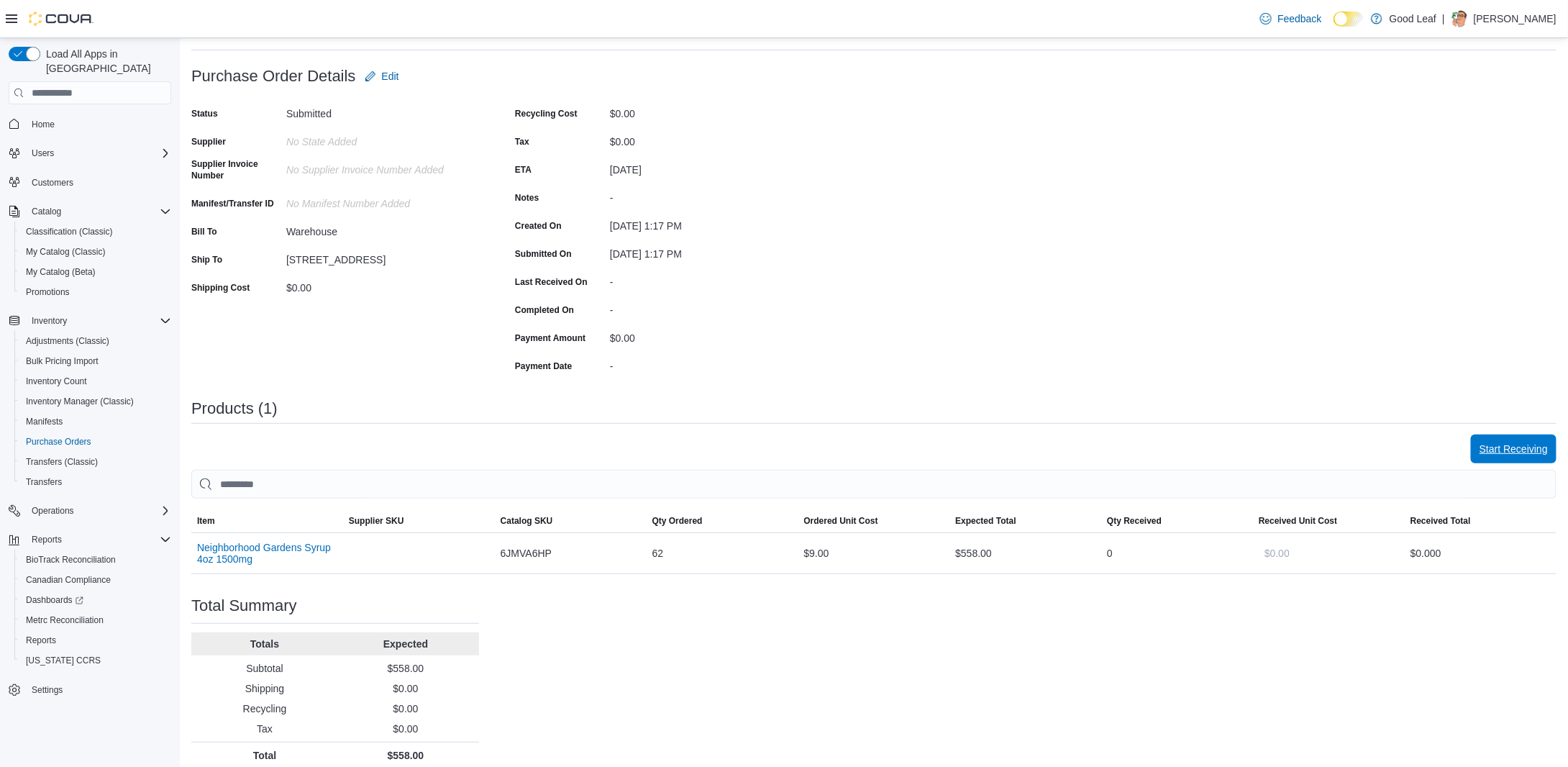
click at [1511, 446] on span "Start Receiving" at bounding box center [1514, 449] width 69 height 14
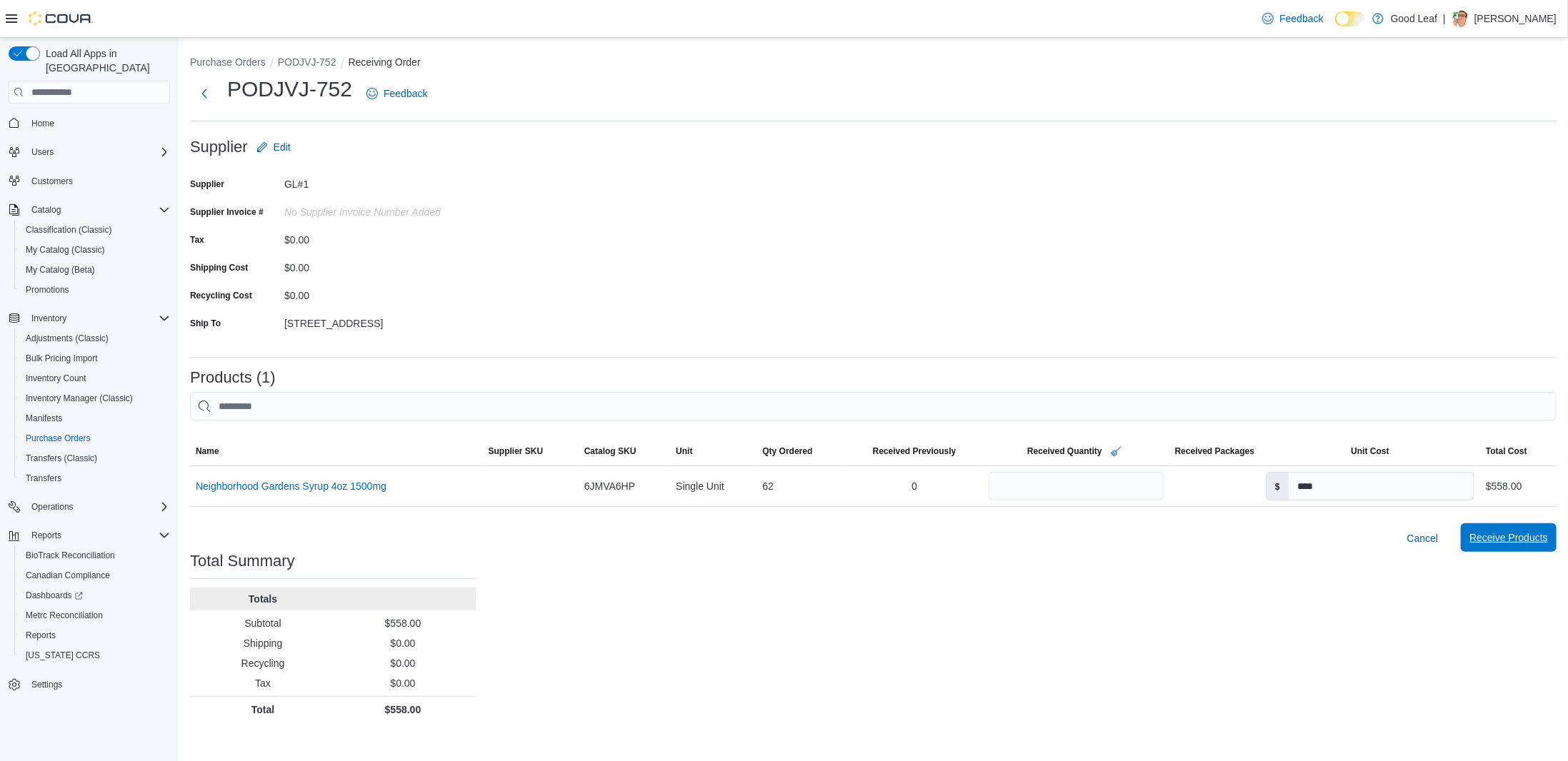
click at [1501, 537] on span "Receive Products" at bounding box center [1508, 537] width 79 height 14
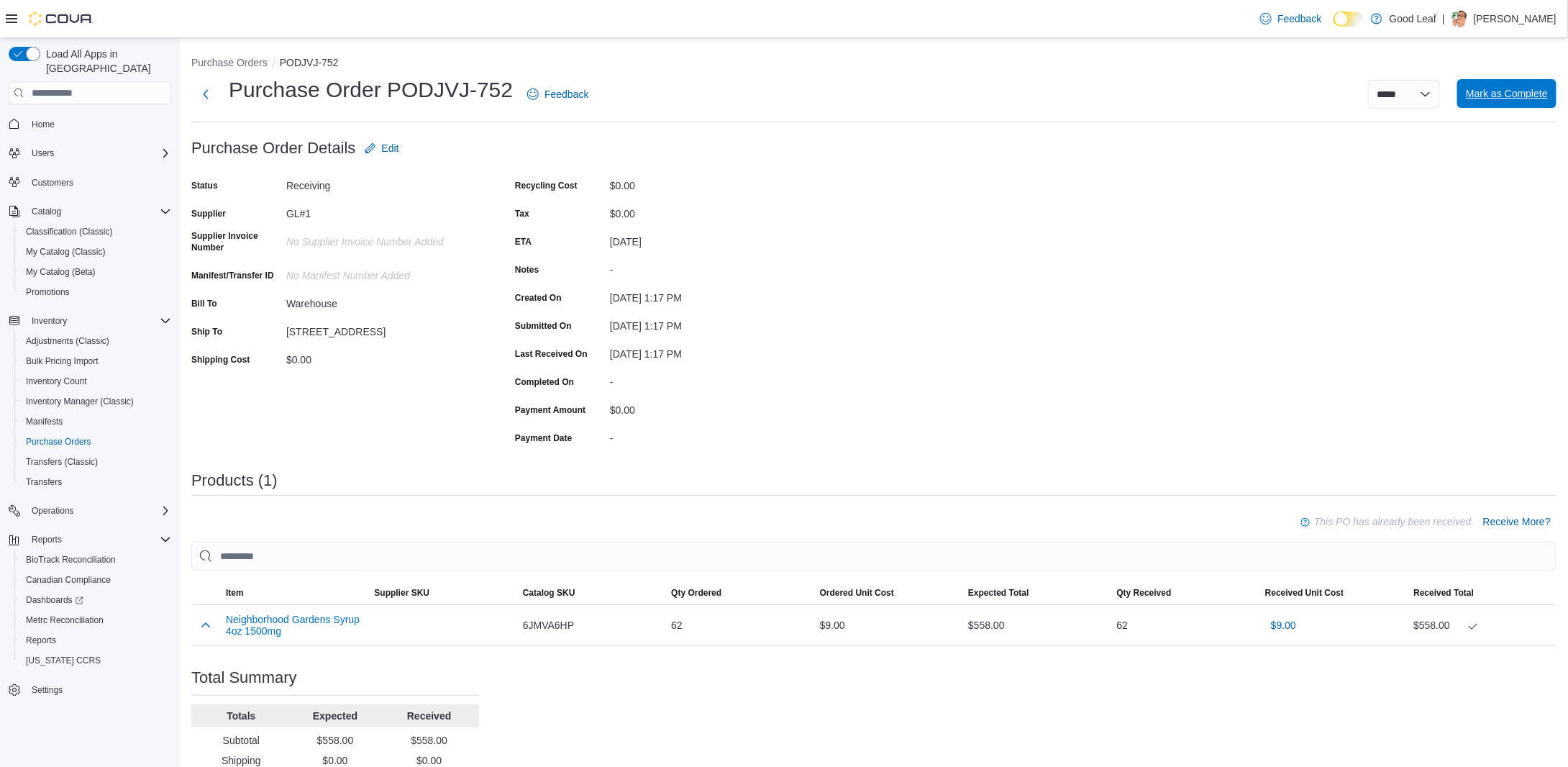
click at [1489, 100] on span "Mark as Complete" at bounding box center [1507, 93] width 82 height 14
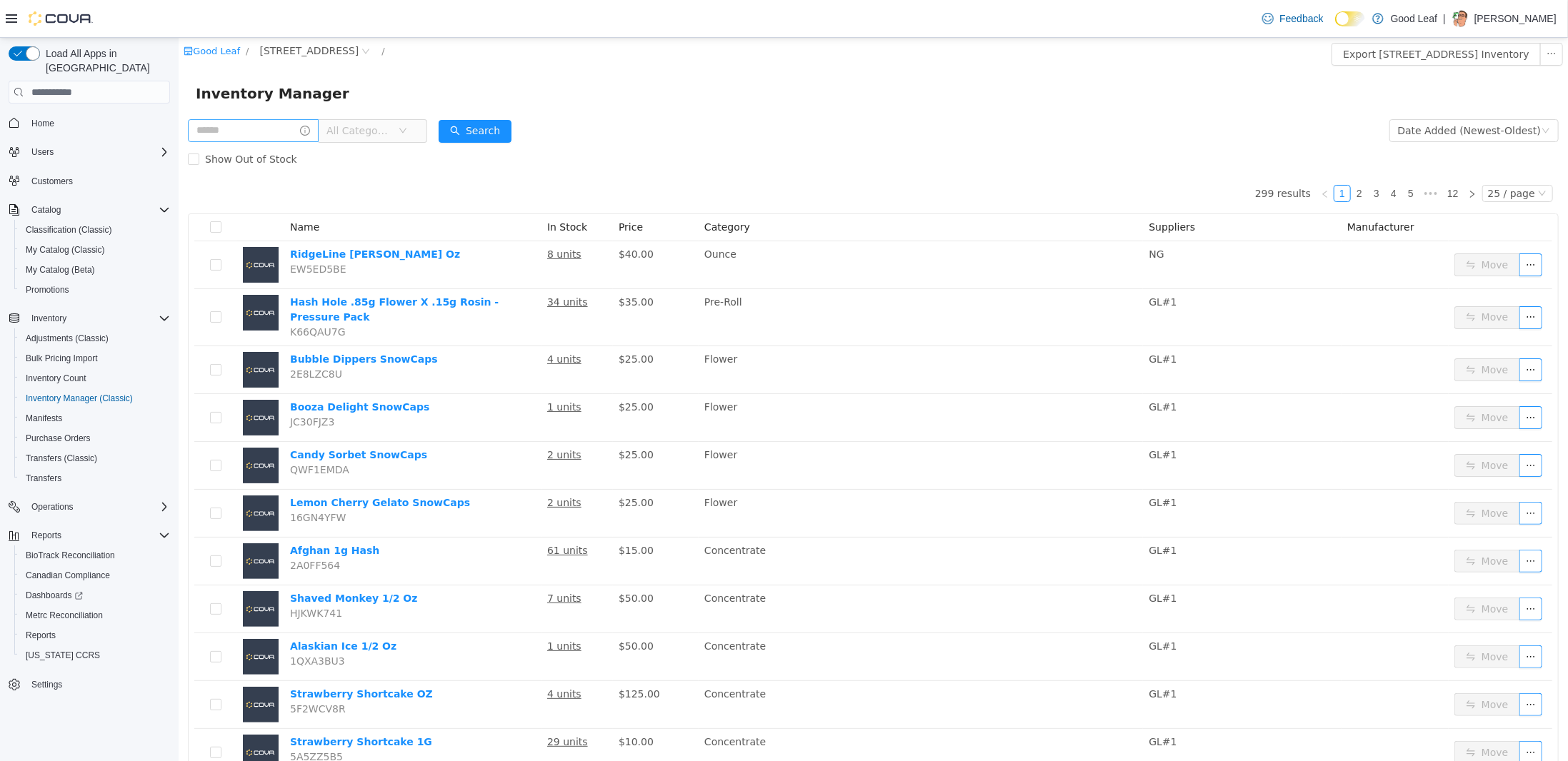
click at [255, 136] on input "text" at bounding box center [253, 131] width 131 height 23
click at [624, 173] on div "Show Out of Stock" at bounding box center [872, 159] width 1371 height 29
click at [263, 134] on input "text" at bounding box center [253, 131] width 131 height 23
click at [237, 138] on input "text" at bounding box center [253, 131] width 131 height 23
type input "*"
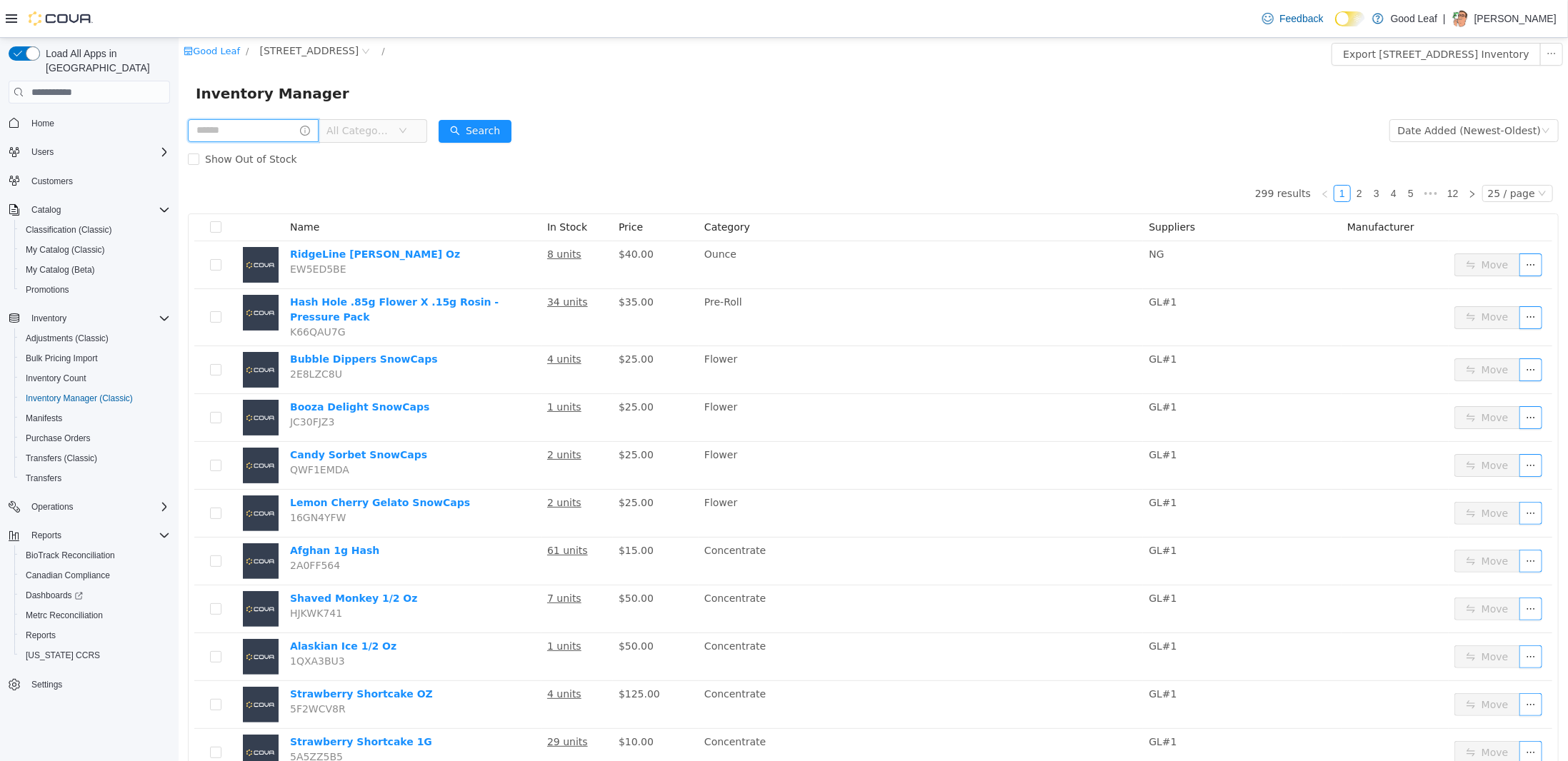
click at [220, 133] on input "text" at bounding box center [253, 131] width 131 height 23
click at [234, 134] on input "text" at bounding box center [253, 131] width 131 height 23
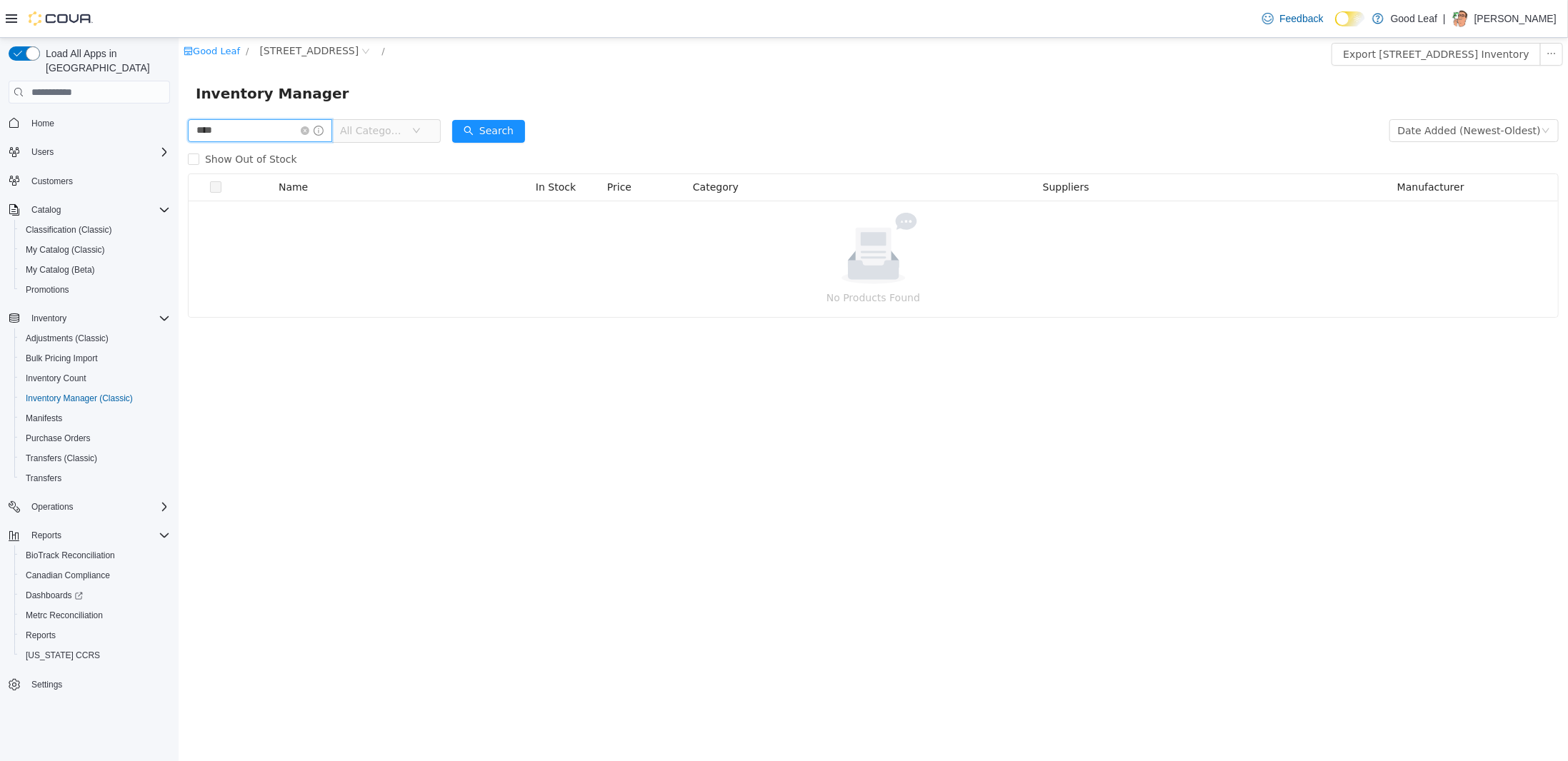
click at [228, 133] on input "****" at bounding box center [259, 131] width 144 height 23
click at [264, 131] on input "****" at bounding box center [259, 131] width 144 height 23
type input "***"
click at [404, 125] on span "All Categories" at bounding box center [372, 130] width 65 height 14
click at [311, 128] on input "***" at bounding box center [259, 131] width 144 height 23
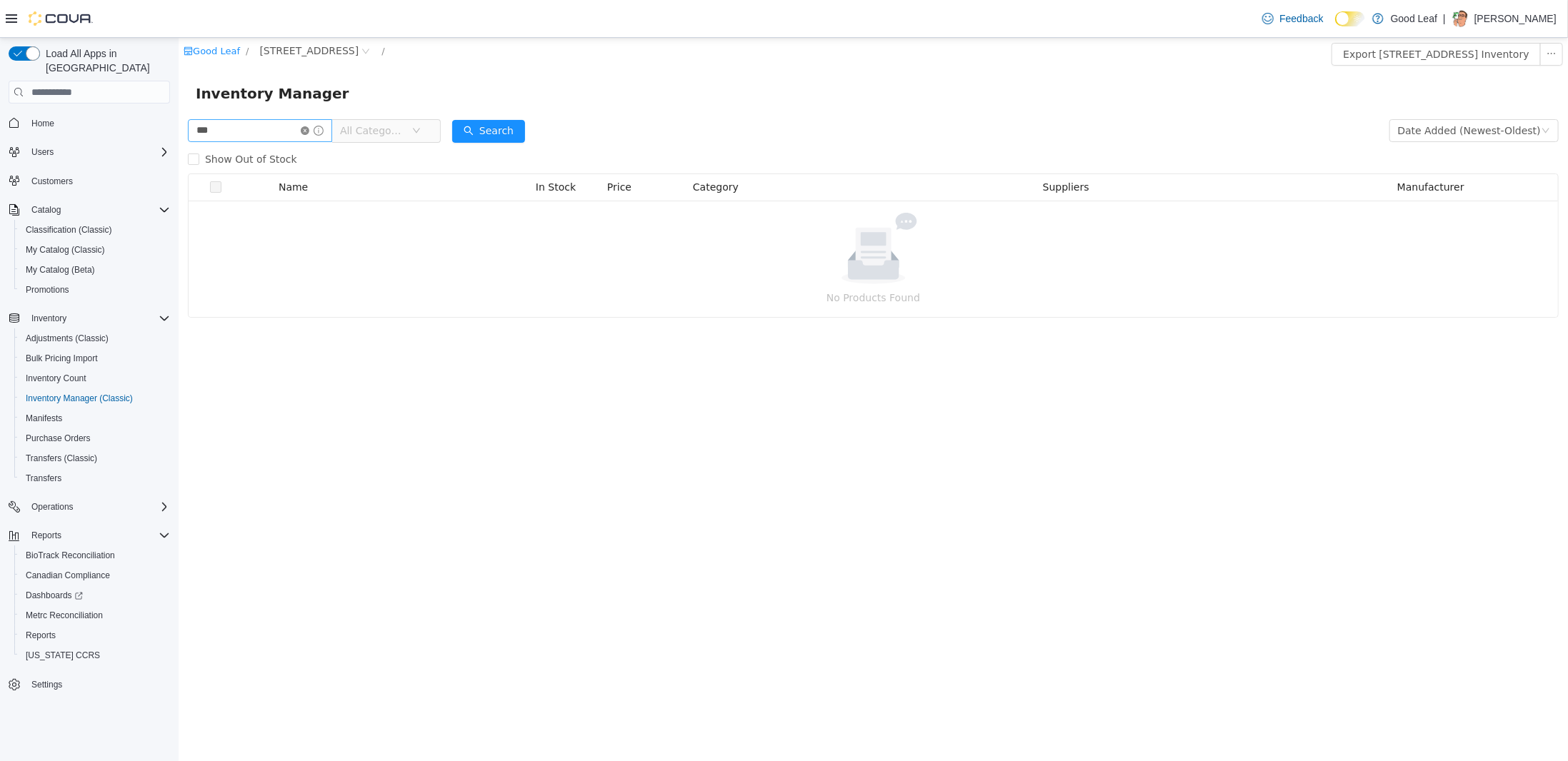
click at [308, 127] on icon "icon: close-circle" at bounding box center [304, 130] width 8 height 8
click at [391, 134] on span "All Categories" at bounding box center [358, 130] width 65 height 14
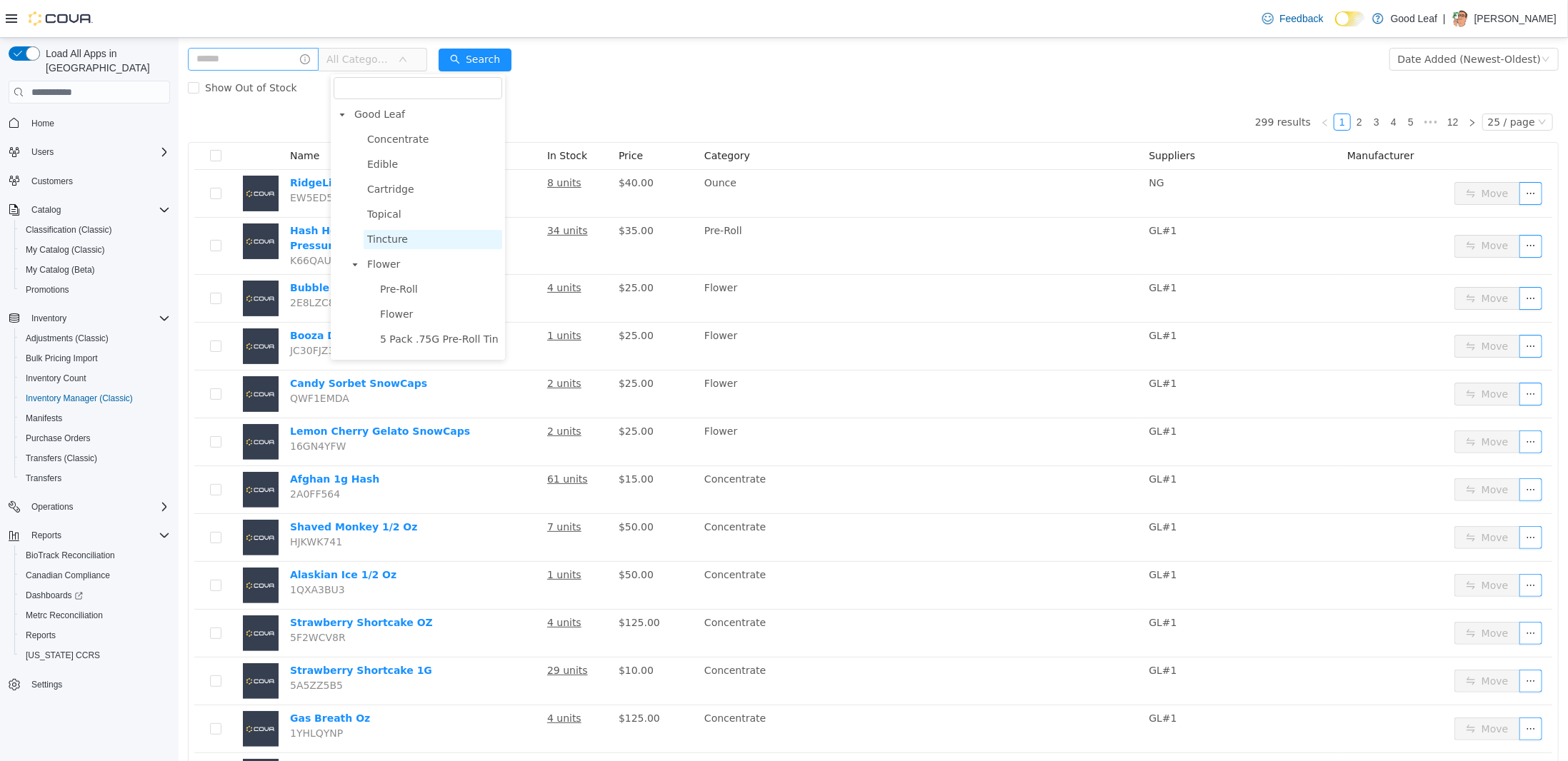
click at [404, 240] on span "Tincture" at bounding box center [432, 240] width 138 height 20
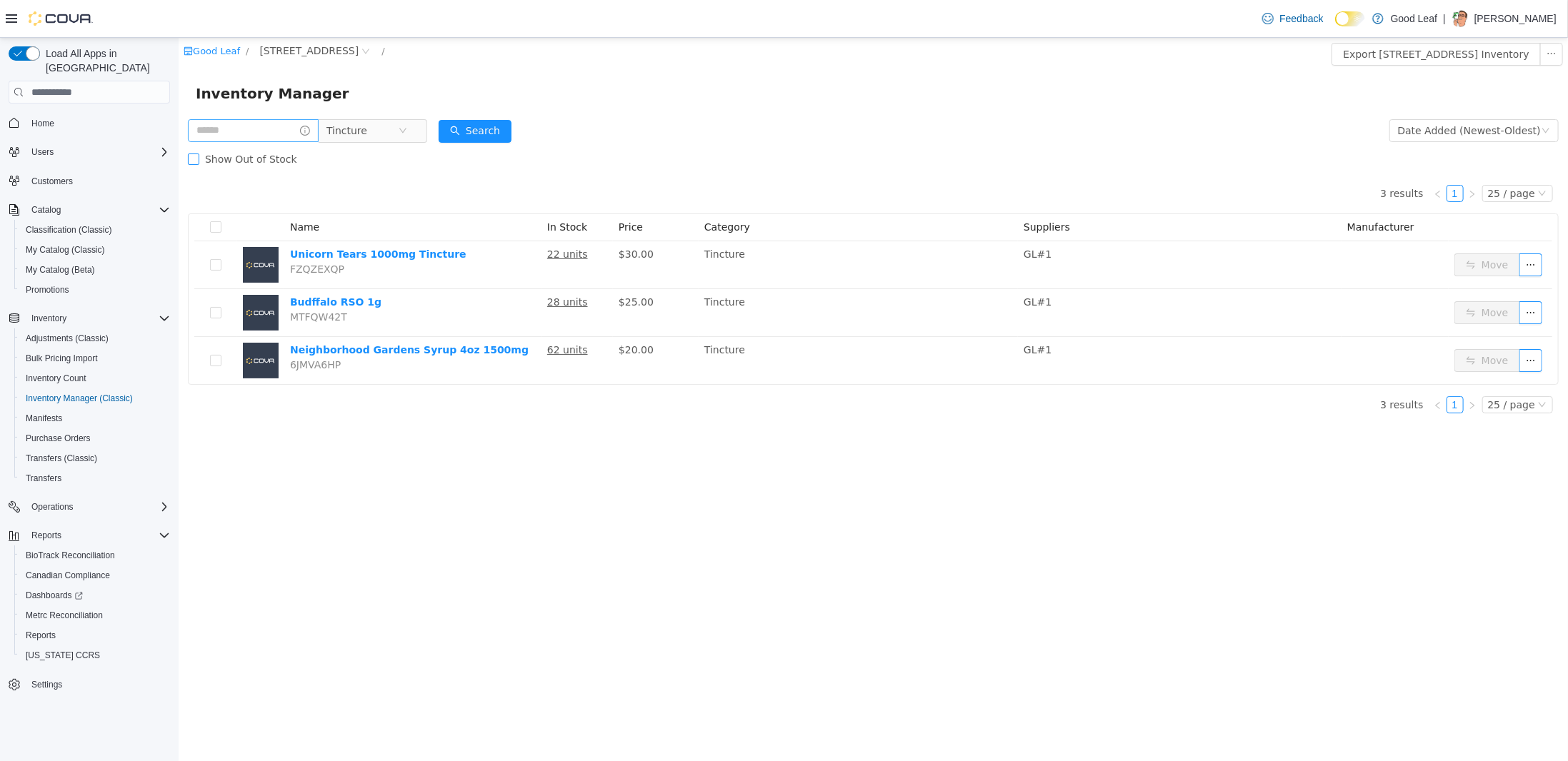
click at [251, 158] on span "Show Out of Stock" at bounding box center [250, 159] width 104 height 11
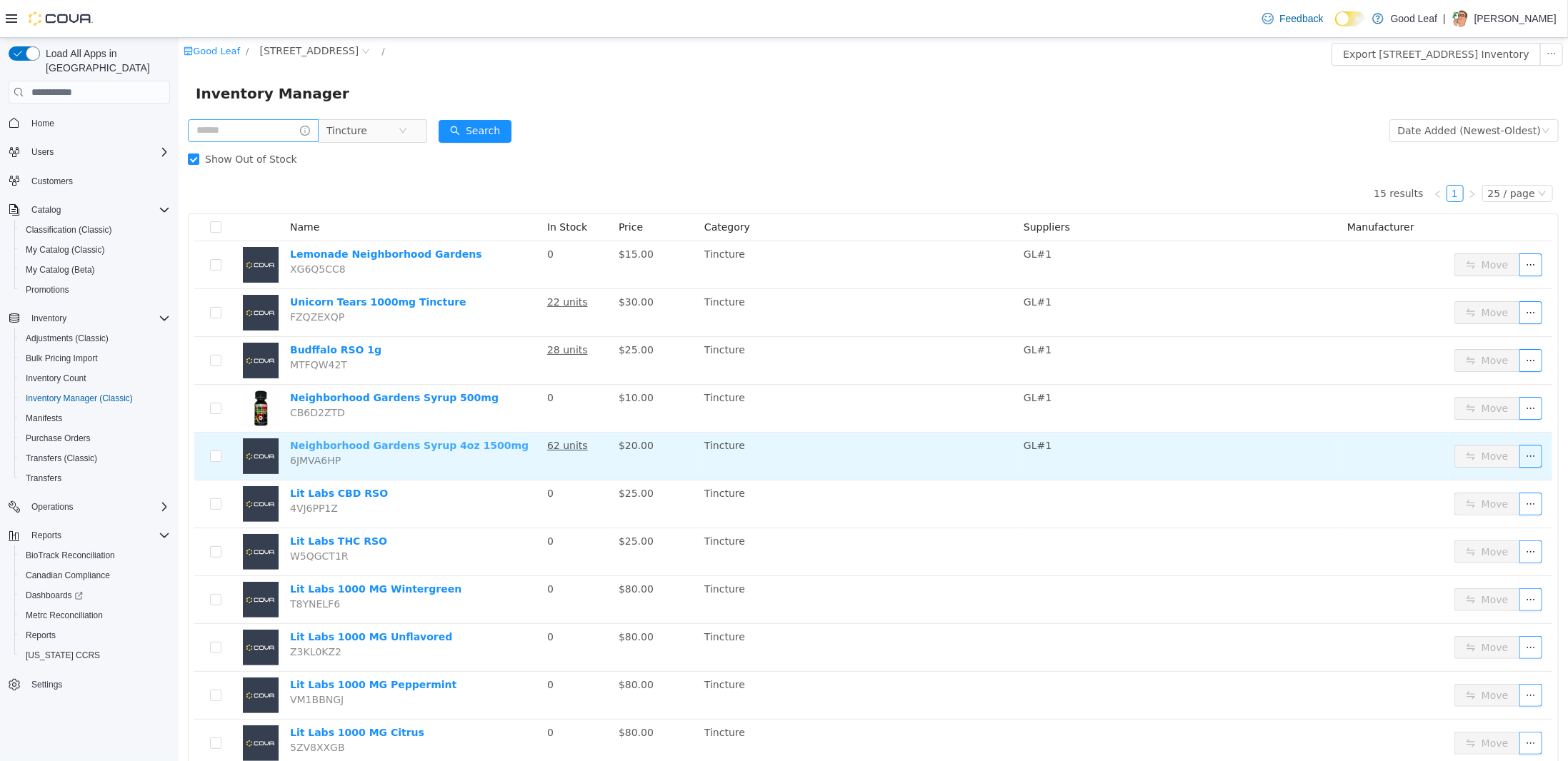
click at [429, 448] on link "Neighborhood Gardens Syrup 4oz 1500mg" at bounding box center [409, 445] width 239 height 11
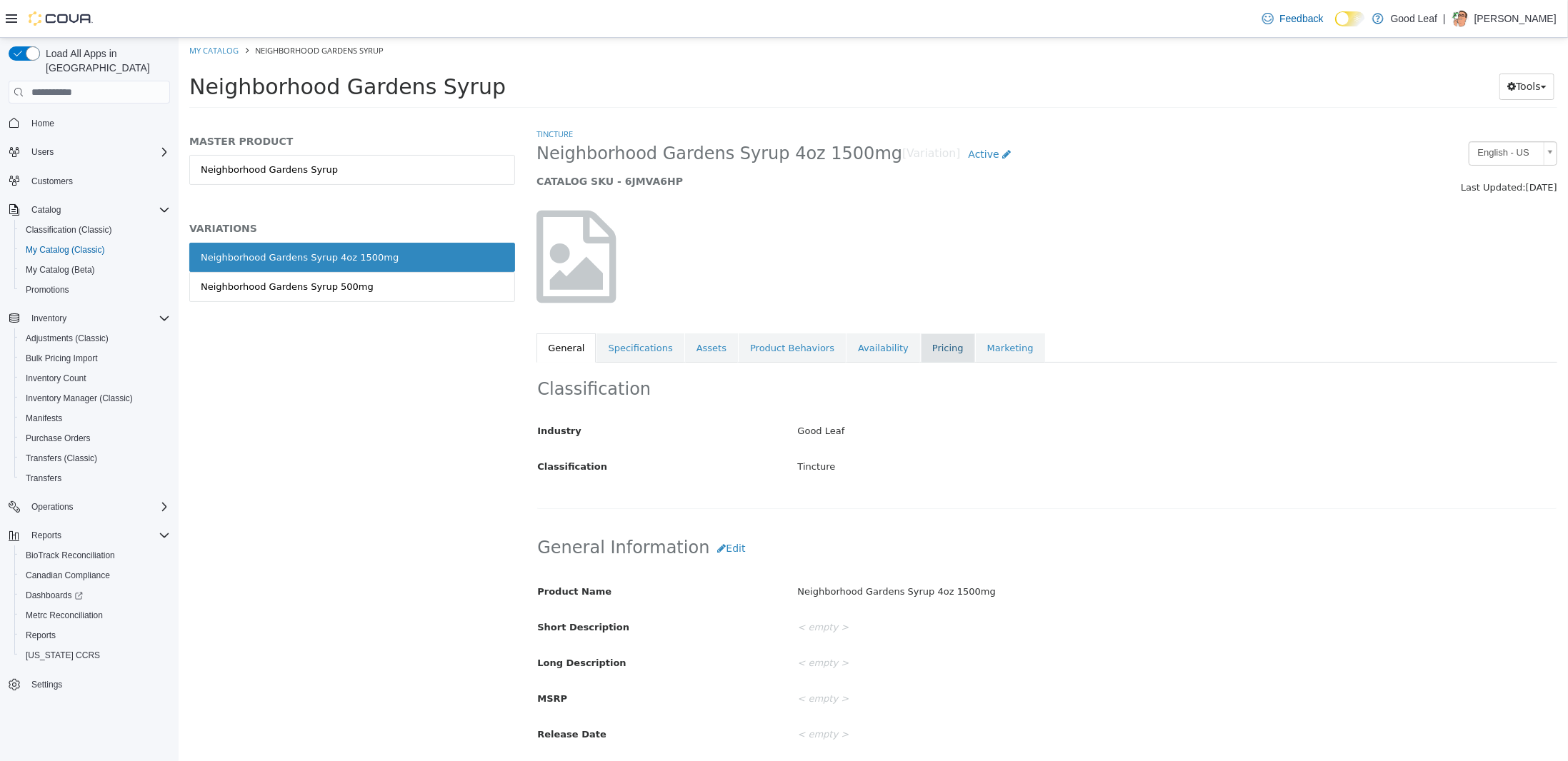
click at [920, 354] on link "Pricing" at bounding box center [947, 348] width 54 height 30
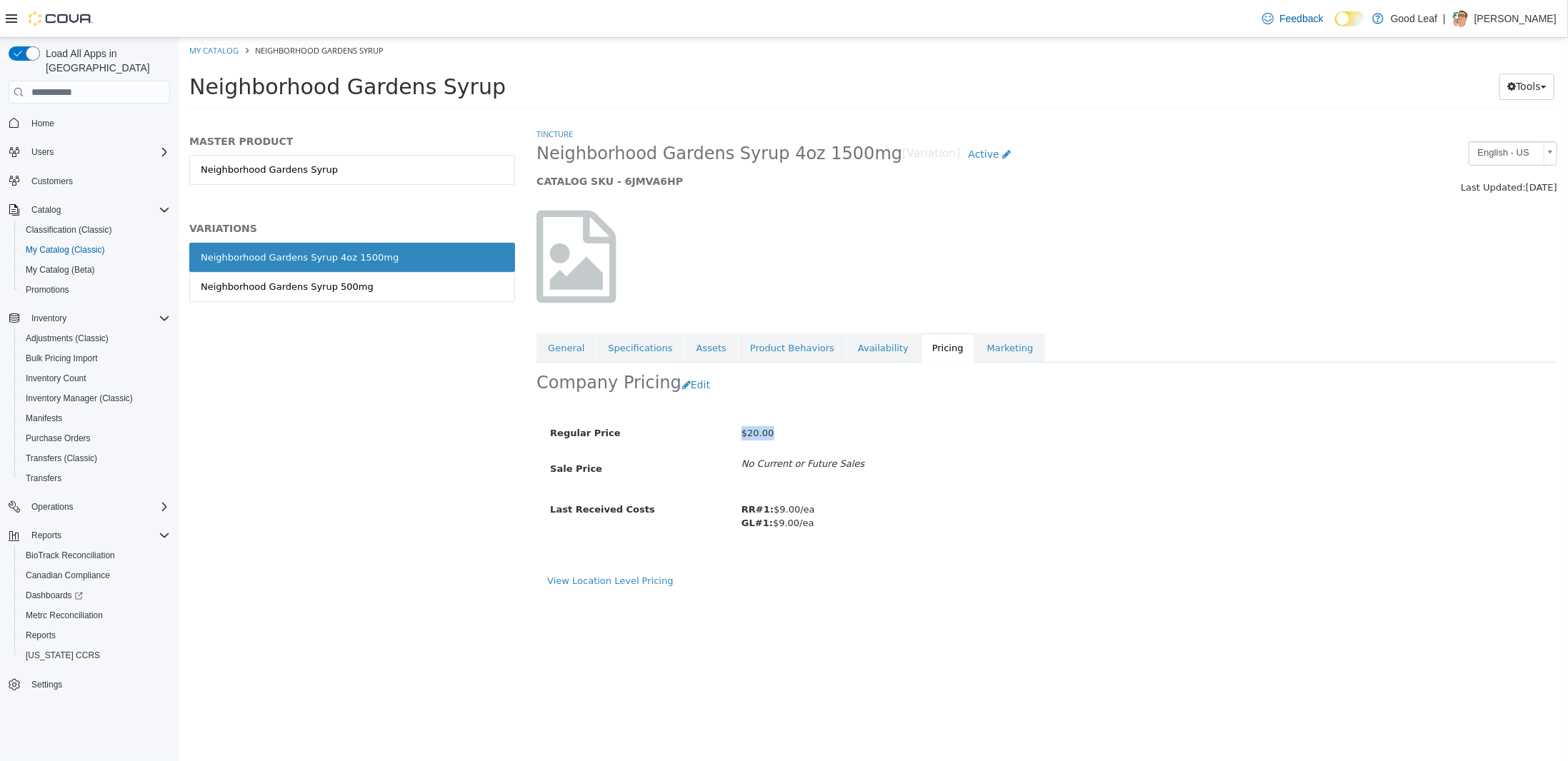
drag, startPoint x: 778, startPoint y: 430, endPoint x: 692, endPoint y: 423, distance: 86.3
click at [699, 424] on div "Regular Price $20.00" at bounding box center [921, 433] width 765 height 25
click at [844, 432] on div "$20.00" at bounding box center [1017, 433] width 574 height 25
click at [457, 289] on link "Neighborhood Gardens Syrup 500mg" at bounding box center [351, 287] width 326 height 30
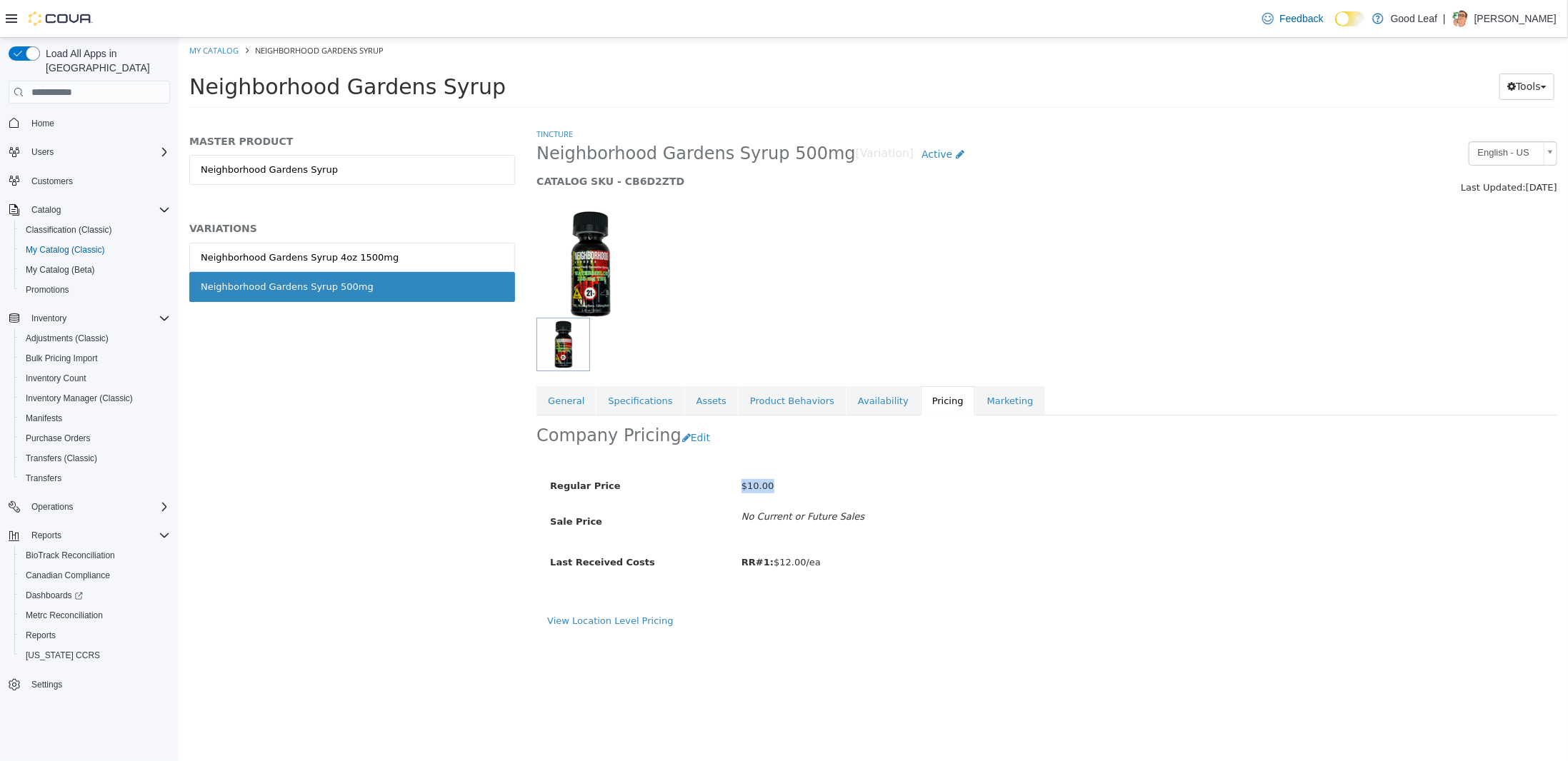
drag, startPoint x: 782, startPoint y: 477, endPoint x: 722, endPoint y: 485, distance: 60.5
click at [722, 485] on div "Regular Price $10.00" at bounding box center [921, 486] width 765 height 25
